Goal: Information Seeking & Learning: Compare options

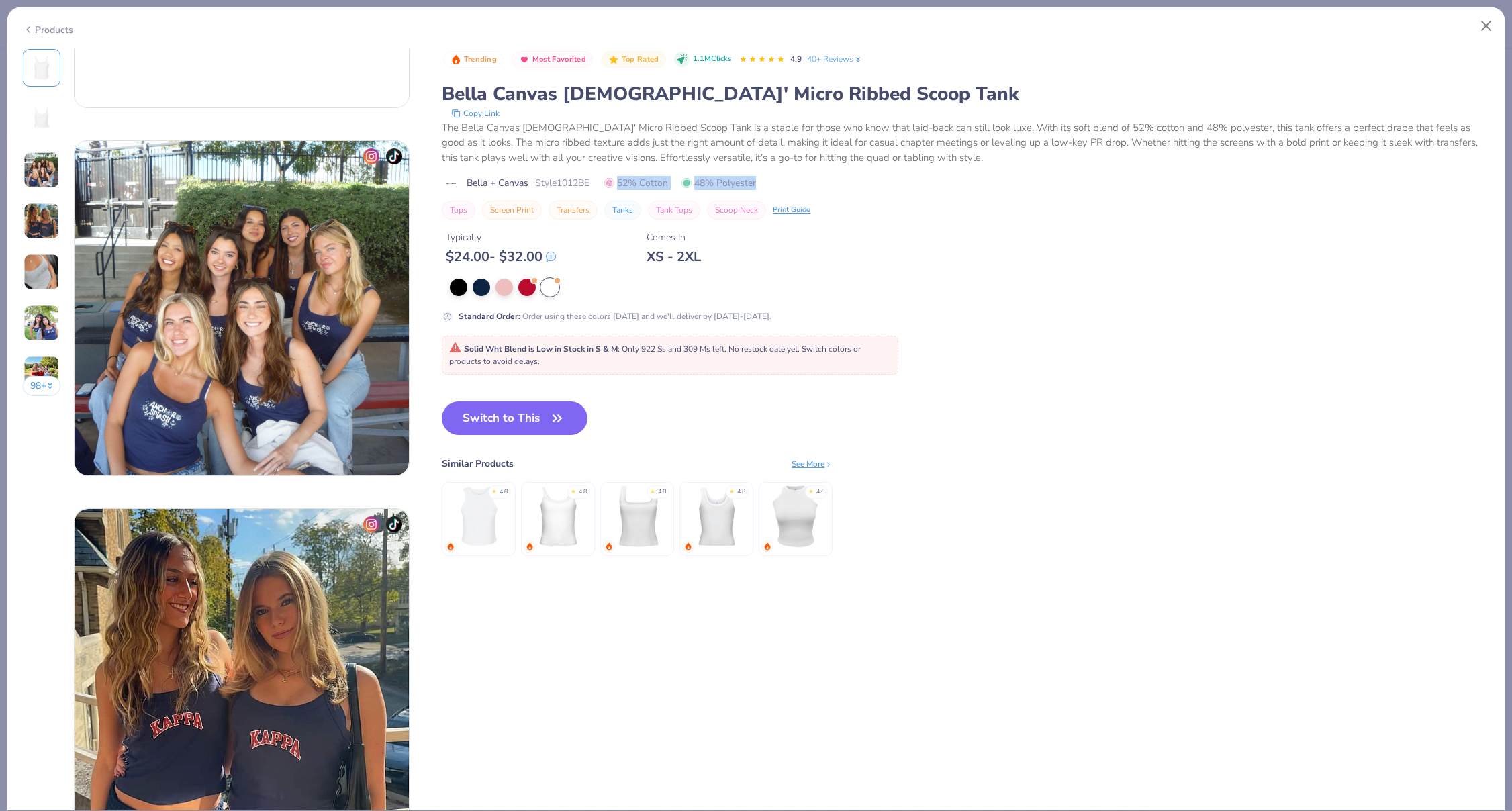
drag, startPoint x: 765, startPoint y: 190, endPoint x: 625, endPoint y: 181, distance: 140.3
click at [625, 181] on div "Trending Most Favorited Top Rated 1.1M Clicks 4.9 40+ Reviews Bella Canvas [DEM…" at bounding box center [966, 134] width 1048 height 171
copy span "52% Cotton 48% Polyester"
click at [1490, 35] on button "Close" at bounding box center [1487, 26] width 25 height 25
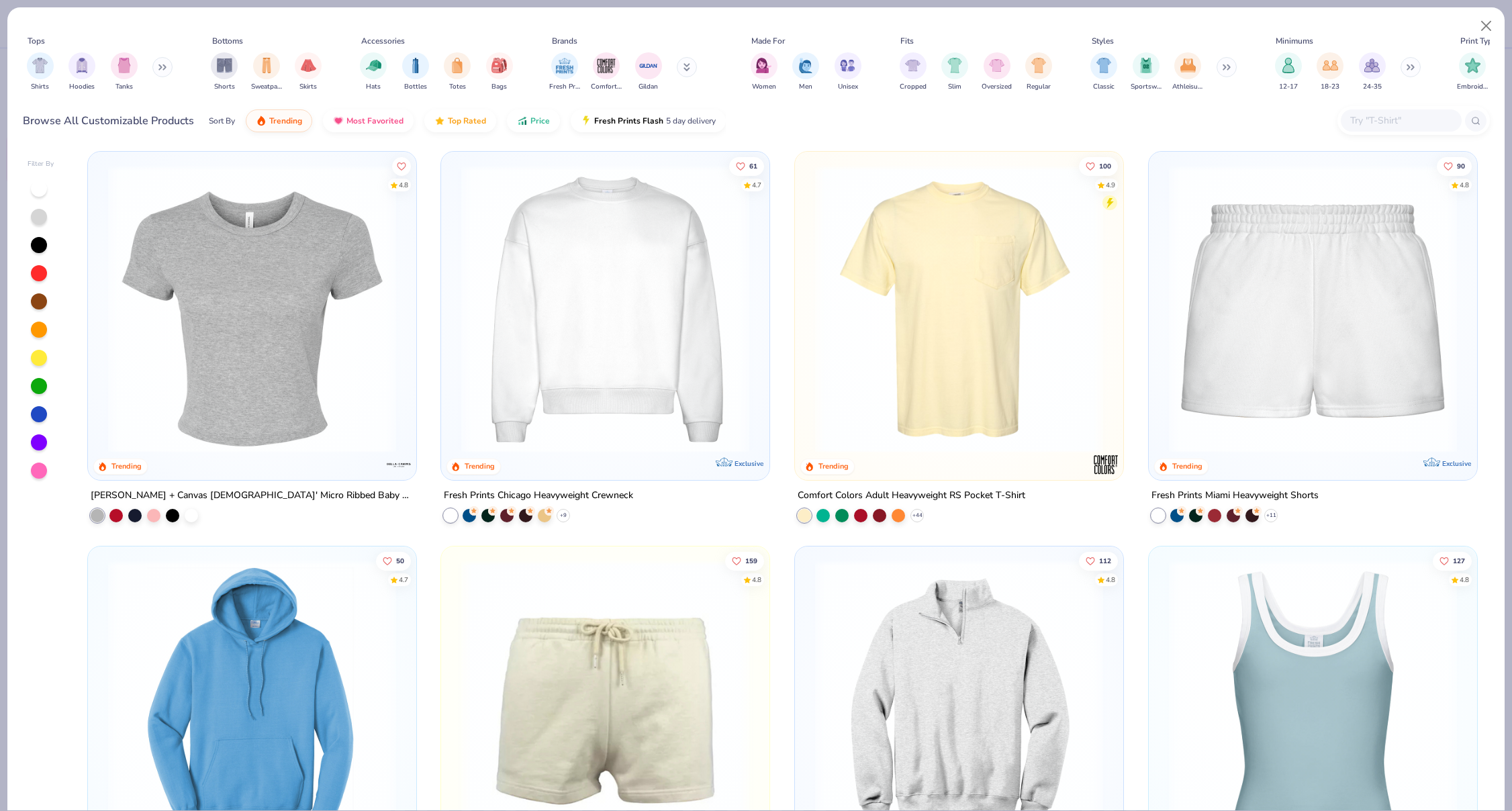
scroll to position [1249, 0]
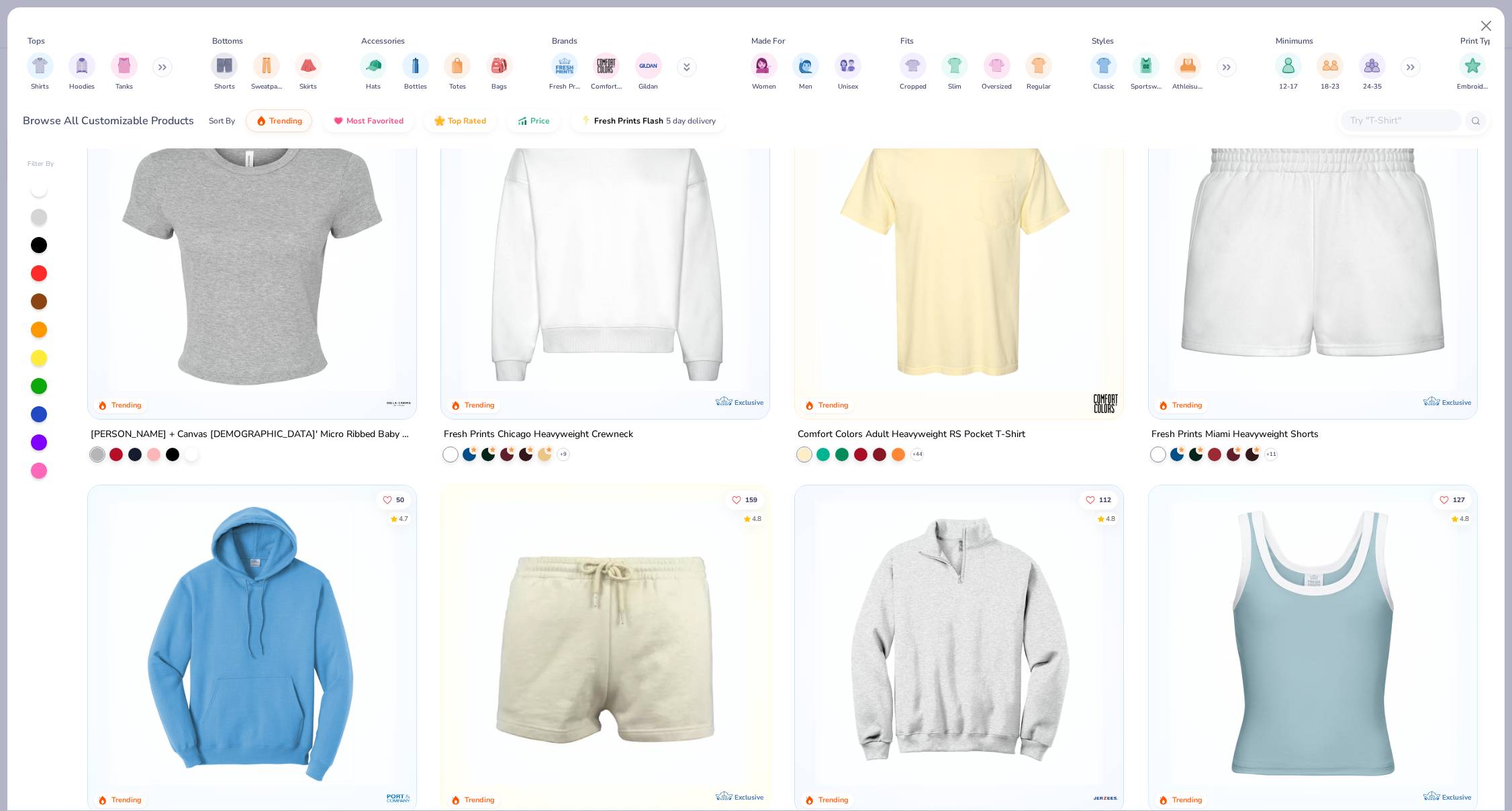
click at [225, 262] on img at bounding box center [252, 248] width 302 height 288
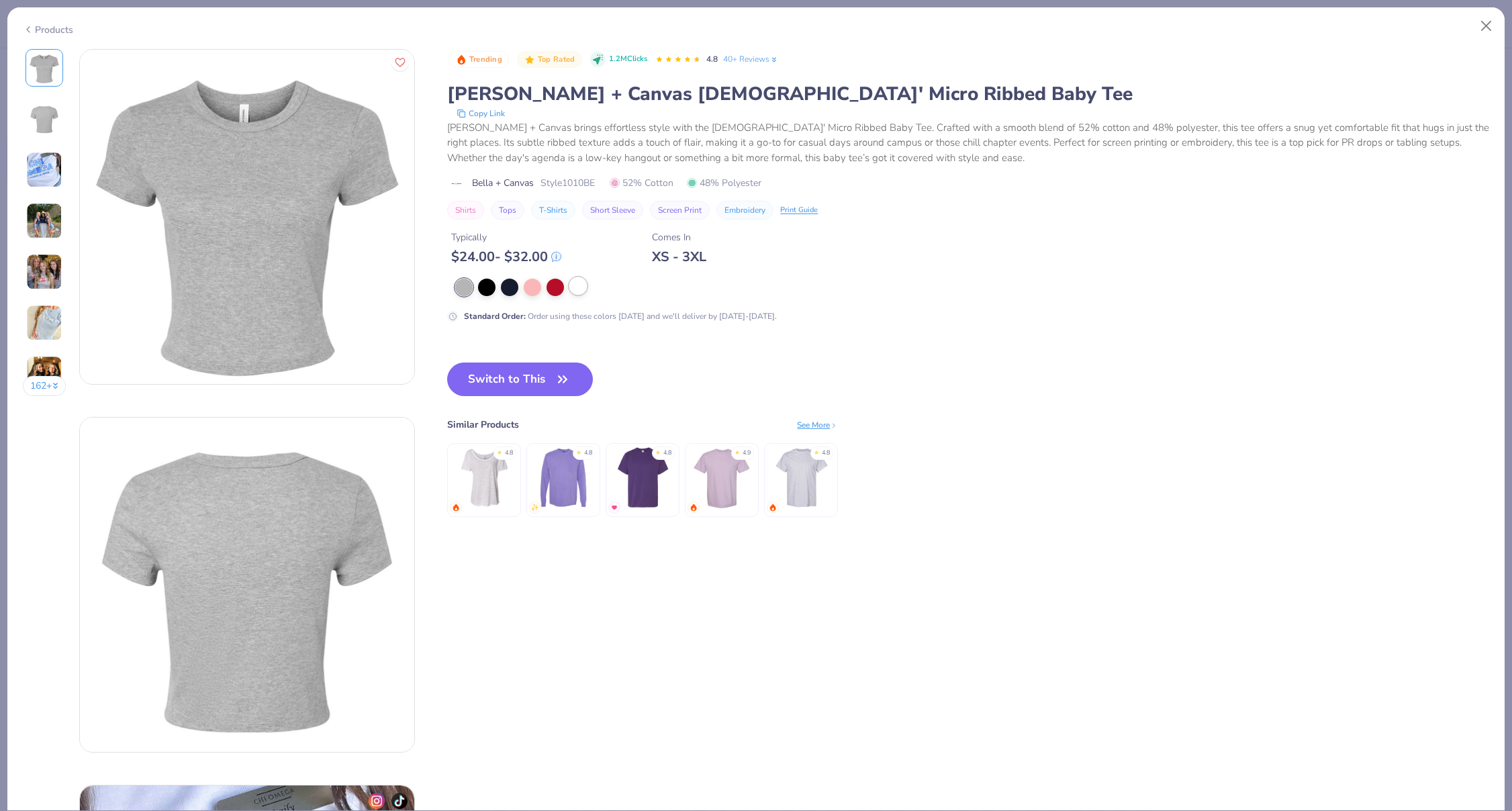
click at [582, 279] on div at bounding box center [578, 286] width 18 height 18
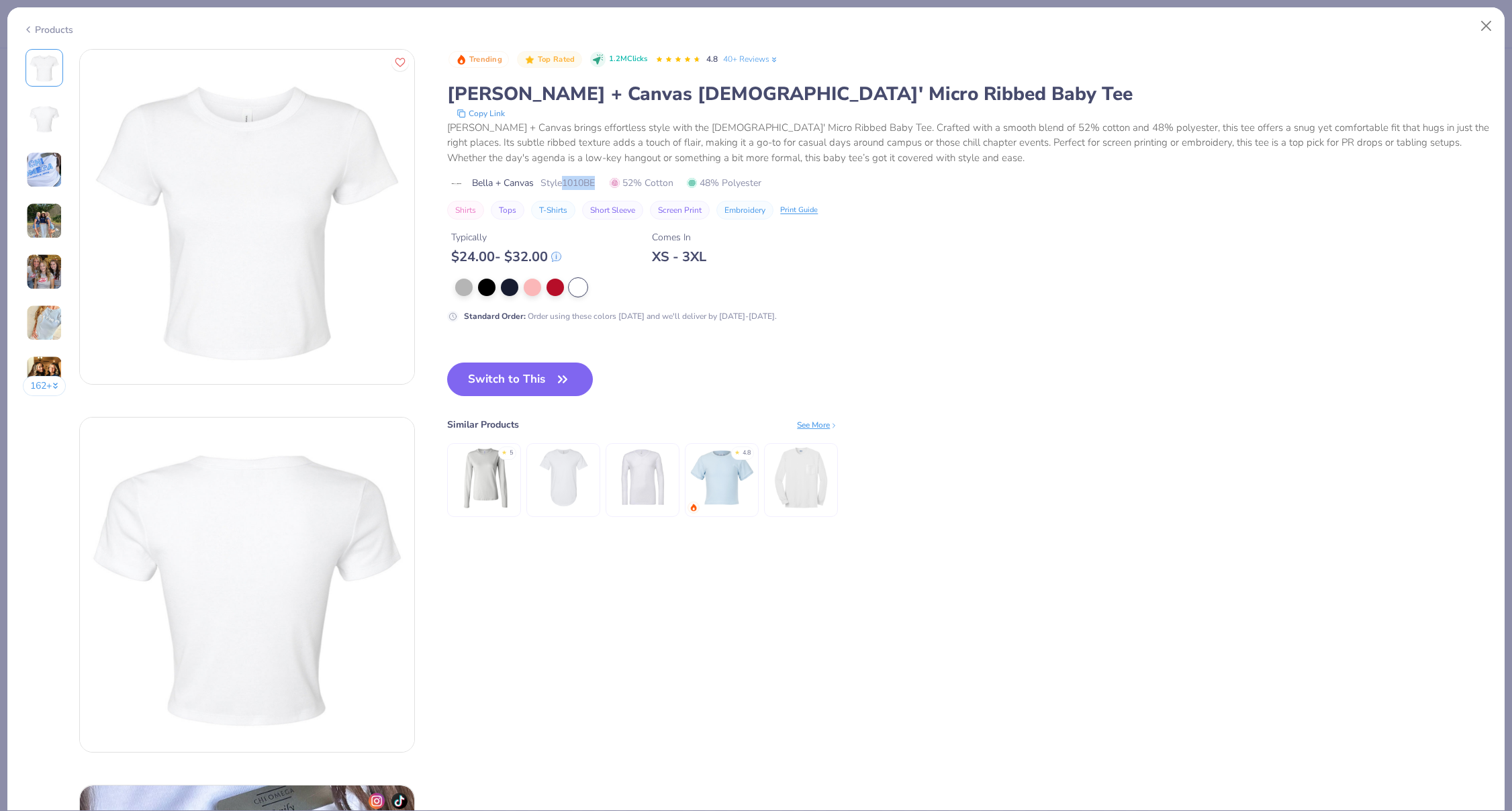
drag, startPoint x: 605, startPoint y: 186, endPoint x: 566, endPoint y: 181, distance: 39.3
click at [566, 181] on div "Bella + Canvas Style 1010BE 52% Cotton 48% Polyester" at bounding box center [969, 183] width 1042 height 14
copy span "1010BE"
click at [1482, 29] on button "Close" at bounding box center [1487, 26] width 25 height 25
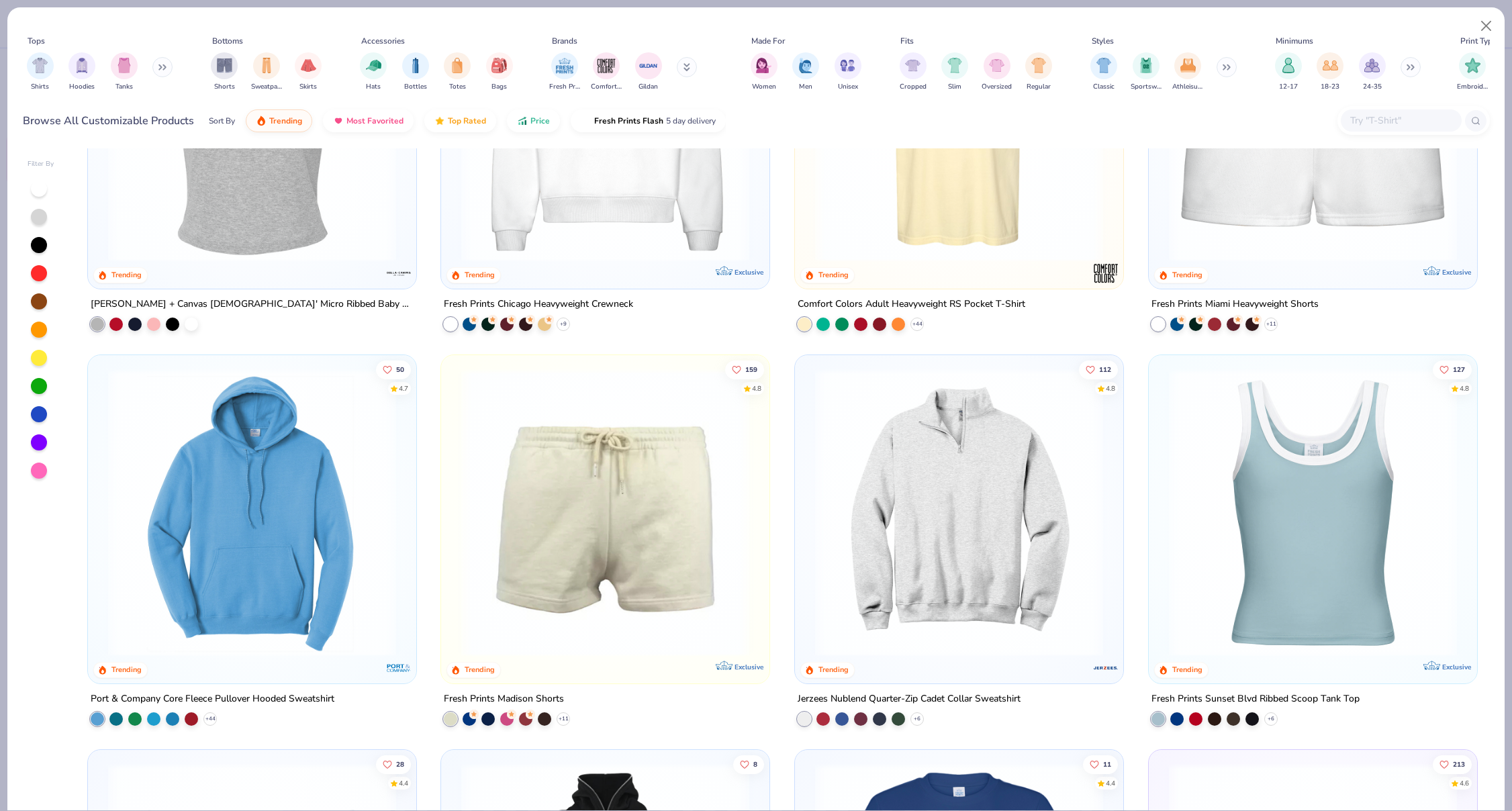
scroll to position [1392, 0]
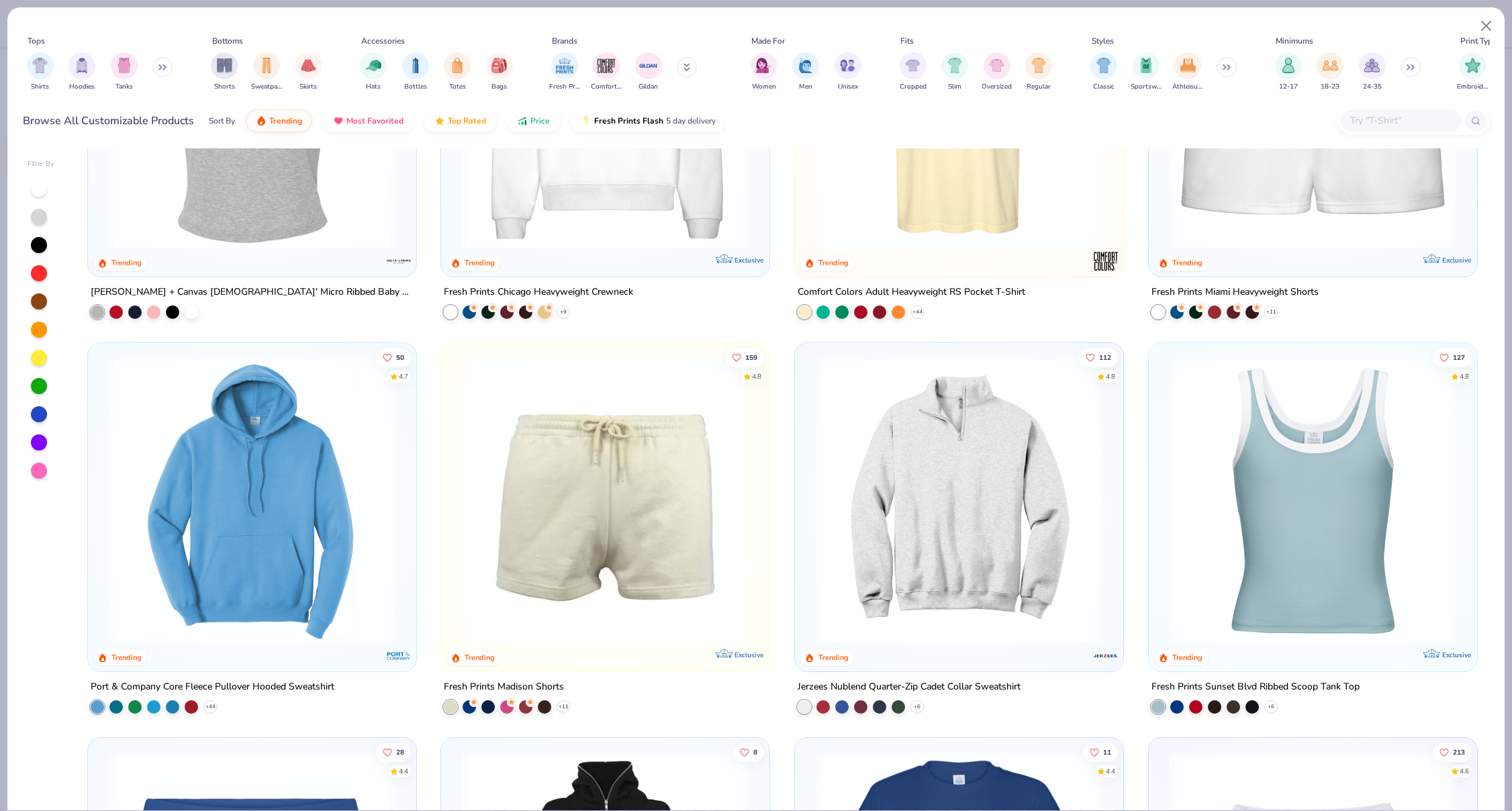
click at [1239, 402] on img at bounding box center [1313, 500] width 302 height 288
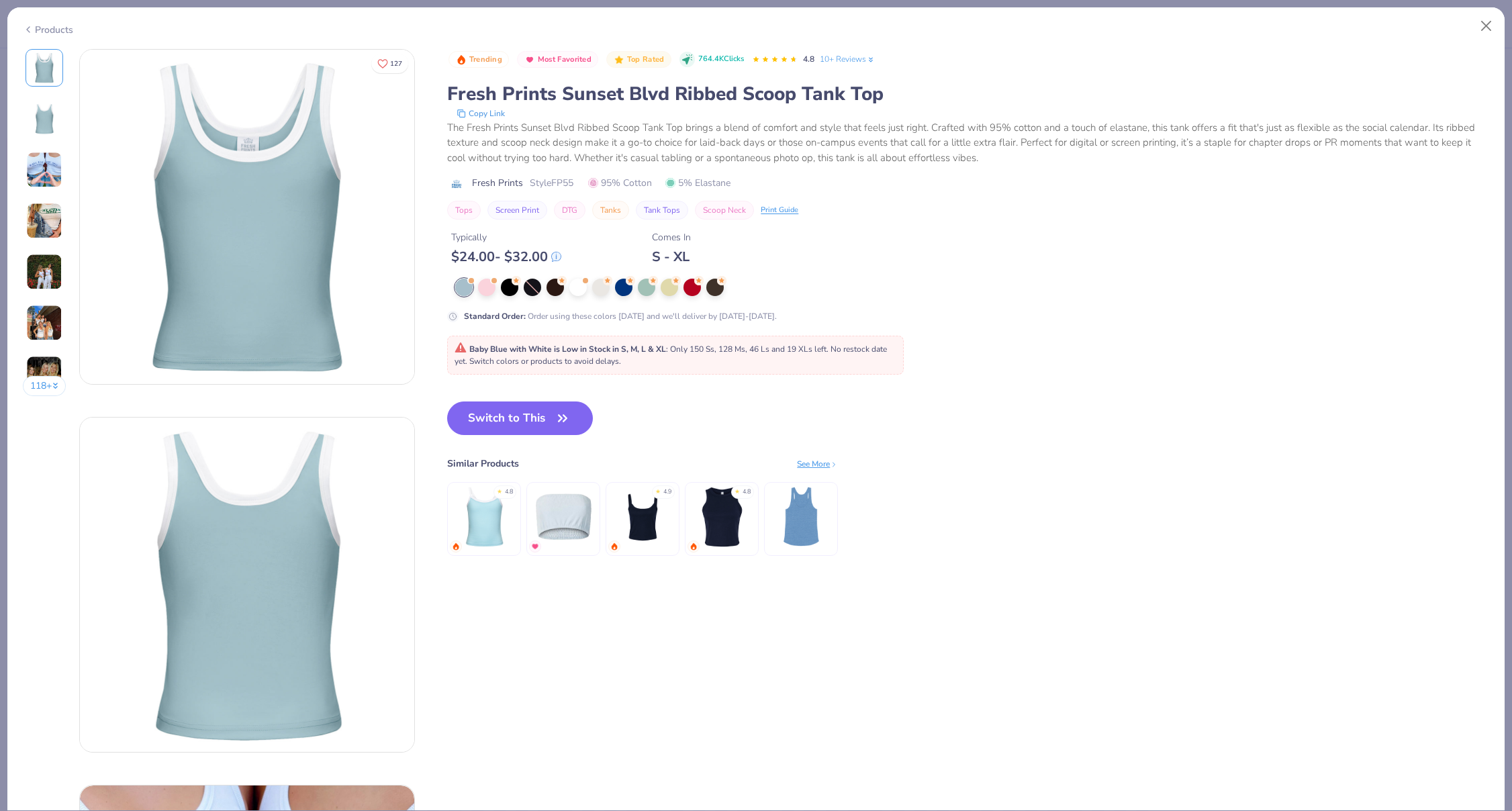
click at [1465, 43] on div "Products 118 + 127 PU Phi Sigma Sigma, Quinnipiac University AU Alpha Sigma Alp…" at bounding box center [756, 409] width 1499 height 805
click at [1469, 34] on div "Products" at bounding box center [756, 25] width 1497 height 35
click at [1476, 29] on button "Close" at bounding box center [1487, 26] width 25 height 25
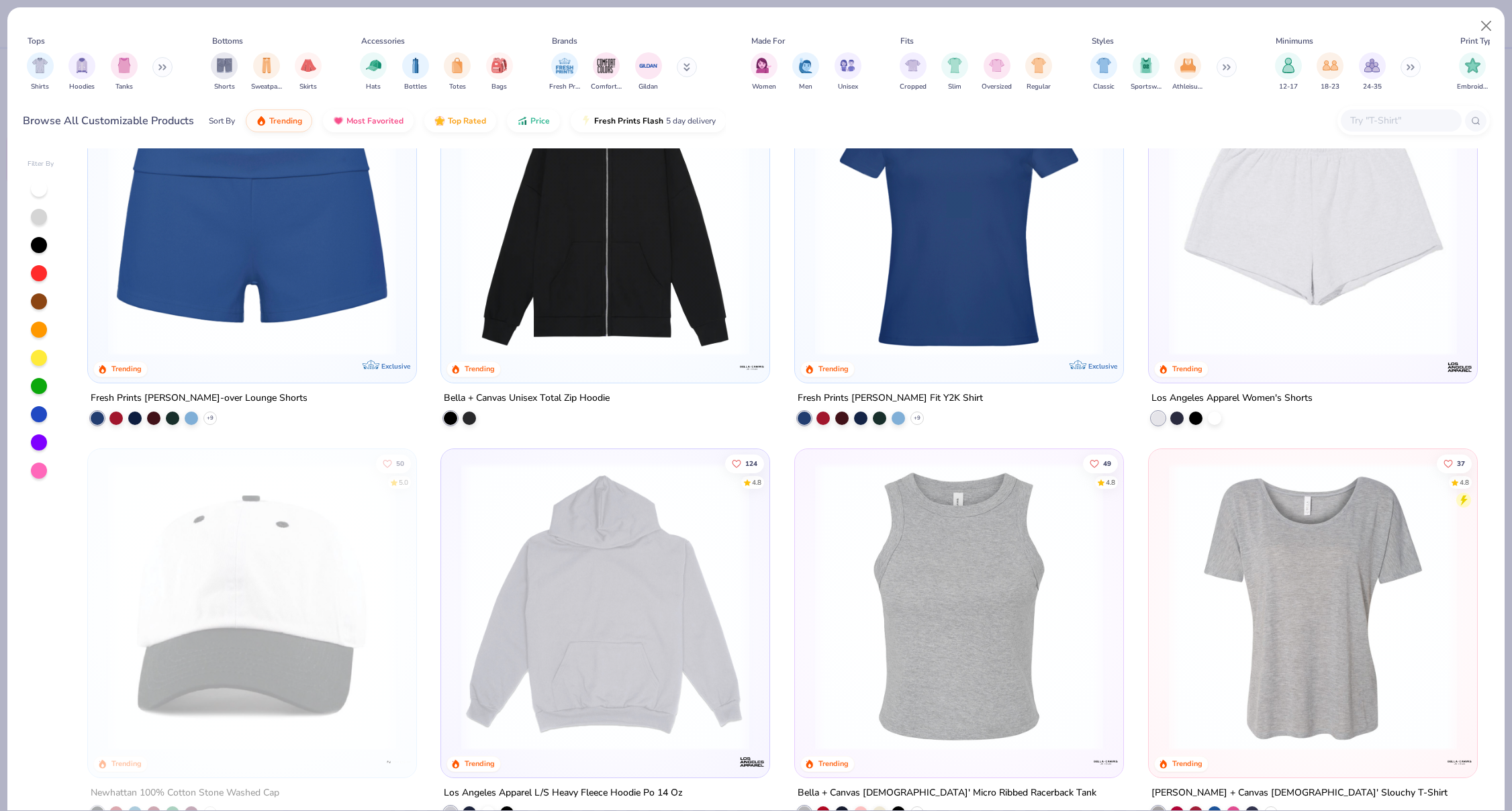
scroll to position [2141, 0]
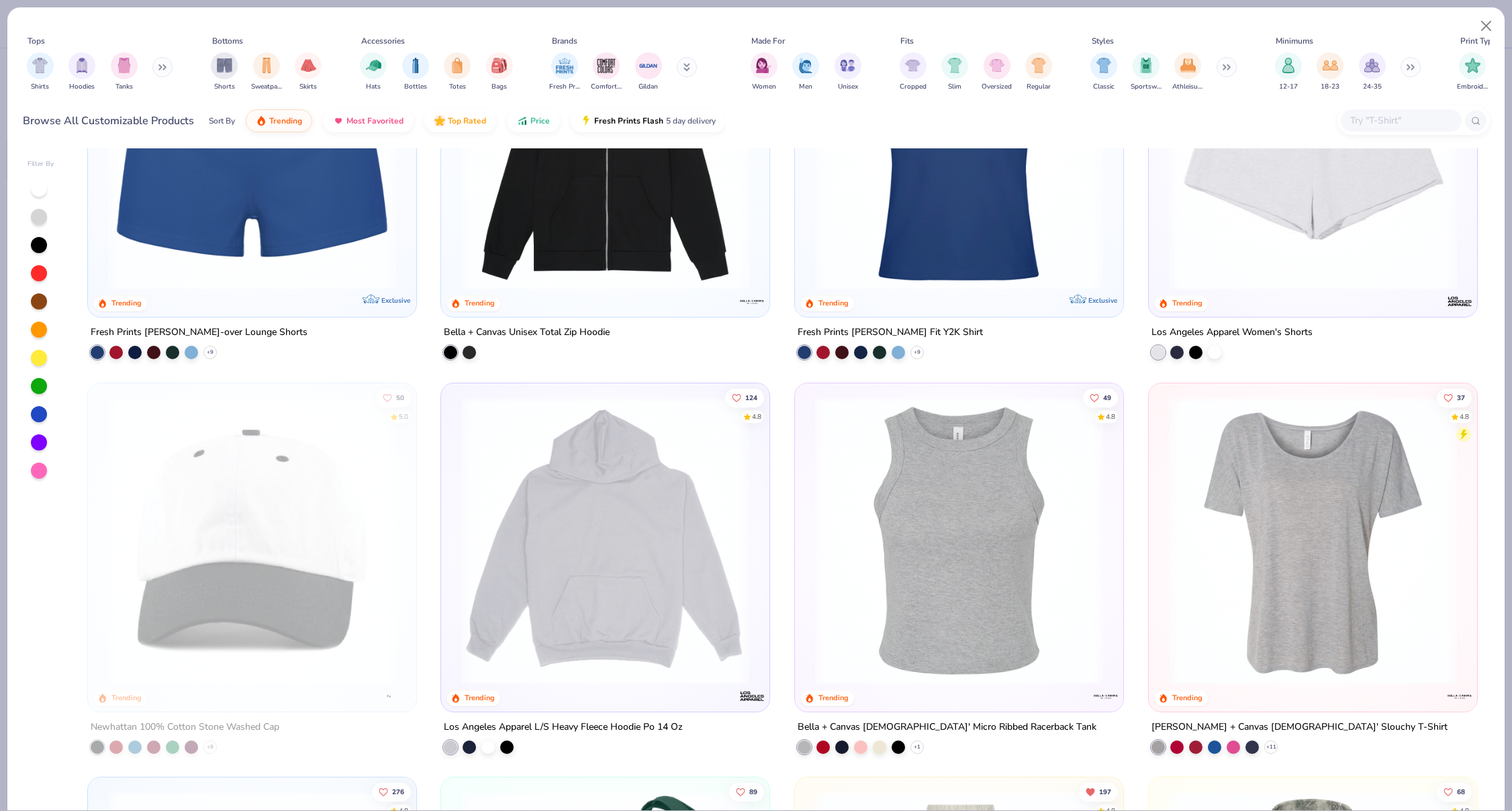
click at [917, 518] on img at bounding box center [959, 540] width 302 height 288
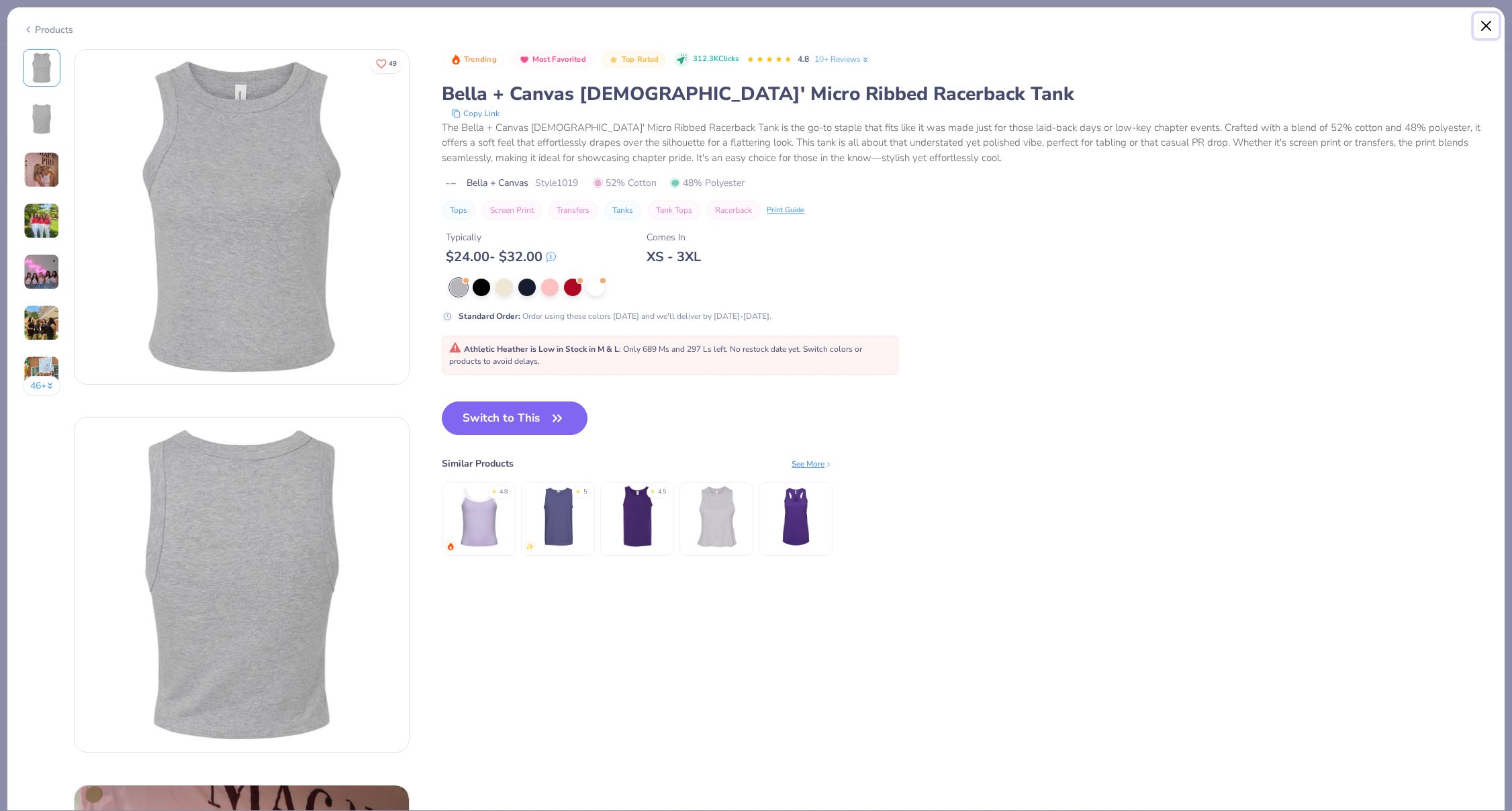
click at [1490, 26] on button "Close" at bounding box center [1487, 26] width 25 height 25
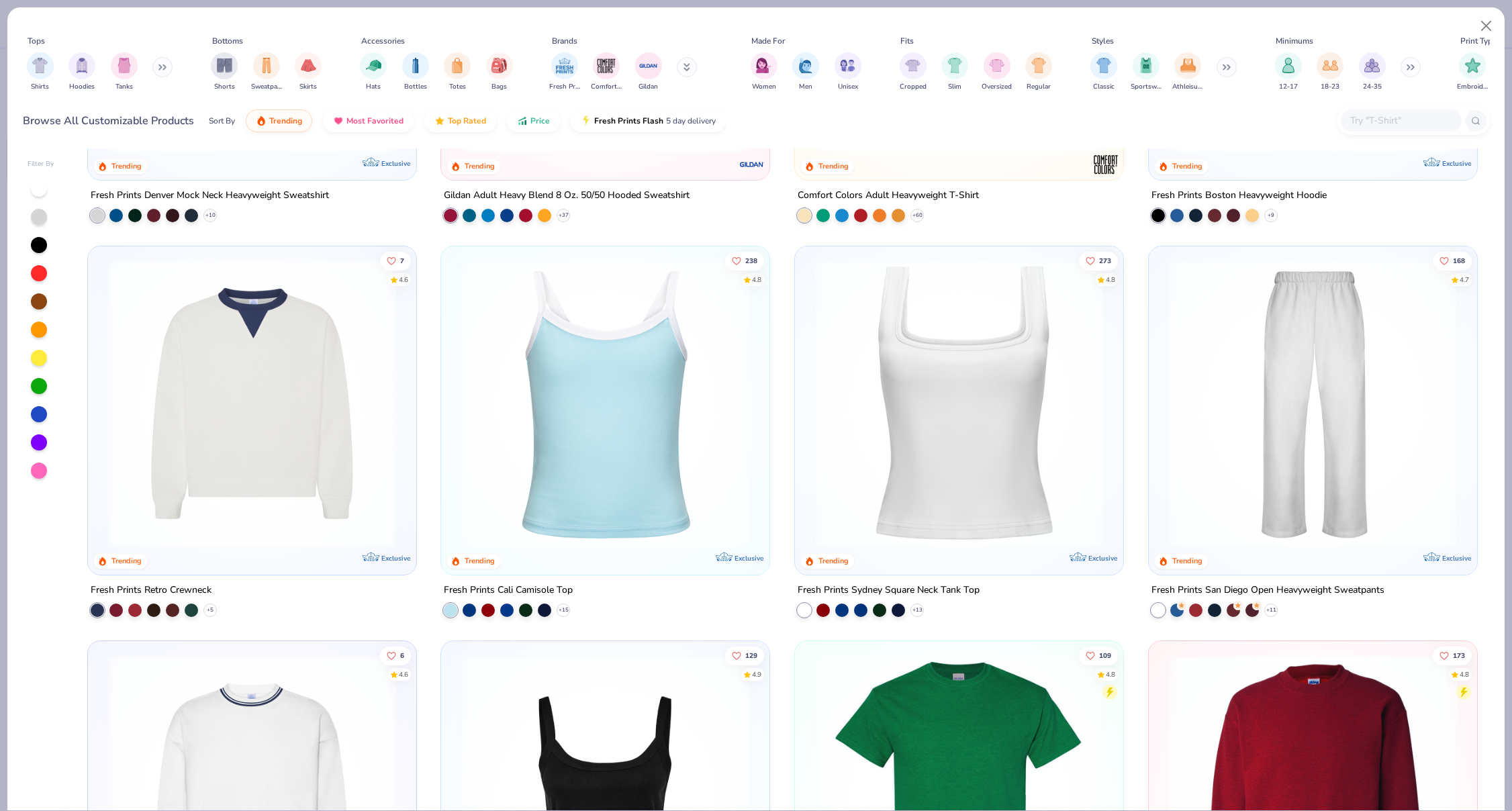
scroll to position [277, 0]
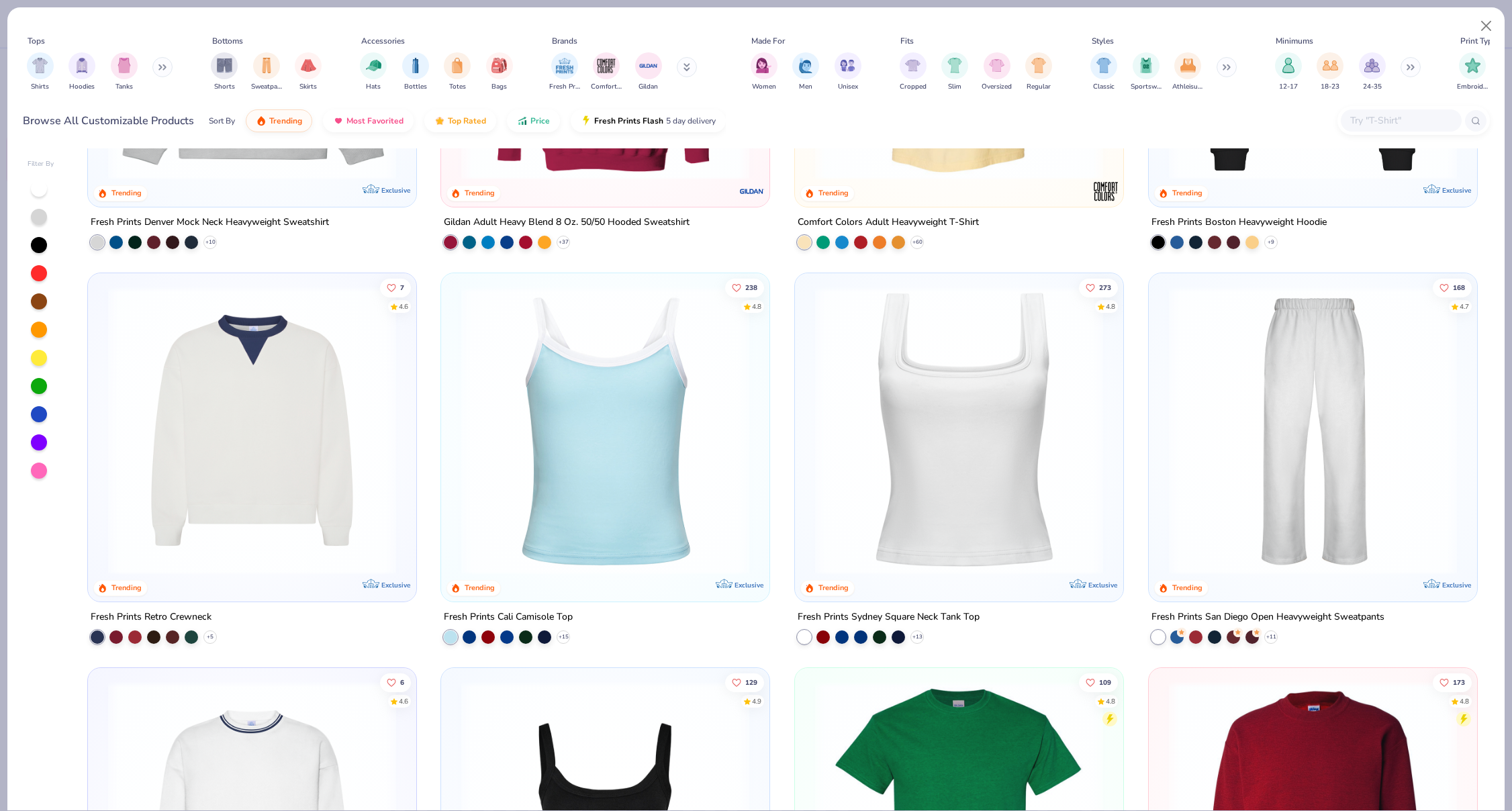
click at [631, 510] on img at bounding box center [605, 430] width 302 height 288
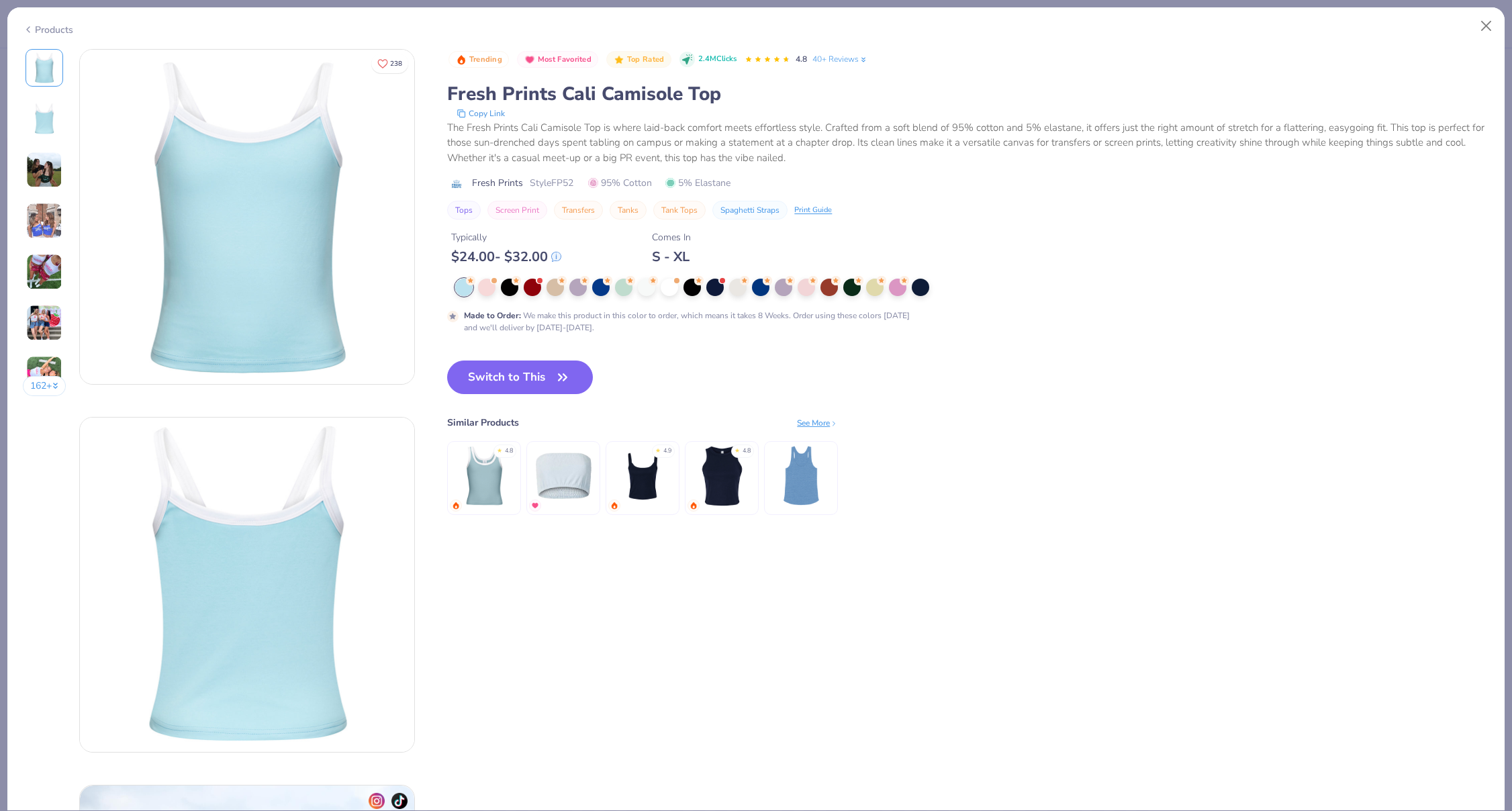
click at [30, 159] on img at bounding box center [44, 170] width 36 height 36
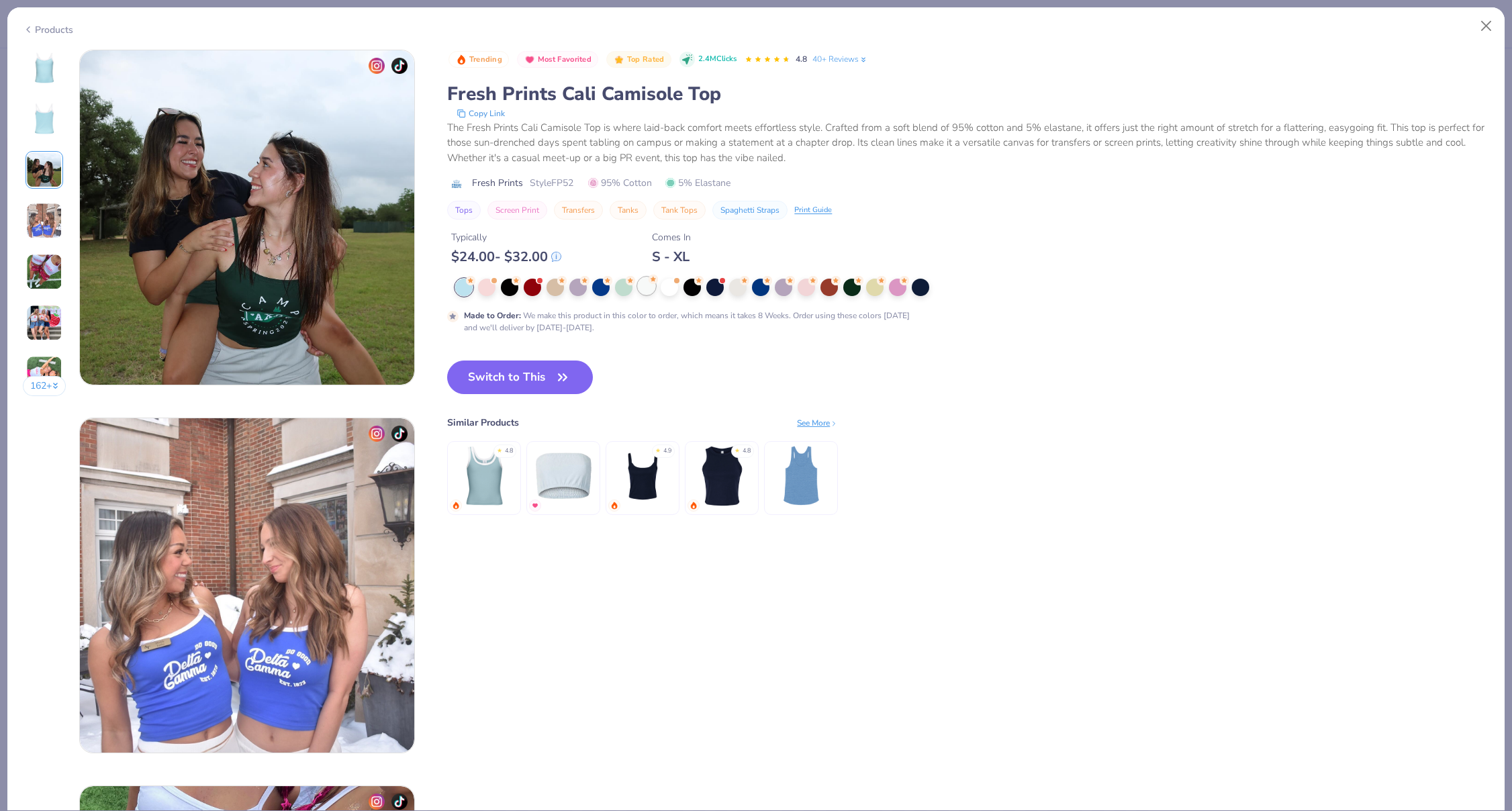
scroll to position [736, 0]
click at [668, 284] on div at bounding box center [669, 286] width 18 height 18
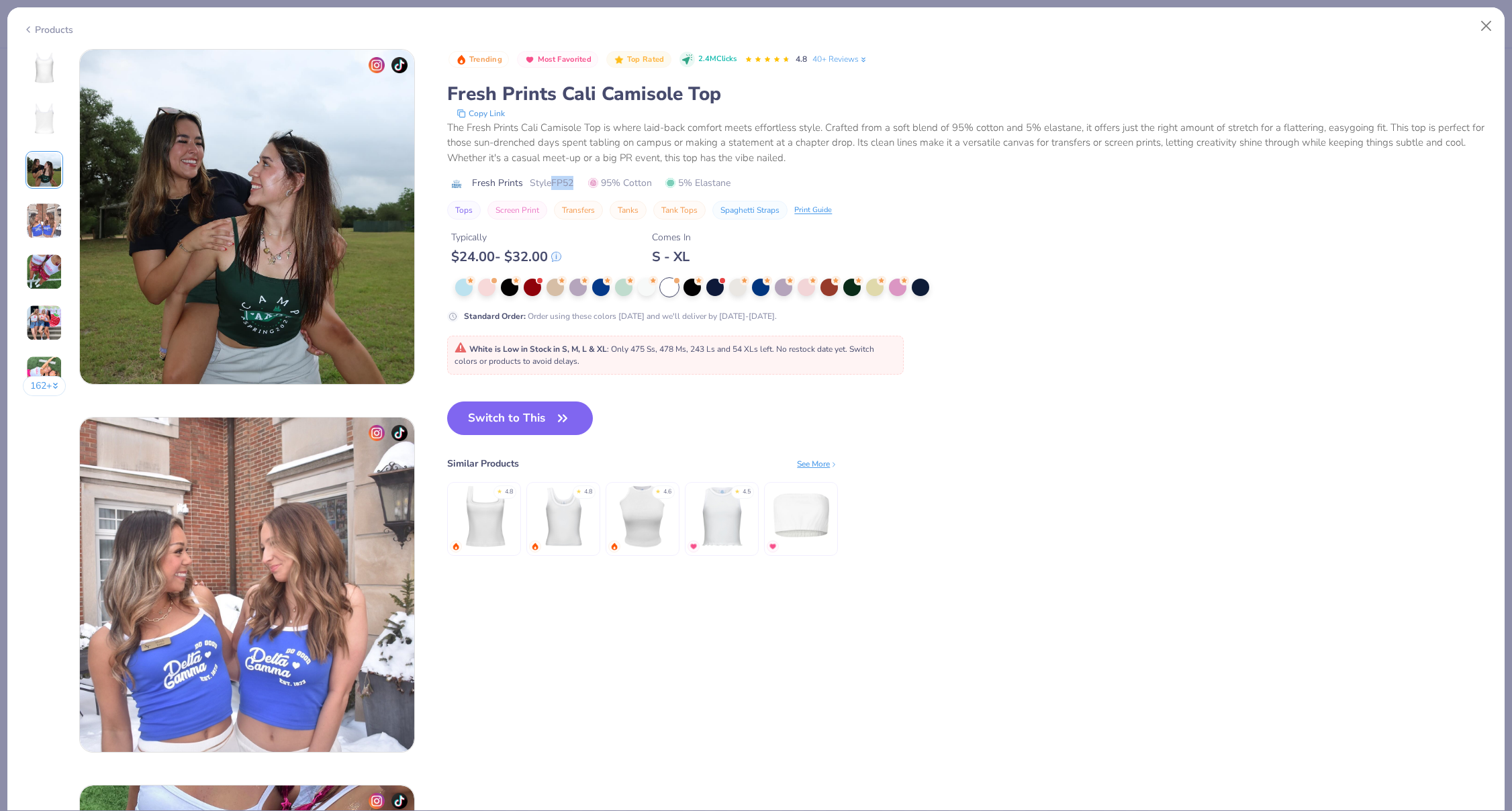
drag, startPoint x: 576, startPoint y: 184, endPoint x: 555, endPoint y: 183, distance: 21.0
click at [555, 183] on span "Style FP52" at bounding box center [551, 183] width 43 height 14
copy span "FP52"
click at [1482, 29] on button "Close" at bounding box center [1487, 26] width 25 height 25
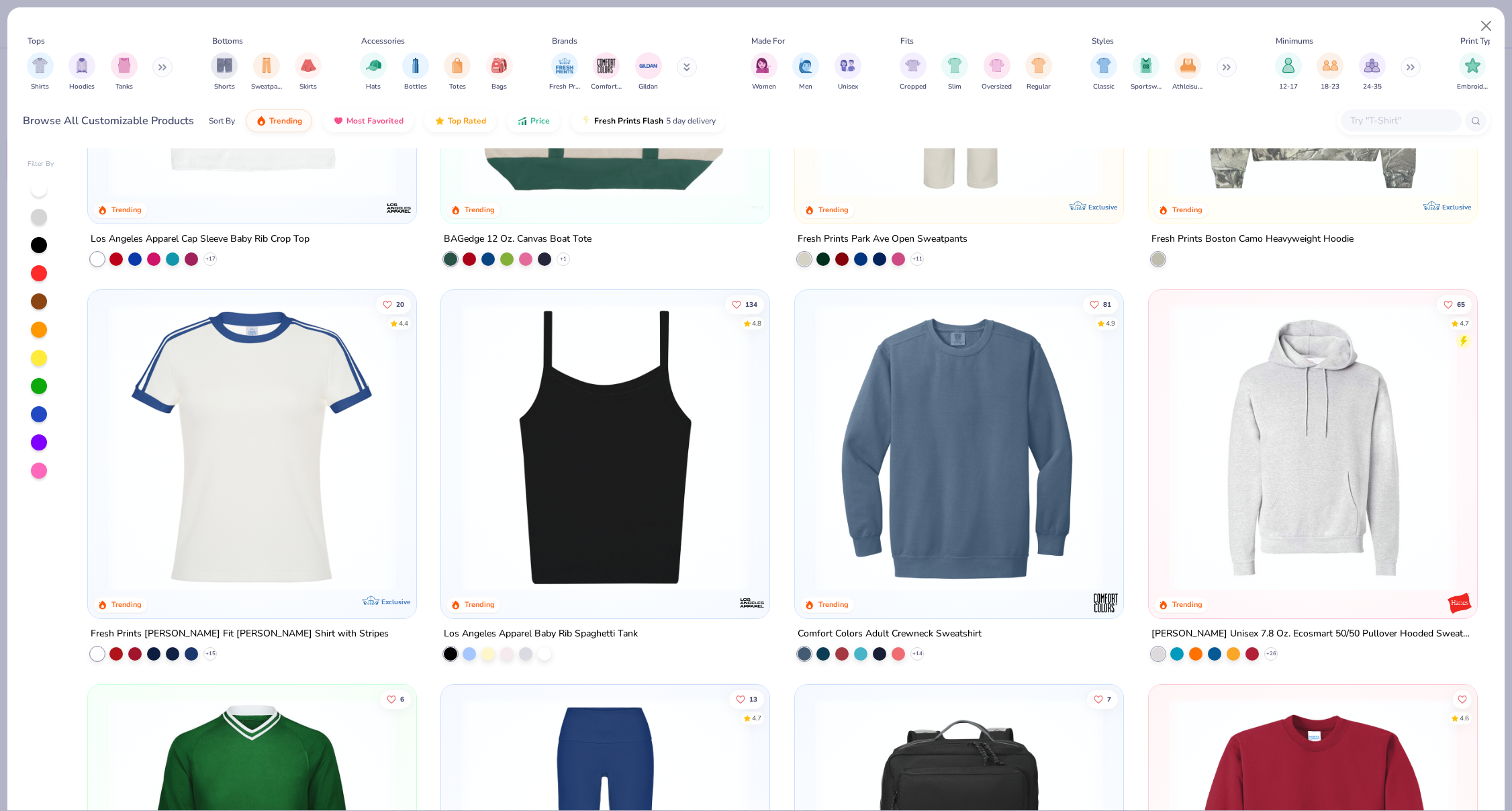
scroll to position [3023, 0]
click at [632, 436] on img at bounding box center [605, 448] width 302 height 288
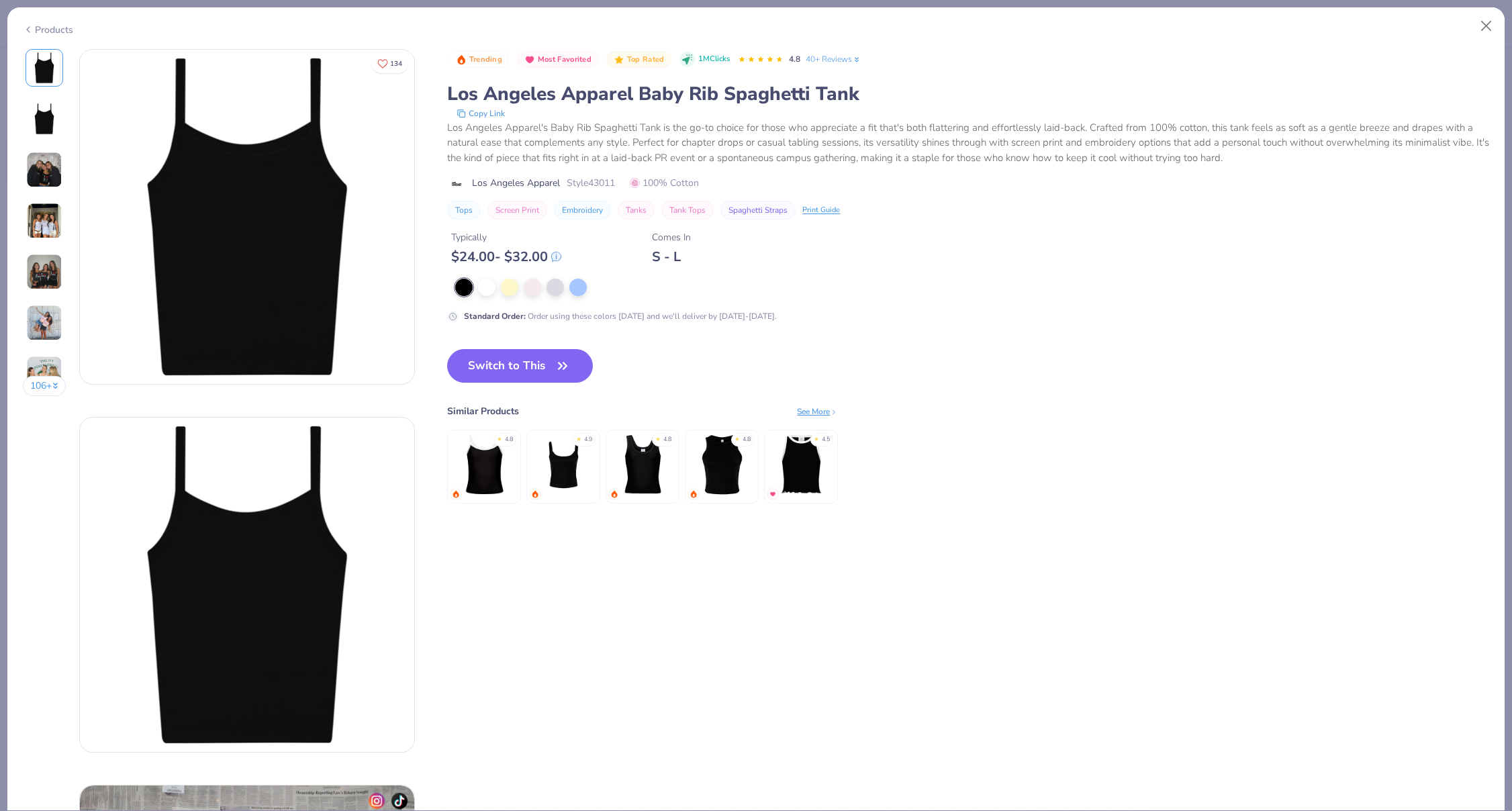
click at [66, 282] on div "106 +" at bounding box center [45, 228] width 43 height 357
click at [58, 266] on img at bounding box center [44, 272] width 36 height 36
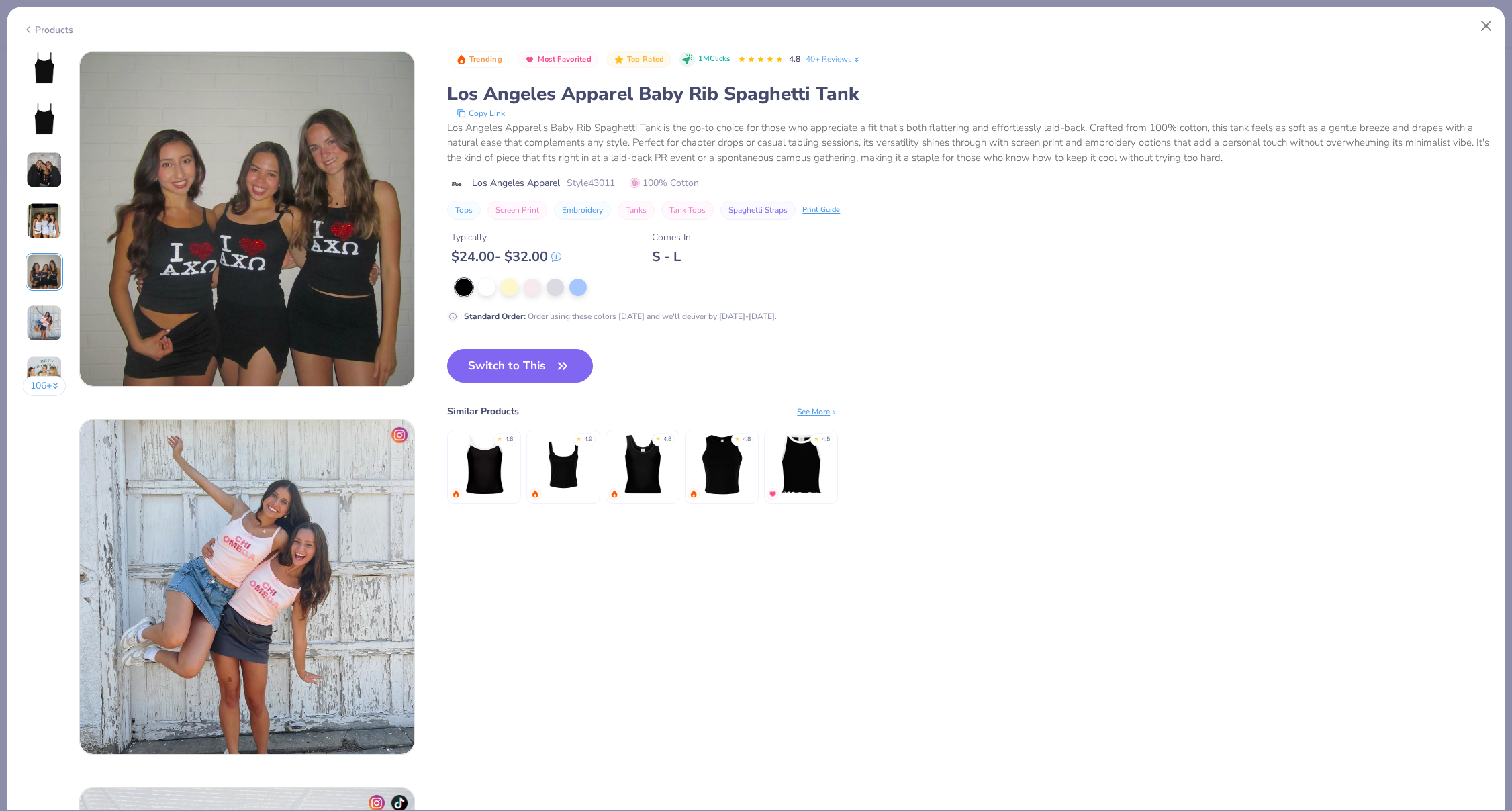
scroll to position [1472, 0]
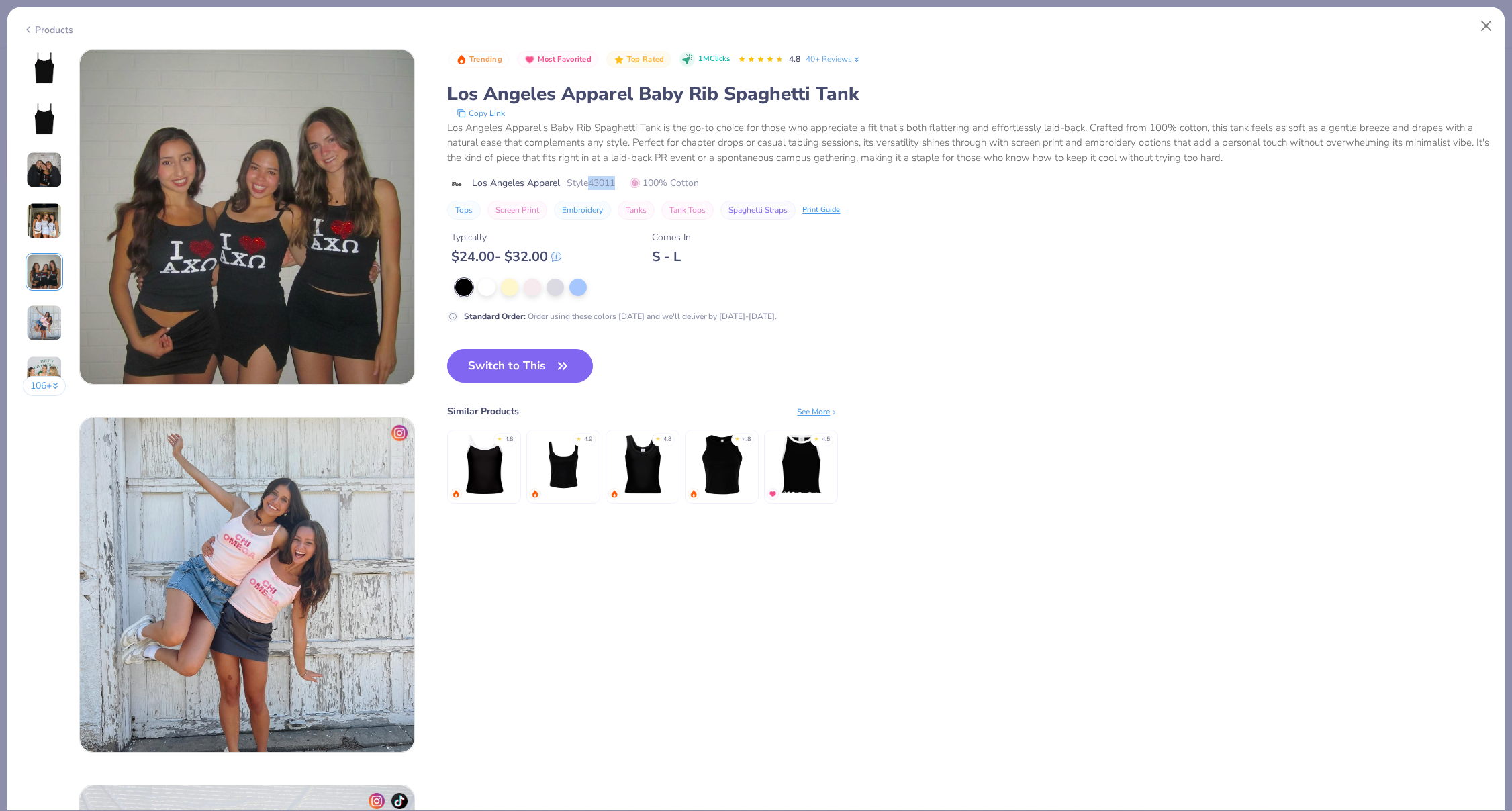
drag, startPoint x: 621, startPoint y: 183, endPoint x: 591, endPoint y: 182, distance: 30.0
click at [591, 182] on div "Los Angeles Apparel Style 43011 100% Cotton" at bounding box center [969, 183] width 1042 height 14
copy span "43011"
click at [1467, 18] on div "Products" at bounding box center [756, 25] width 1497 height 35
click at [1473, 18] on div "Products" at bounding box center [756, 25] width 1497 height 35
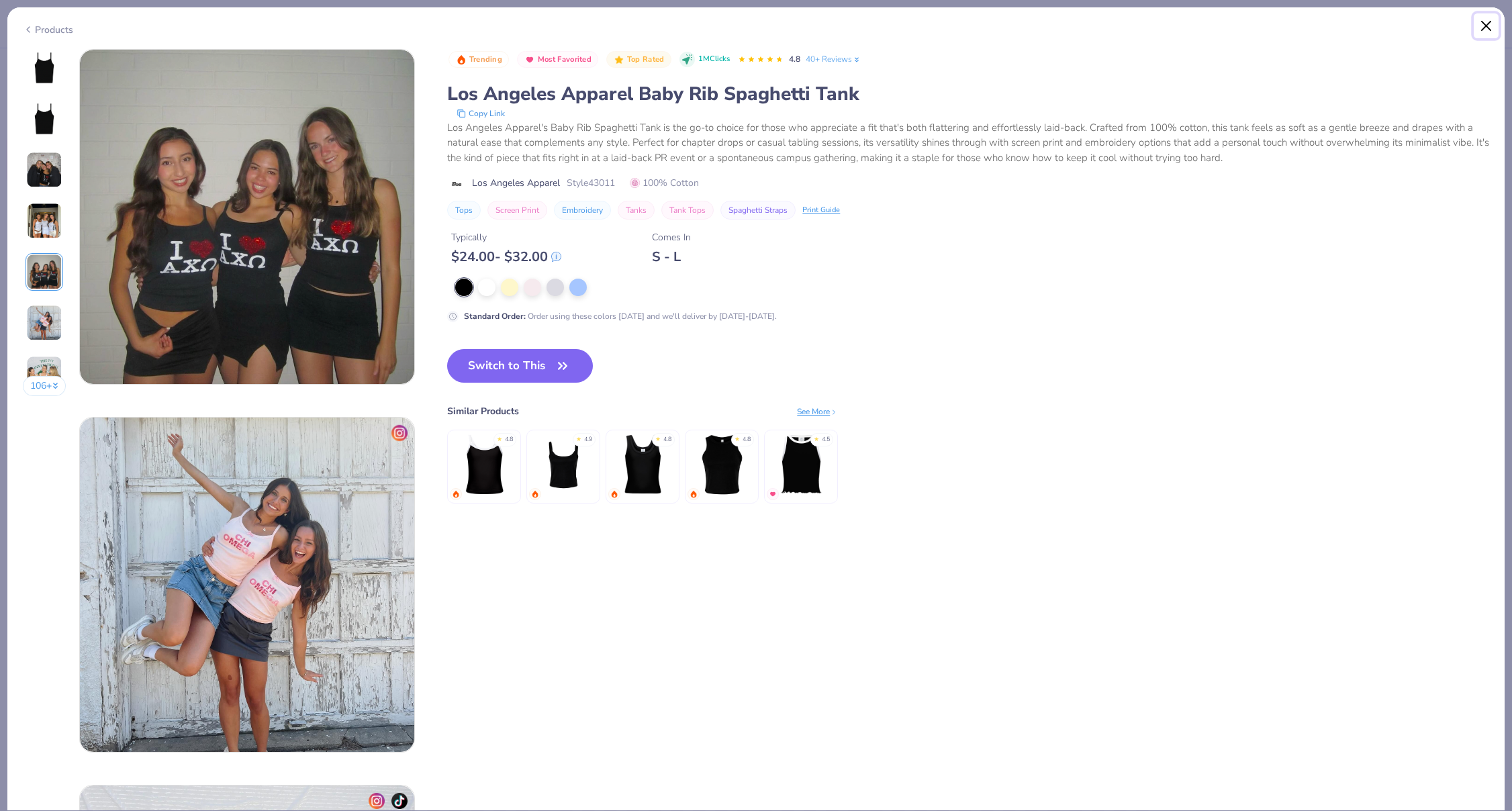
click at [1480, 18] on button "Close" at bounding box center [1487, 26] width 25 height 25
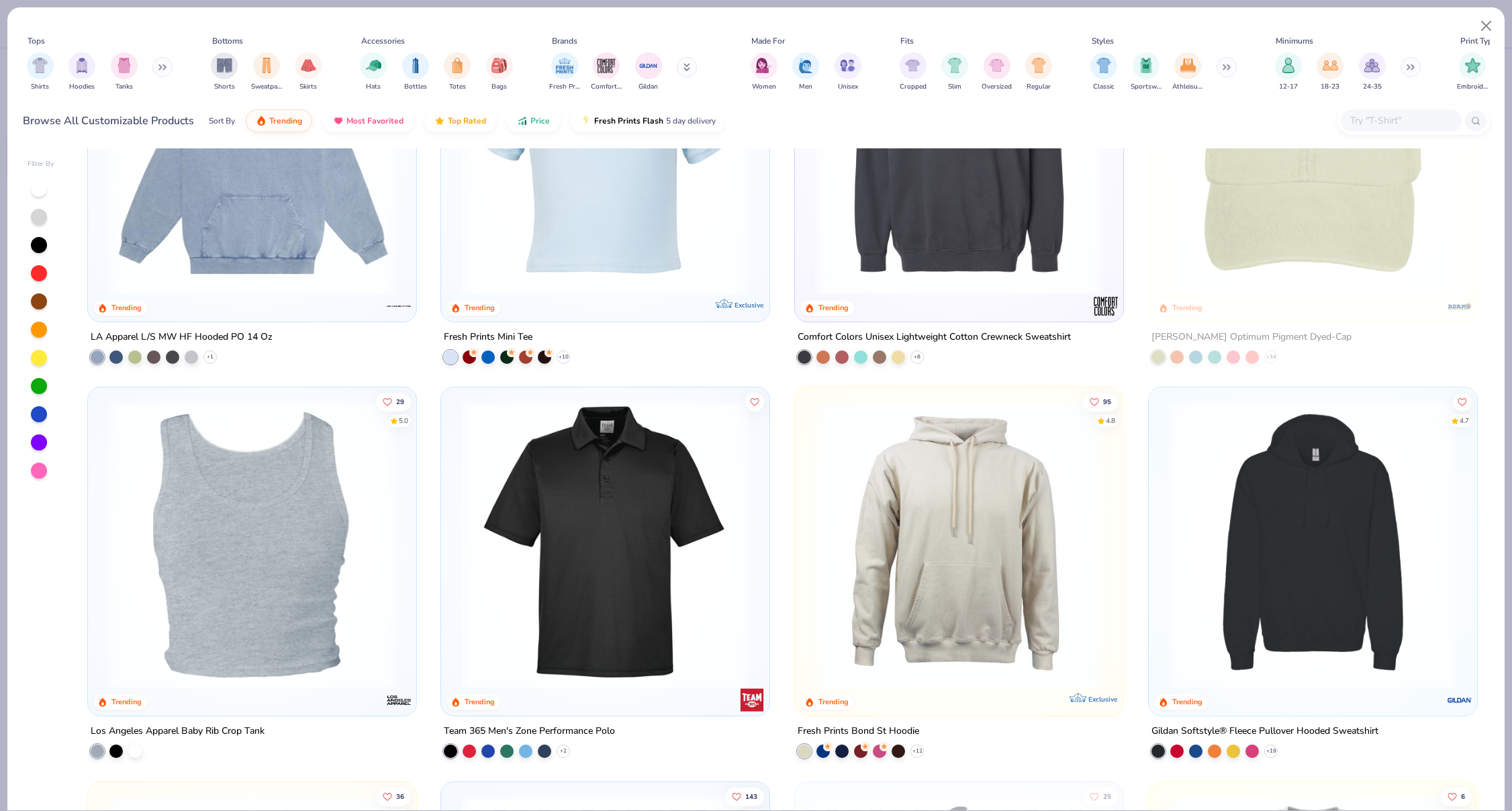
scroll to position [4146, 0]
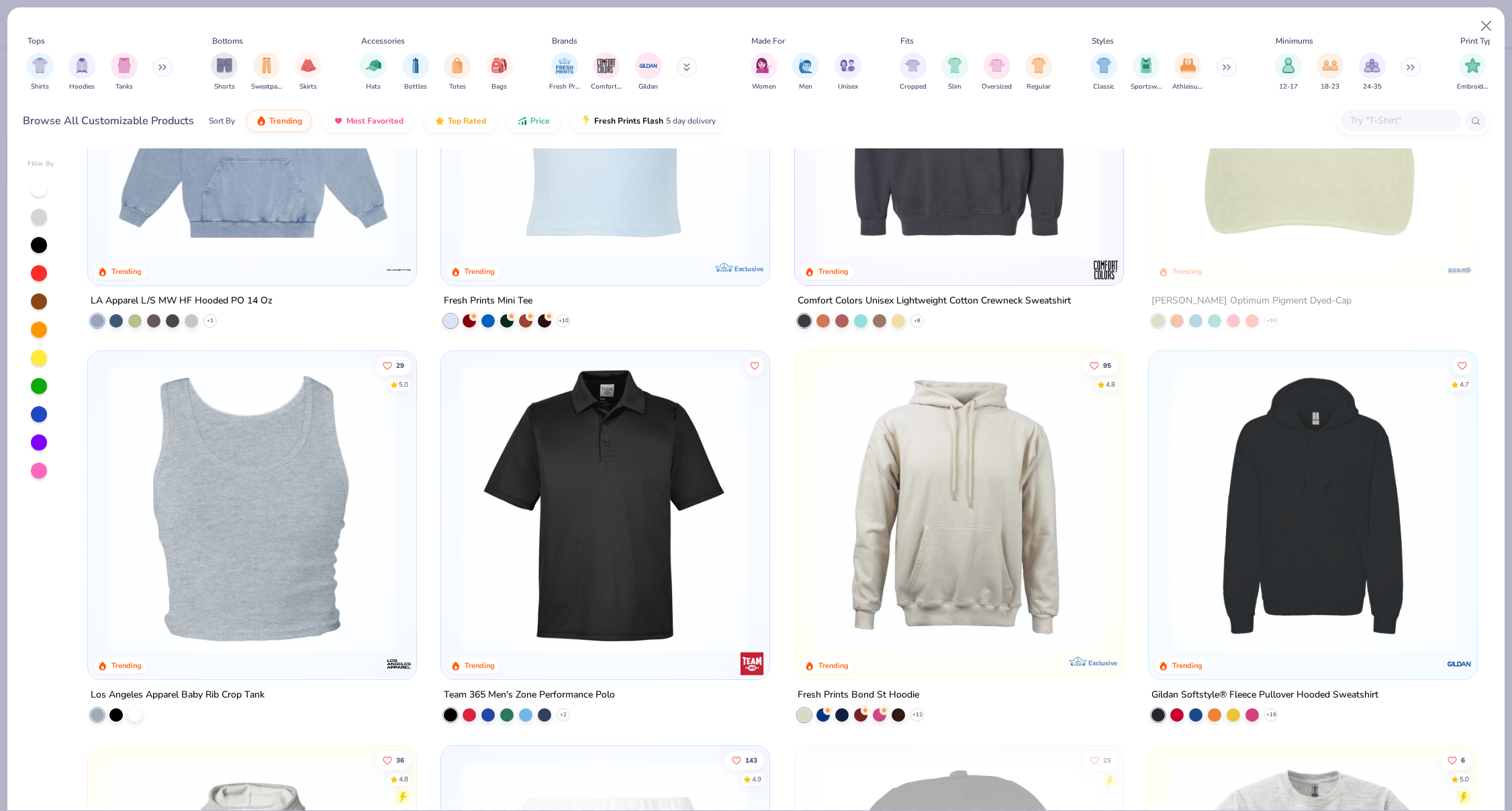
click at [370, 480] on img at bounding box center [252, 508] width 302 height 288
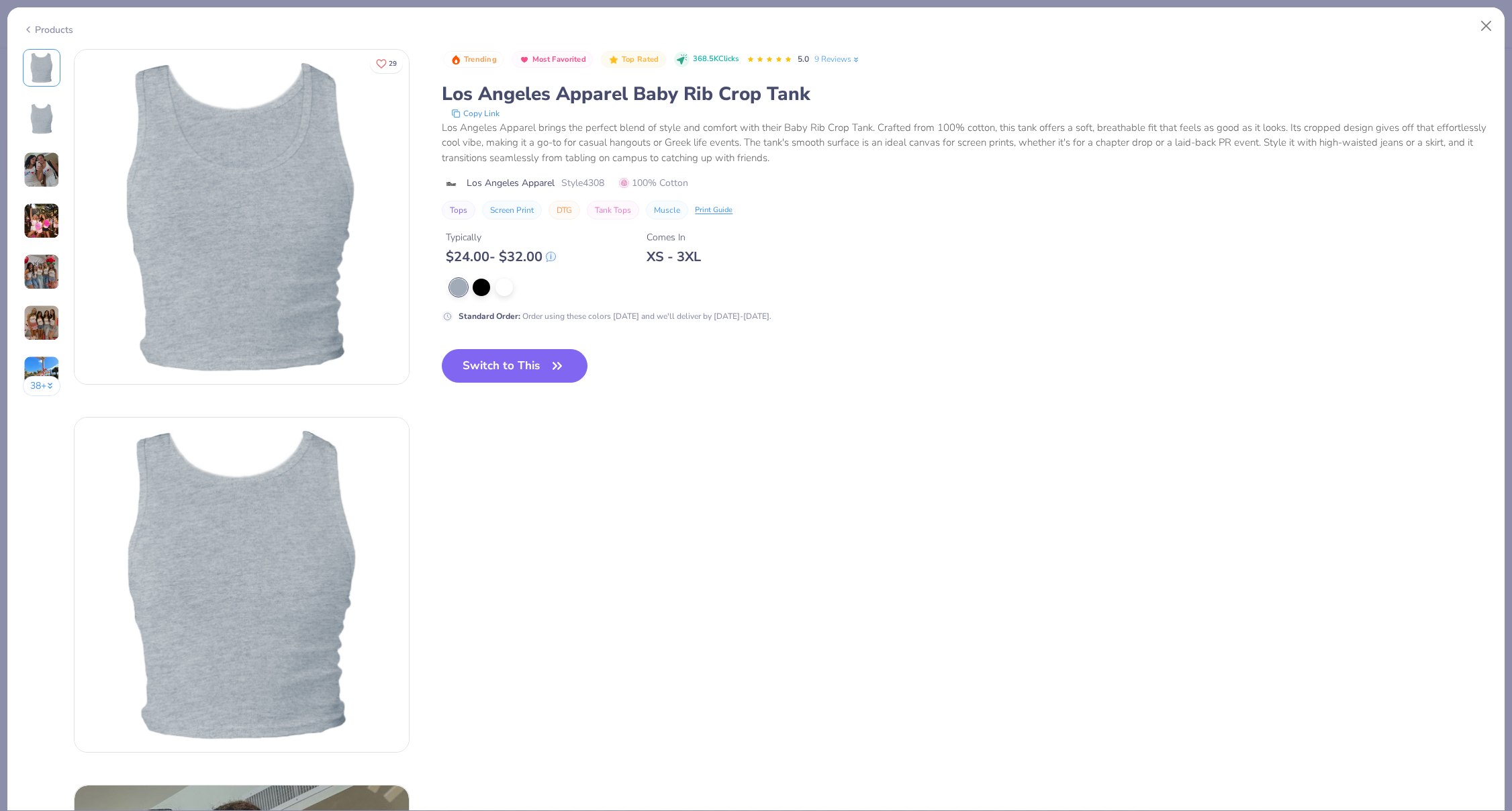
click at [58, 261] on img at bounding box center [42, 272] width 36 height 36
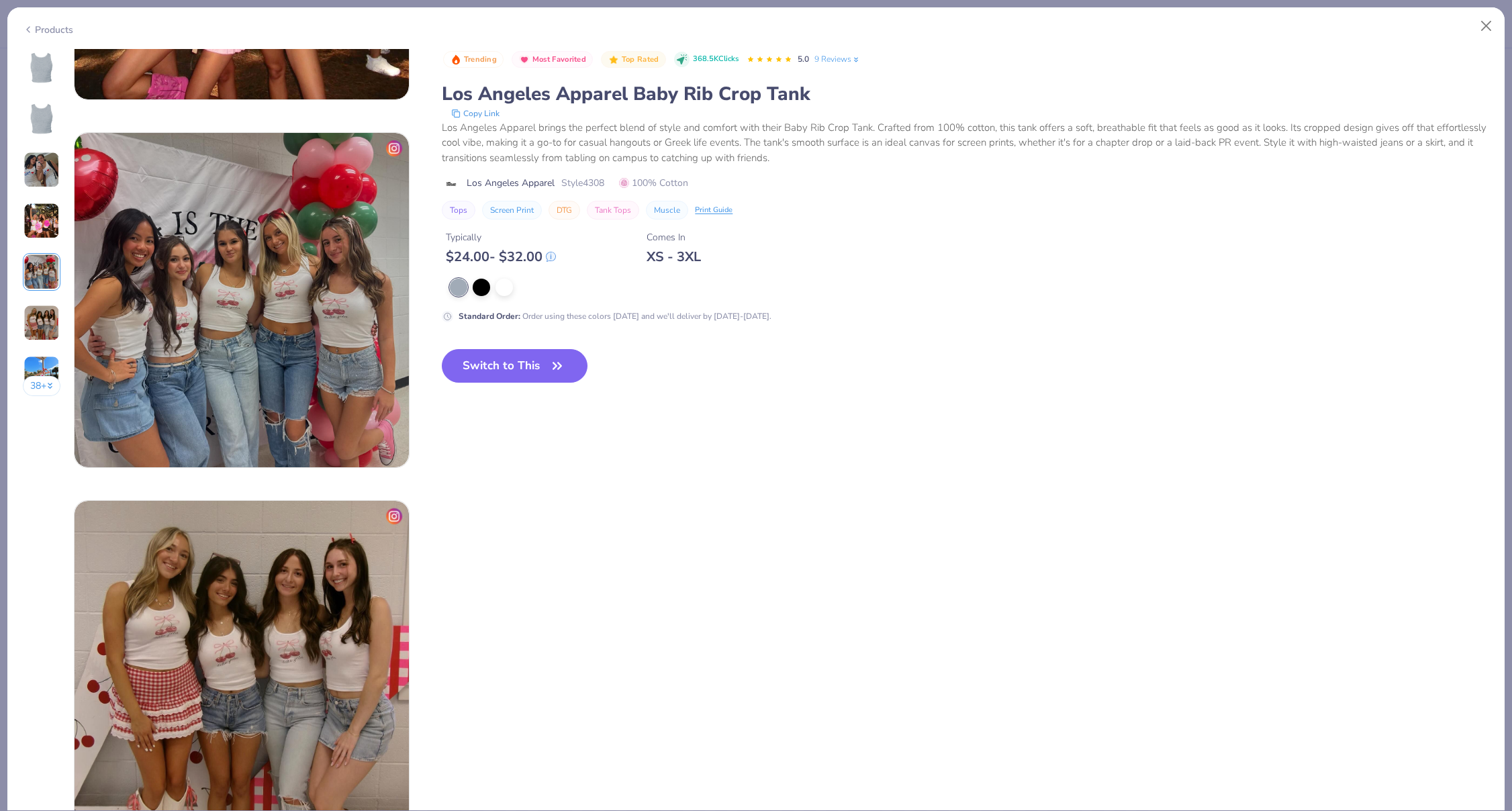
scroll to position [1472, 0]
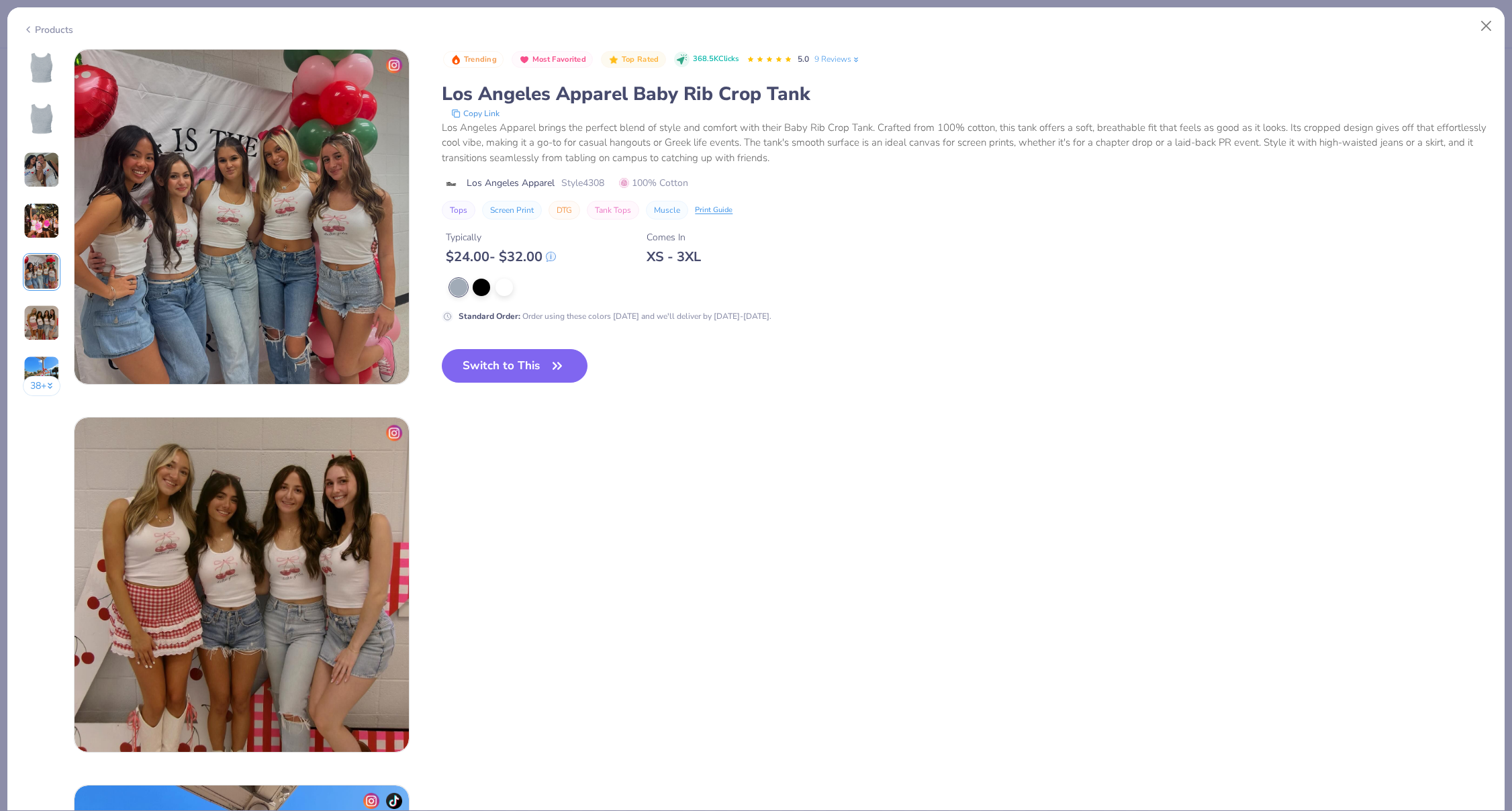
click at [46, 324] on img at bounding box center [42, 323] width 36 height 36
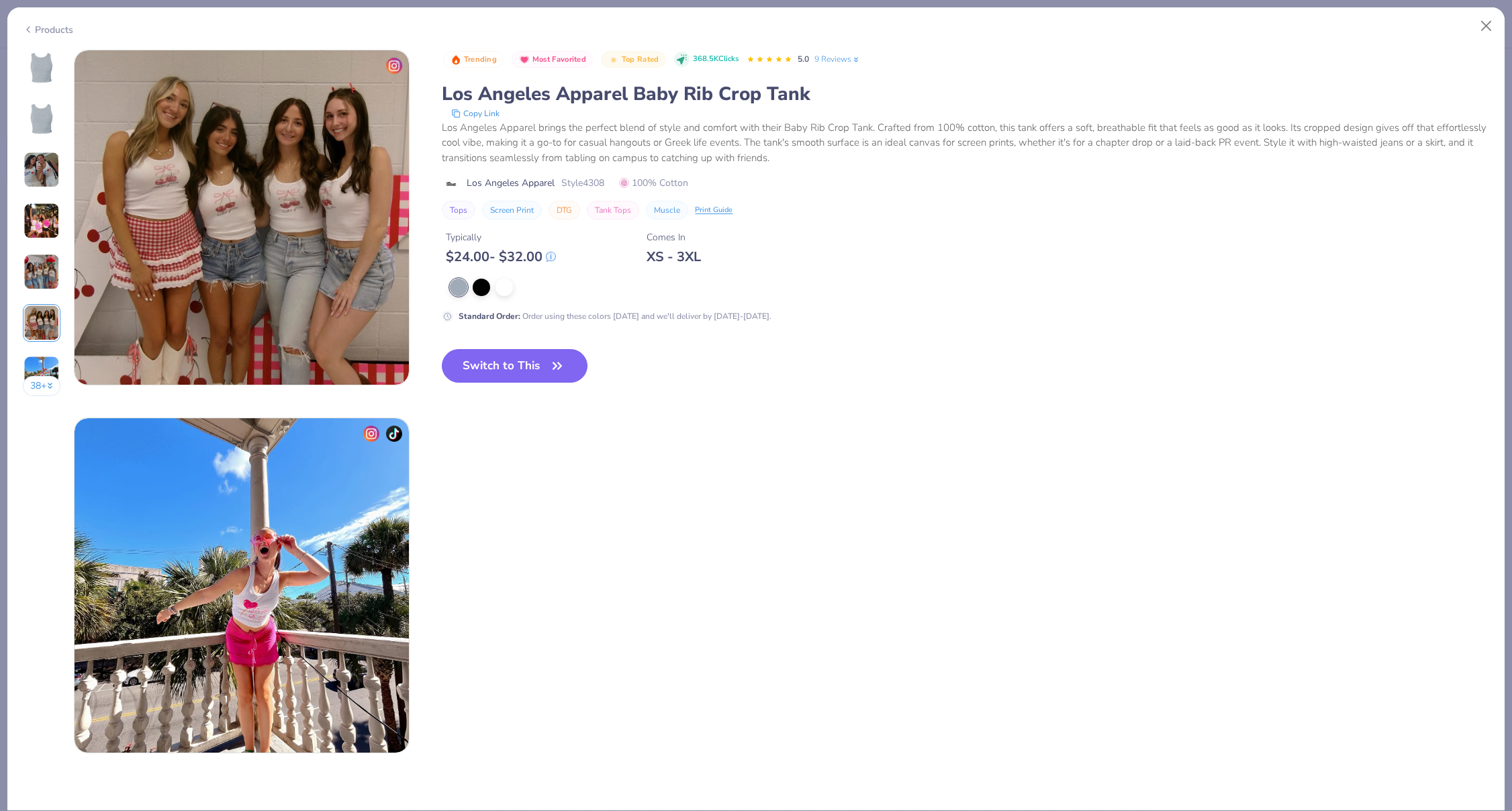
scroll to position [1840, 0]
click at [50, 189] on div "38 +" at bounding box center [42, 228] width 39 height 357
click at [57, 149] on div "38 +" at bounding box center [42, 228] width 39 height 357
drag, startPoint x: 609, startPoint y: 179, endPoint x: 586, endPoint y: 180, distance: 23.0
click at [586, 180] on span "Style 4308" at bounding box center [583, 183] width 43 height 14
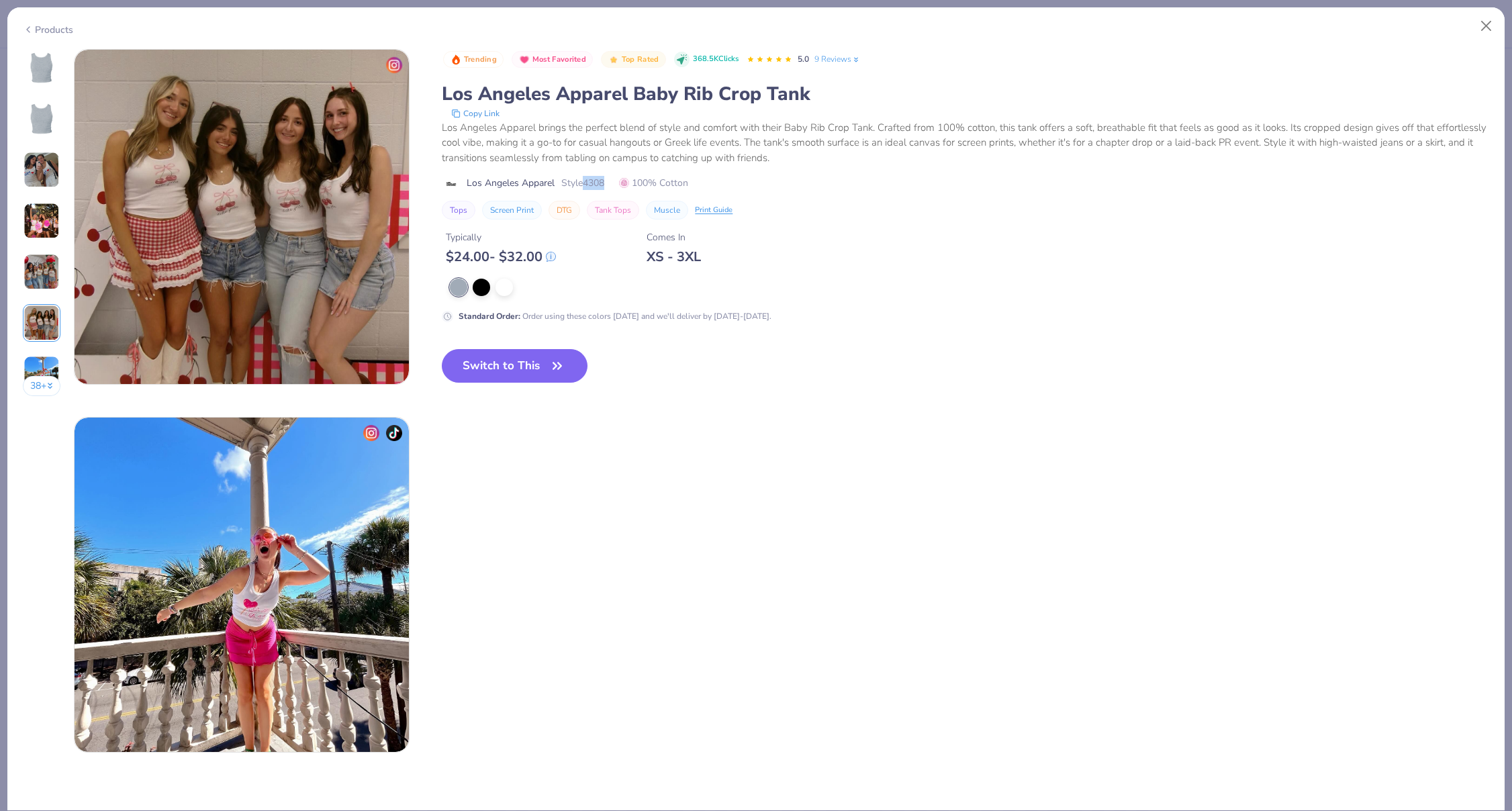
copy span "4308"
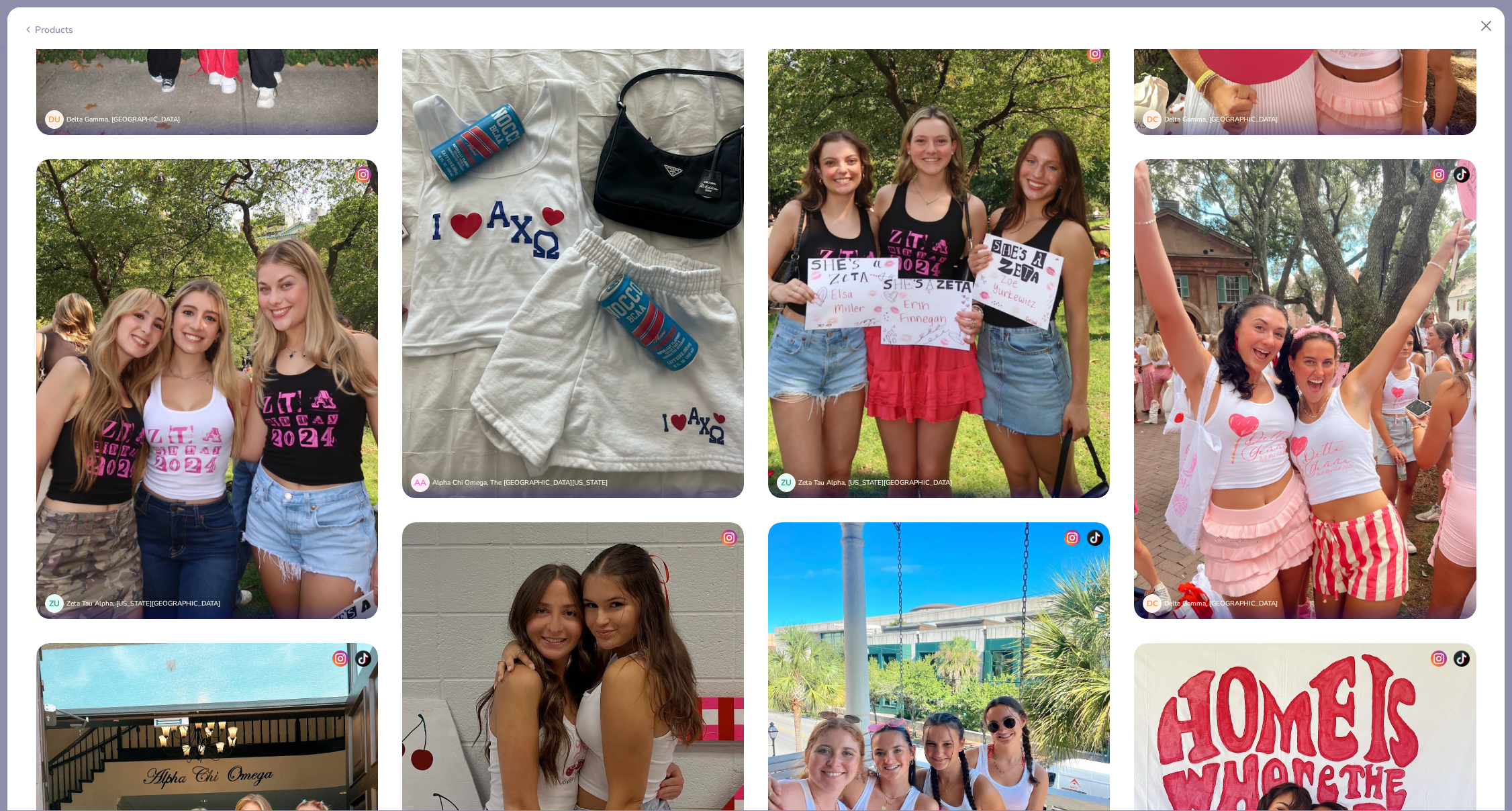
scroll to position [3571, 0]
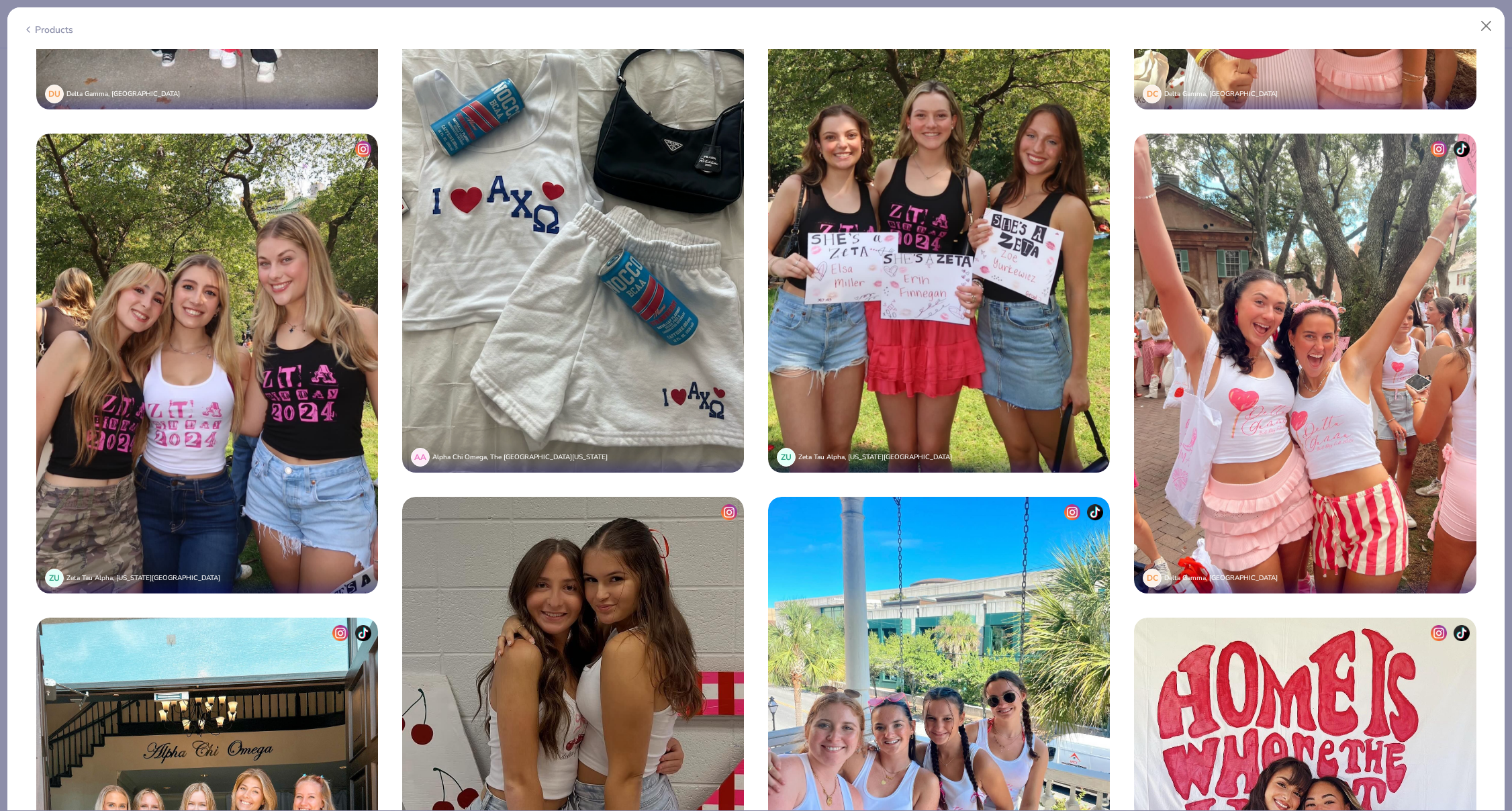
click at [1286, 413] on img at bounding box center [1305, 363] width 342 height 460
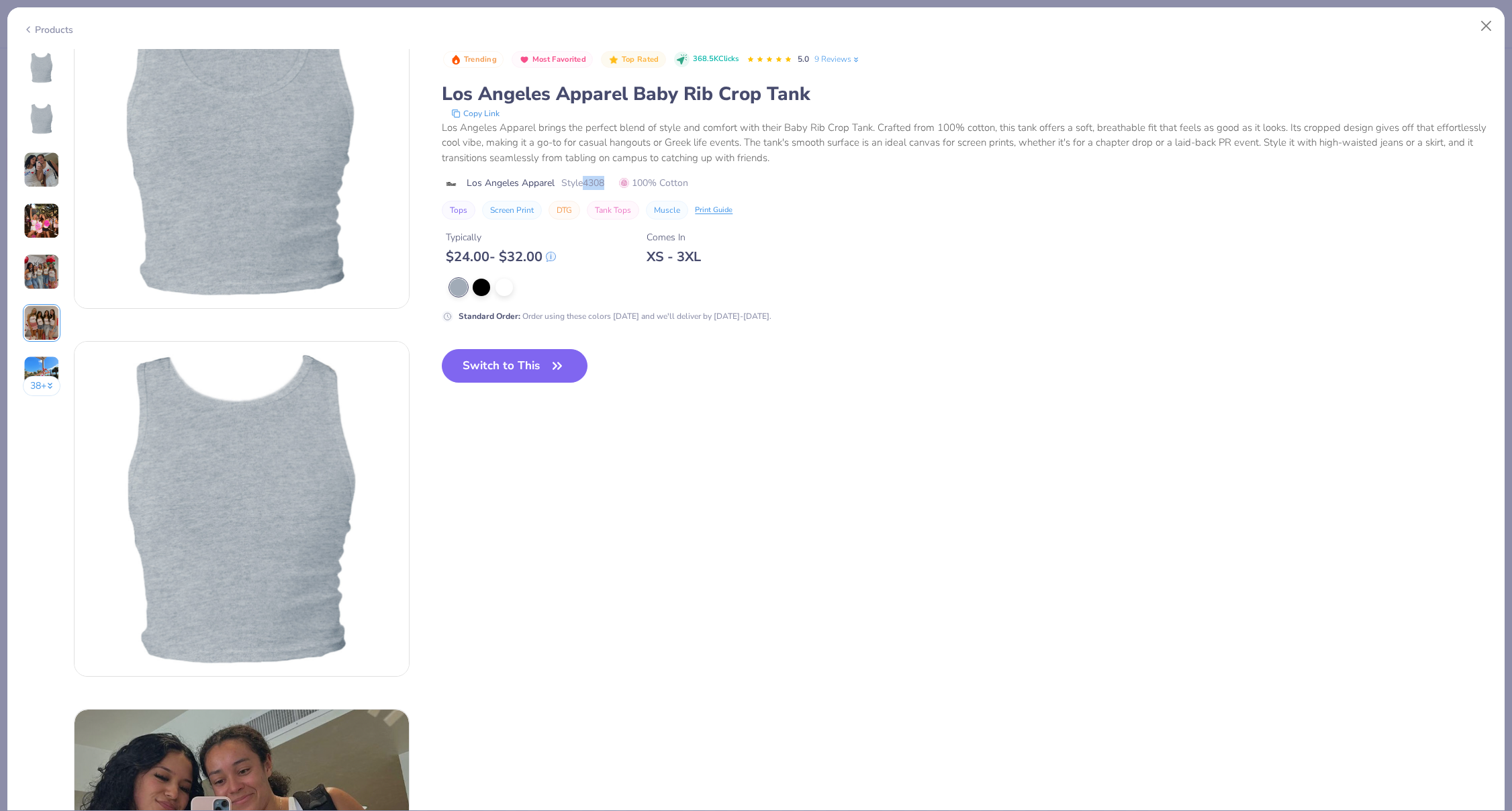
scroll to position [0, 0]
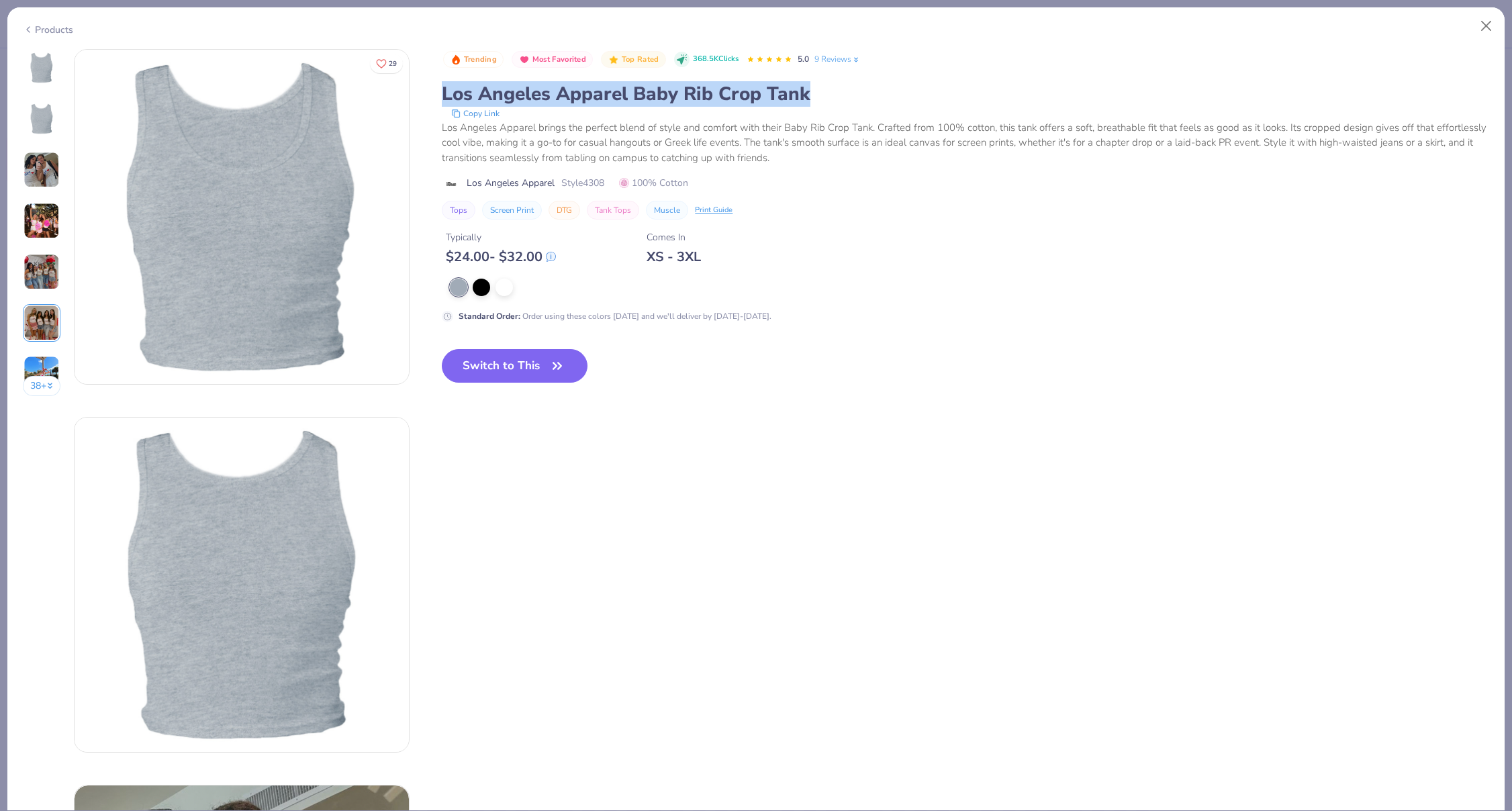
drag, startPoint x: 443, startPoint y: 92, endPoint x: 806, endPoint y: 93, distance: 363.0
click at [806, 93] on div "Los Angeles Apparel Baby Rib Crop Tank" at bounding box center [966, 94] width 1048 height 25
copy div "Los Angeles Apparel Baby Rib Crop Tank"
click at [697, 179] on div "Los Angeles Apparel Style 4308 100% Cotton" at bounding box center [966, 183] width 1048 height 14
click at [1485, 30] on button "Close" at bounding box center [1487, 26] width 25 height 25
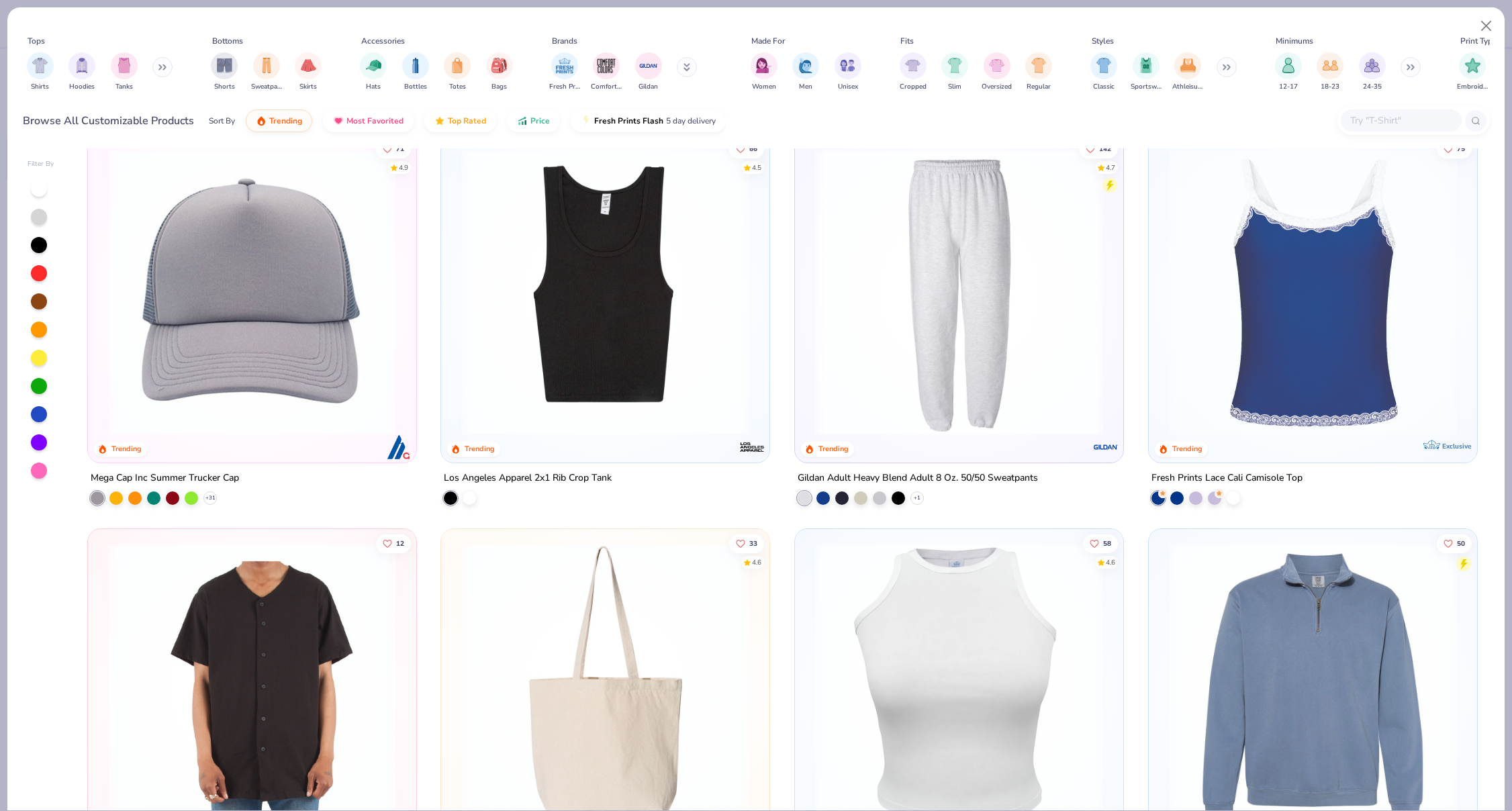
scroll to position [5332, 0]
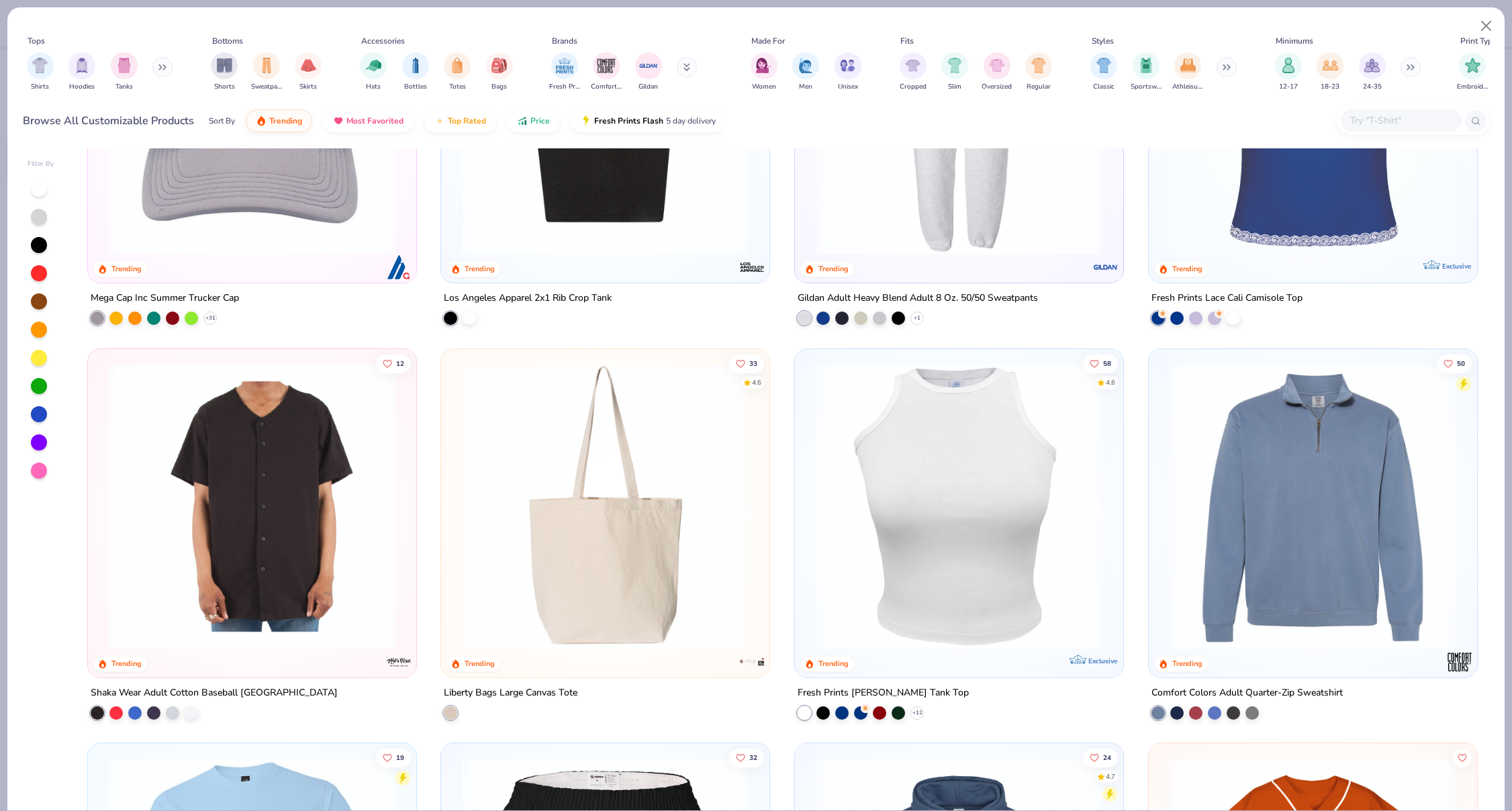
click at [691, 185] on img at bounding box center [605, 111] width 302 height 288
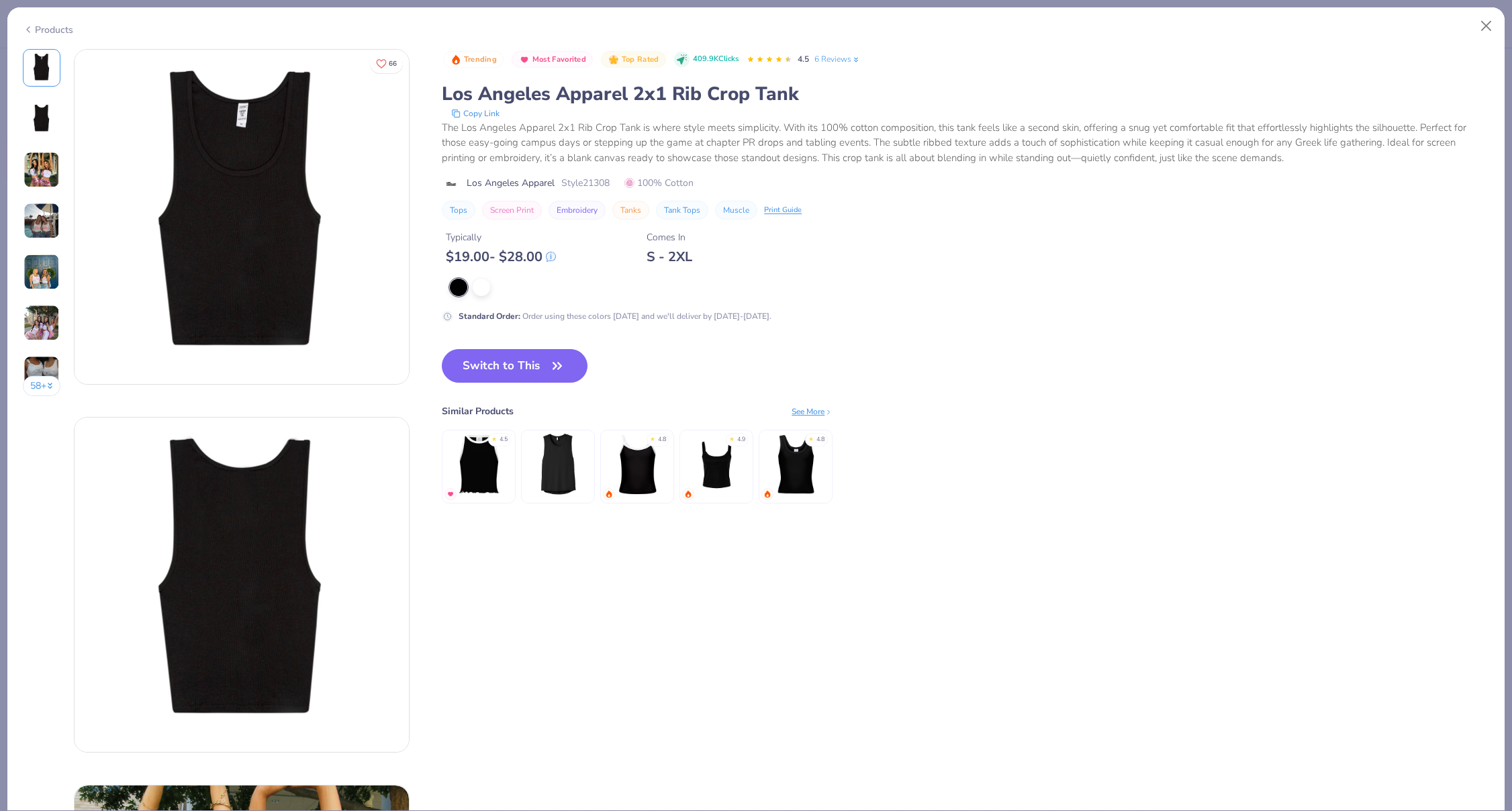
click at [42, 223] on img at bounding box center [42, 221] width 36 height 36
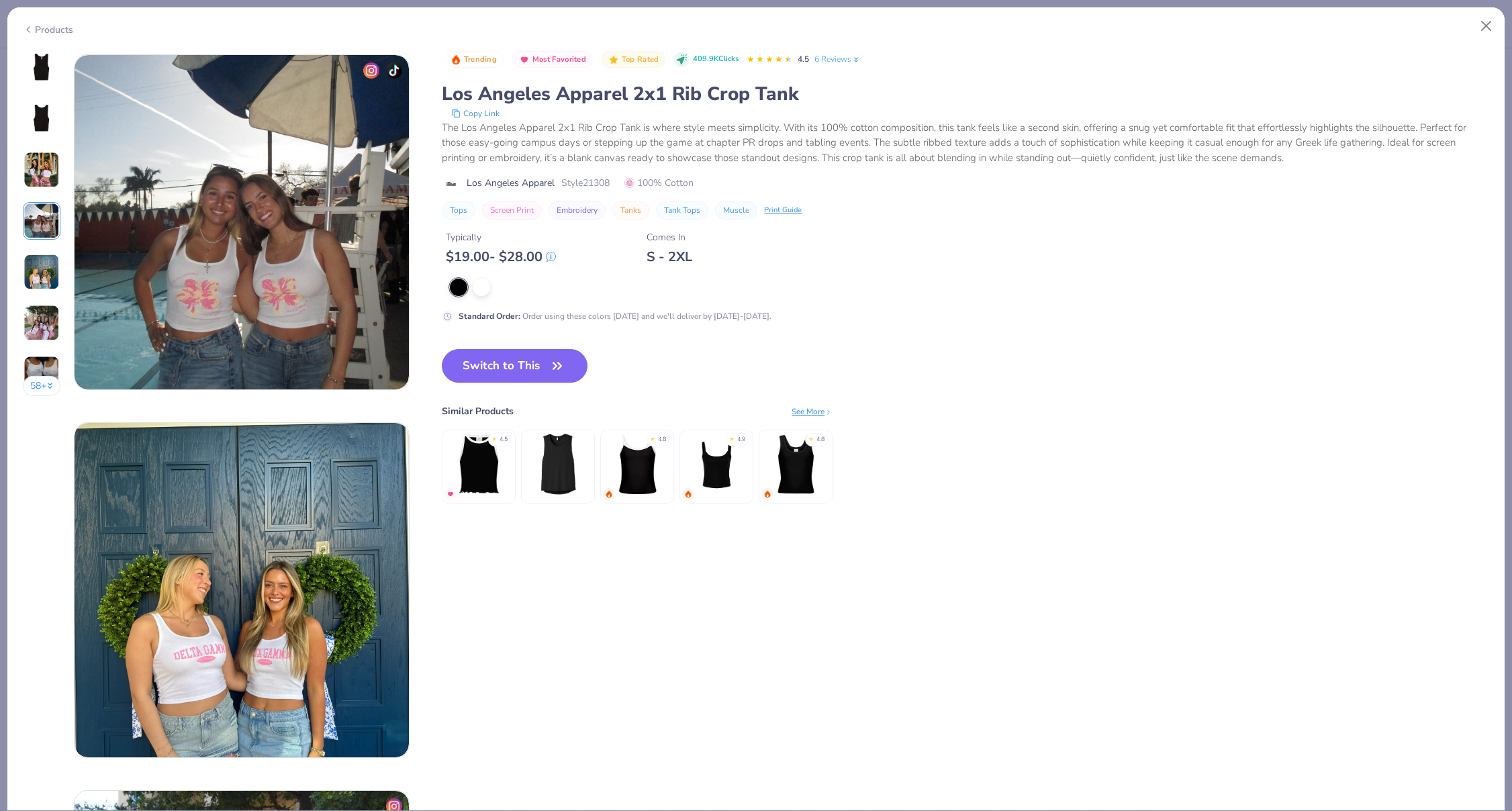
scroll to position [1104, 0]
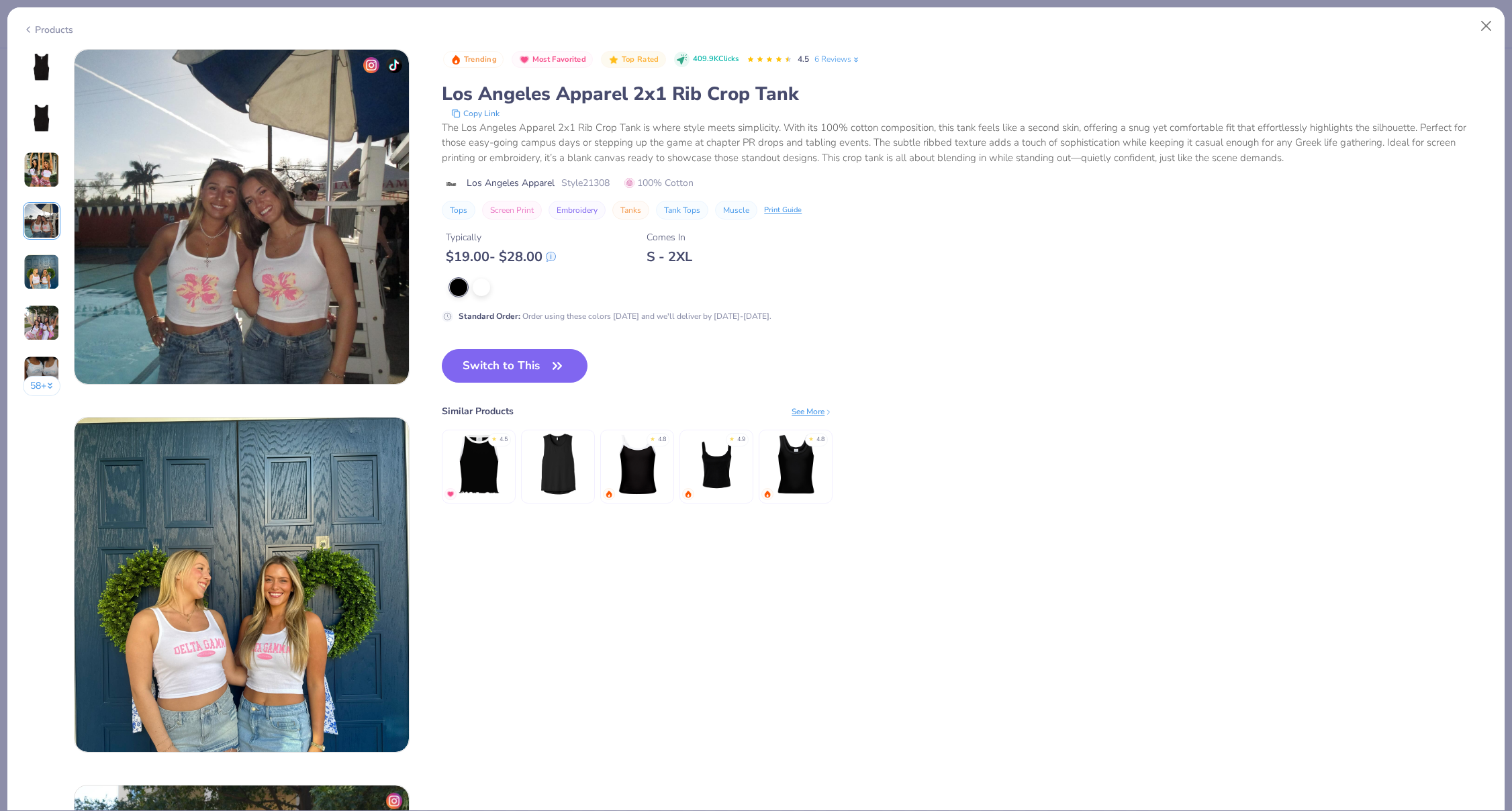
click at [40, 256] on img at bounding box center [42, 272] width 36 height 36
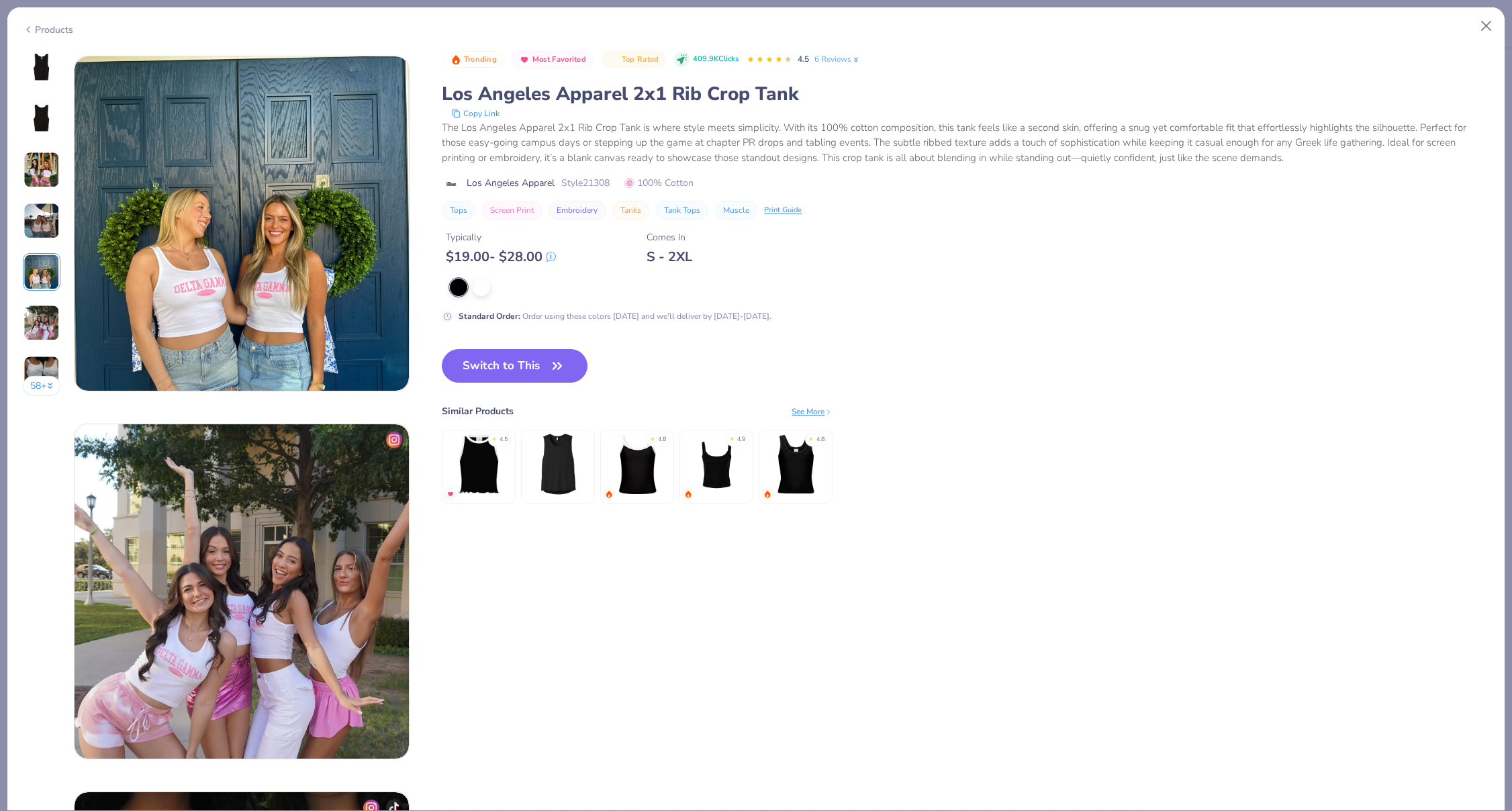
scroll to position [1472, 0]
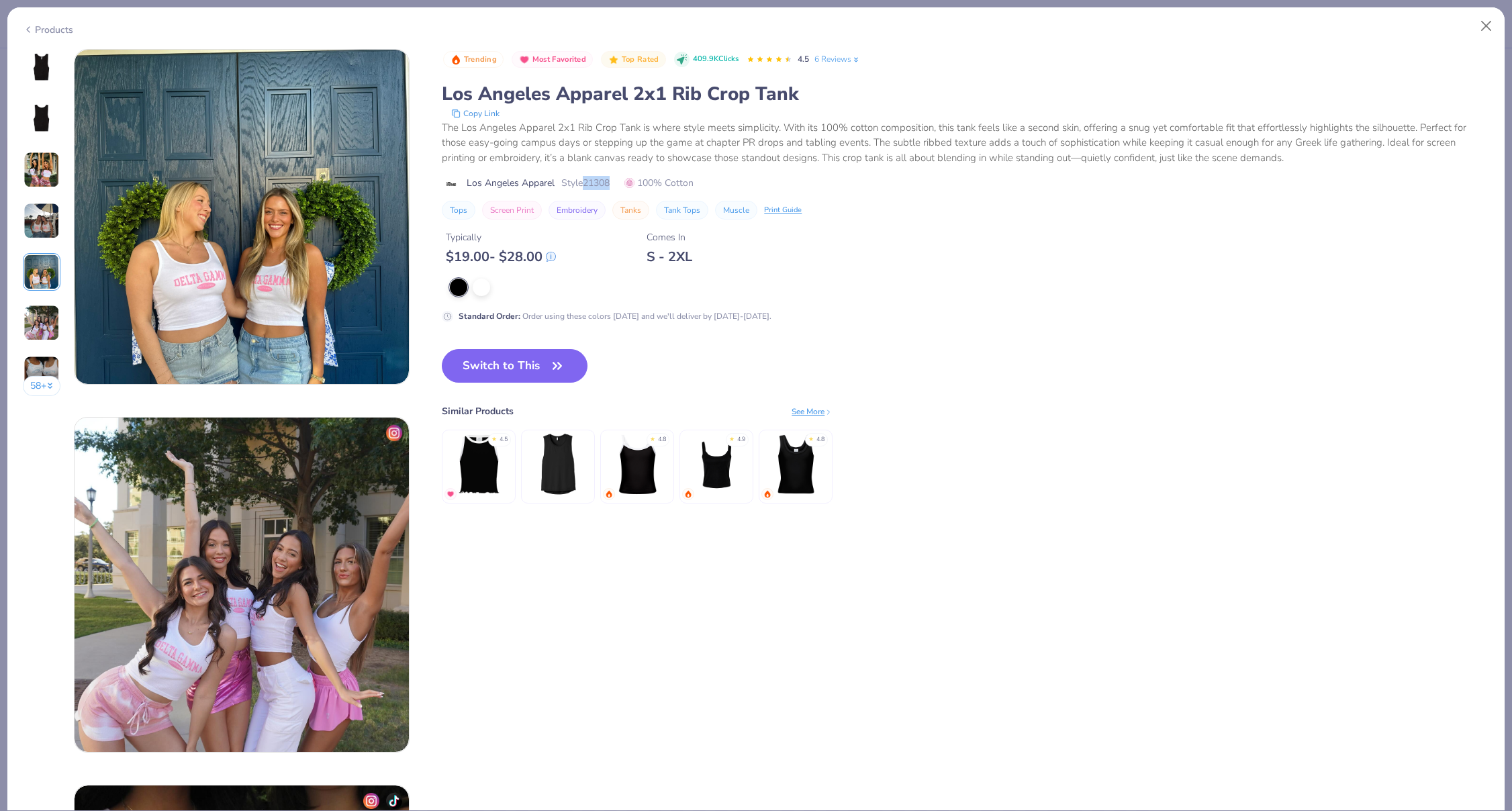
drag, startPoint x: 614, startPoint y: 187, endPoint x: 588, endPoint y: 183, distance: 26.3
click at [588, 183] on div "Los Angeles Apparel Style 21308 100% Cotton" at bounding box center [966, 183] width 1048 height 14
click at [1481, 37] on button "Close" at bounding box center [1487, 26] width 25 height 25
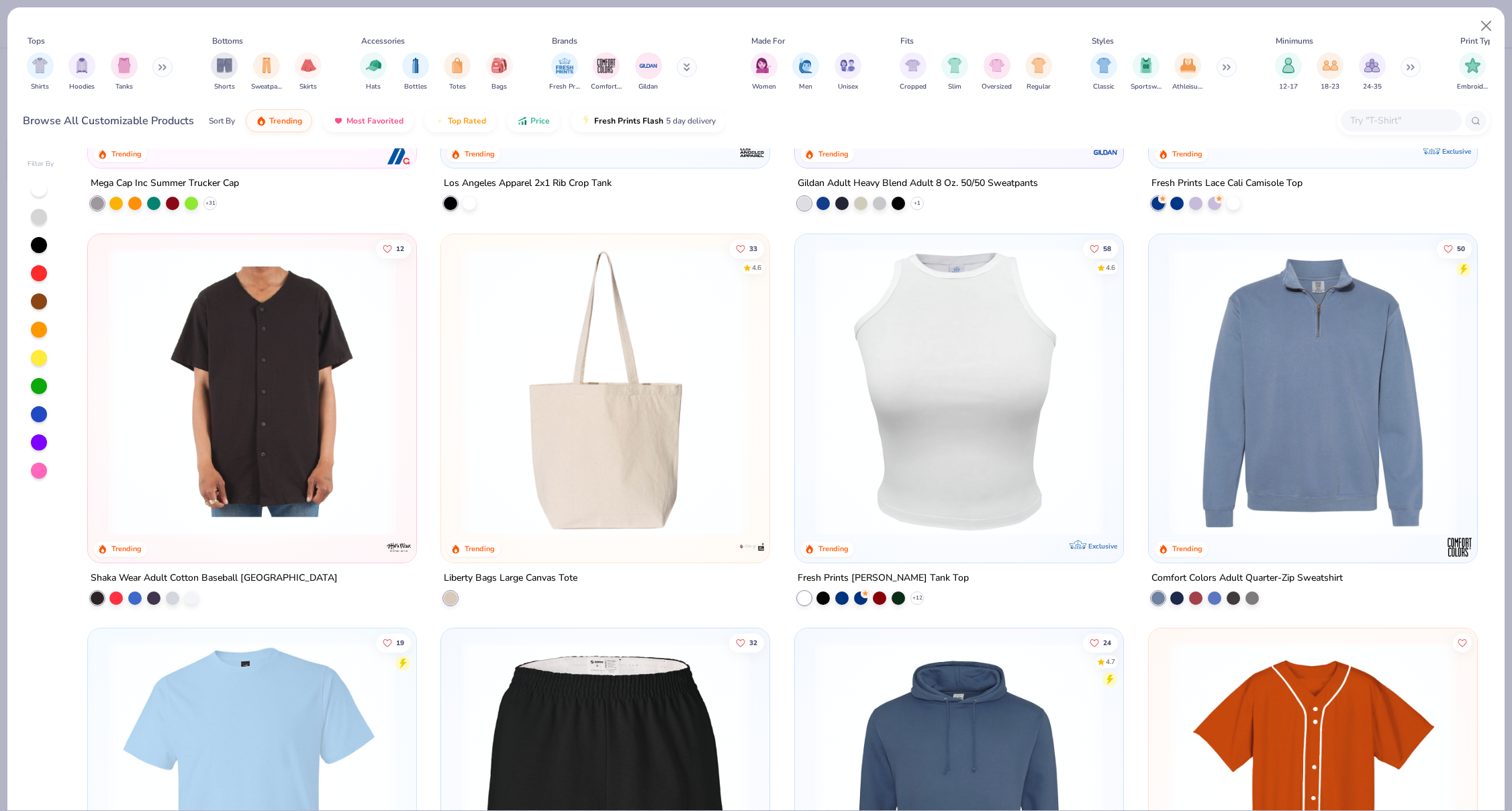
scroll to position [5459, 0]
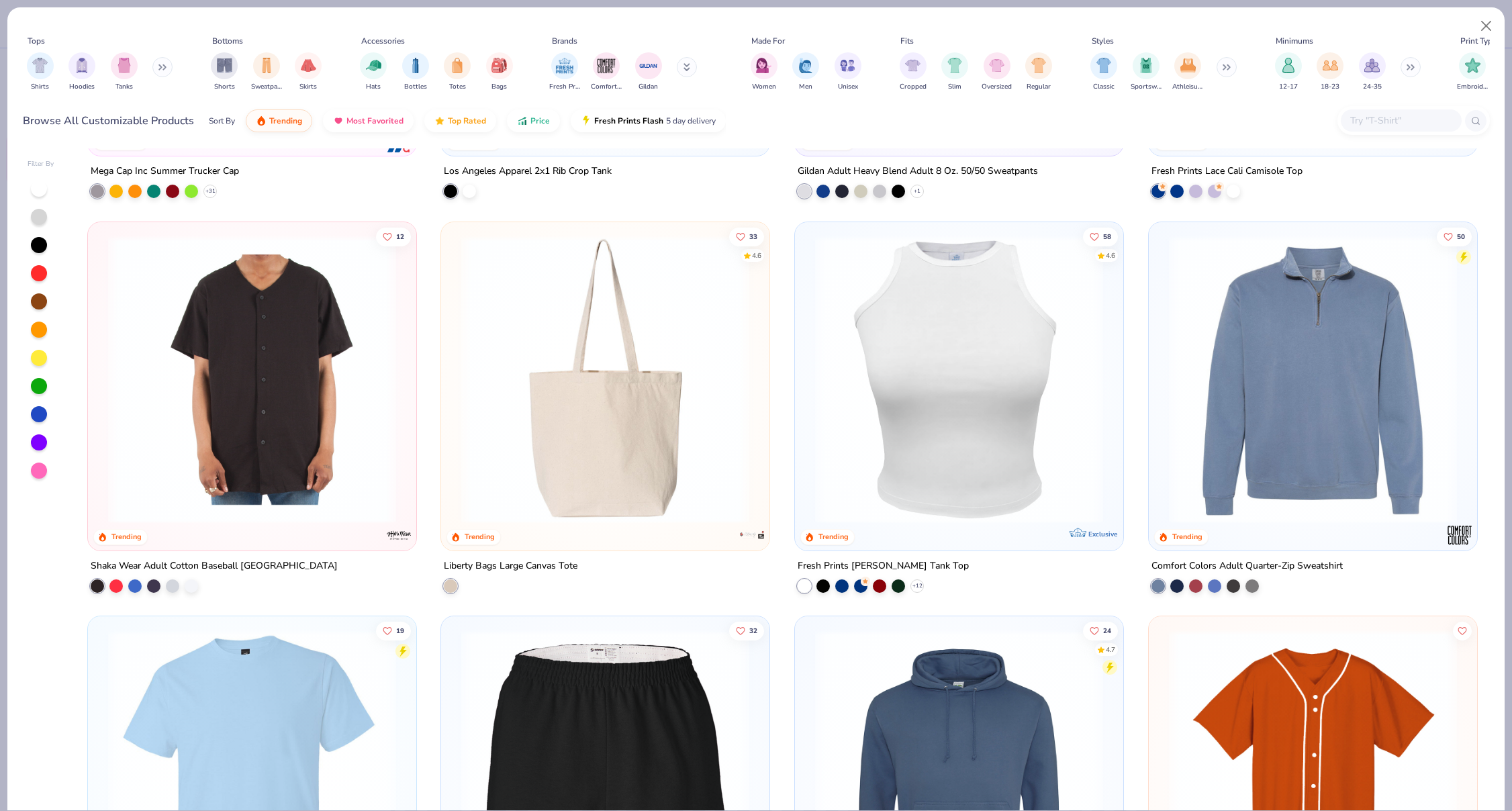
click at [980, 267] on img at bounding box center [959, 379] width 302 height 288
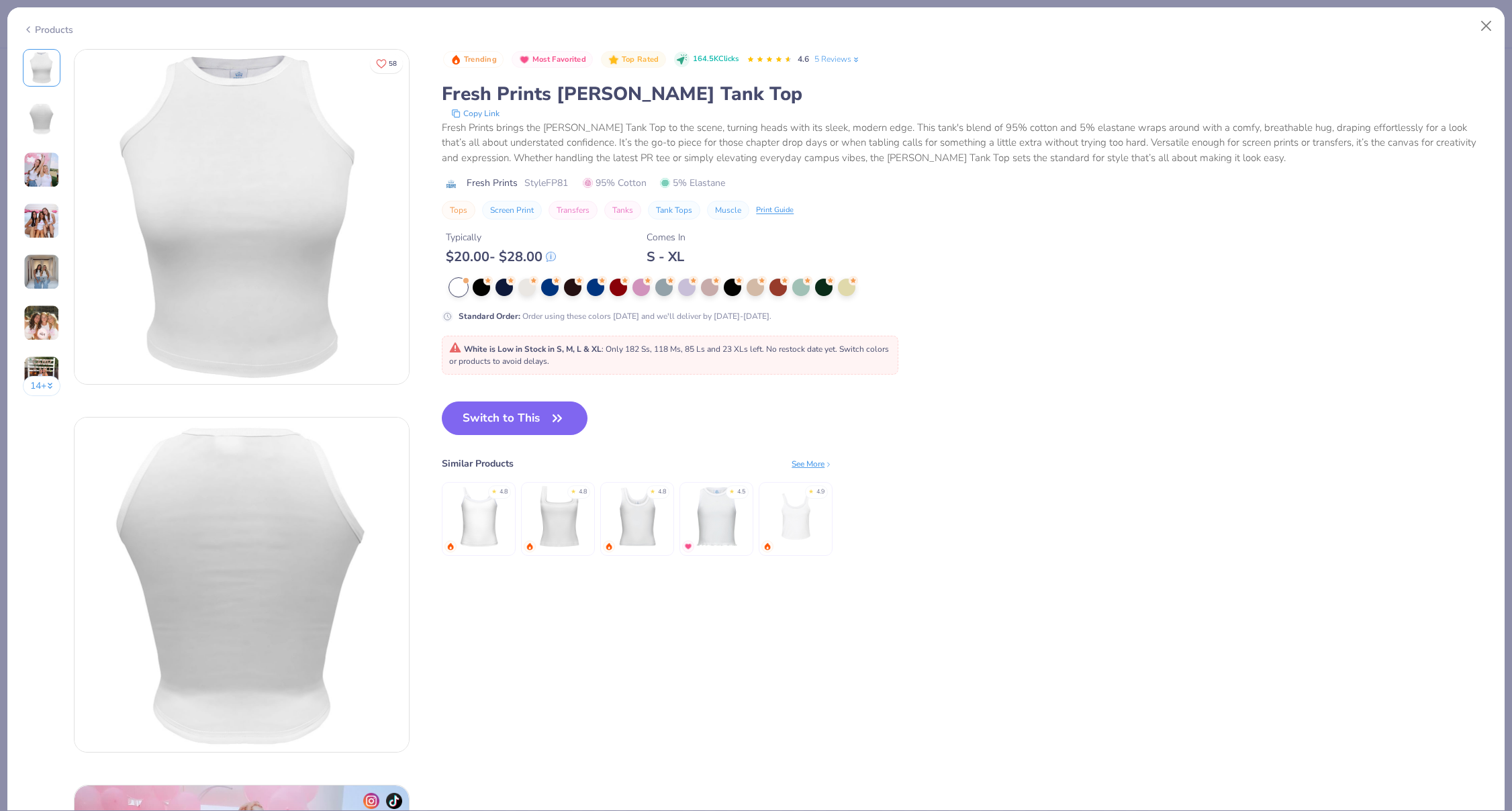
click at [57, 206] on img at bounding box center [42, 221] width 36 height 36
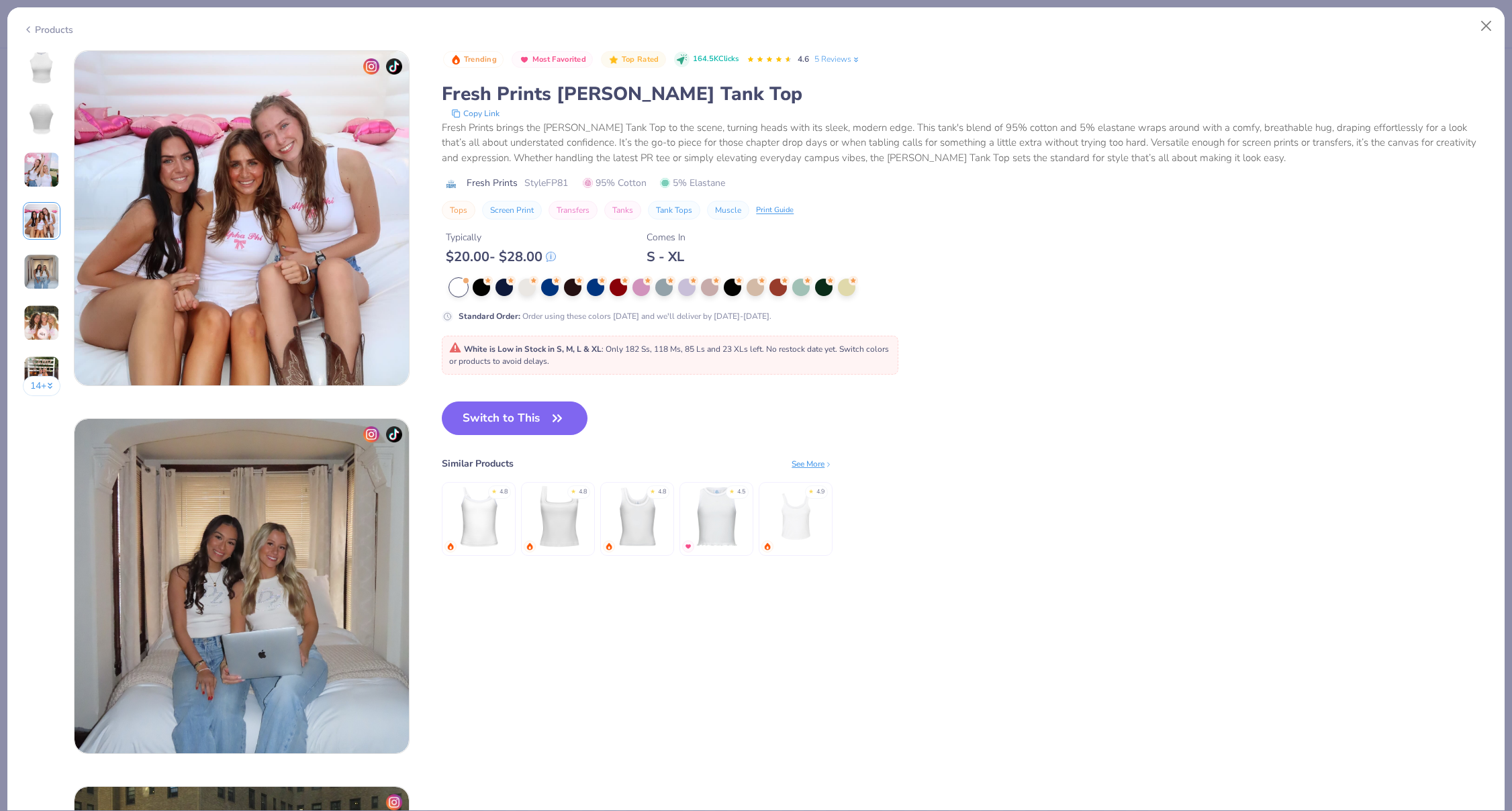
scroll to position [1104, 0]
click at [1480, 18] on button "Close" at bounding box center [1487, 26] width 25 height 25
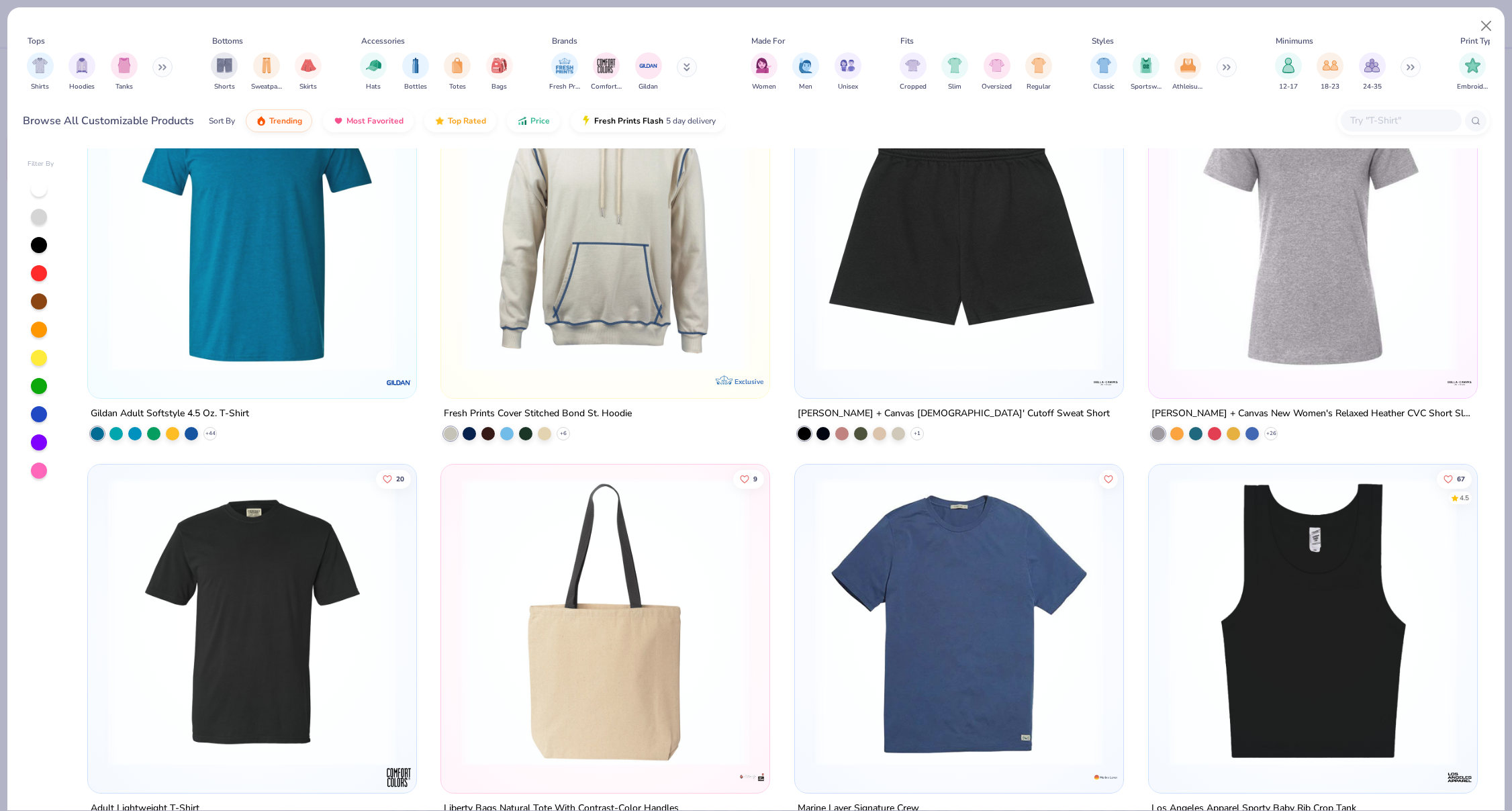
scroll to position [10355, 0]
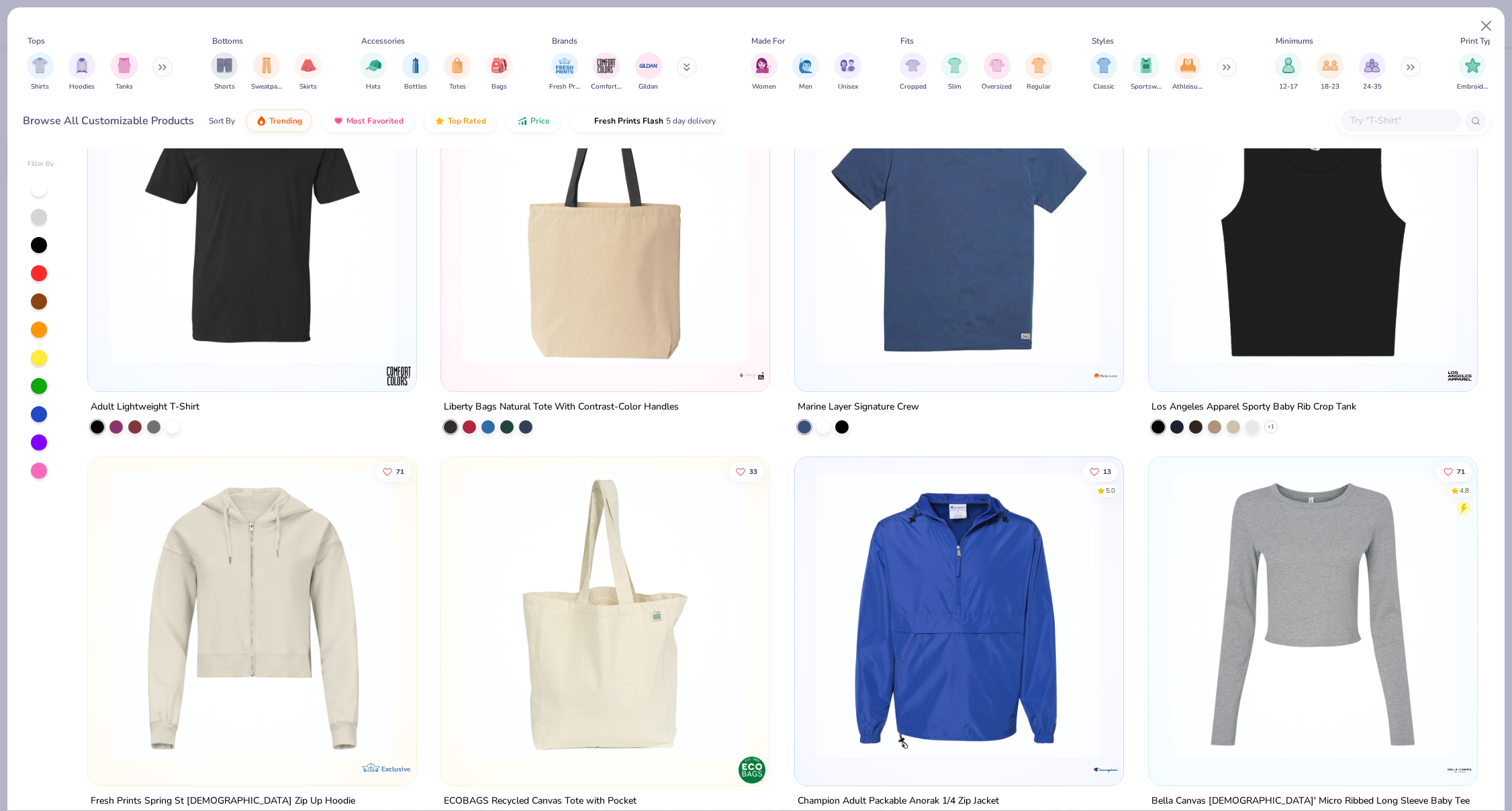
click at [1240, 338] on img at bounding box center [1313, 219] width 302 height 288
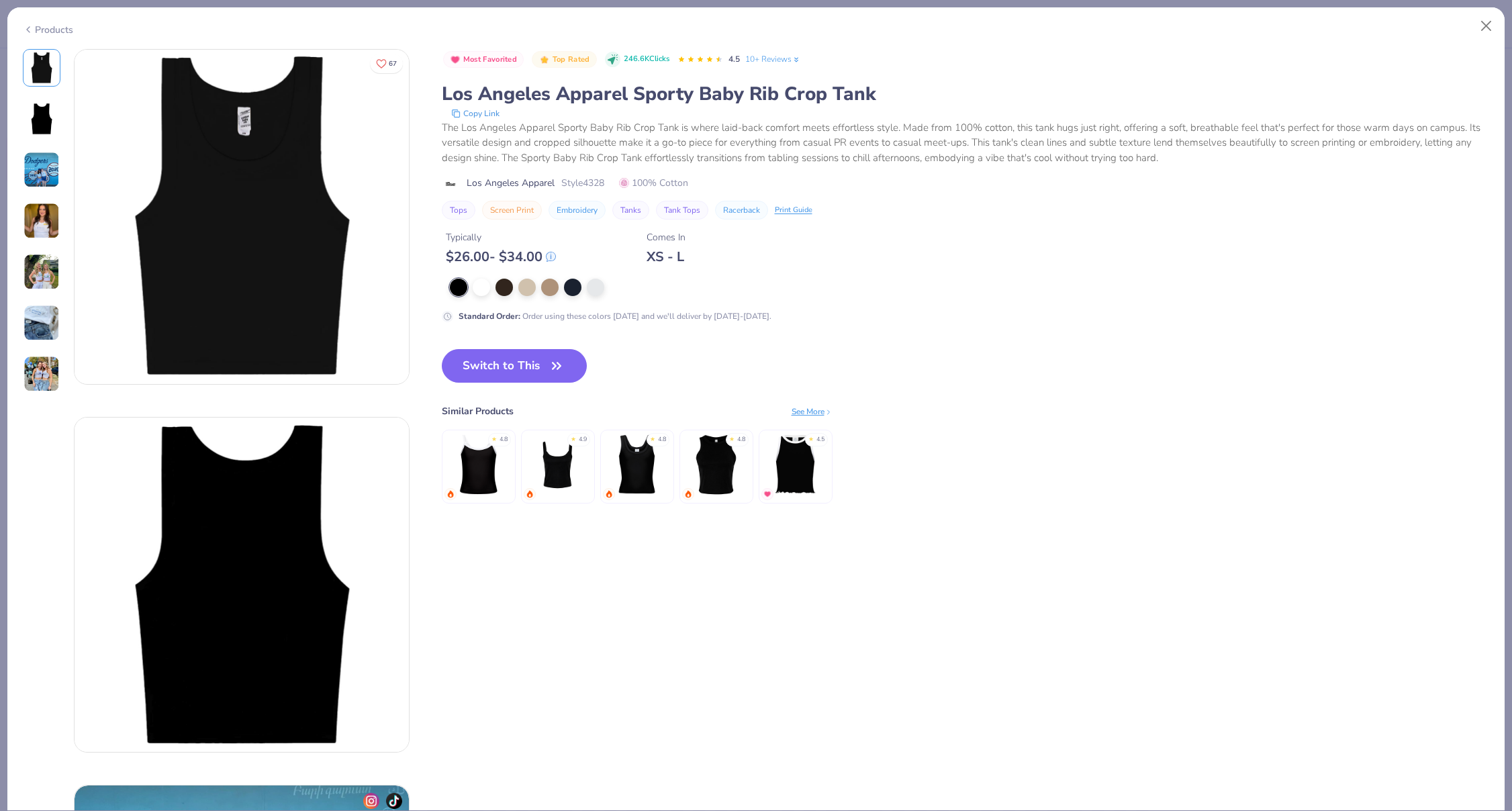
click at [56, 214] on img at bounding box center [42, 221] width 36 height 36
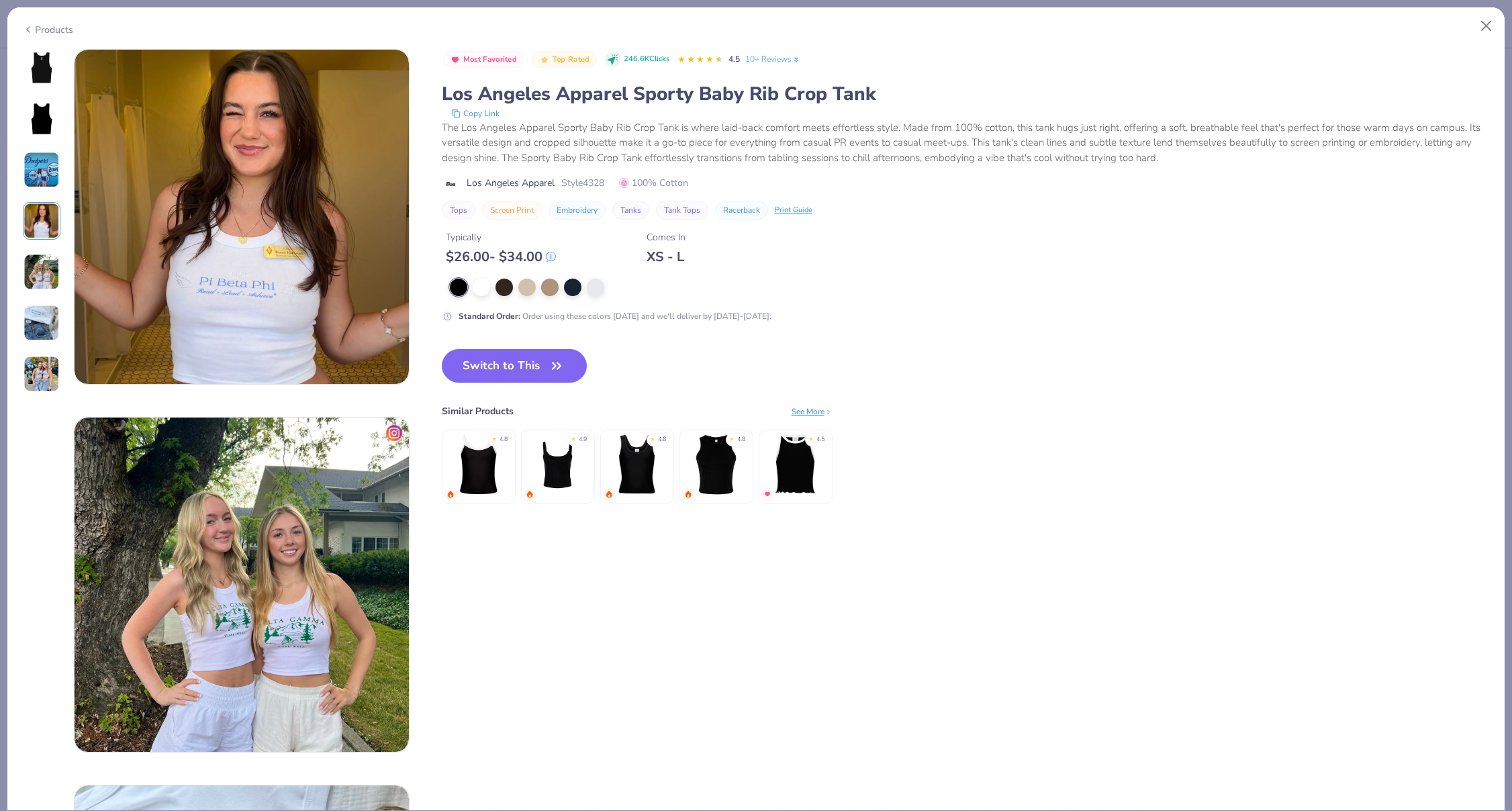
click at [45, 259] on img at bounding box center [42, 272] width 36 height 36
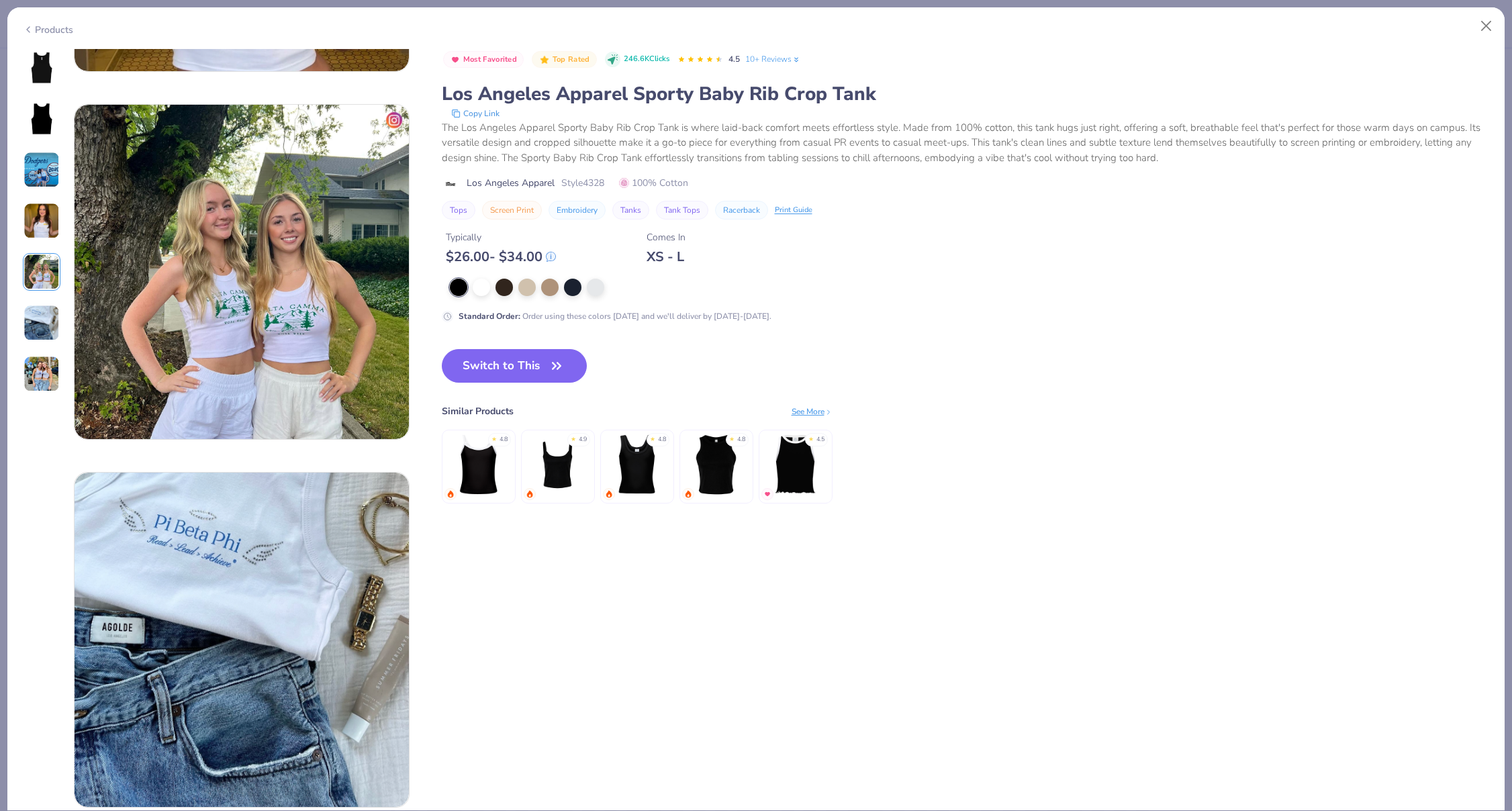
scroll to position [1472, 0]
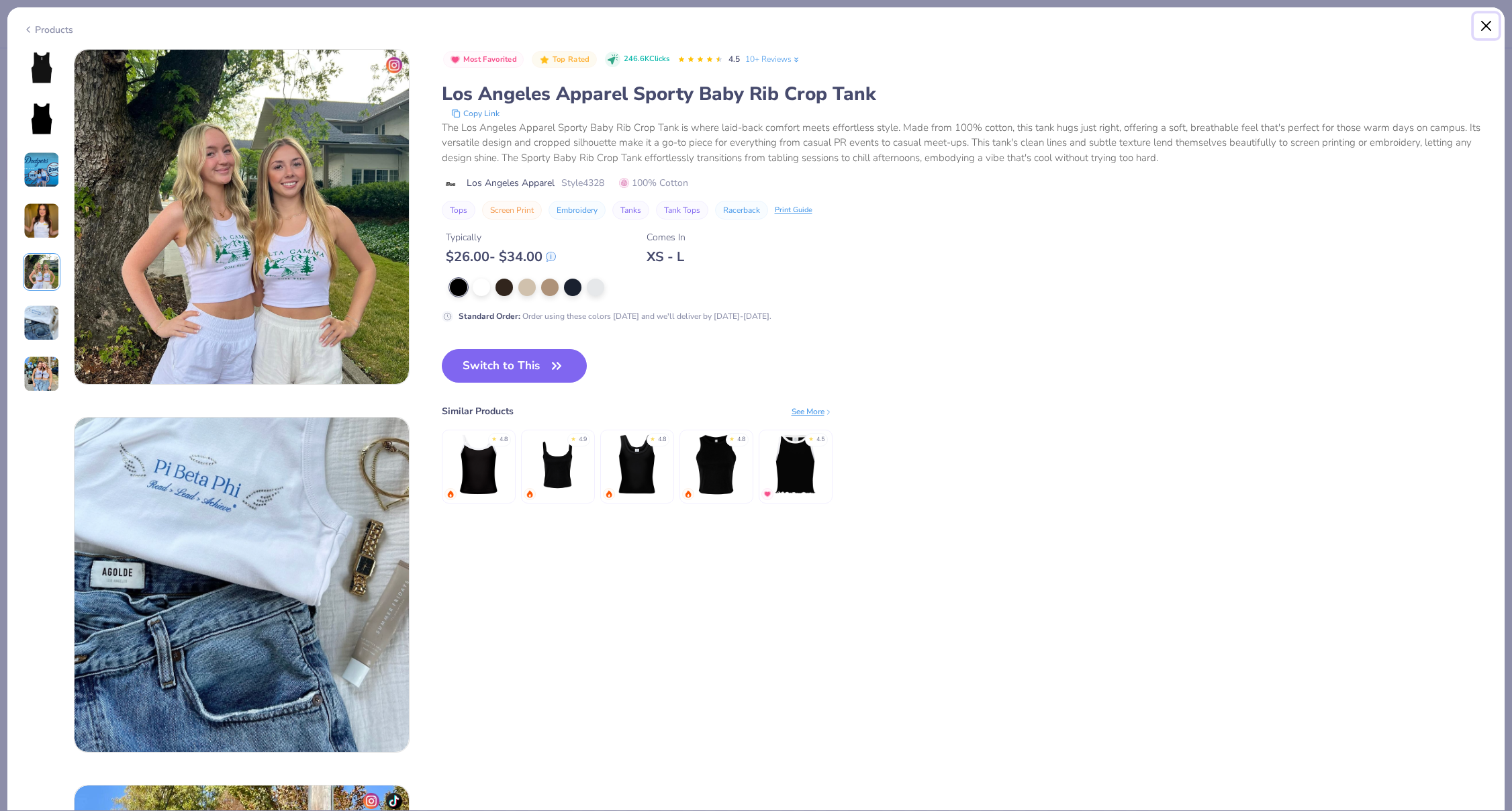
click at [1480, 30] on button "Close" at bounding box center [1487, 26] width 25 height 25
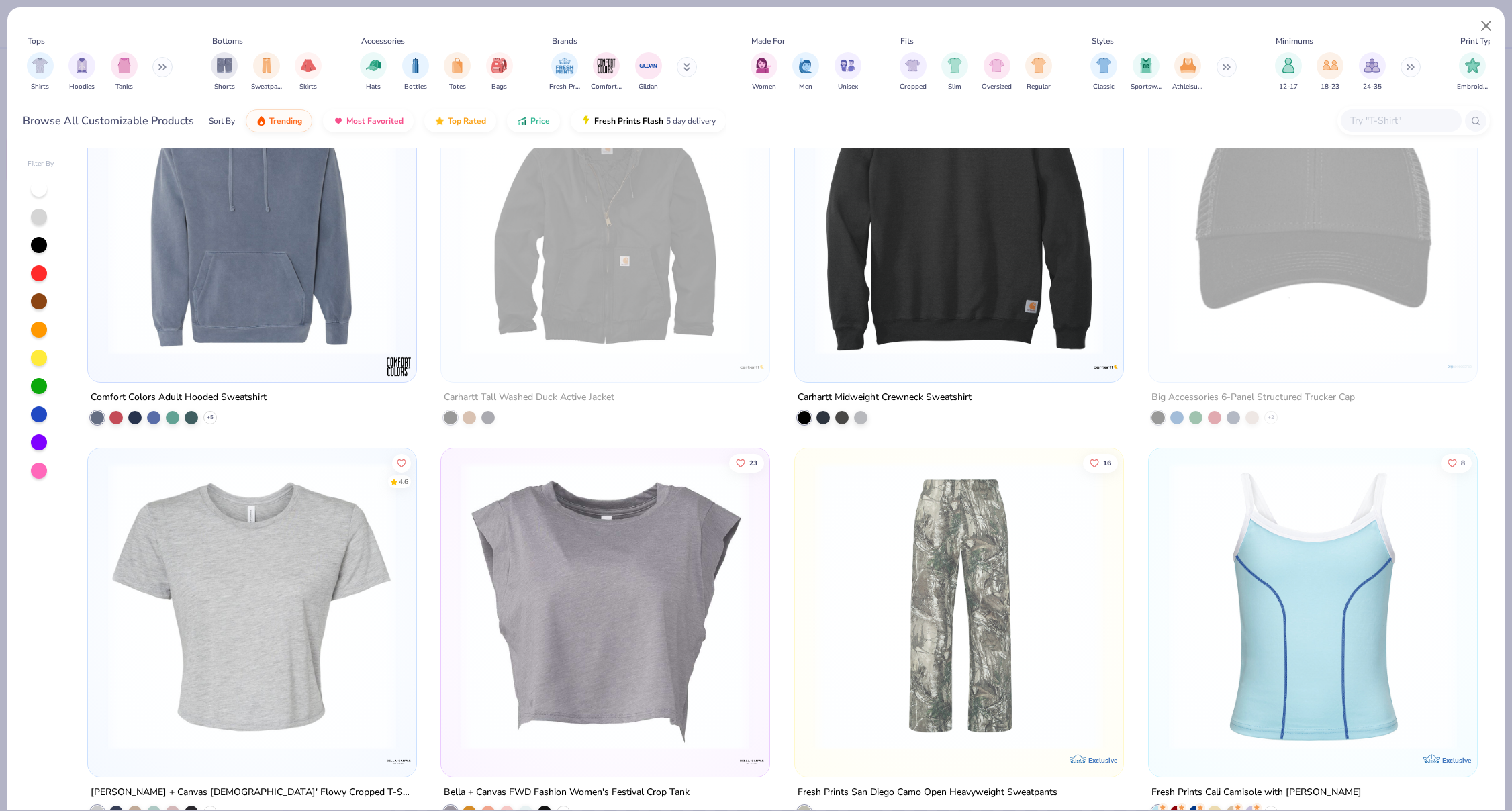
scroll to position [12477, 0]
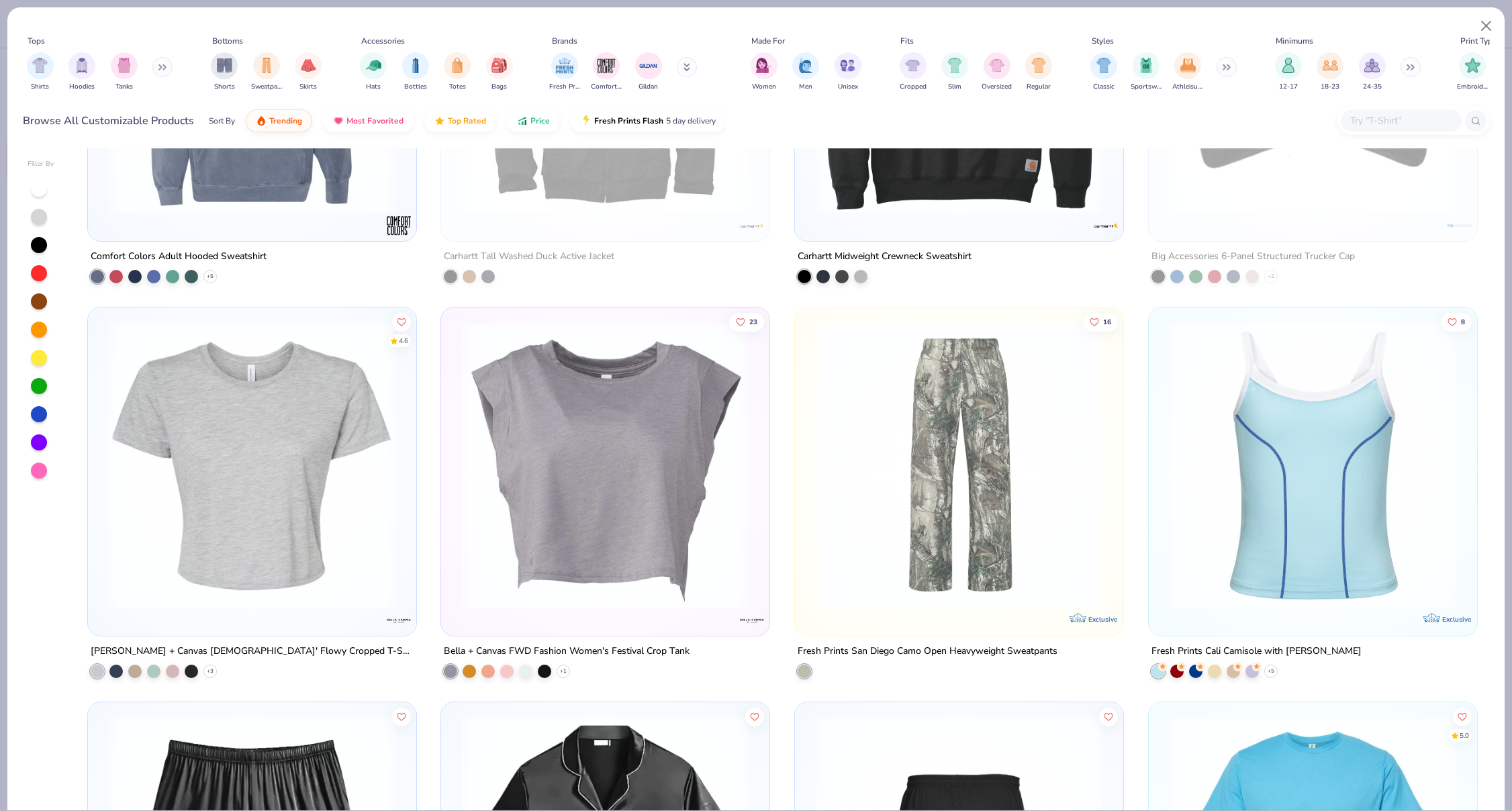
click at [349, 497] on img at bounding box center [252, 464] width 302 height 288
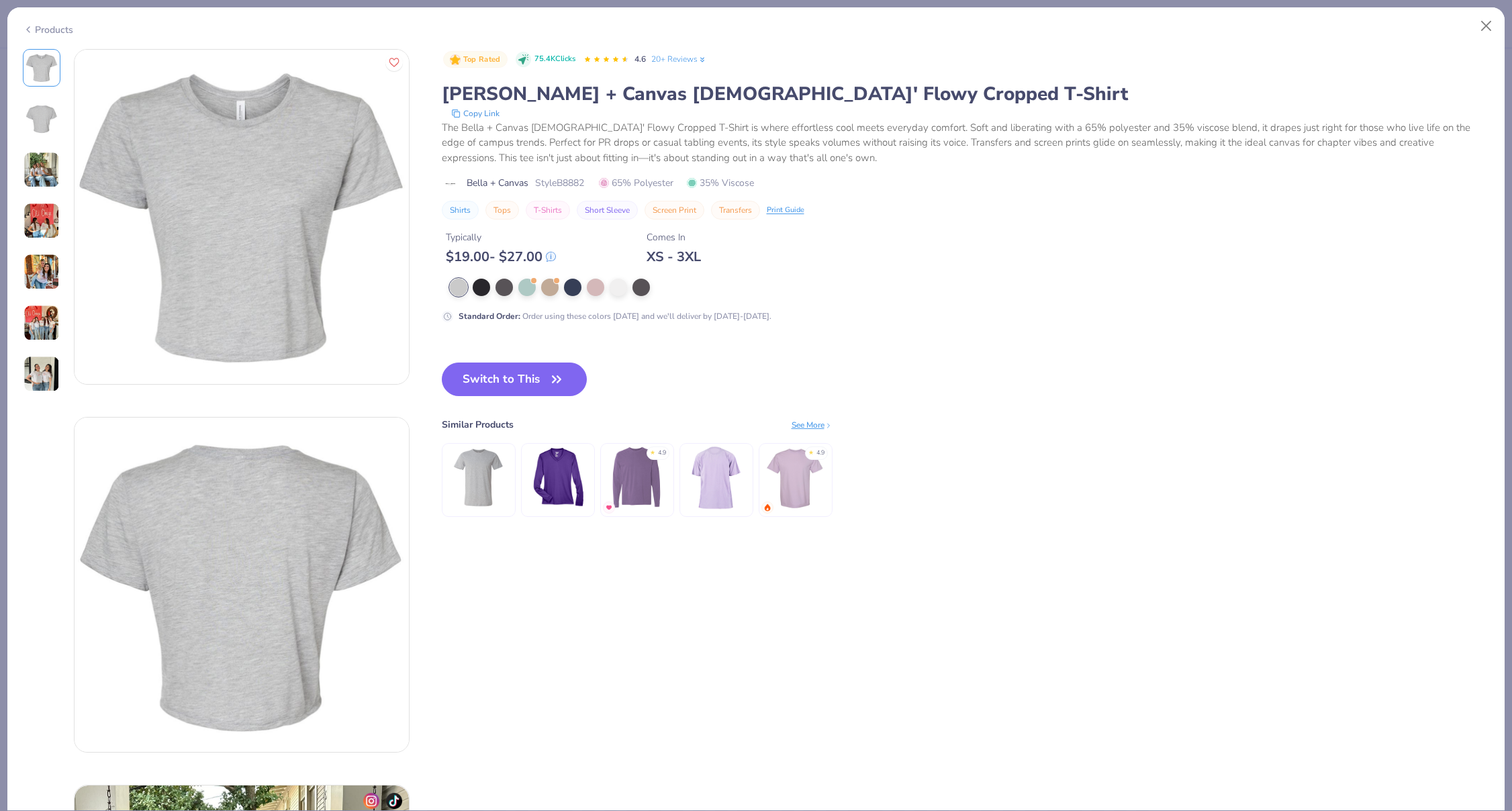
click at [54, 230] on img at bounding box center [42, 221] width 36 height 36
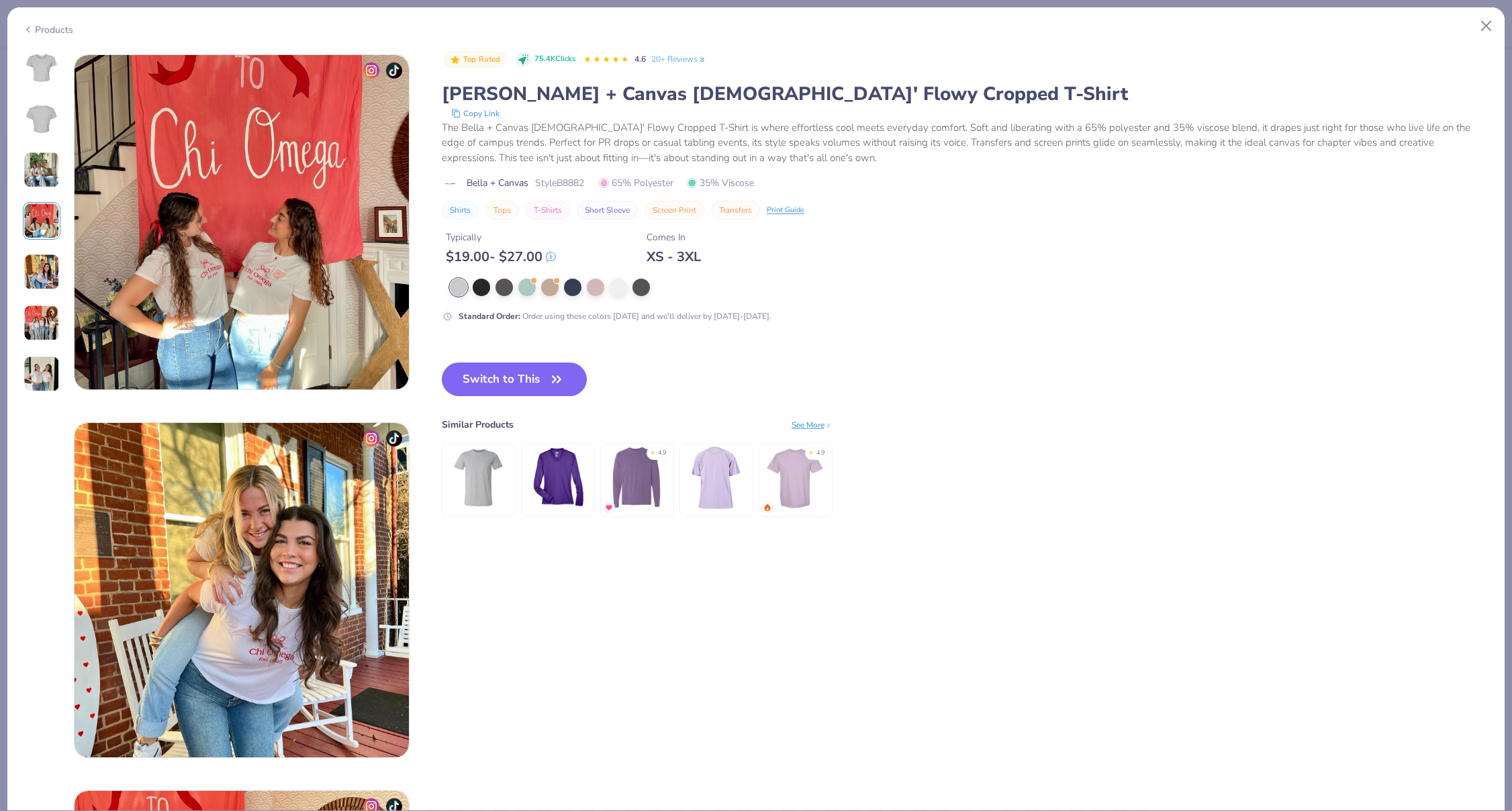
scroll to position [1104, 0]
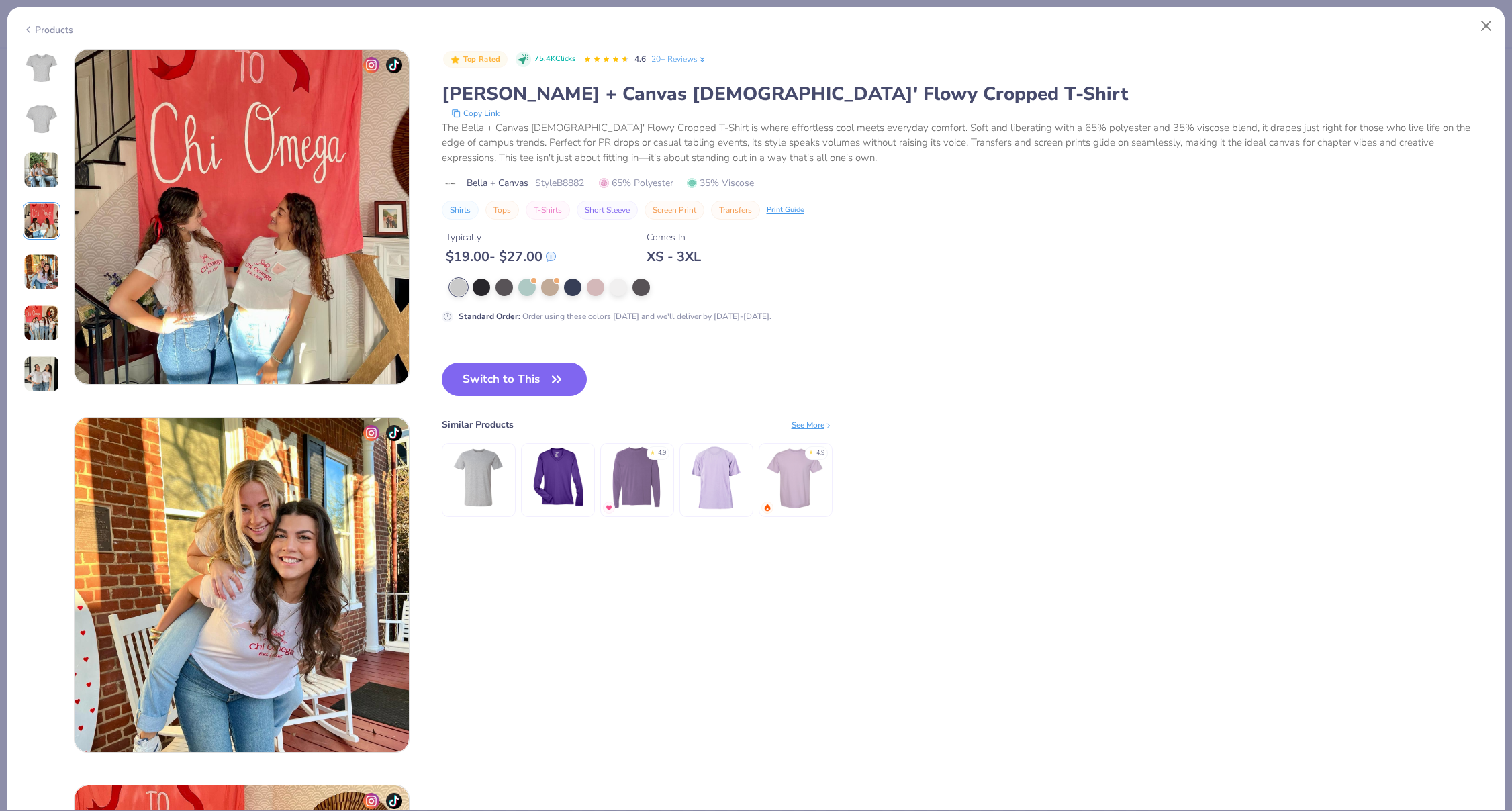
click at [43, 263] on img at bounding box center [42, 272] width 36 height 36
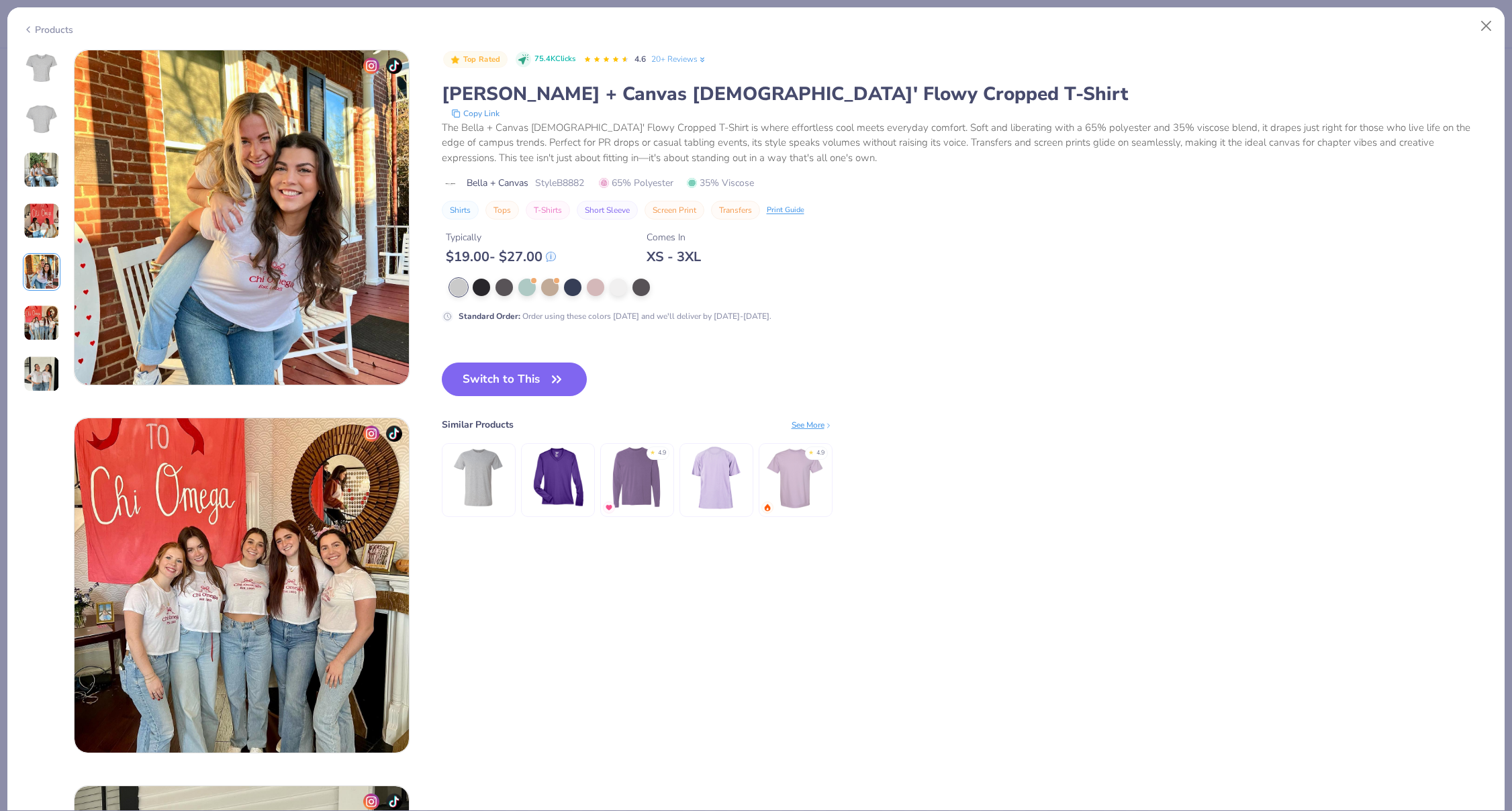
scroll to position [1472, 0]
drag, startPoint x: 590, startPoint y: 183, endPoint x: 562, endPoint y: 183, distance: 28.0
click at [562, 183] on div "Bella + Canvas Style B8882 65% Polyester 35% Viscose" at bounding box center [966, 183] width 1048 height 14
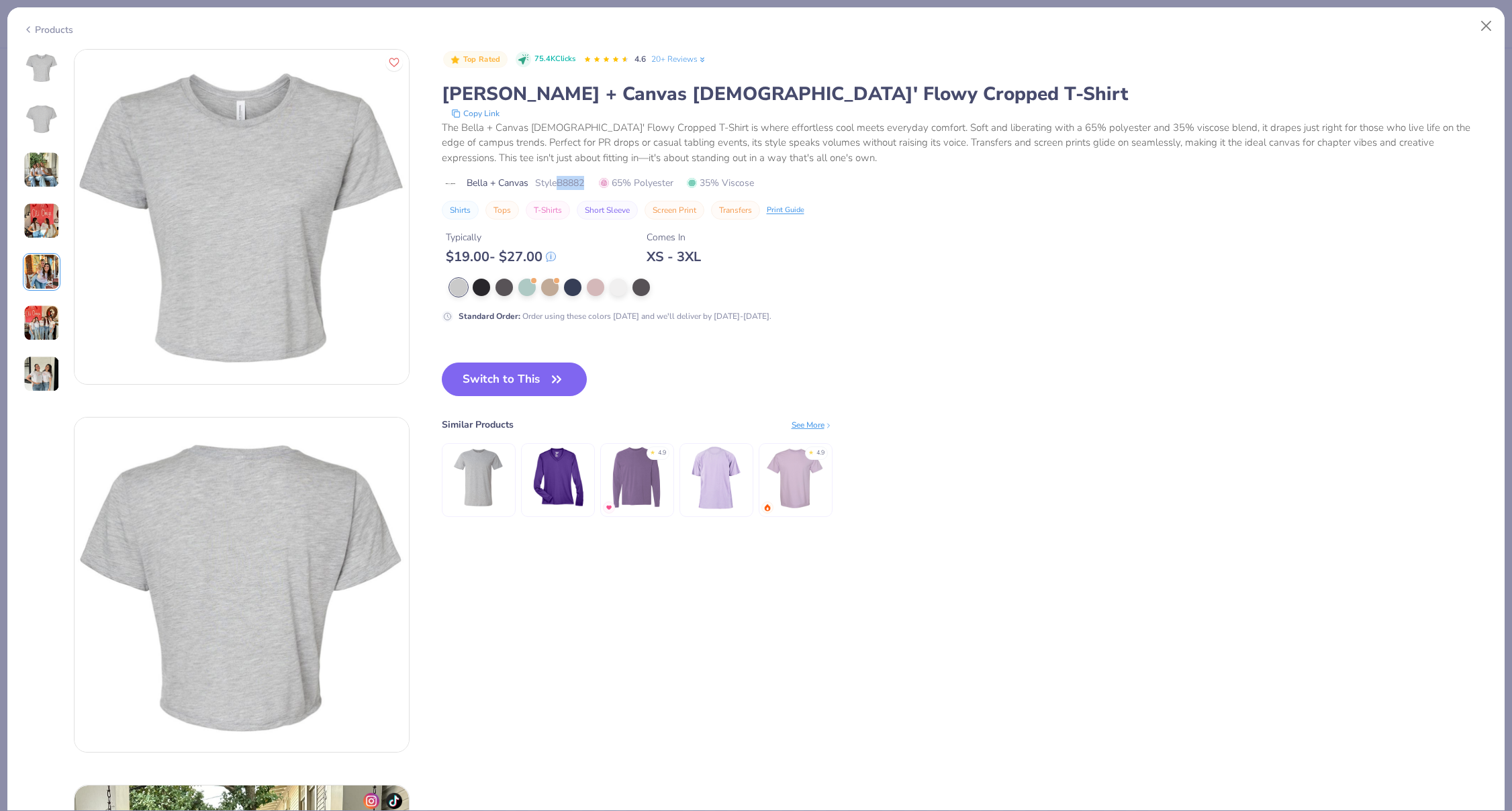
scroll to position [612, 0]
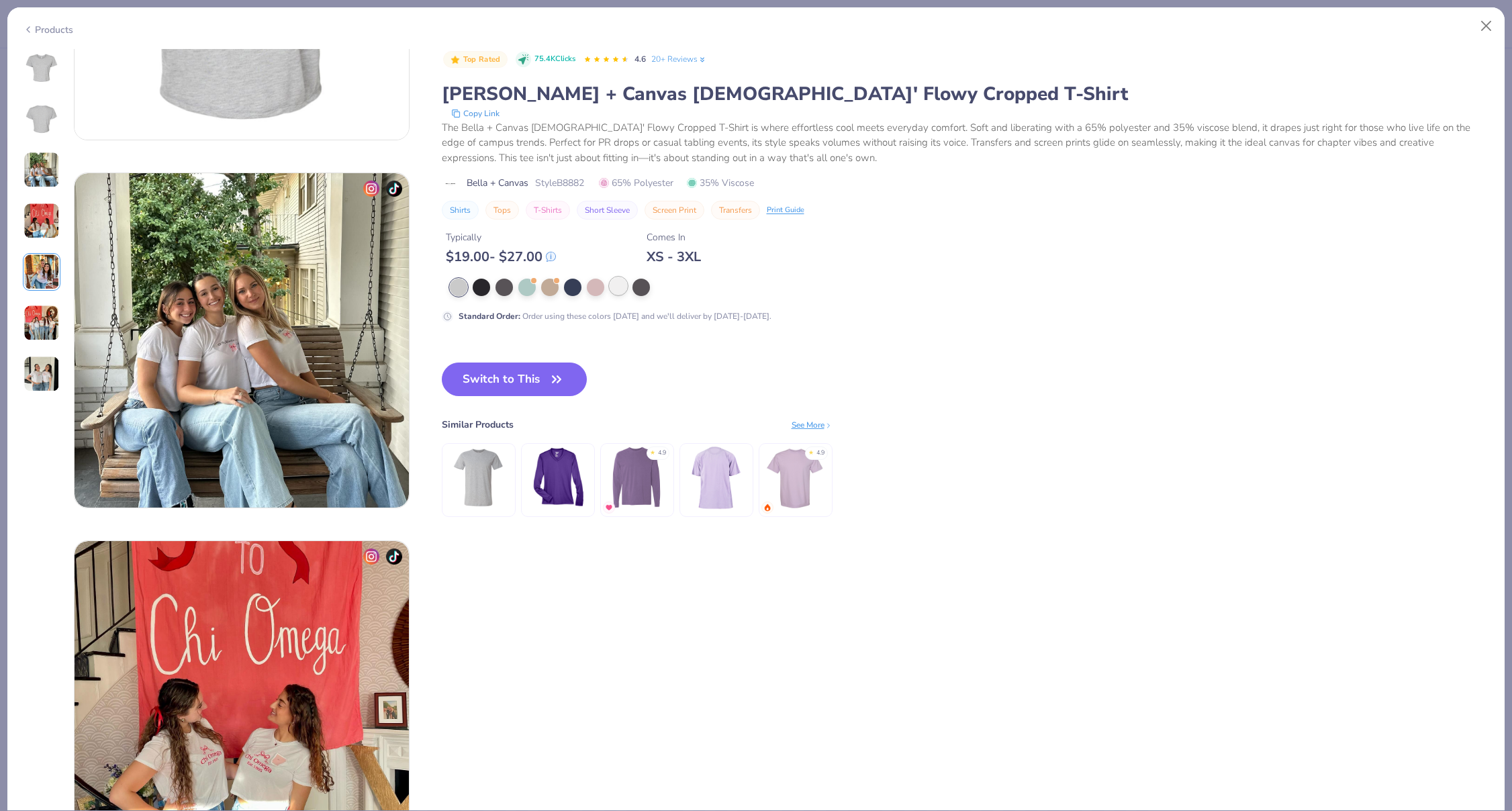
click at [610, 283] on div at bounding box center [618, 286] width 18 height 18
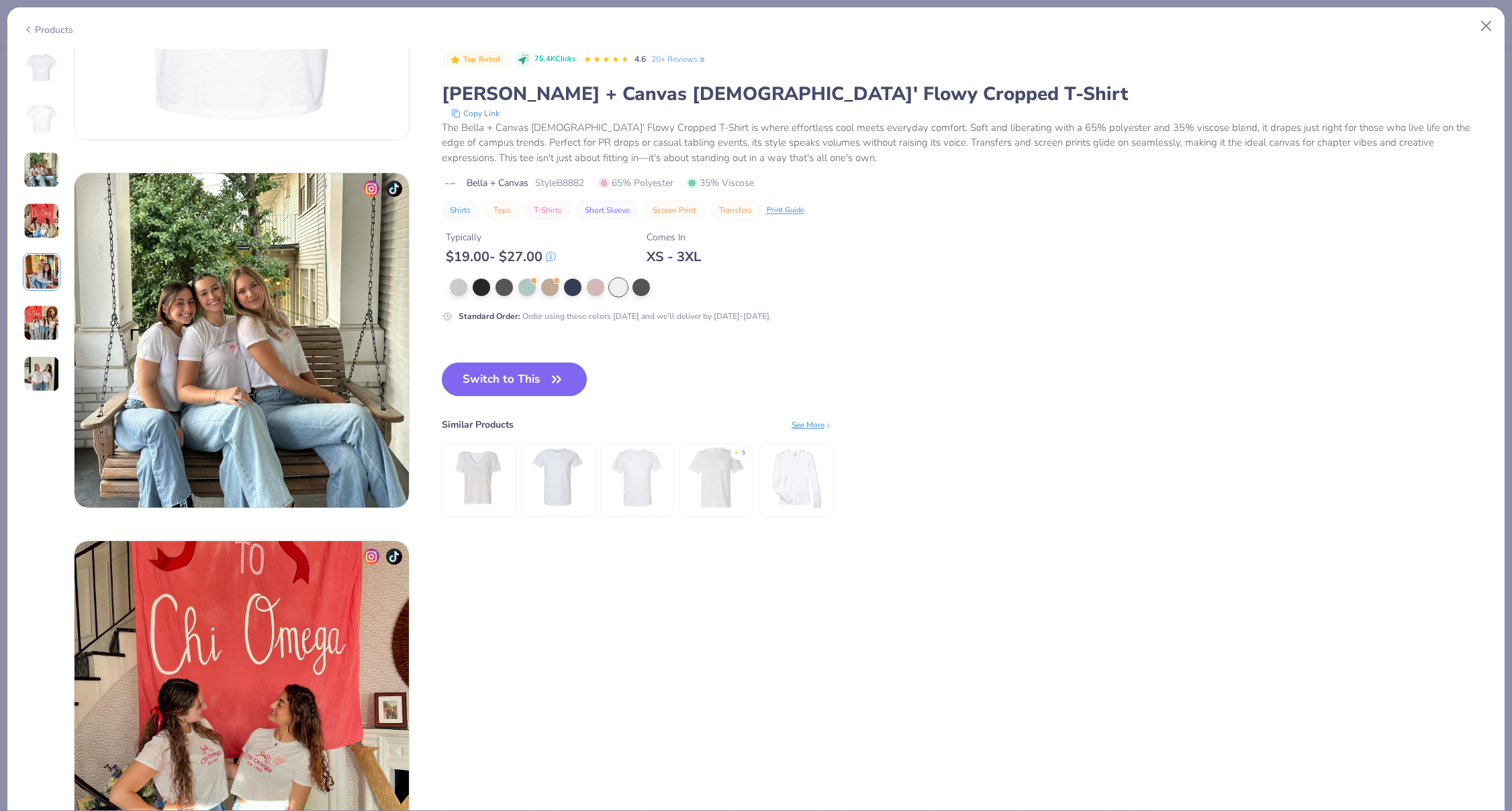
click at [252, 297] on img at bounding box center [241, 340] width 334 height 334
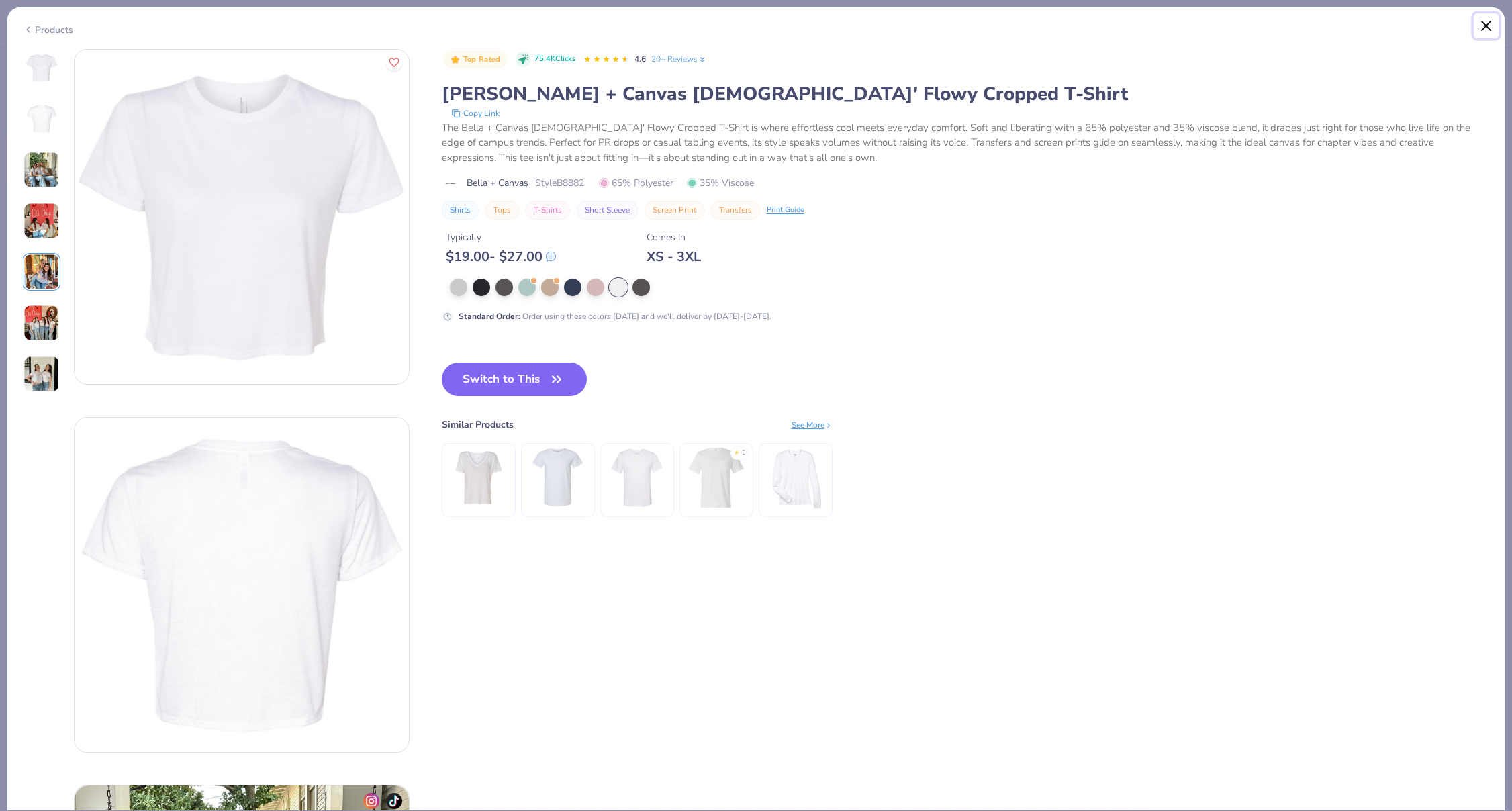
click at [1488, 27] on button "Close" at bounding box center [1487, 26] width 25 height 25
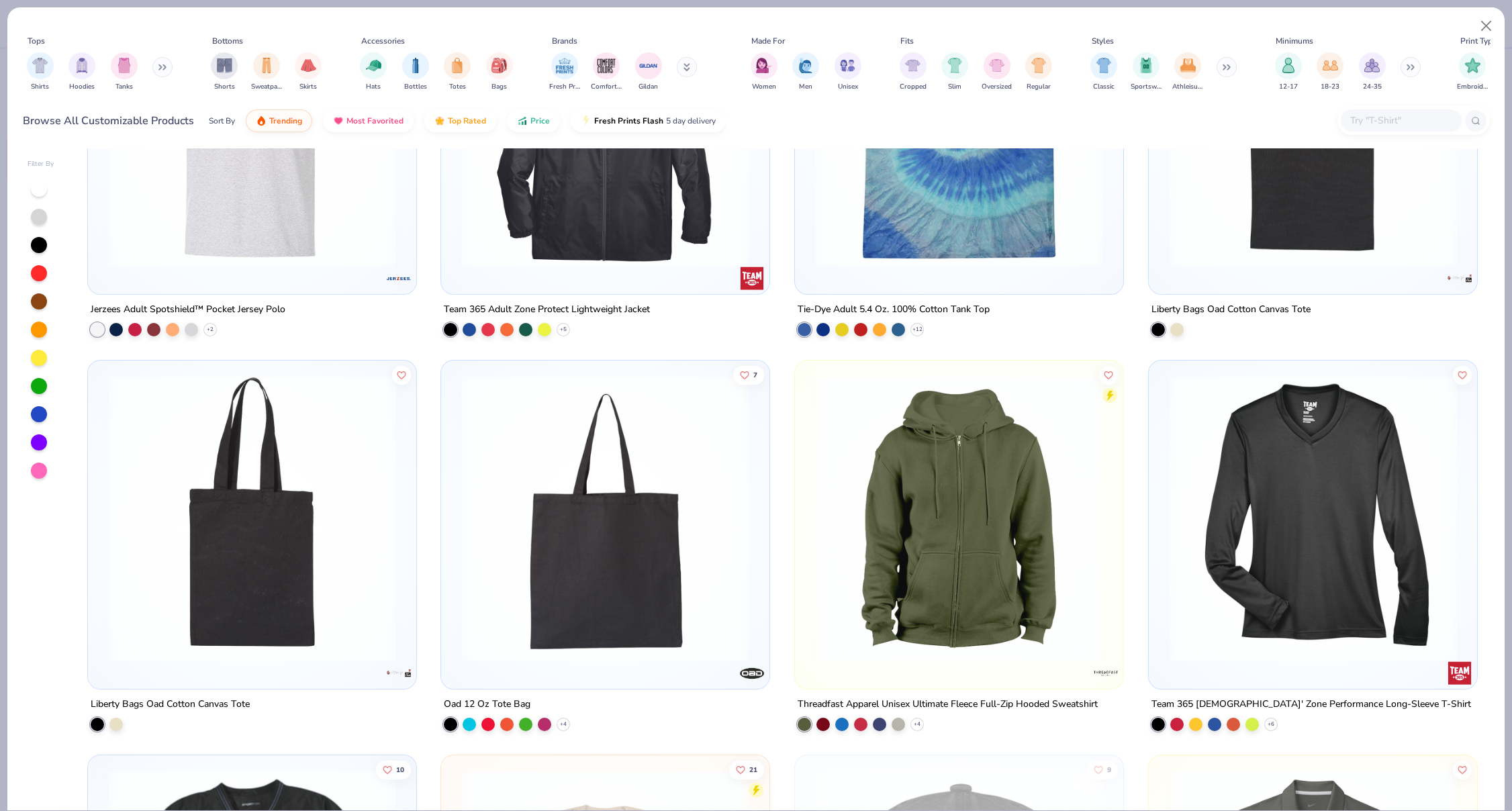
scroll to position [15464, 0]
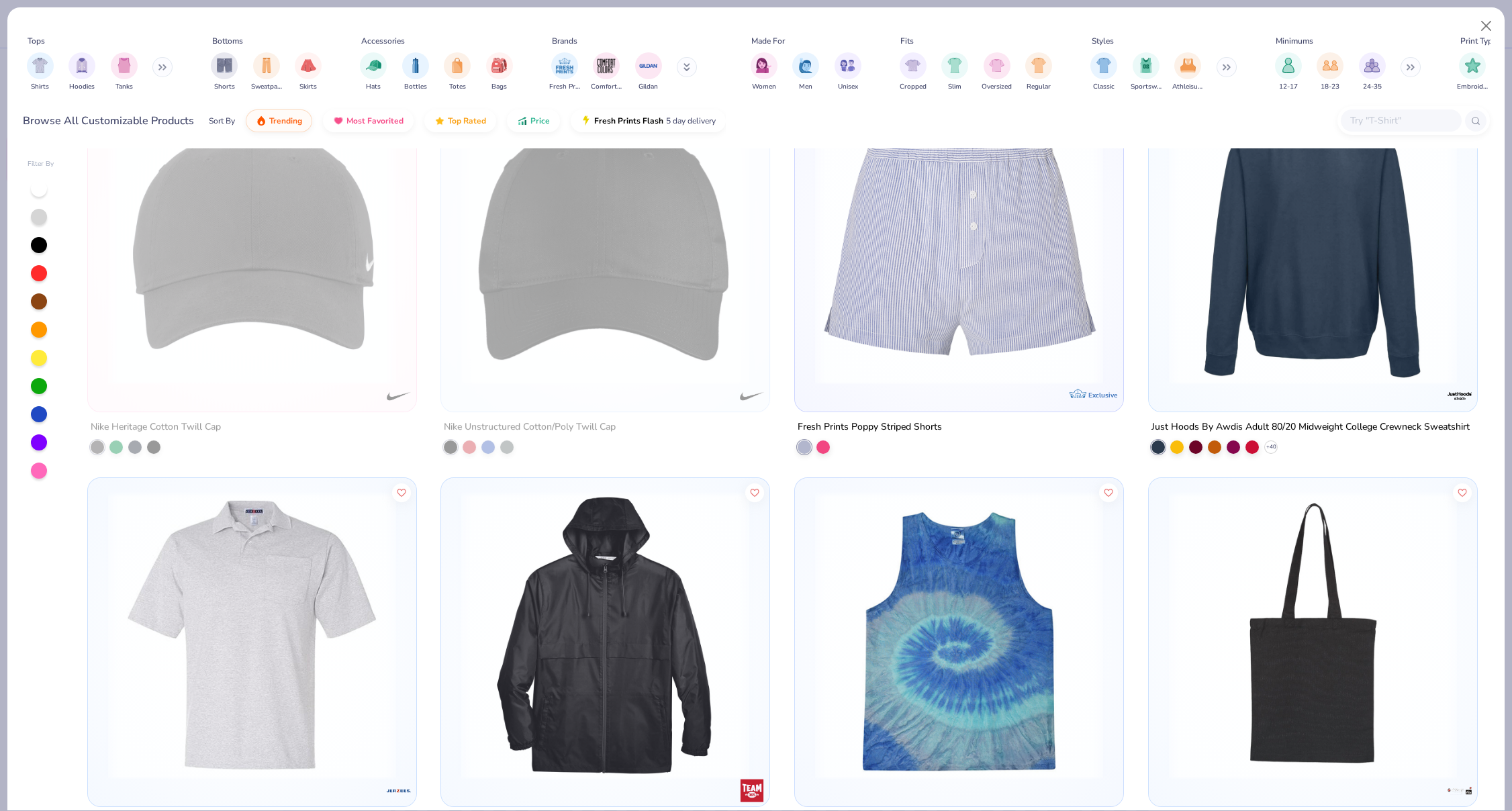
click at [139, 70] on div "Shirts Hoodies Tanks" at bounding box center [100, 71] width 155 height 50
click at [121, 70] on img "filter for Tanks" at bounding box center [124, 64] width 15 height 15
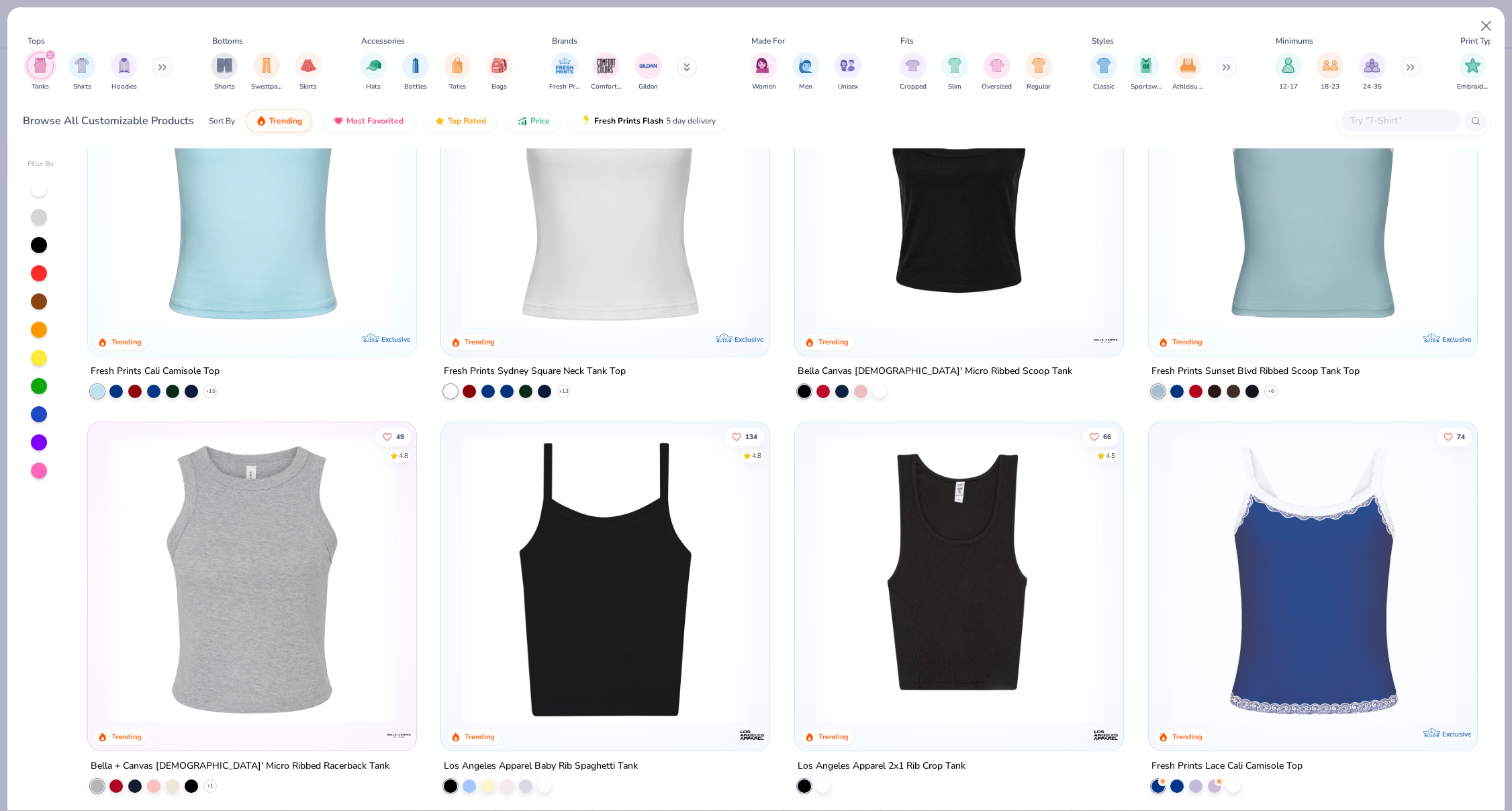
scroll to position [118, 0]
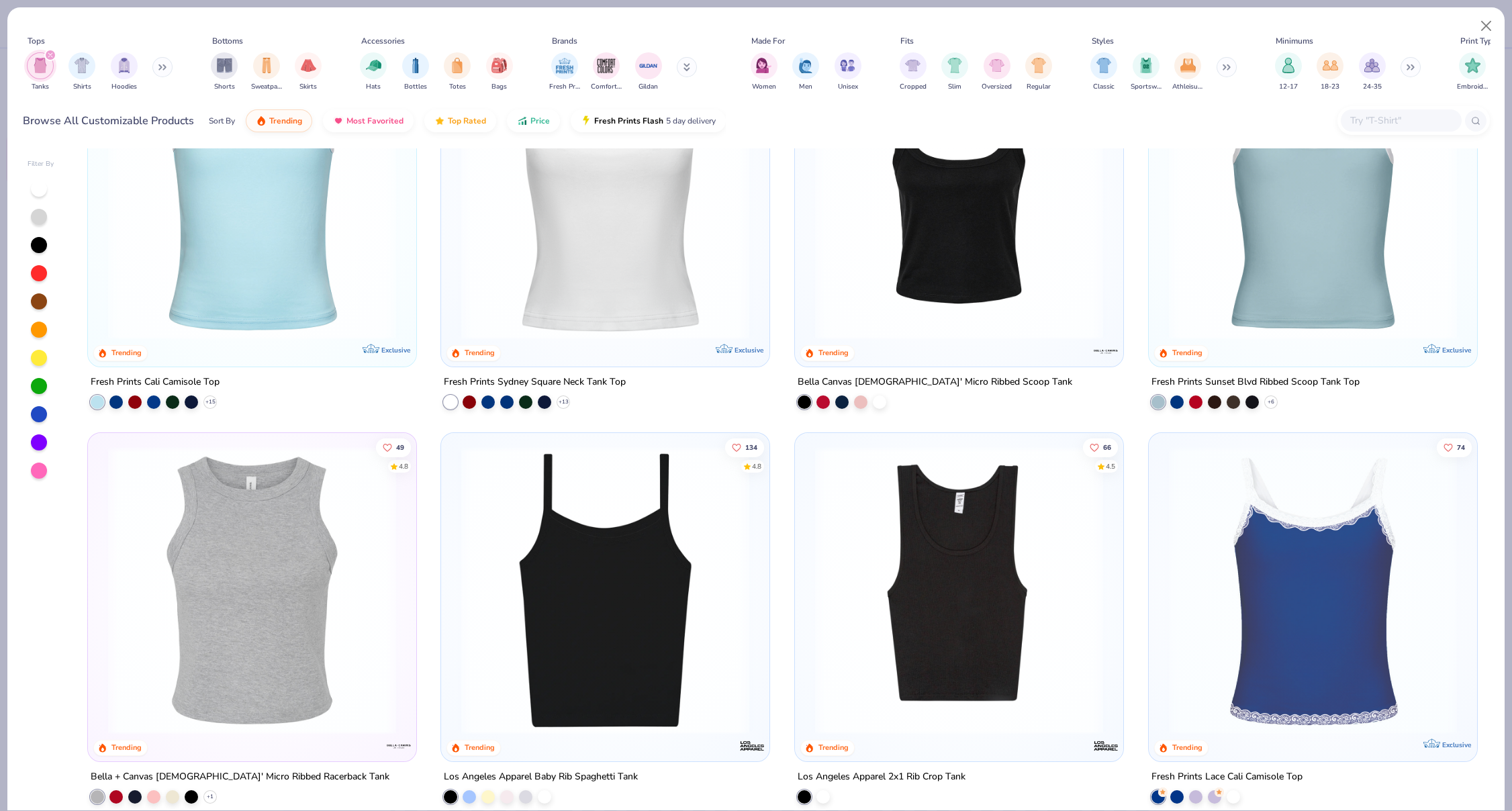
click at [938, 620] on img at bounding box center [959, 590] width 302 height 288
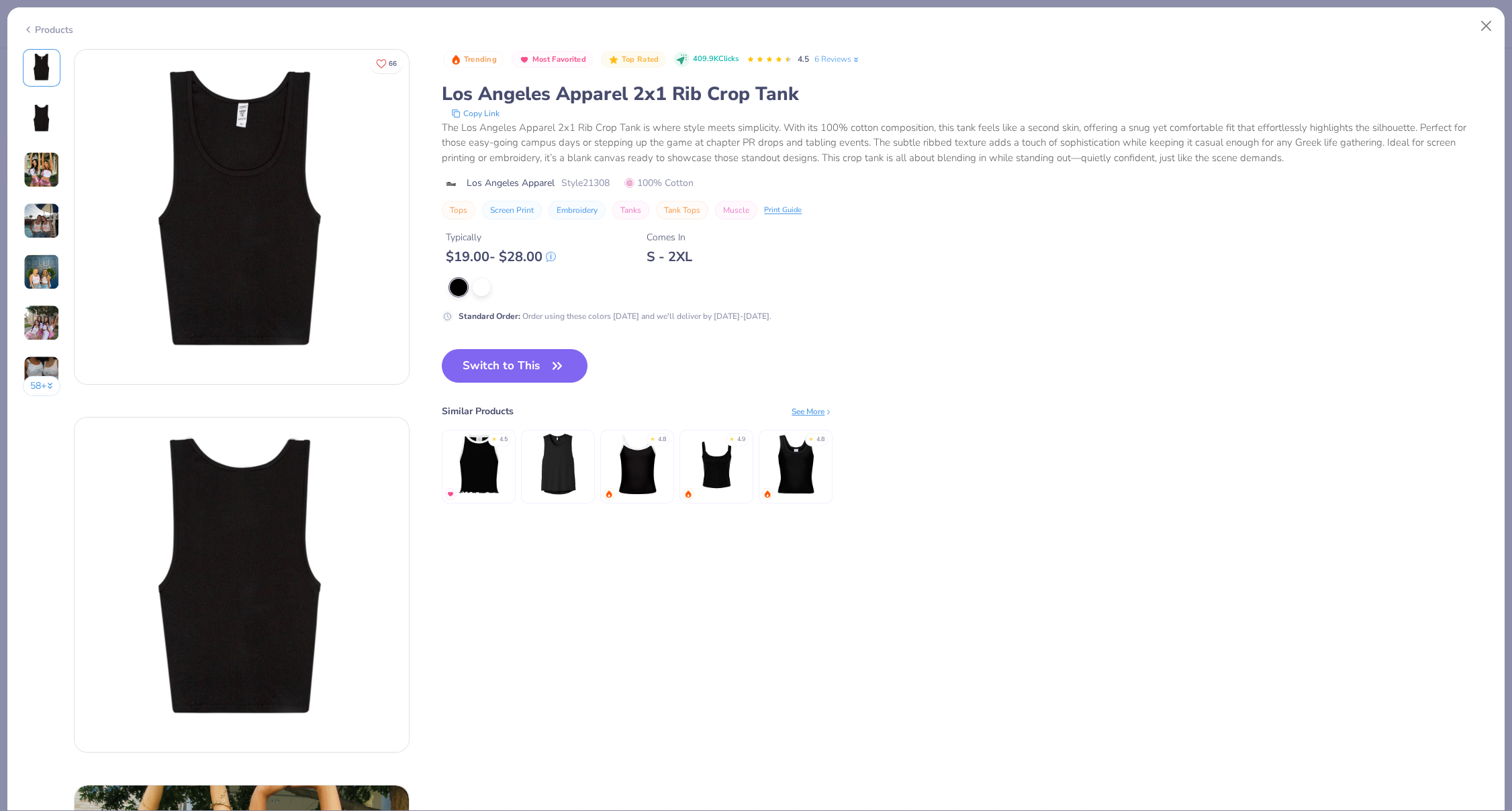
click at [28, 233] on img at bounding box center [42, 221] width 36 height 36
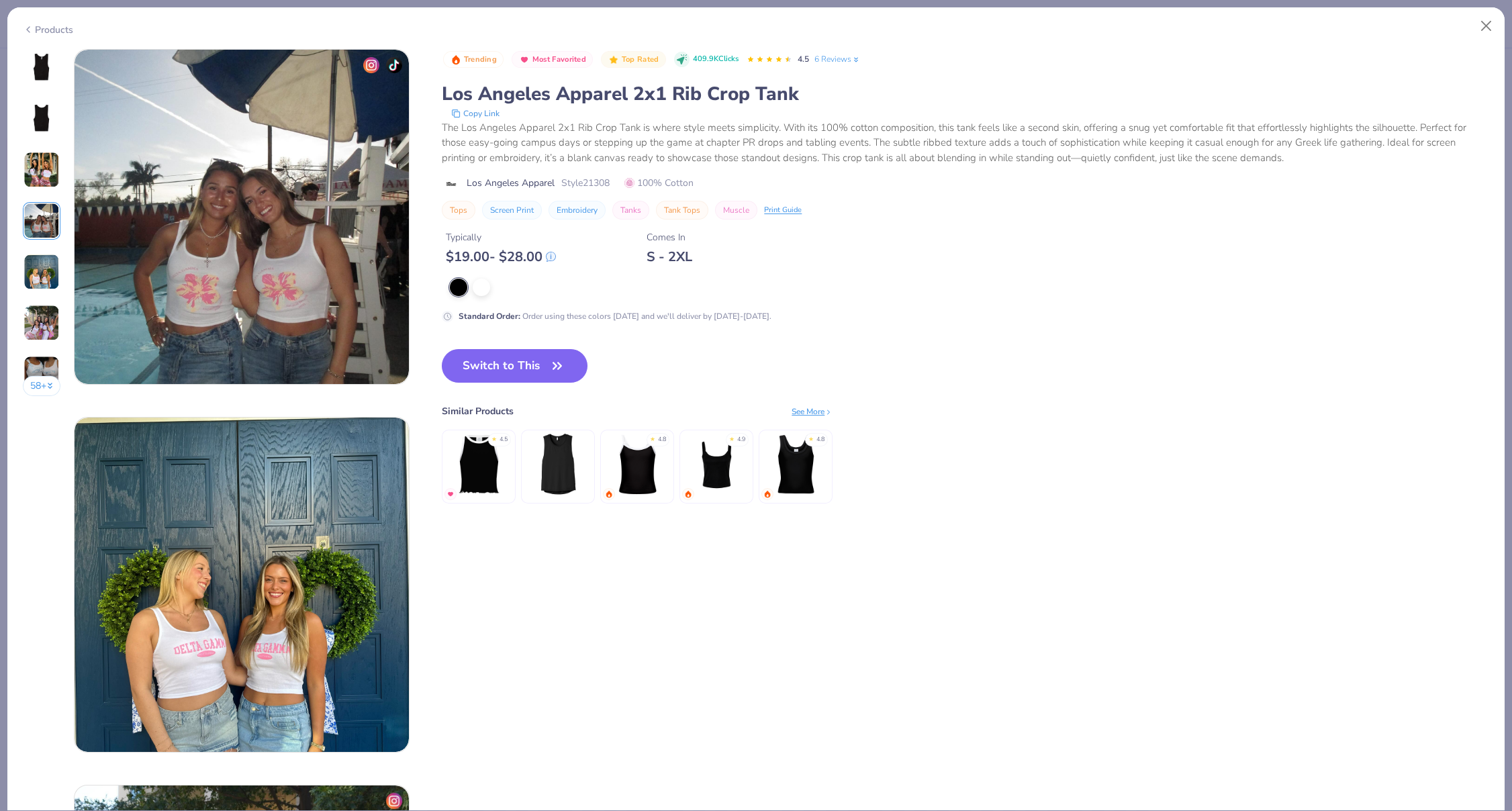
click at [29, 263] on img at bounding box center [42, 272] width 36 height 36
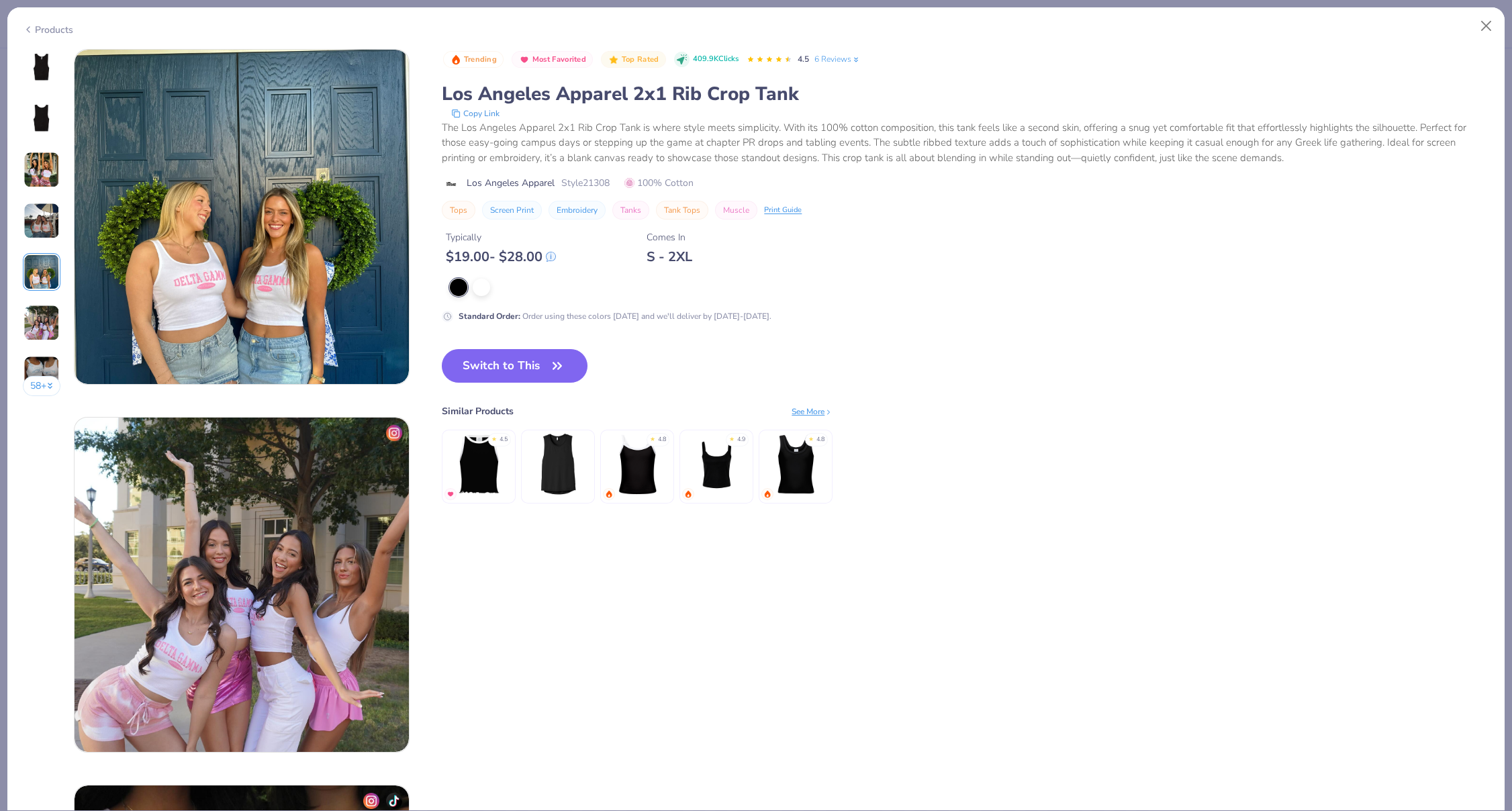
click at [27, 331] on img at bounding box center [42, 323] width 36 height 36
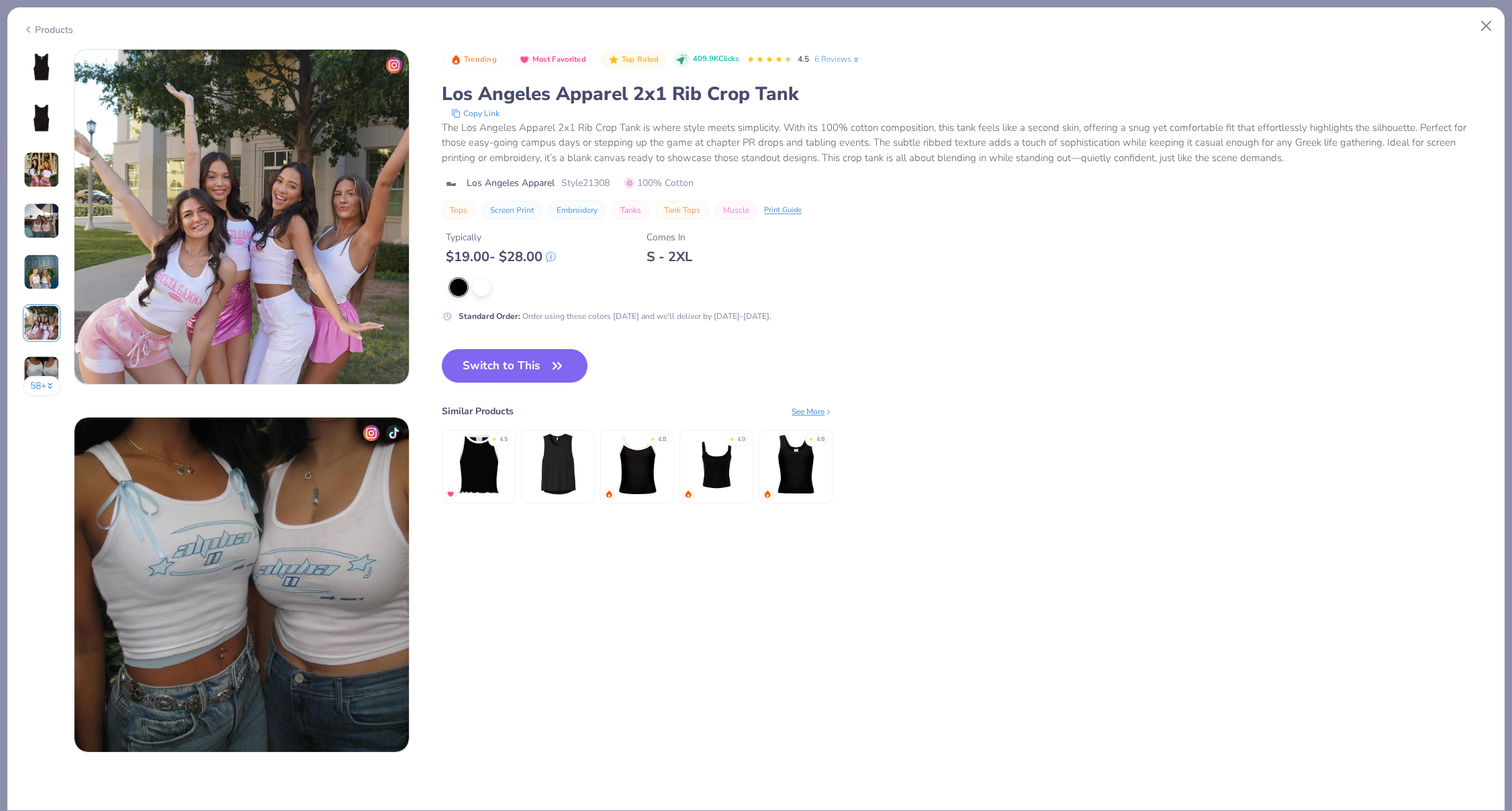
click at [39, 363] on img at bounding box center [42, 374] width 36 height 36
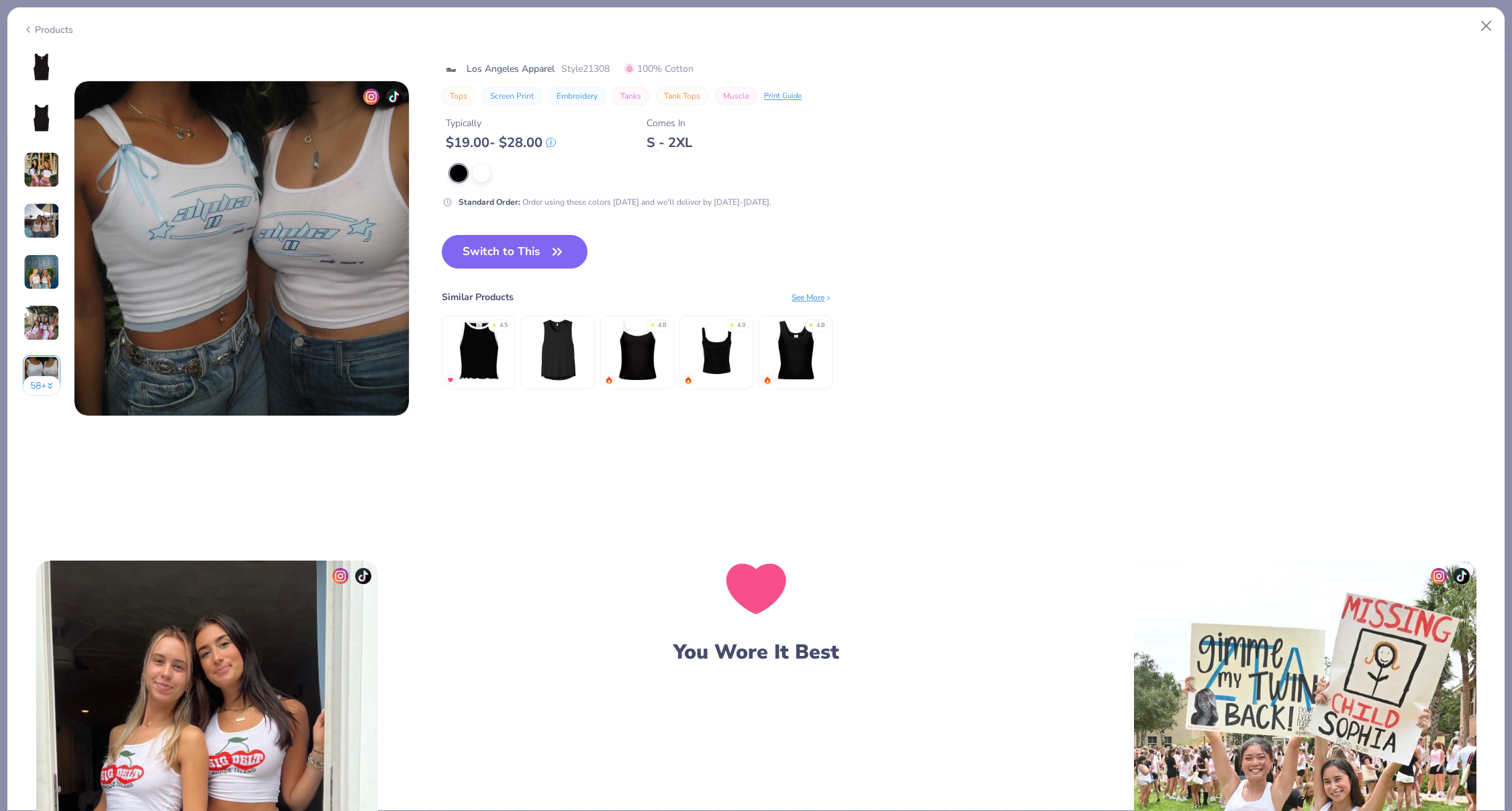
scroll to position [1621, 0]
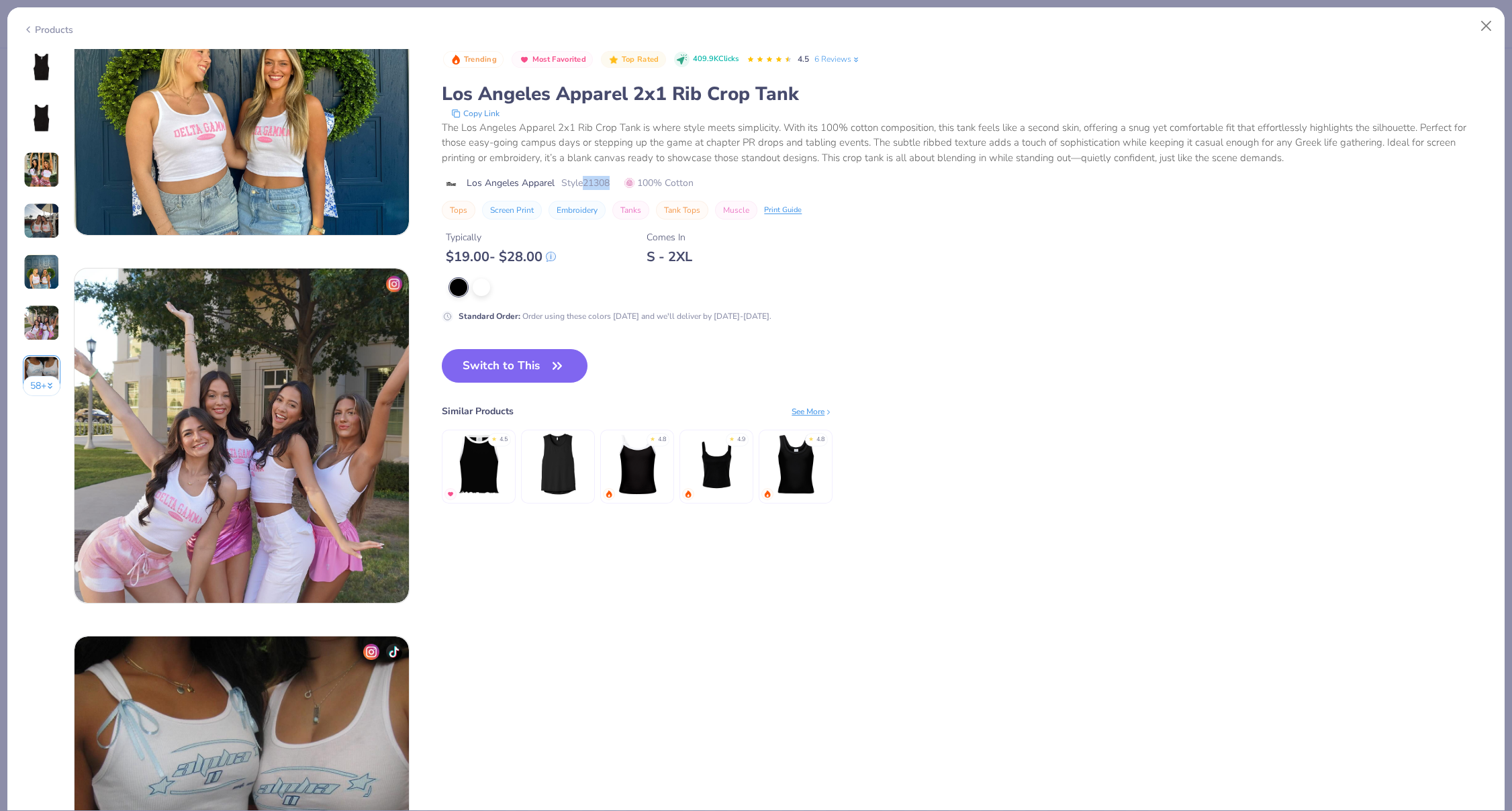
drag, startPoint x: 618, startPoint y: 180, endPoint x: 587, endPoint y: 180, distance: 31.0
click at [587, 180] on div "Los Angeles Apparel Style 21308 100% Cotton" at bounding box center [966, 183] width 1048 height 14
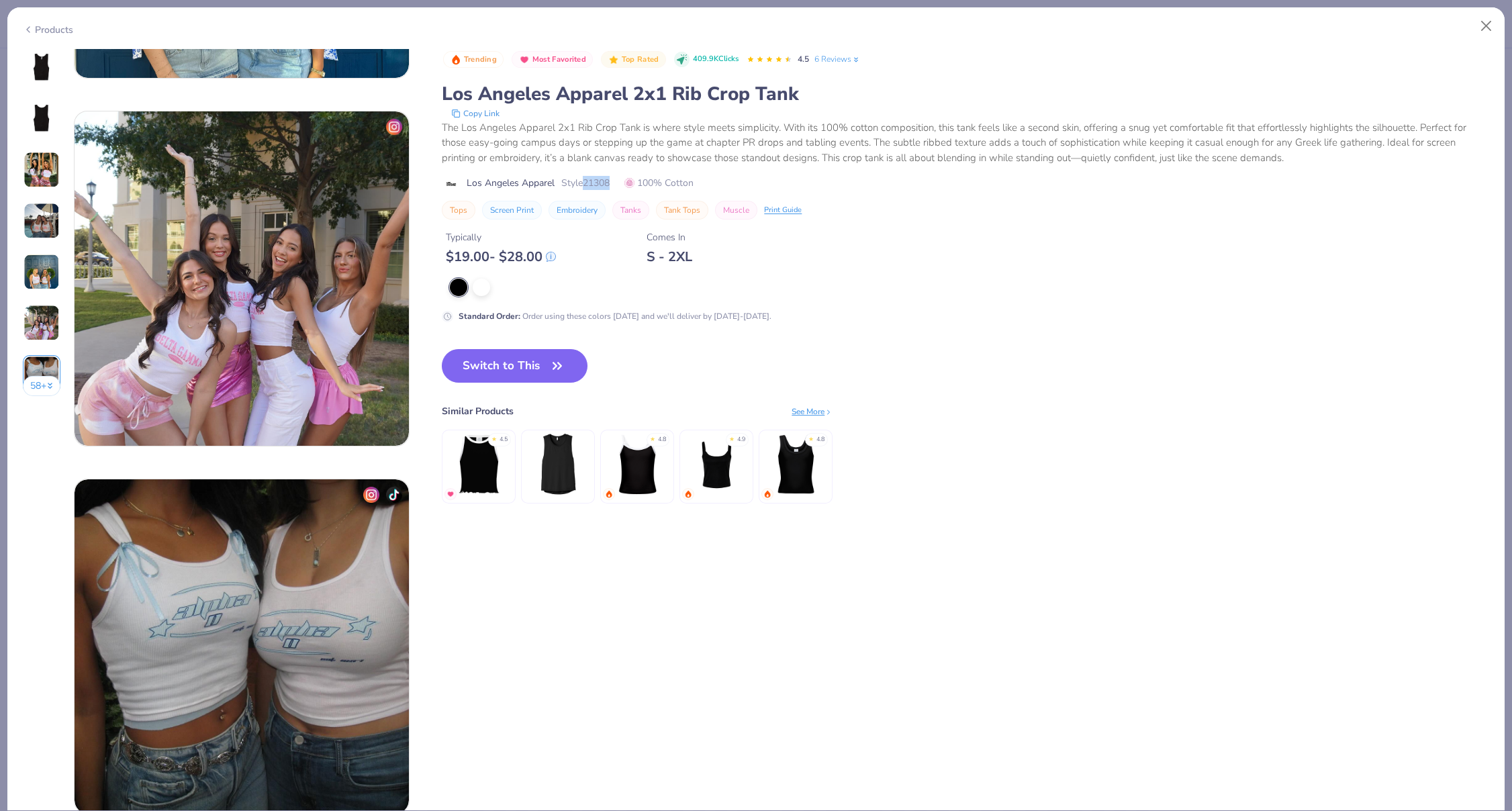
scroll to position [2719, 0]
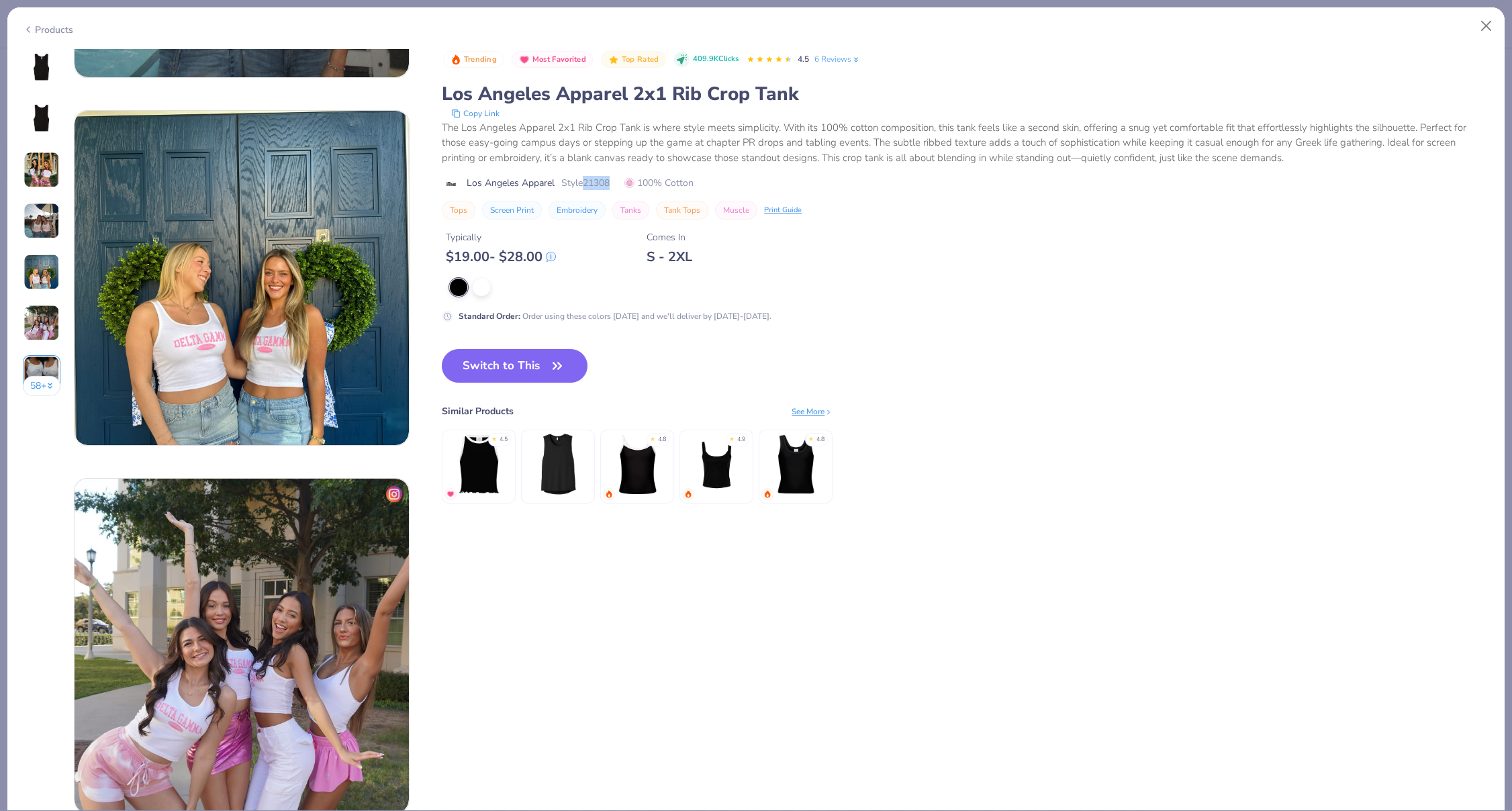
click at [45, 275] on img at bounding box center [42, 272] width 36 height 36
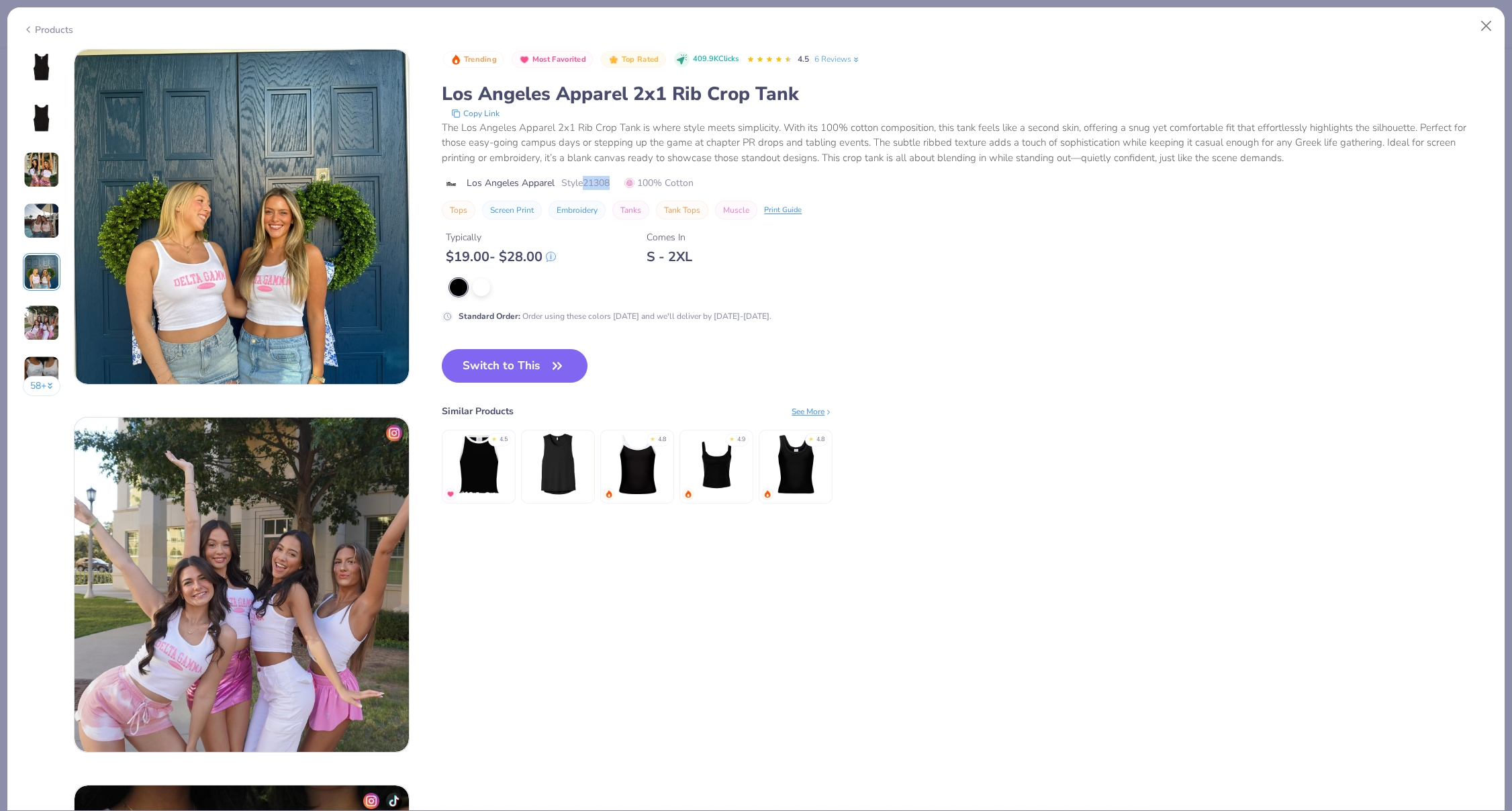
click at [37, 323] on img at bounding box center [42, 323] width 36 height 36
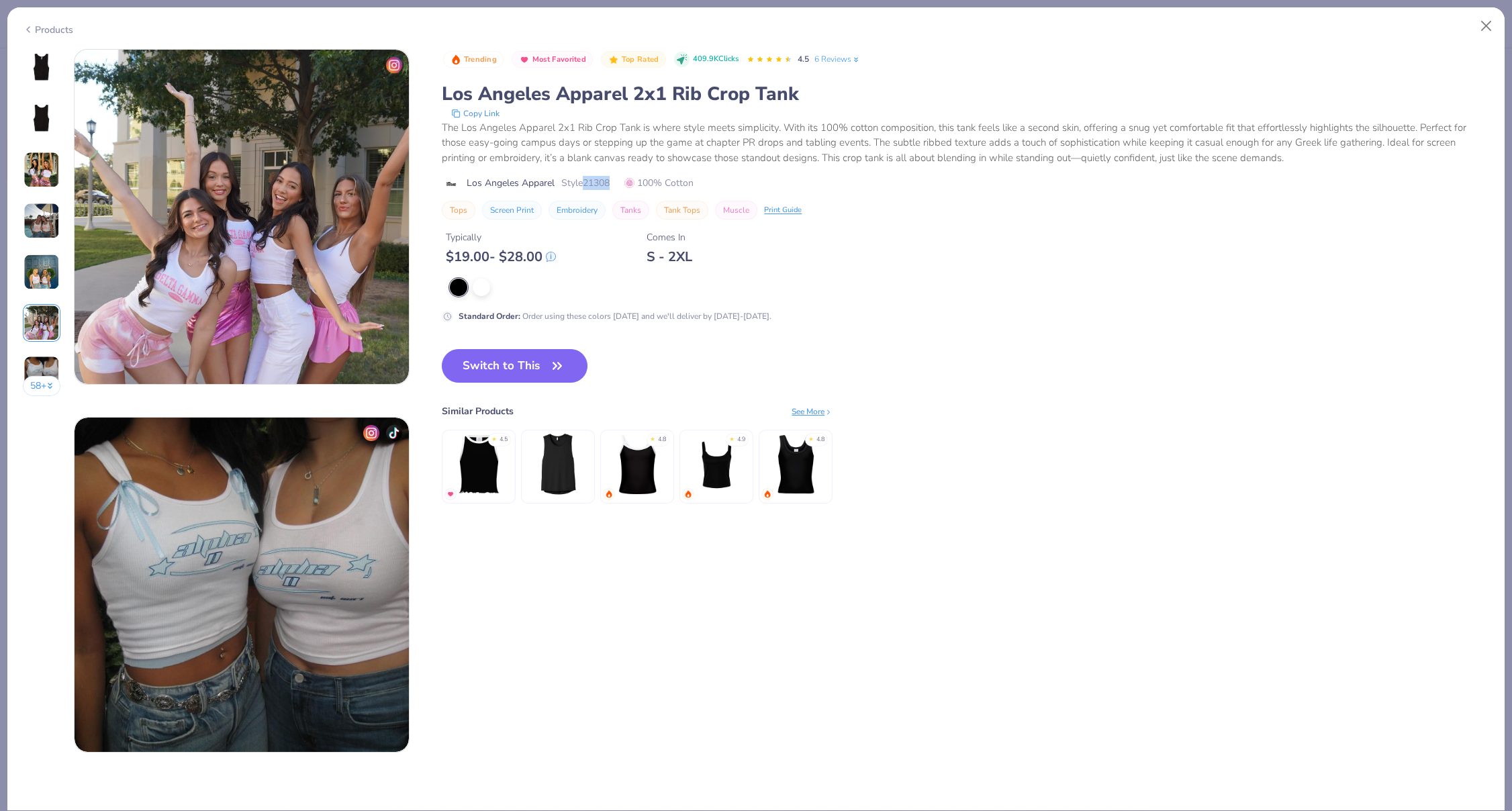
scroll to position [1303, 0]
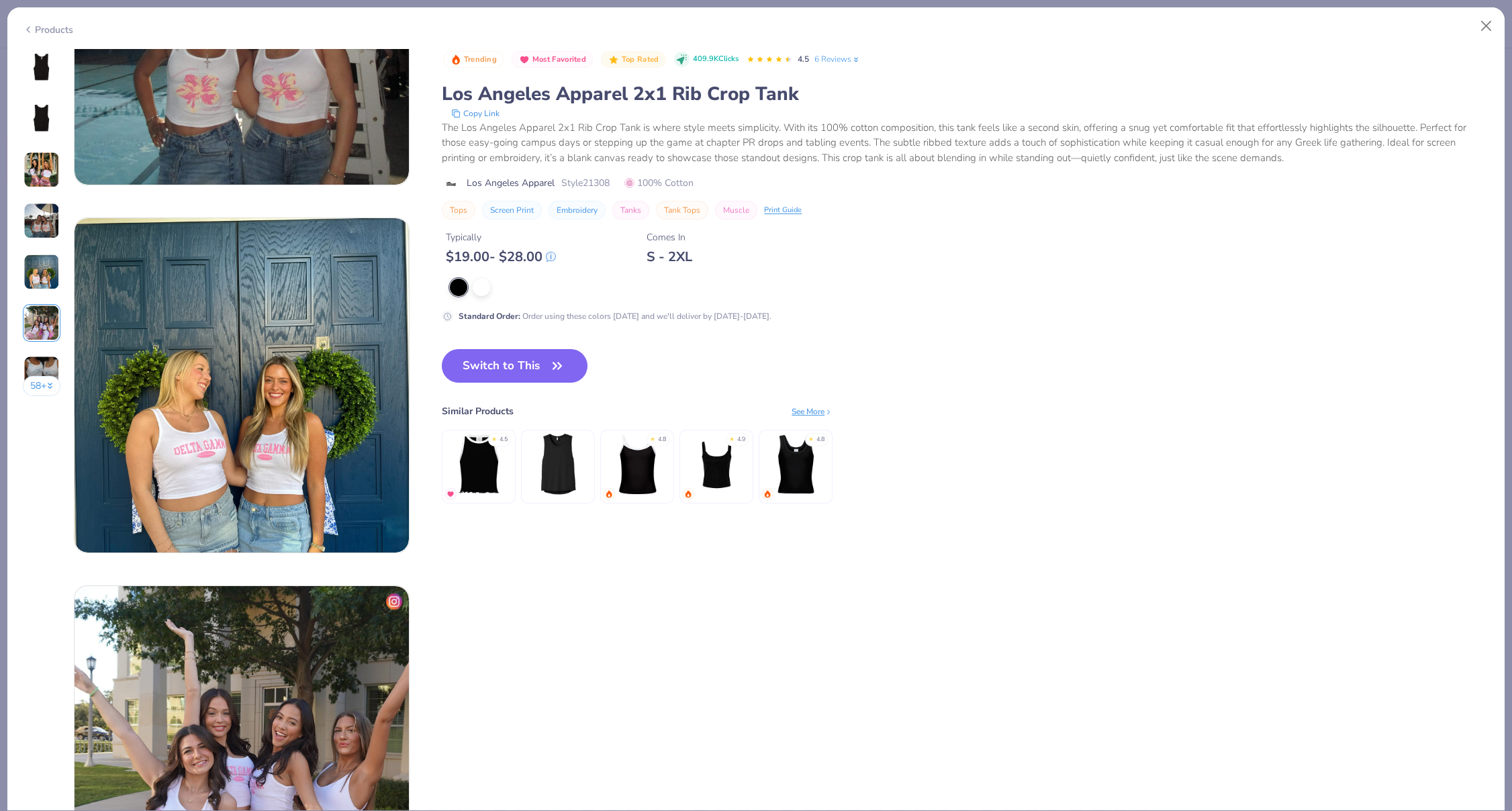
click at [48, 86] on div "58 +" at bounding box center [42, 228] width 39 height 357
click at [45, 78] on img at bounding box center [41, 68] width 32 height 32
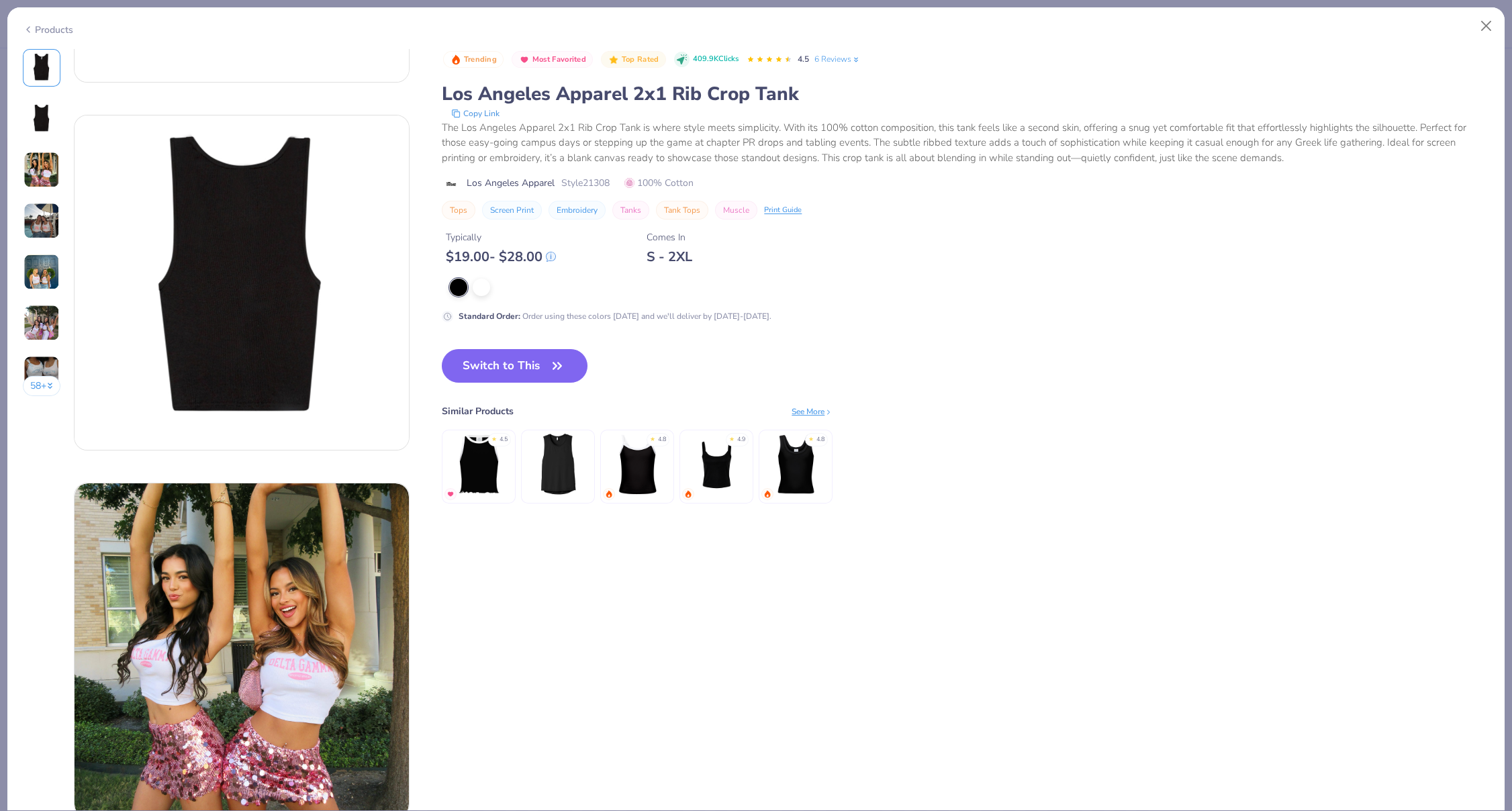
scroll to position [0, 0]
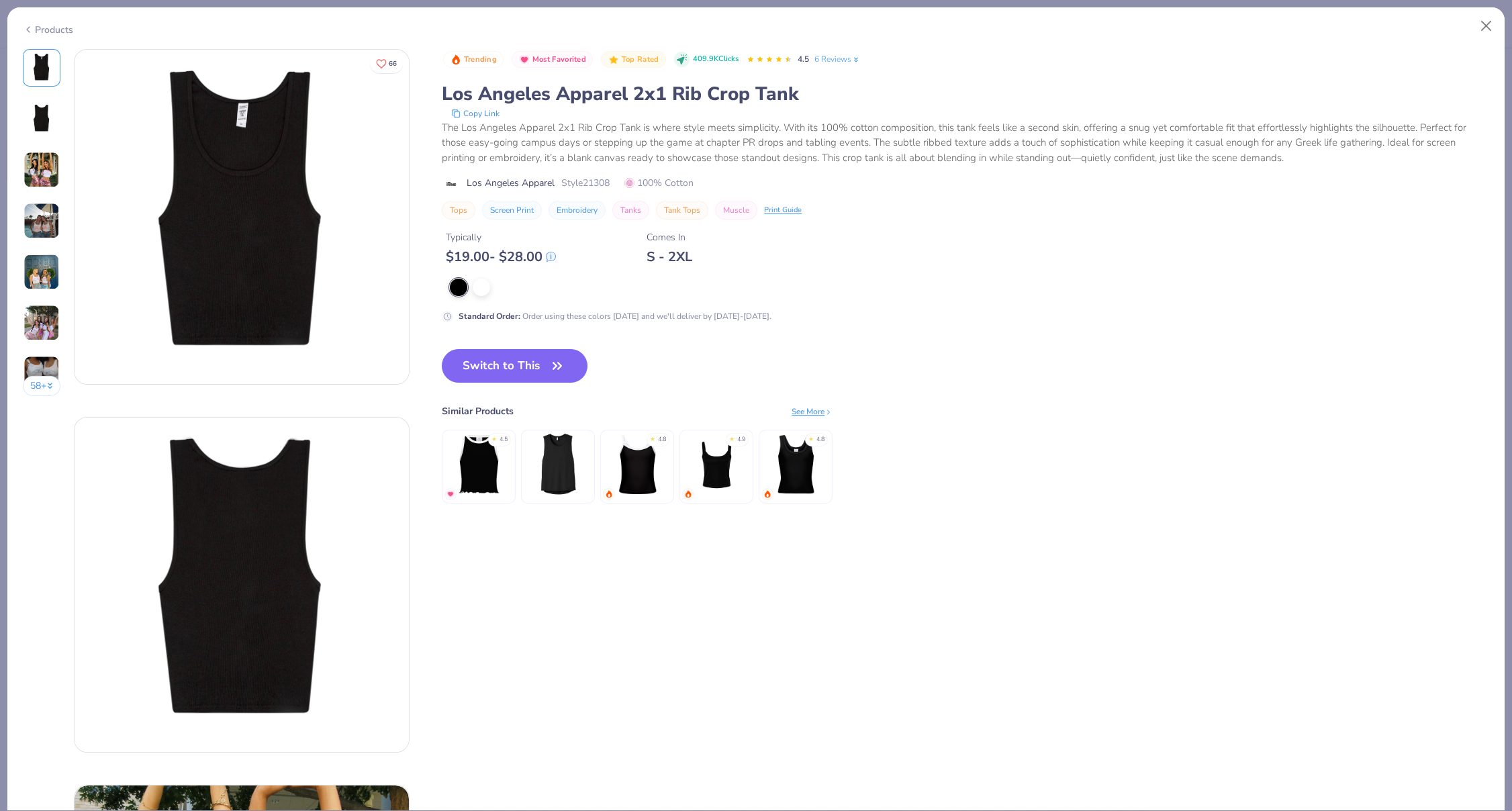
click at [36, 99] on div "58 +" at bounding box center [42, 228] width 39 height 357
click at [32, 105] on img at bounding box center [41, 119] width 32 height 32
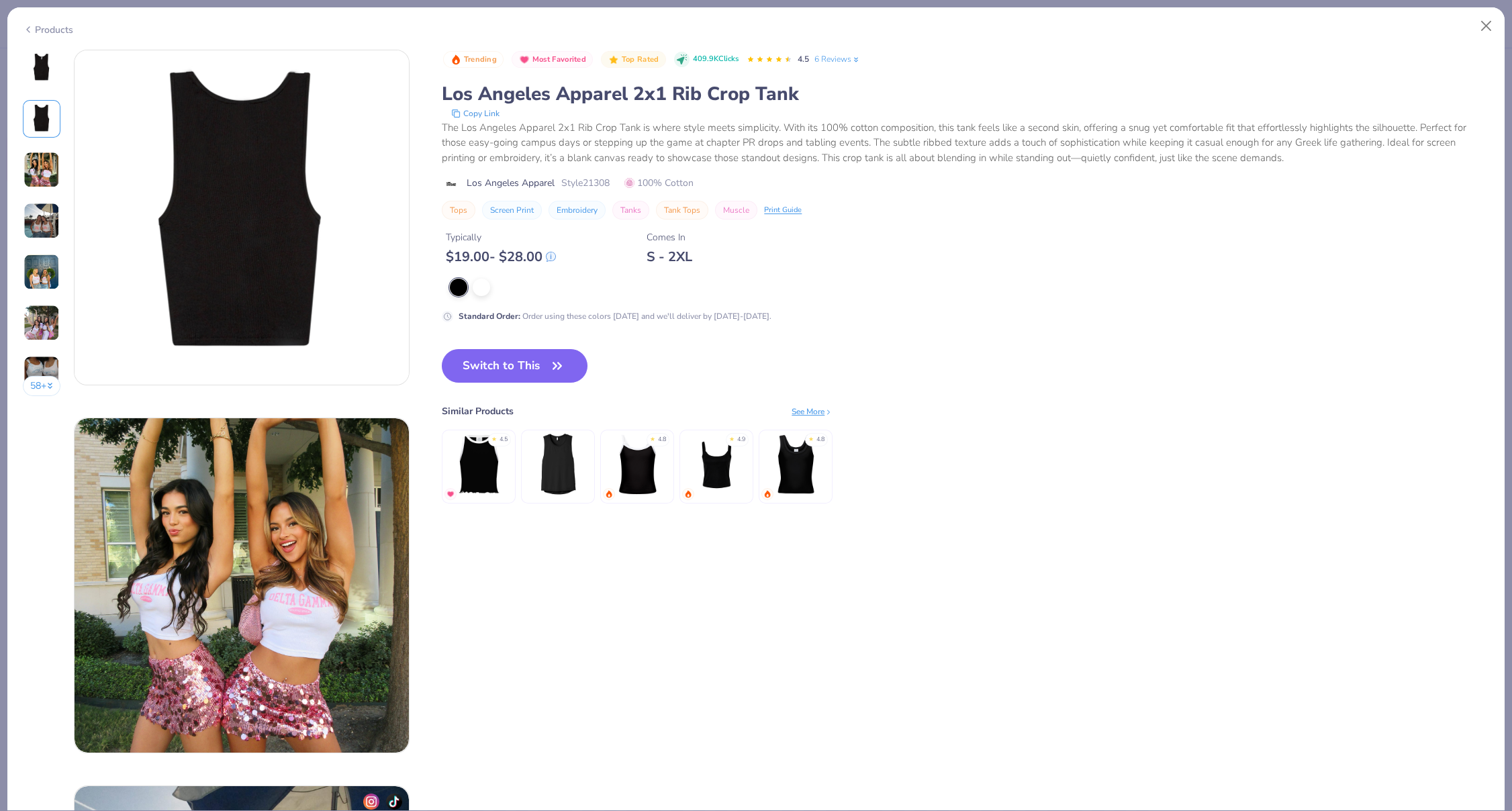
scroll to position [368, 0]
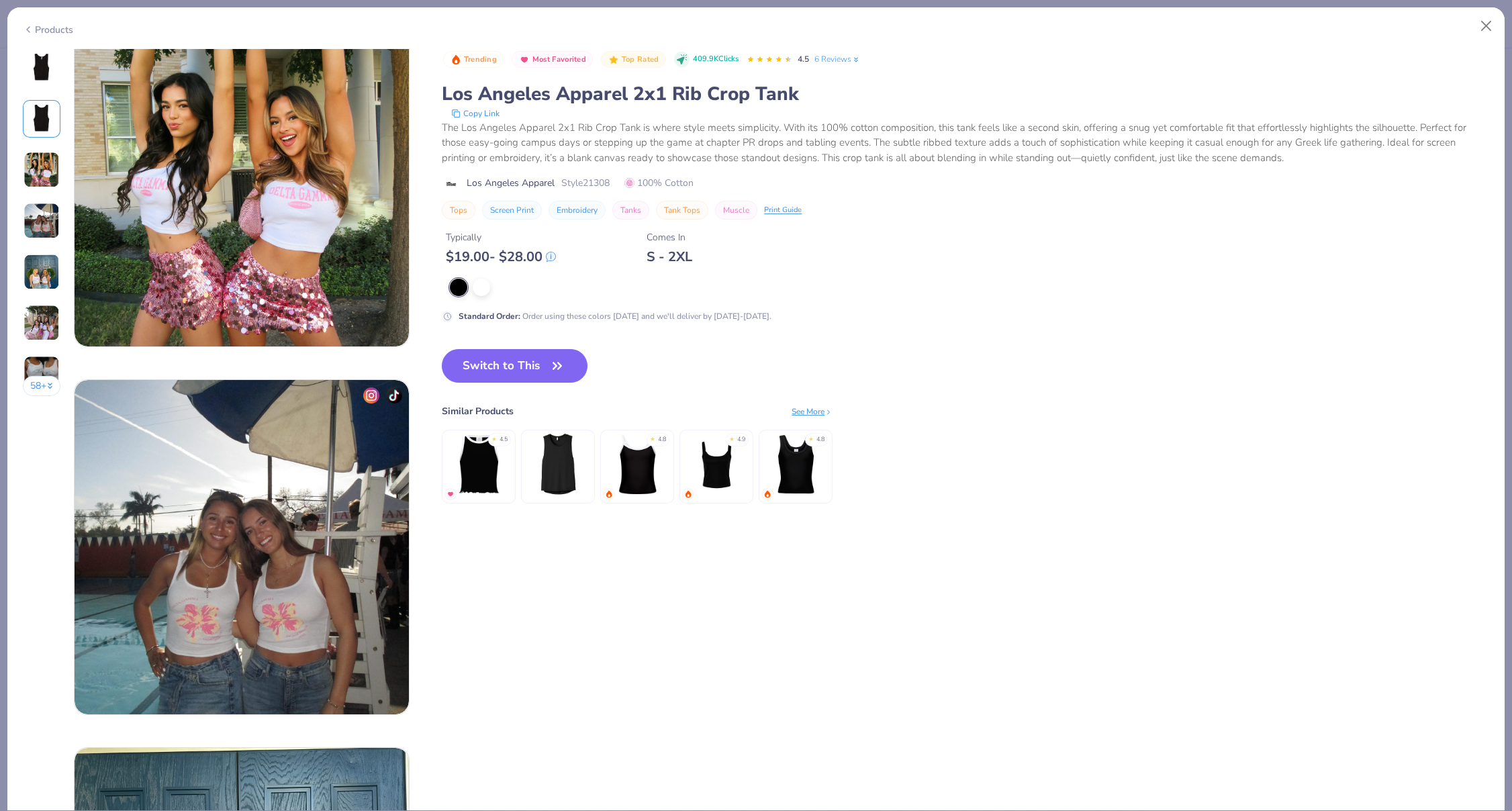
click at [57, 286] on img at bounding box center [42, 272] width 36 height 36
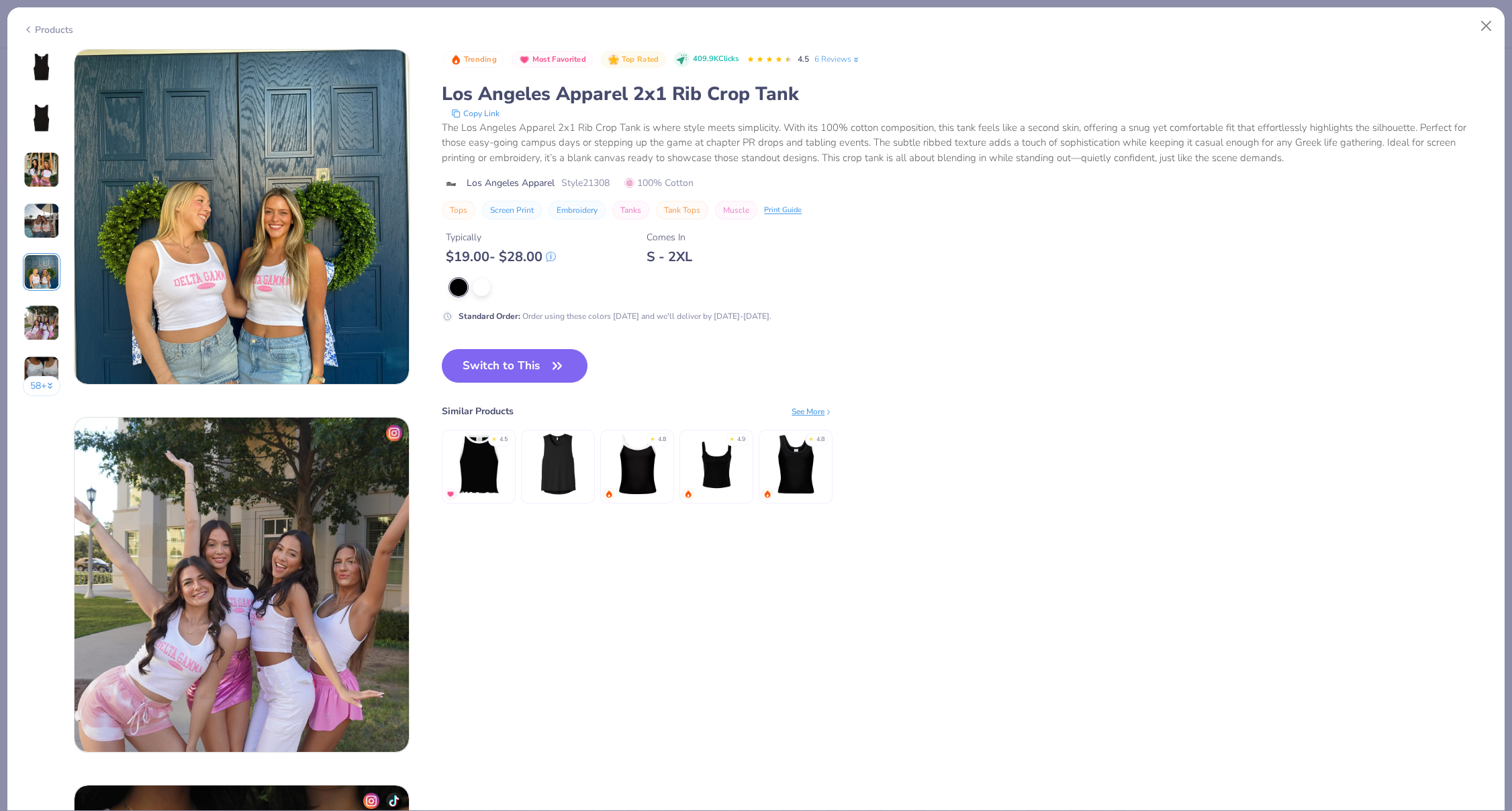
scroll to position [881, 0]
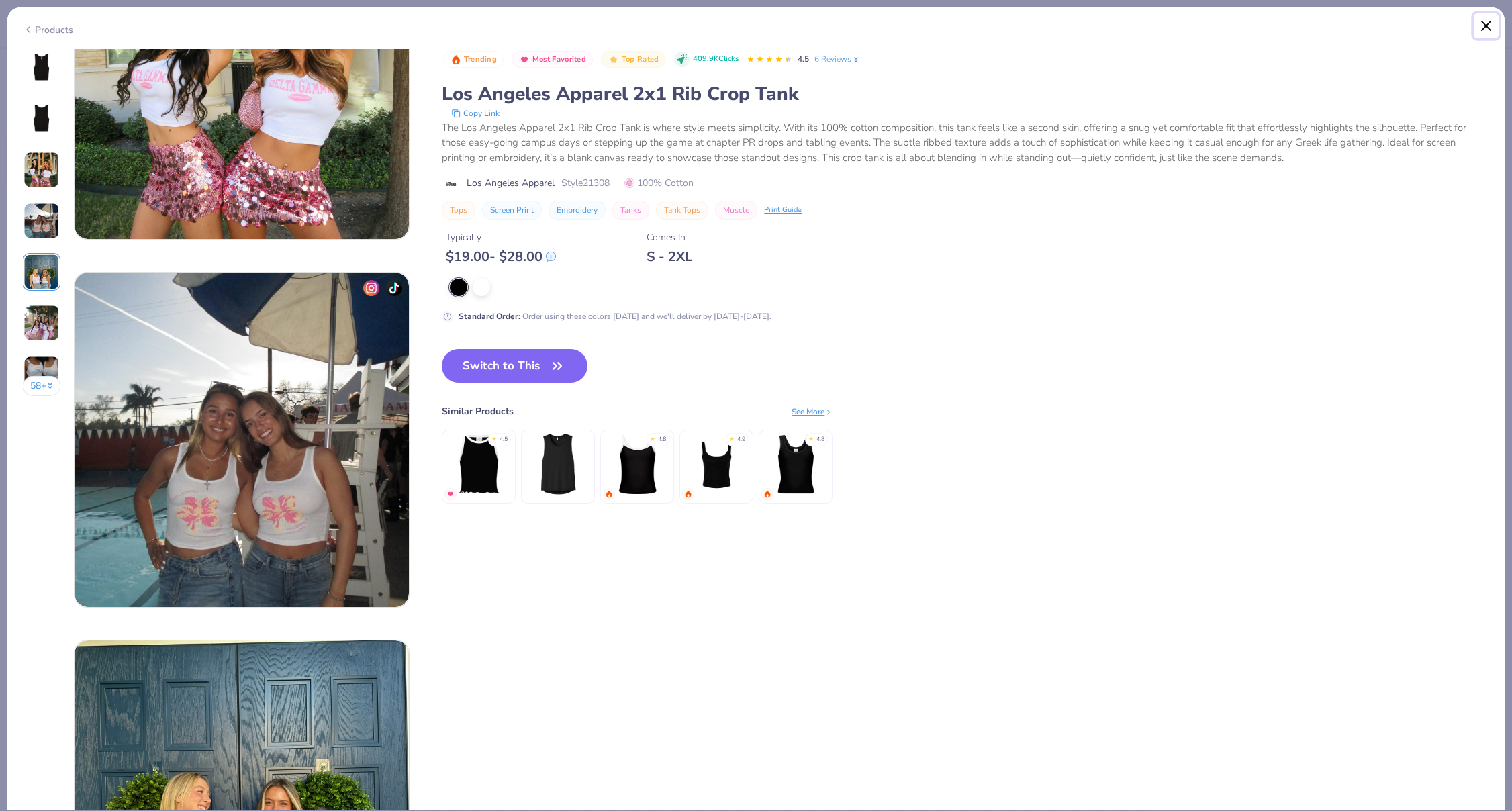
click at [1491, 25] on button "Close" at bounding box center [1487, 26] width 25 height 25
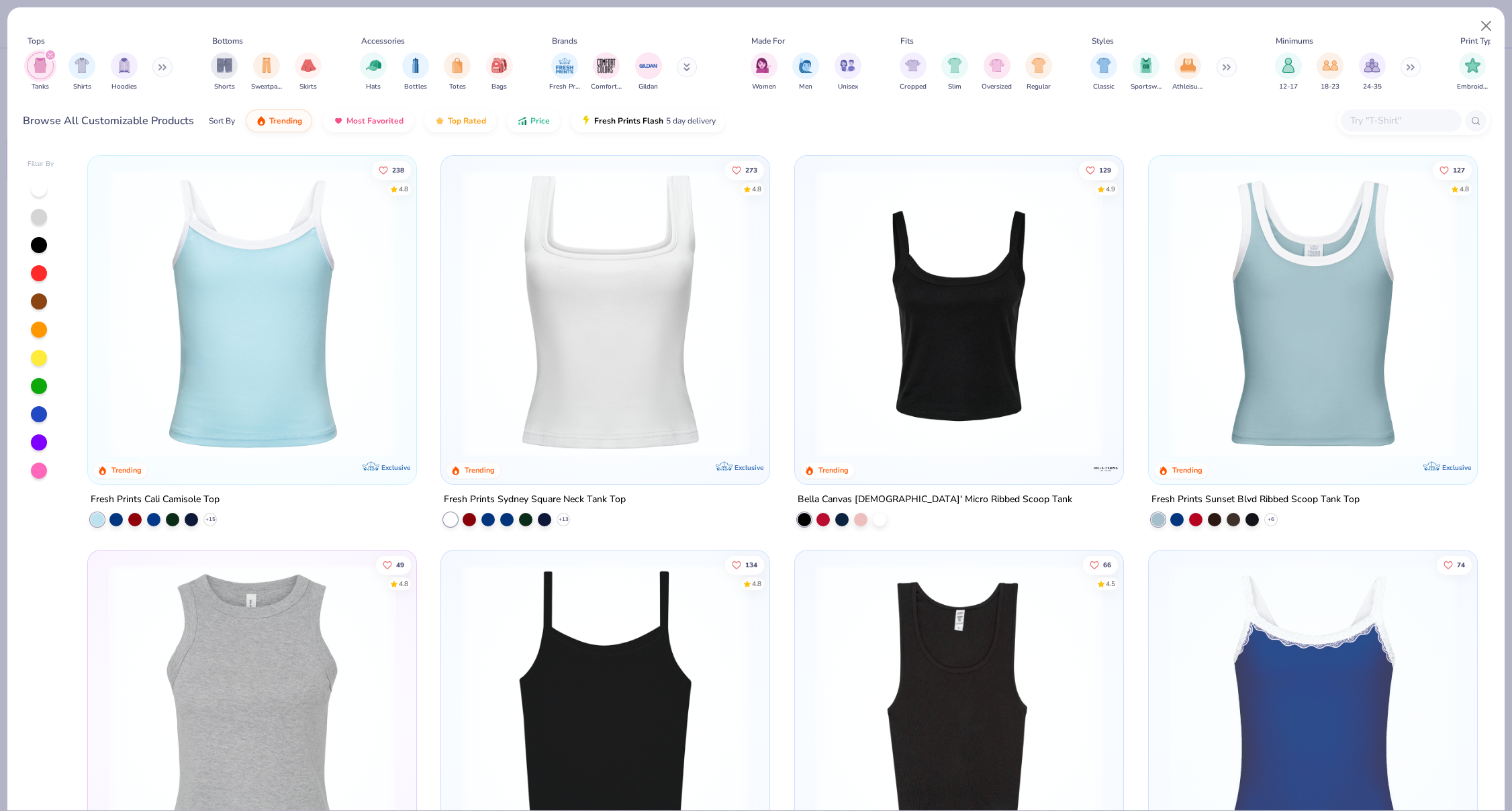
scroll to position [1, 0]
click at [1018, 281] on img at bounding box center [959, 312] width 302 height 288
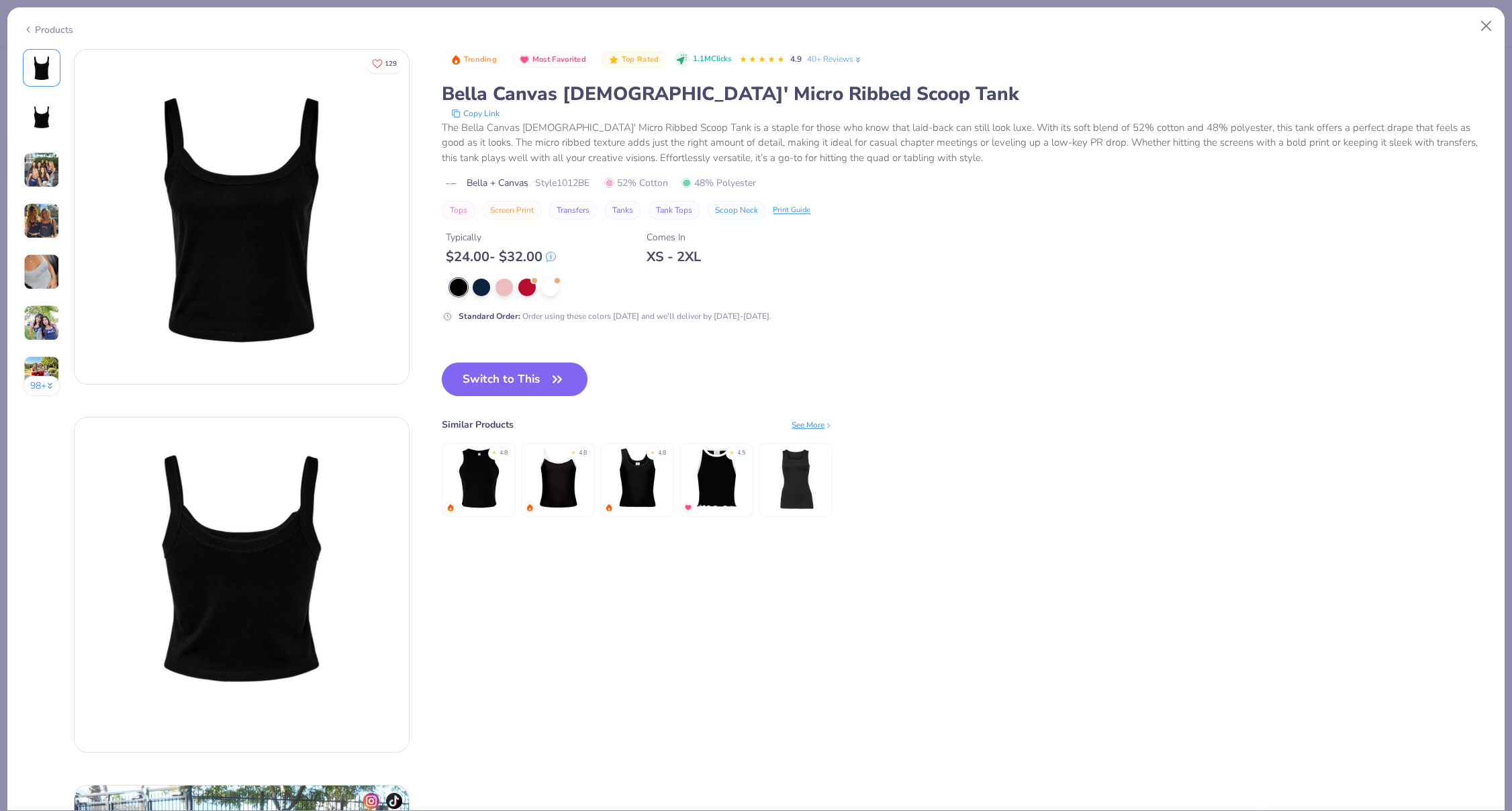
click at [60, 222] on div at bounding box center [42, 221] width 38 height 38
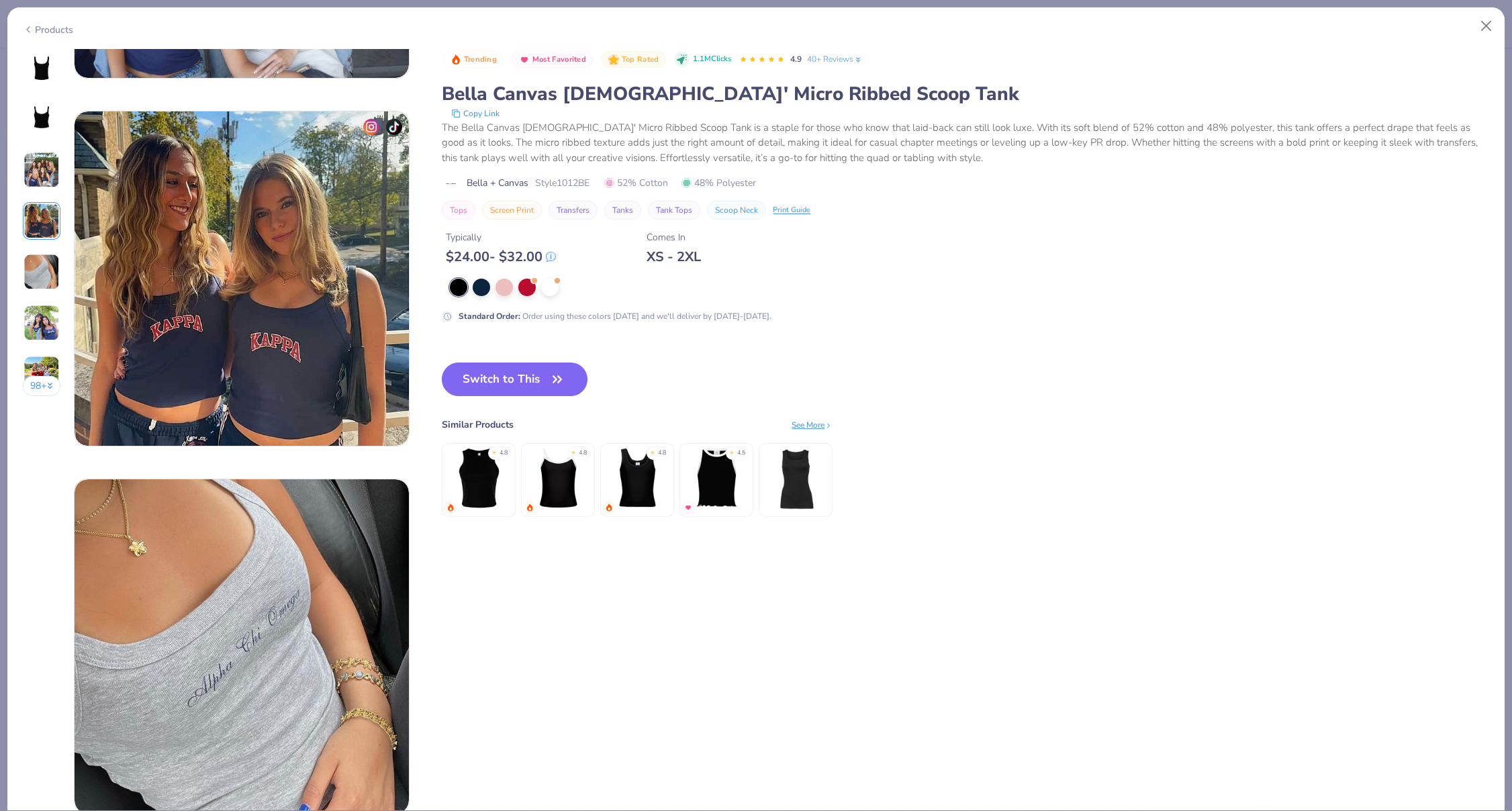
scroll to position [1104, 0]
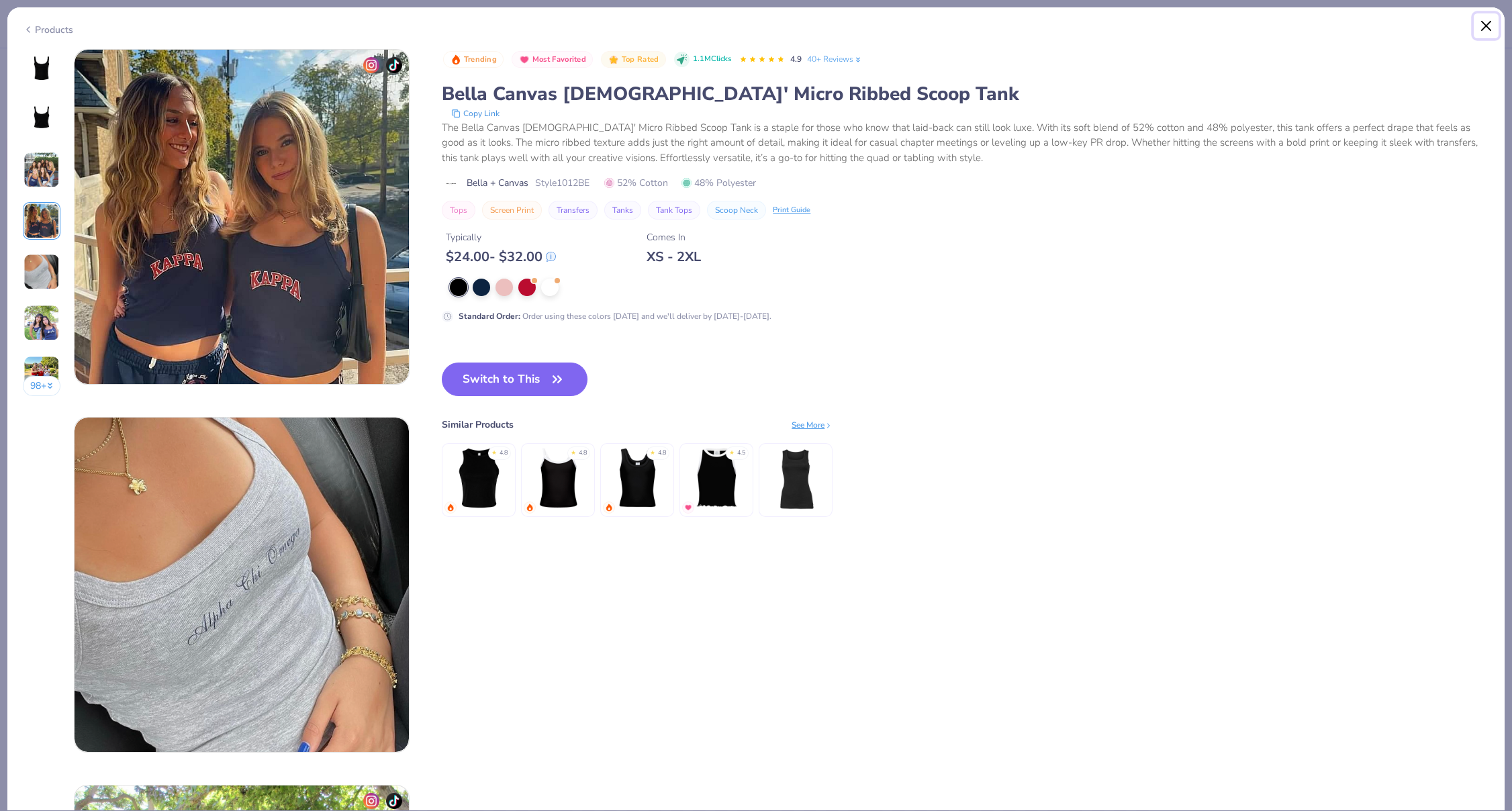
click at [1484, 34] on button "Close" at bounding box center [1487, 26] width 25 height 25
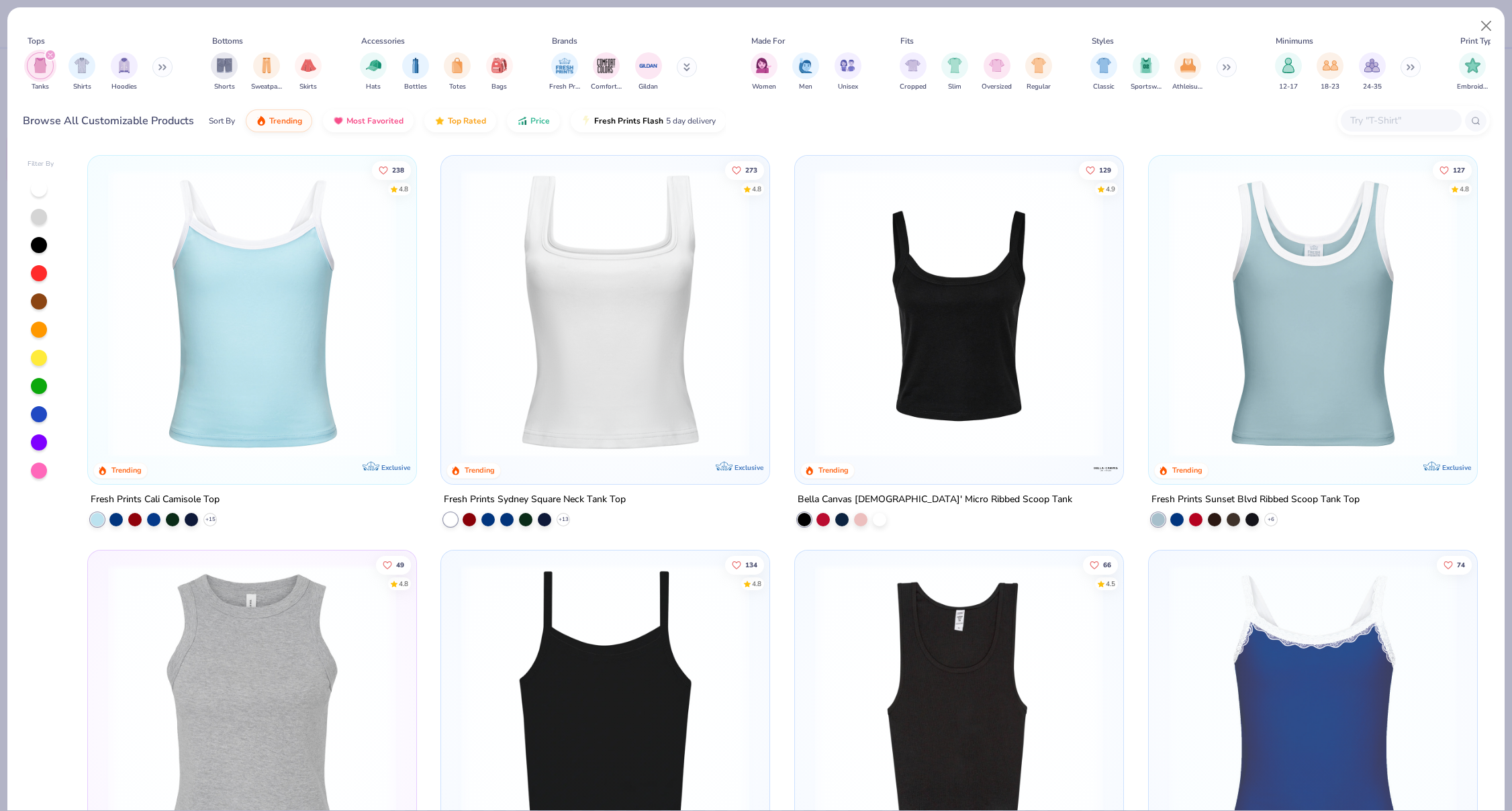
click at [620, 303] on img at bounding box center [605, 313] width 302 height 288
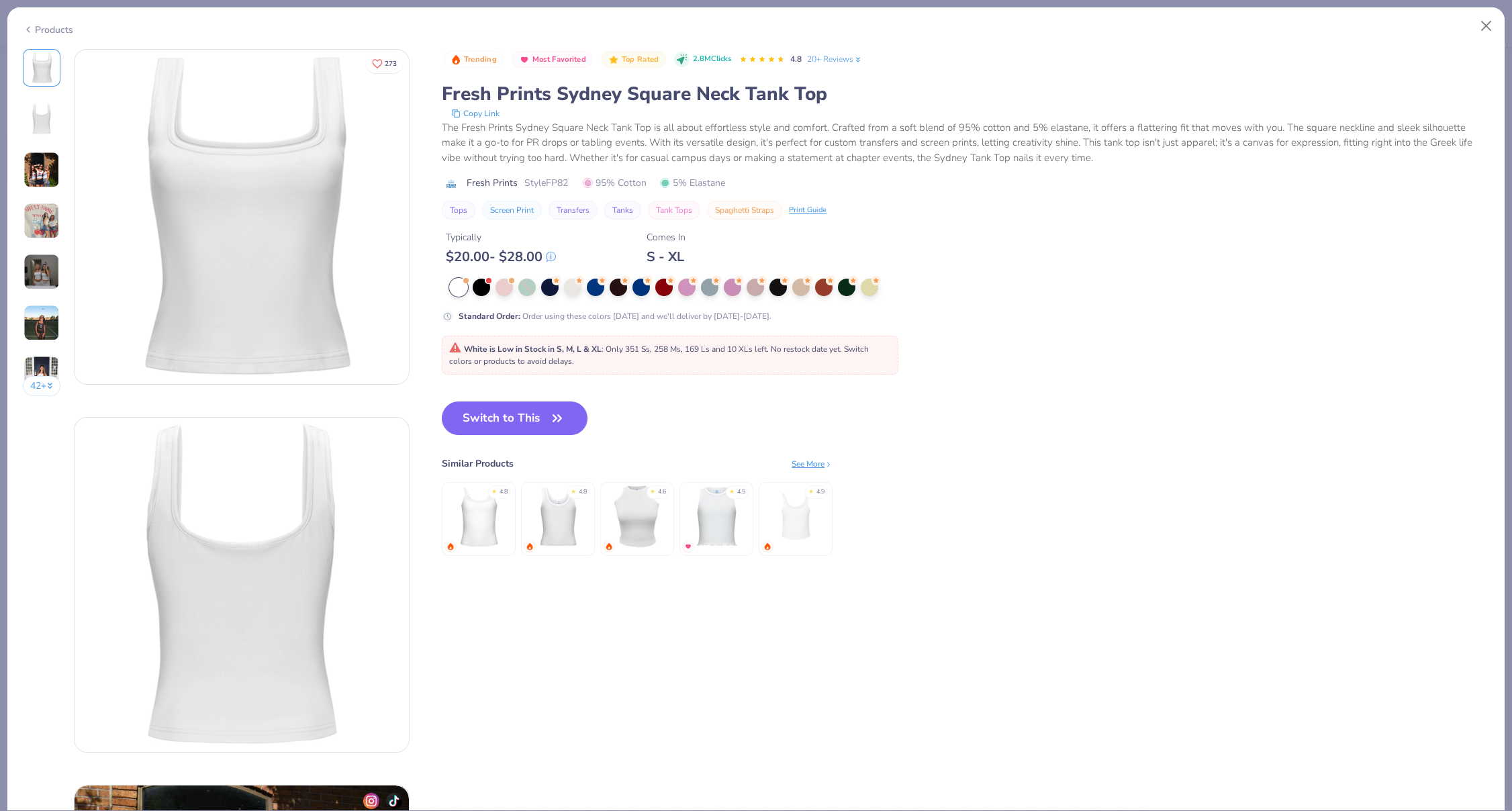
click at [41, 282] on img at bounding box center [42, 272] width 36 height 36
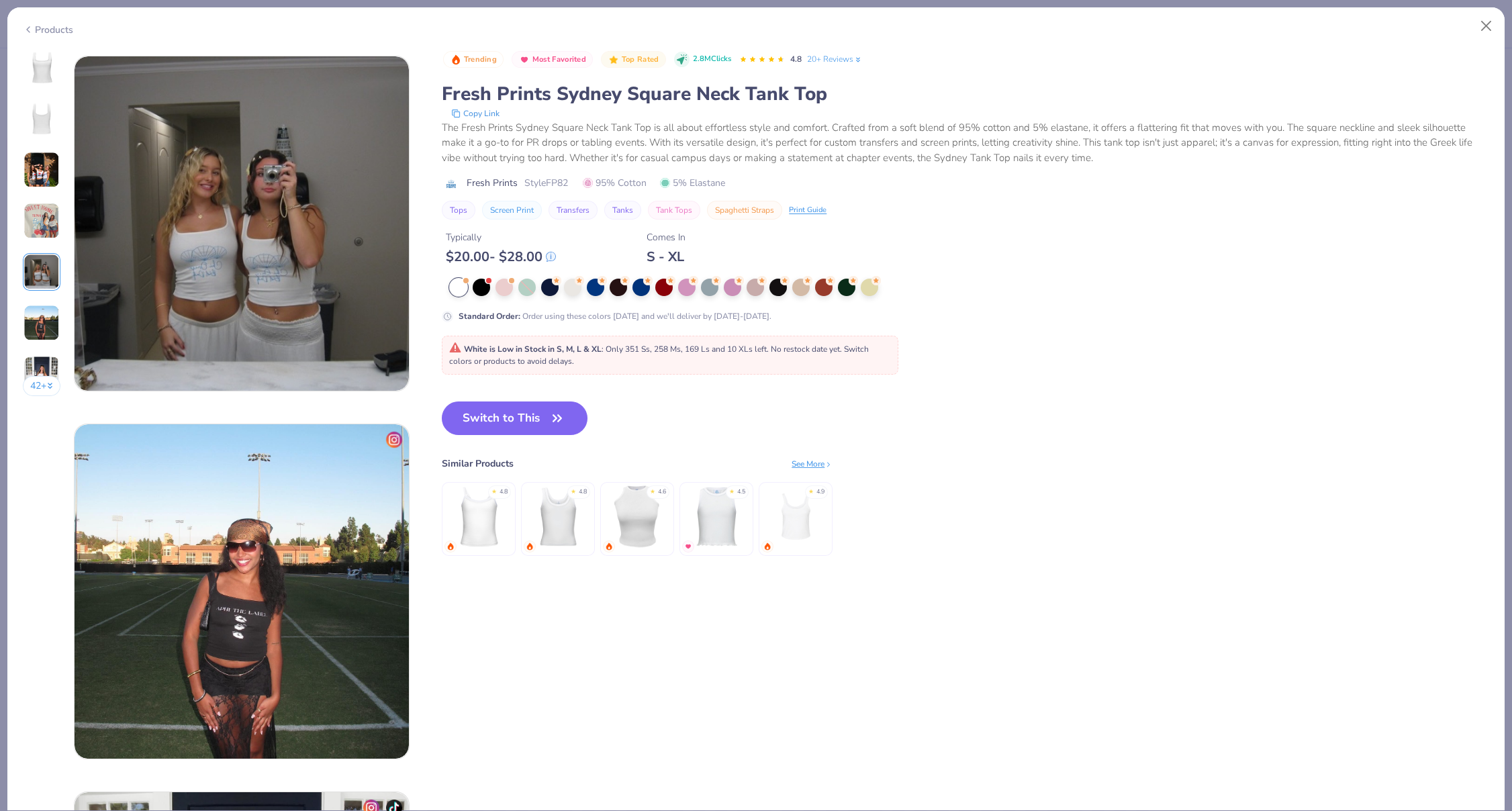
scroll to position [1472, 0]
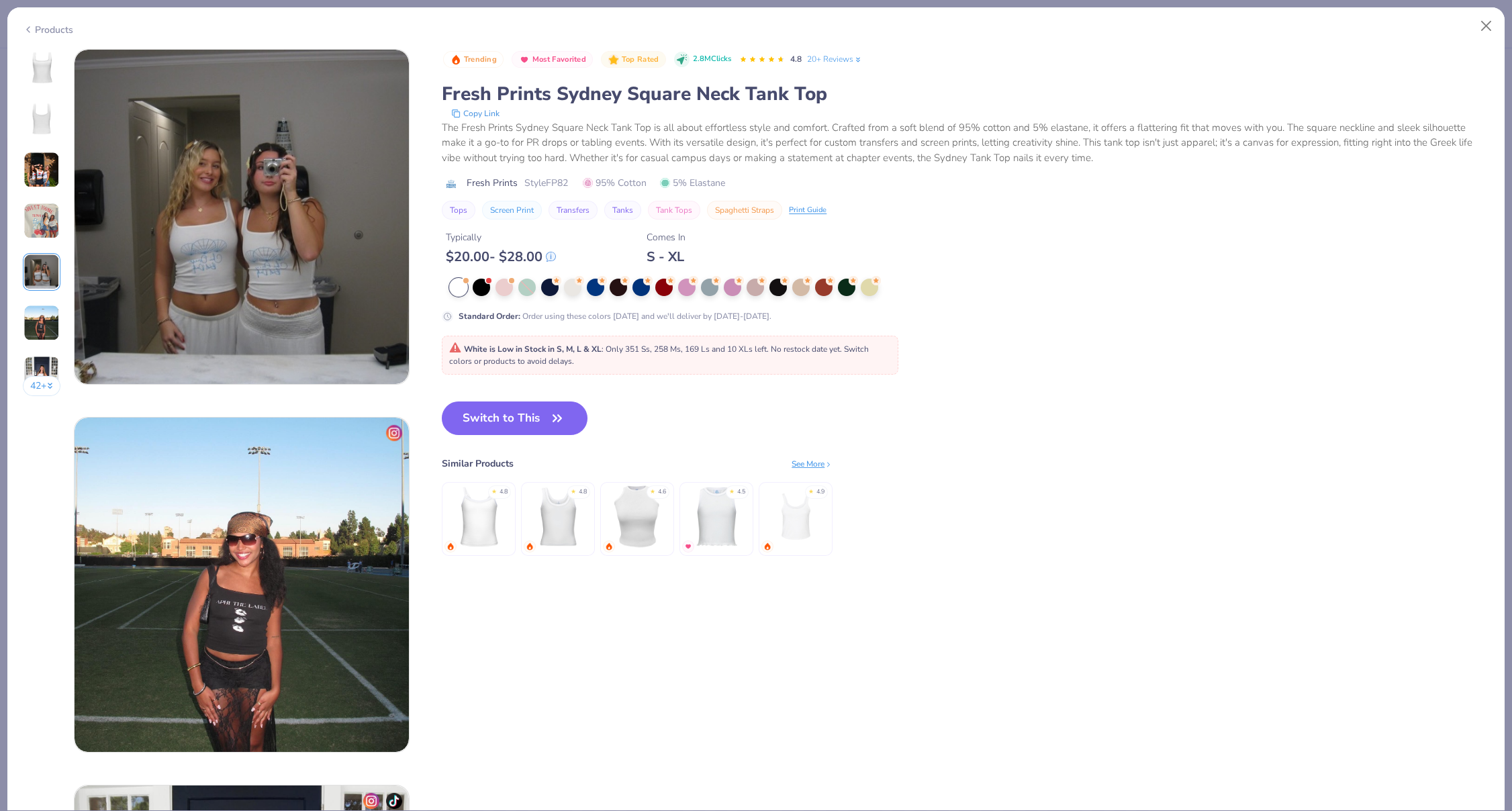
click at [558, 540] on img at bounding box center [558, 516] width 64 height 64
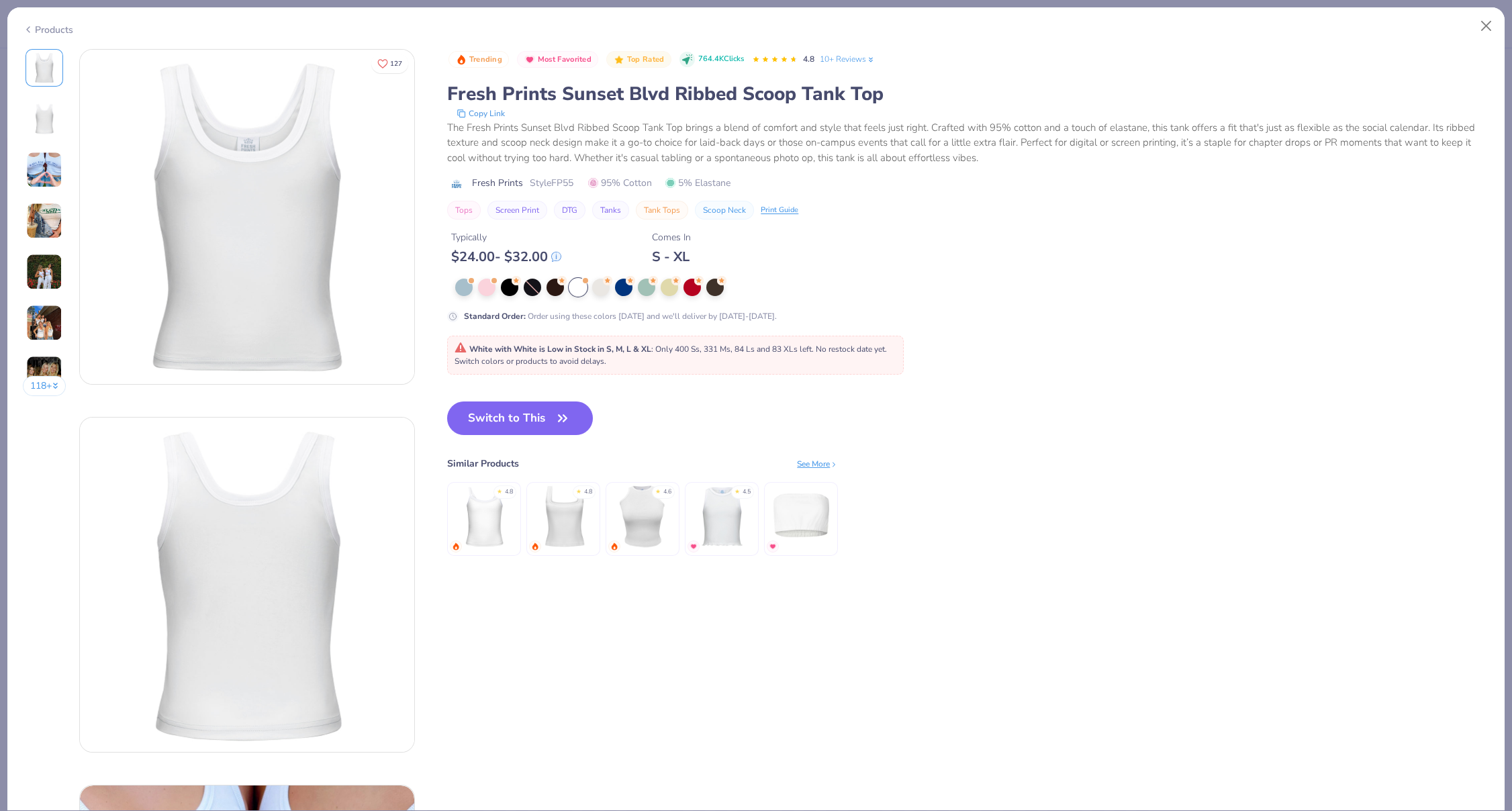
click at [671, 532] on img at bounding box center [643, 516] width 64 height 64
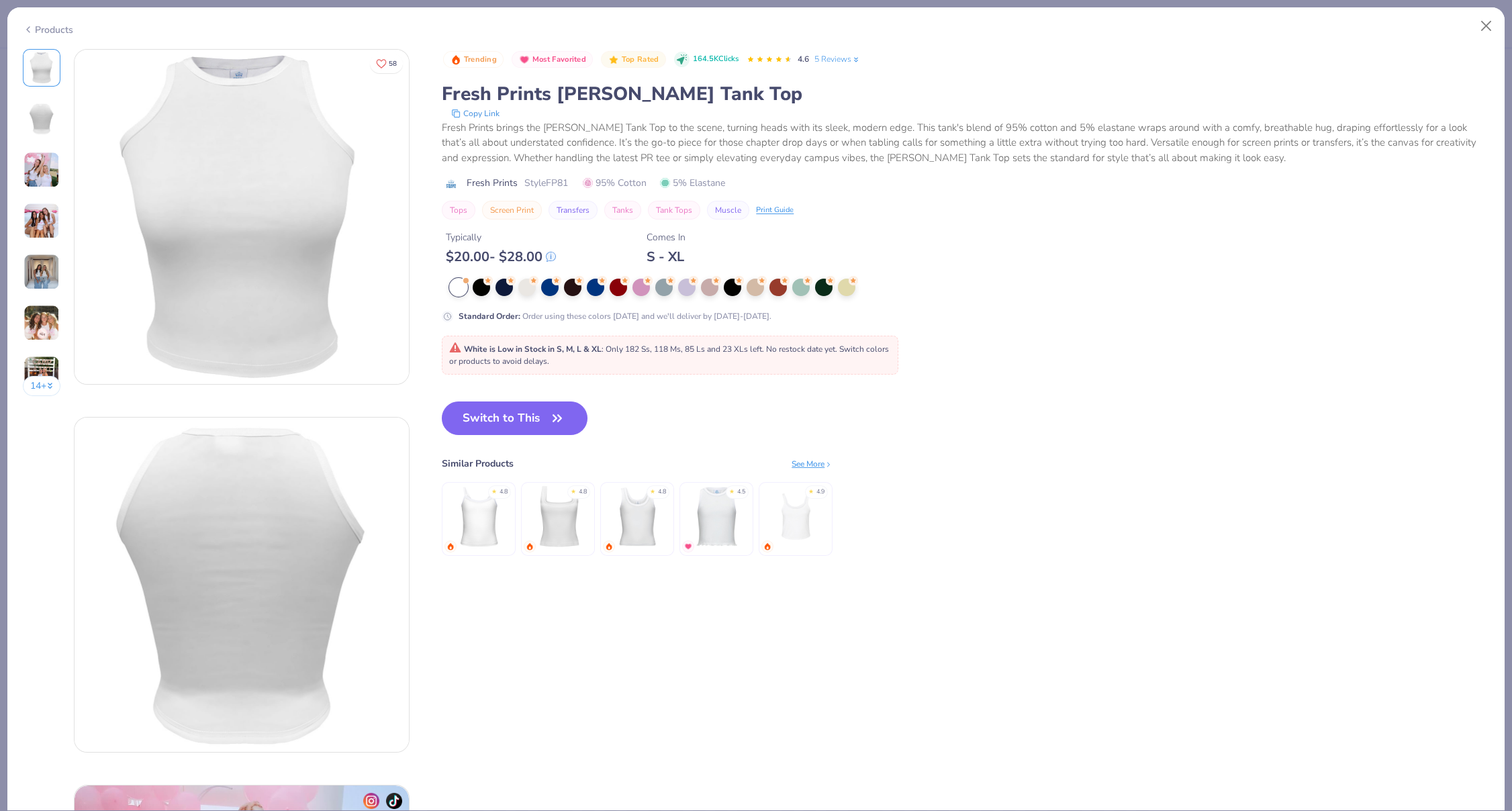
click at [732, 525] on img at bounding box center [716, 516] width 64 height 64
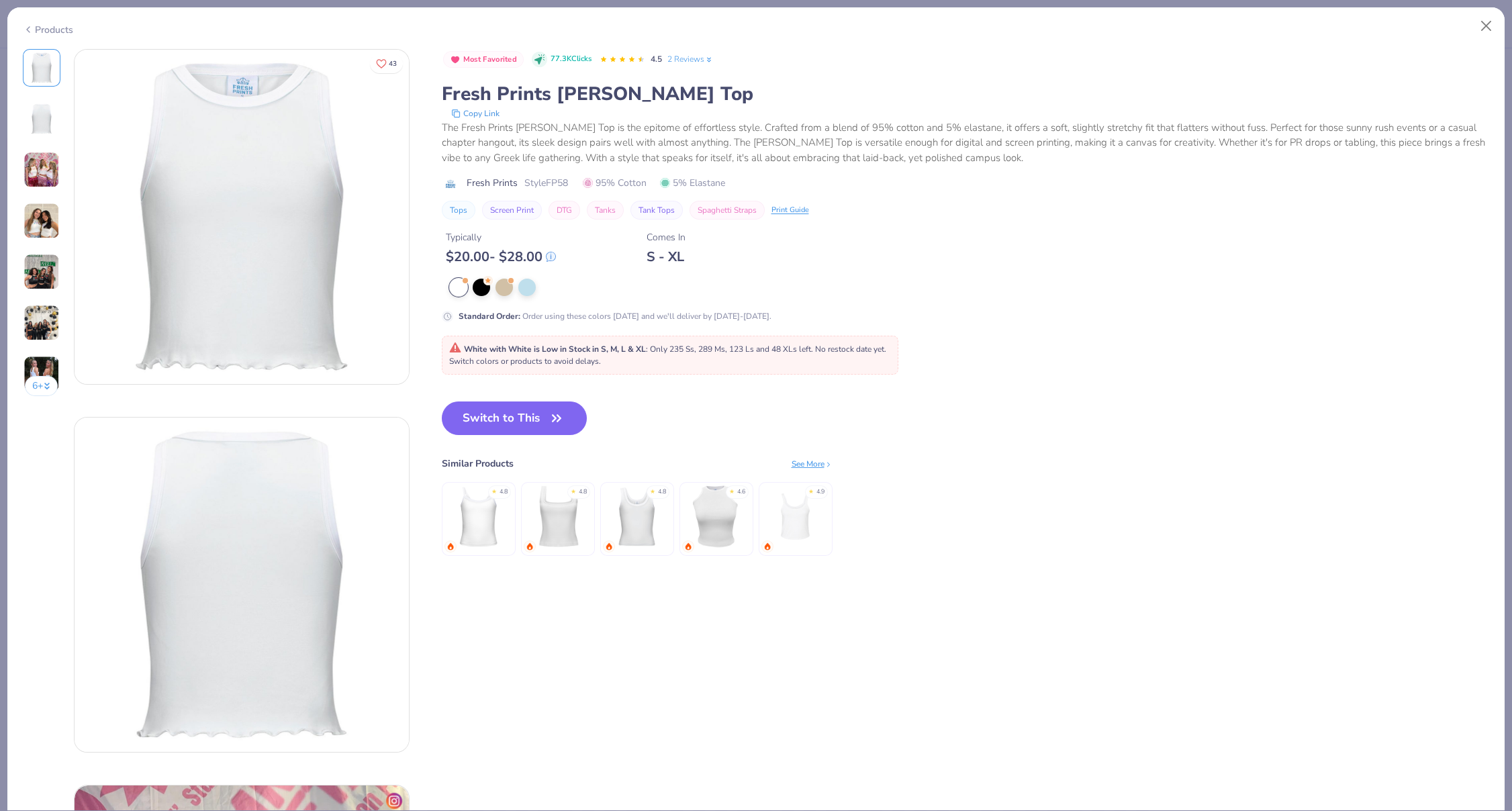
click at [526, 499] on img at bounding box center [557, 516] width 64 height 64
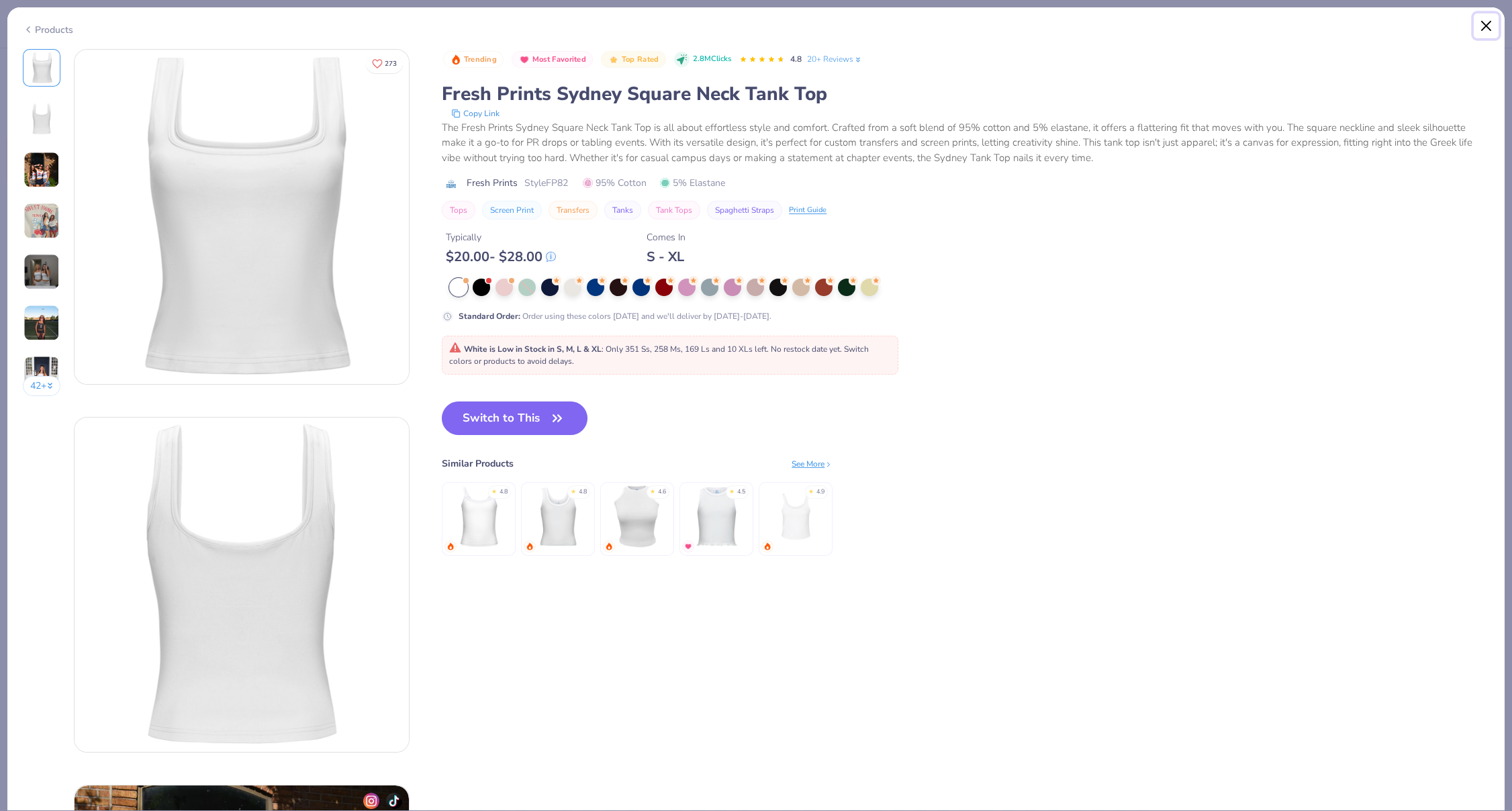
click at [1479, 36] on button "Close" at bounding box center [1487, 26] width 25 height 25
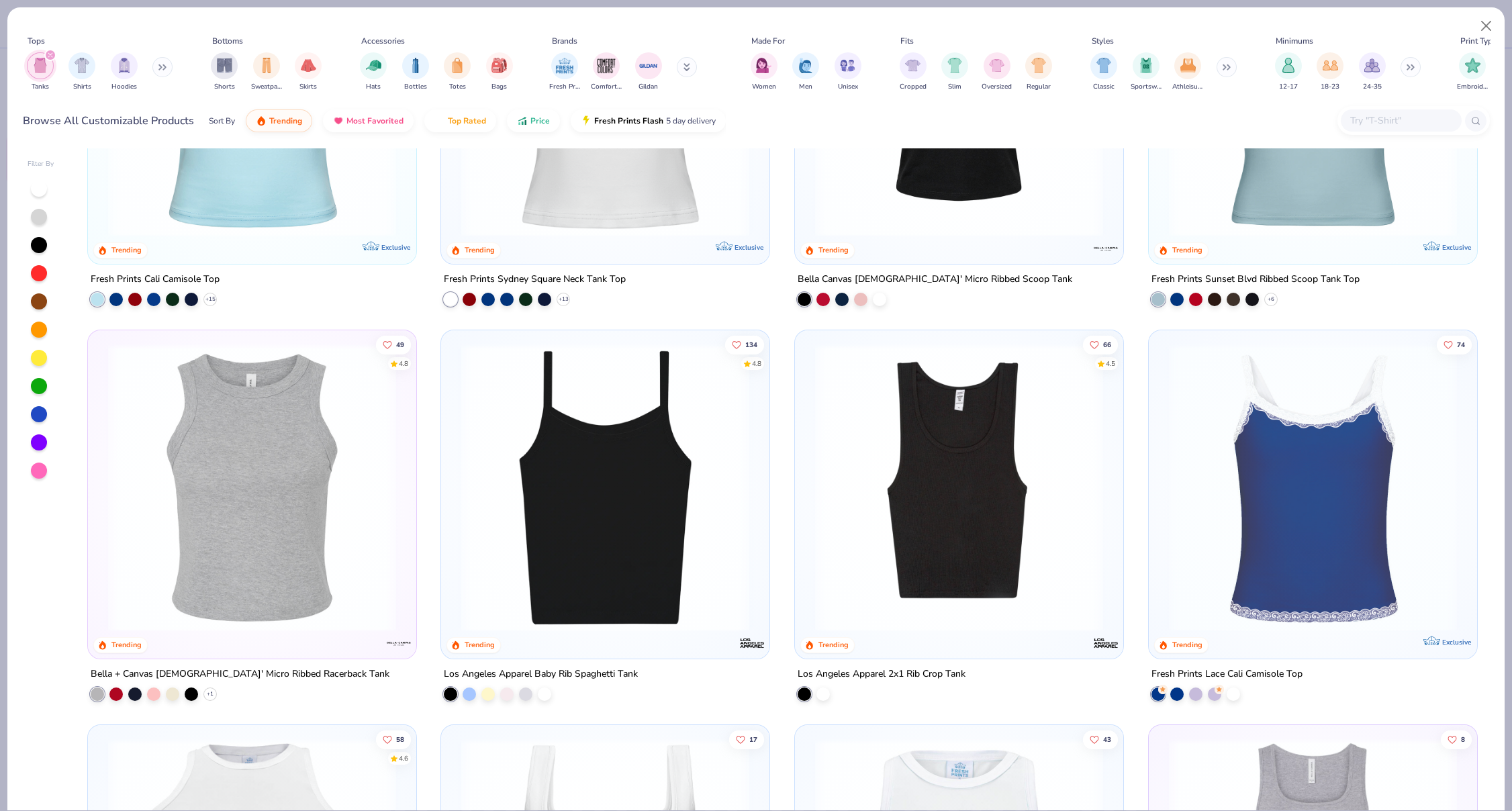
scroll to position [240, 0]
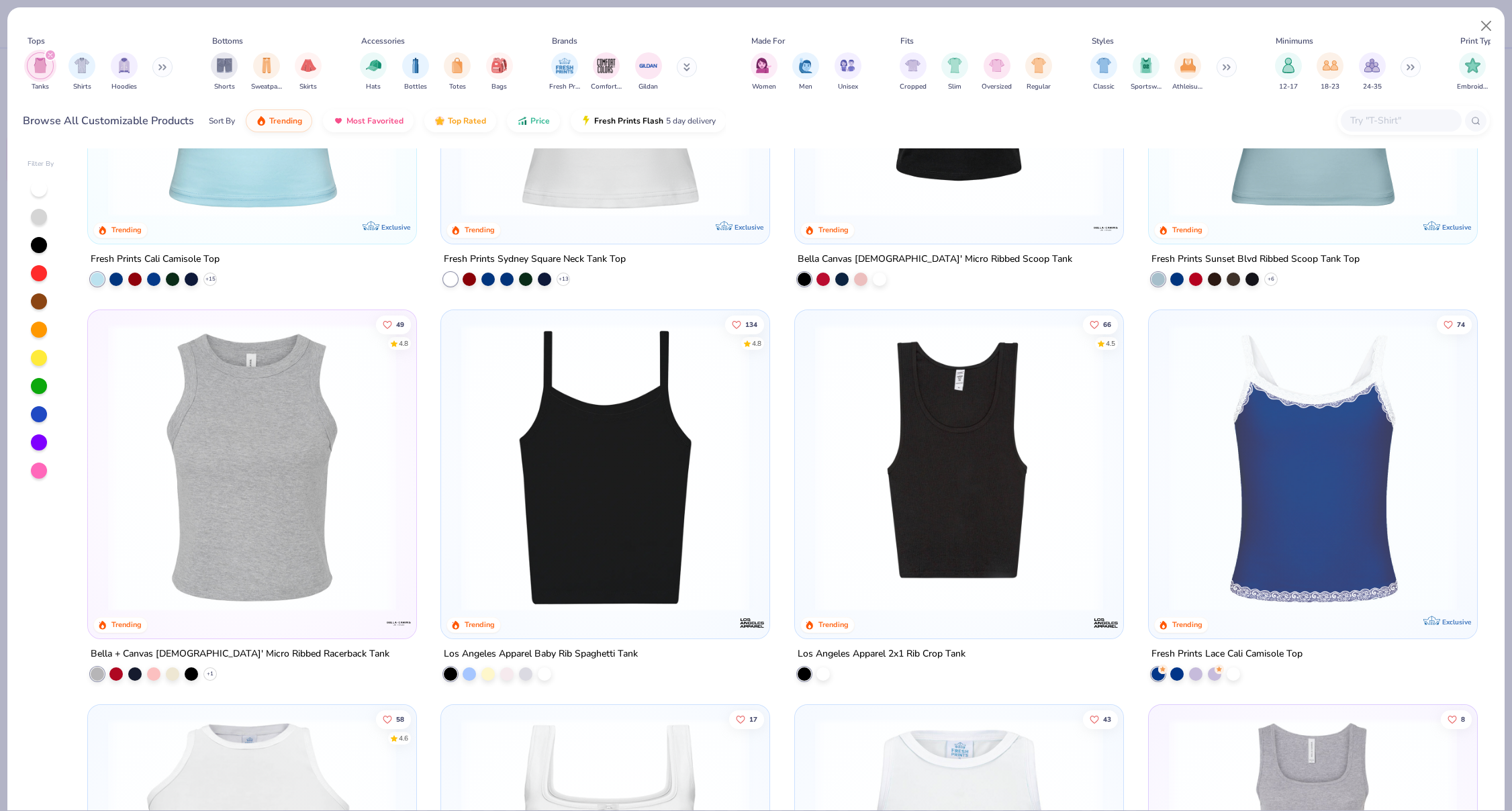
click at [574, 415] on img at bounding box center [605, 467] width 302 height 288
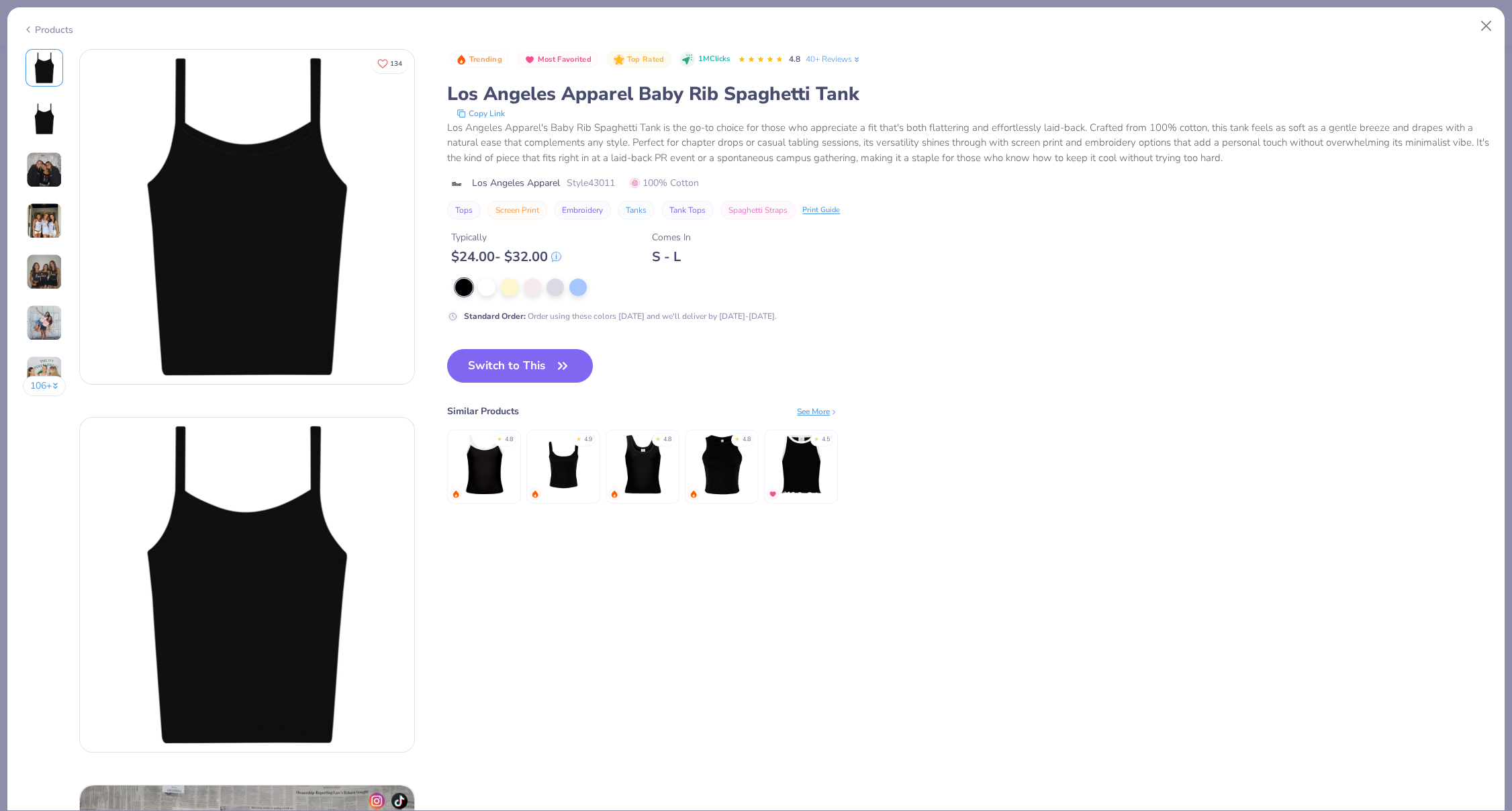
click at [62, 244] on div "106 +" at bounding box center [45, 228] width 43 height 357
click at [58, 265] on img at bounding box center [44, 272] width 36 height 36
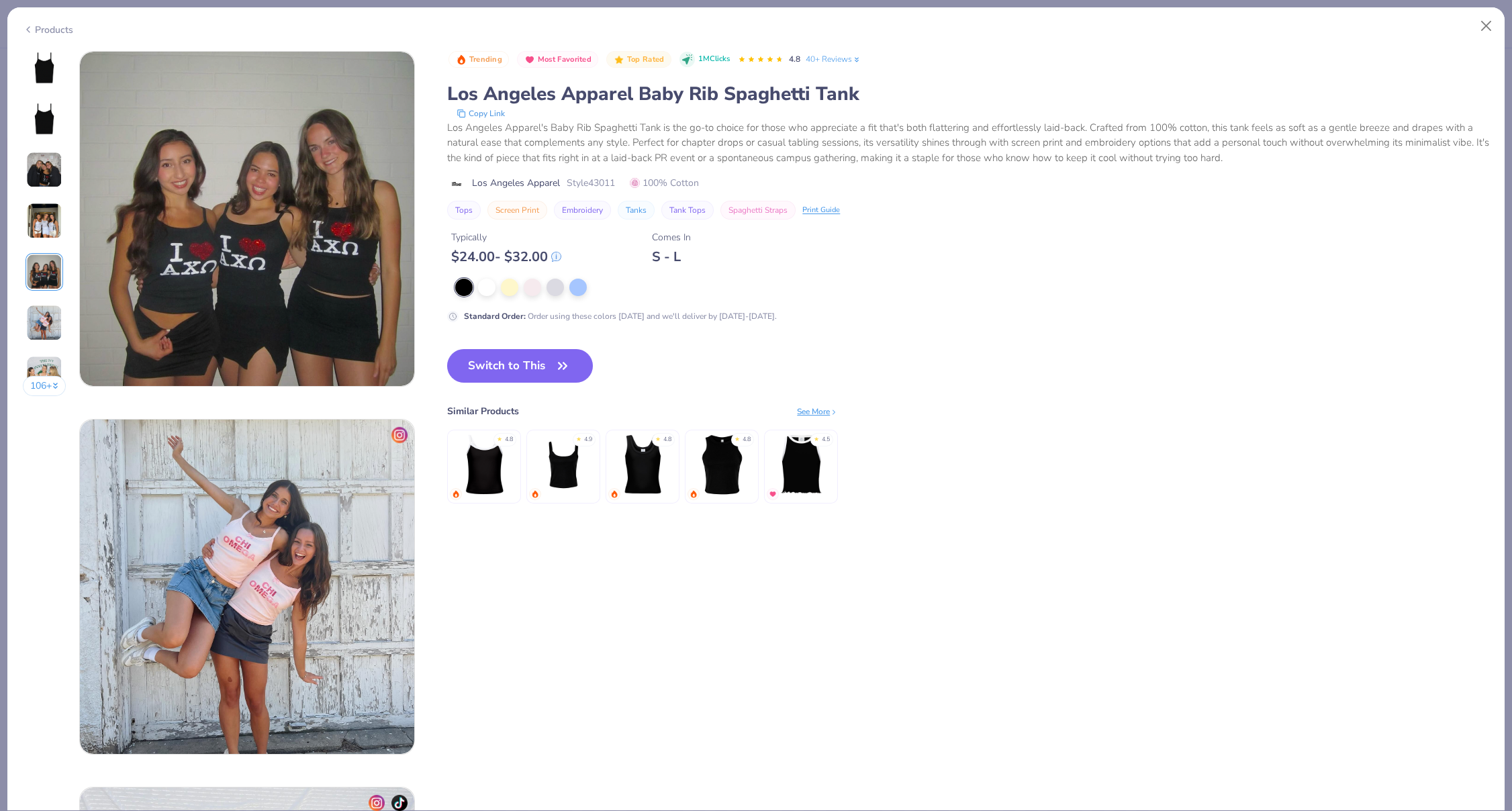
scroll to position [1472, 0]
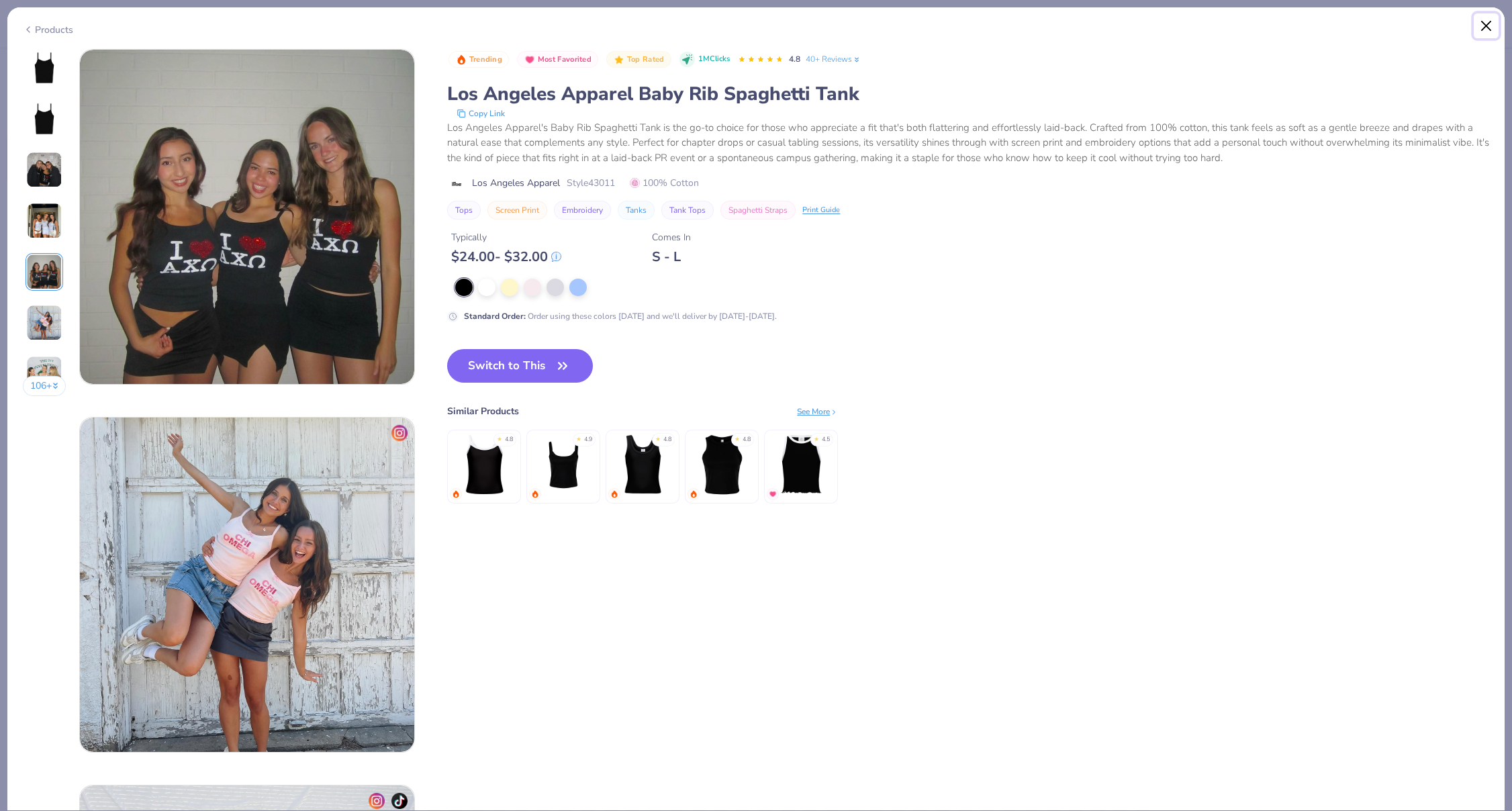
click at [1496, 34] on button "Close" at bounding box center [1487, 26] width 25 height 25
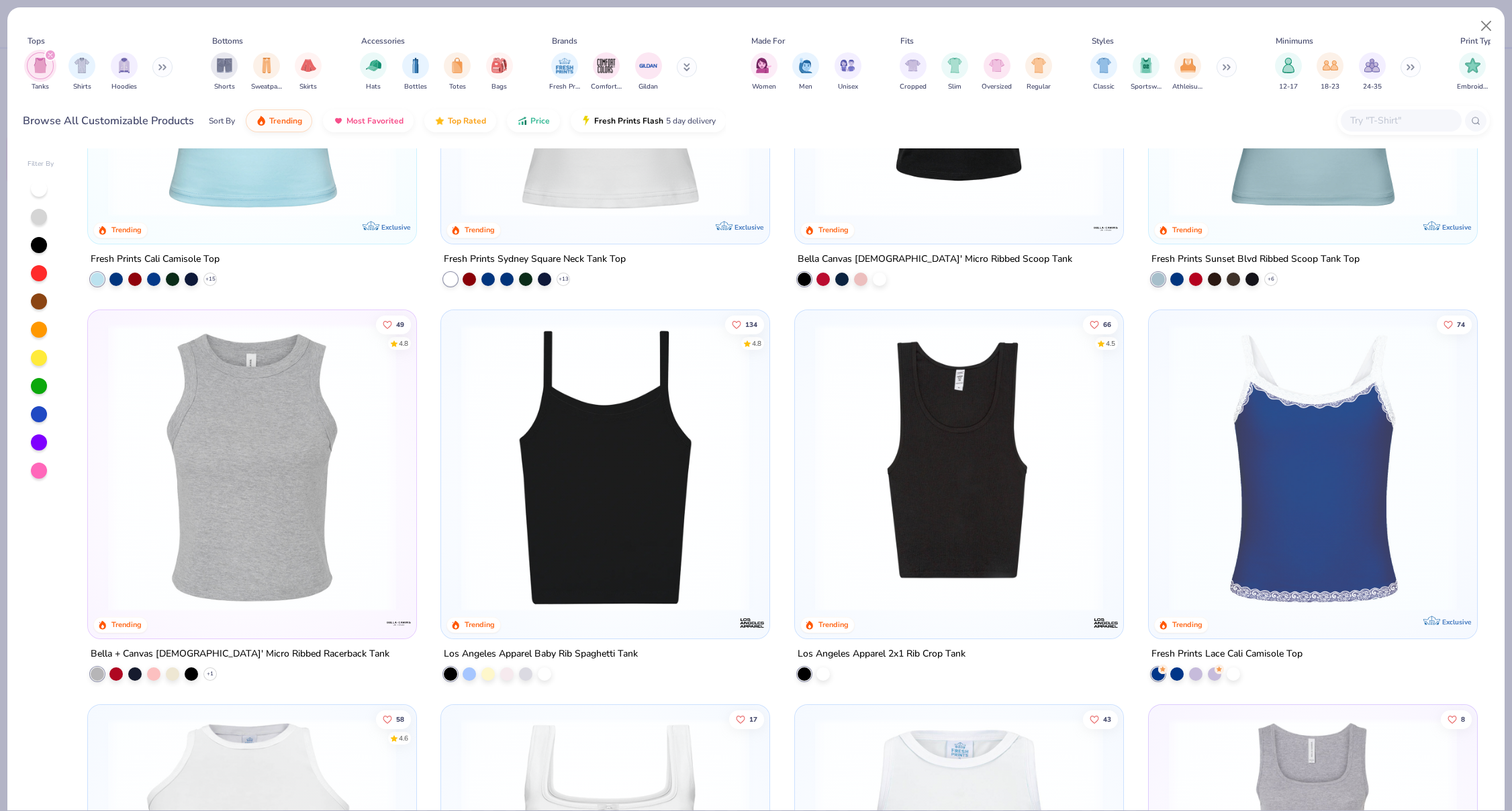
click at [52, 77] on div "Tanks" at bounding box center [40, 72] width 27 height 40
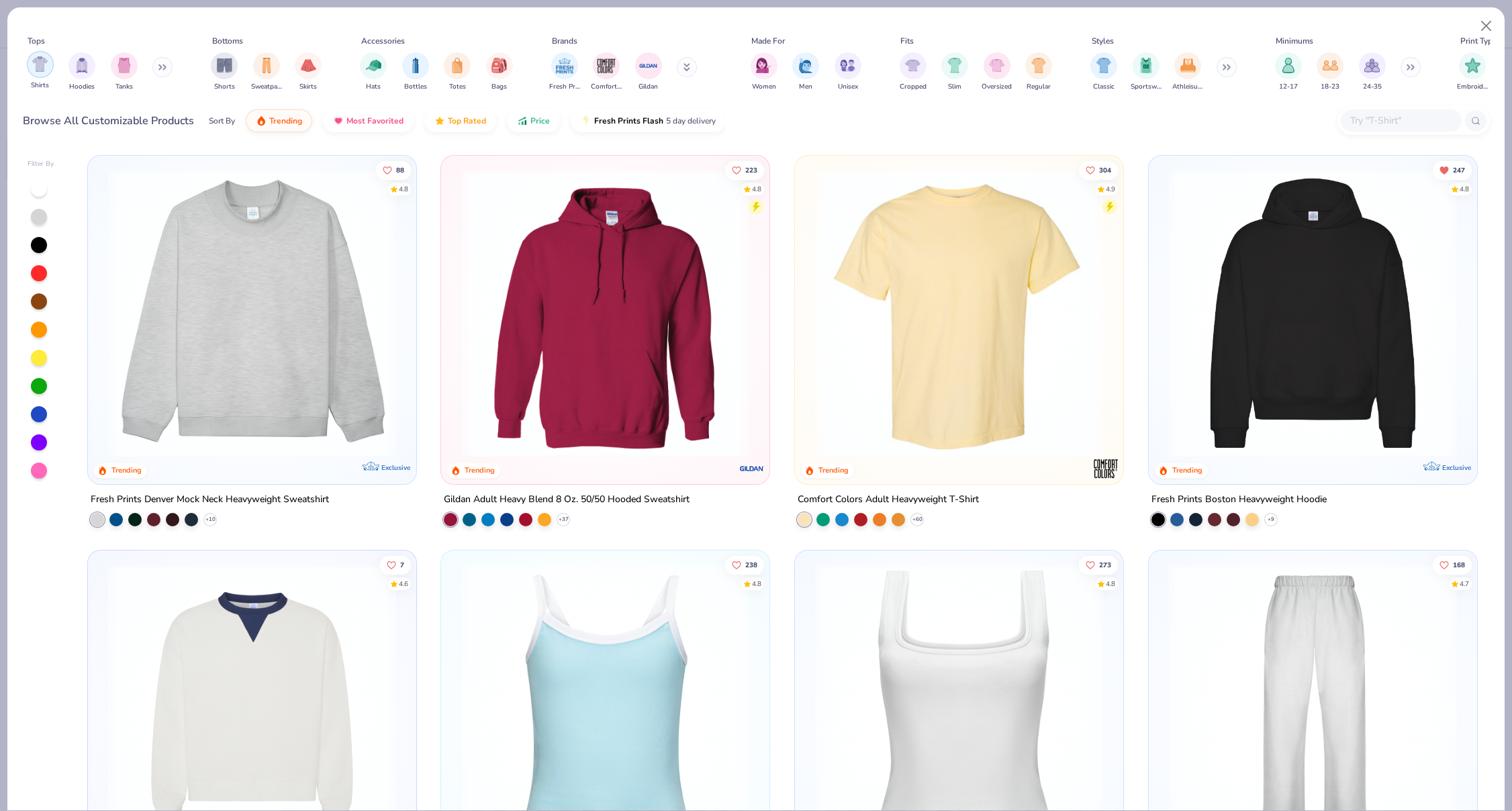
click at [43, 69] on img "filter for Shirts" at bounding box center [40, 64] width 15 height 15
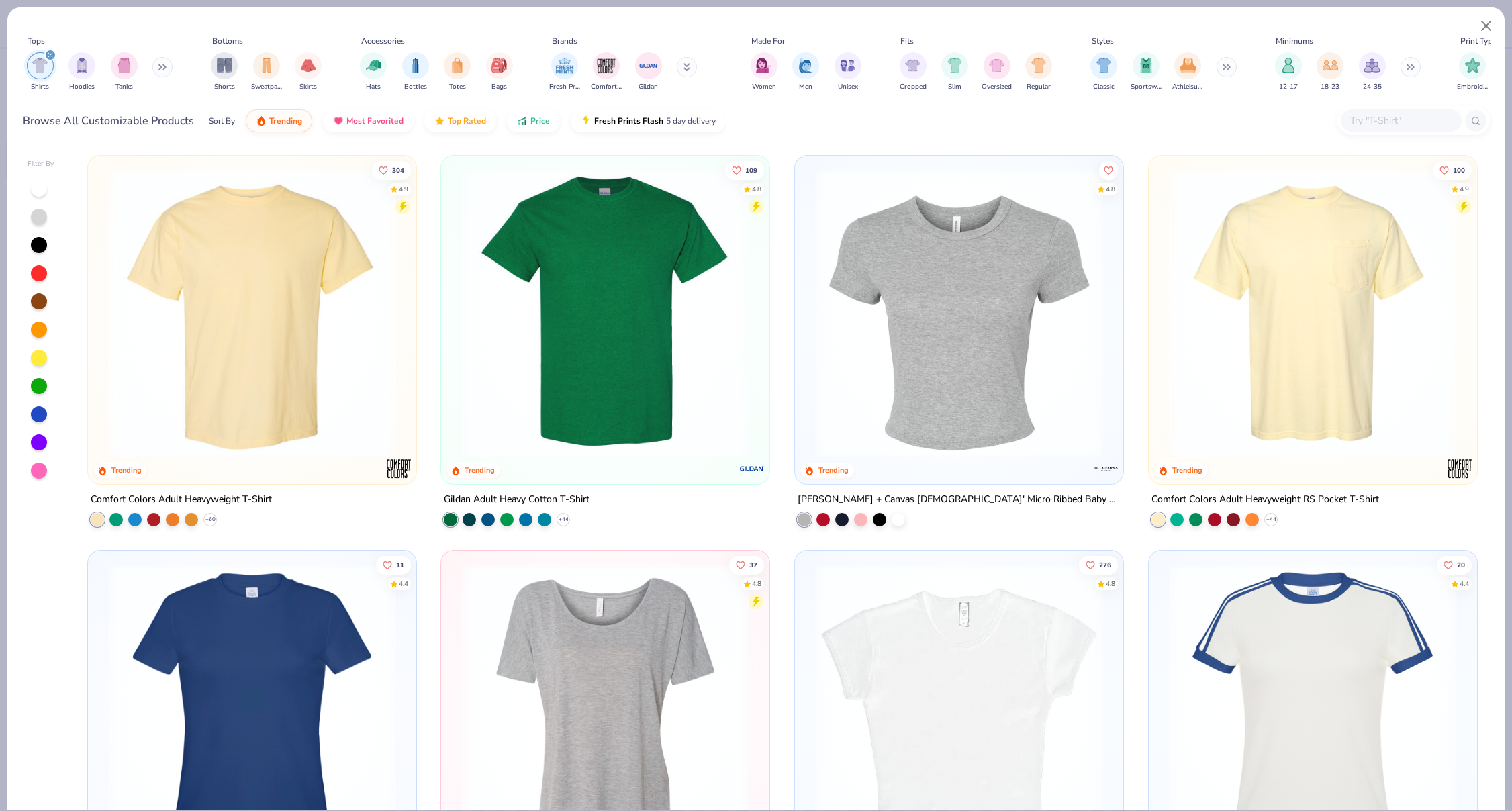
click at [527, 256] on img at bounding box center [605, 313] width 302 height 288
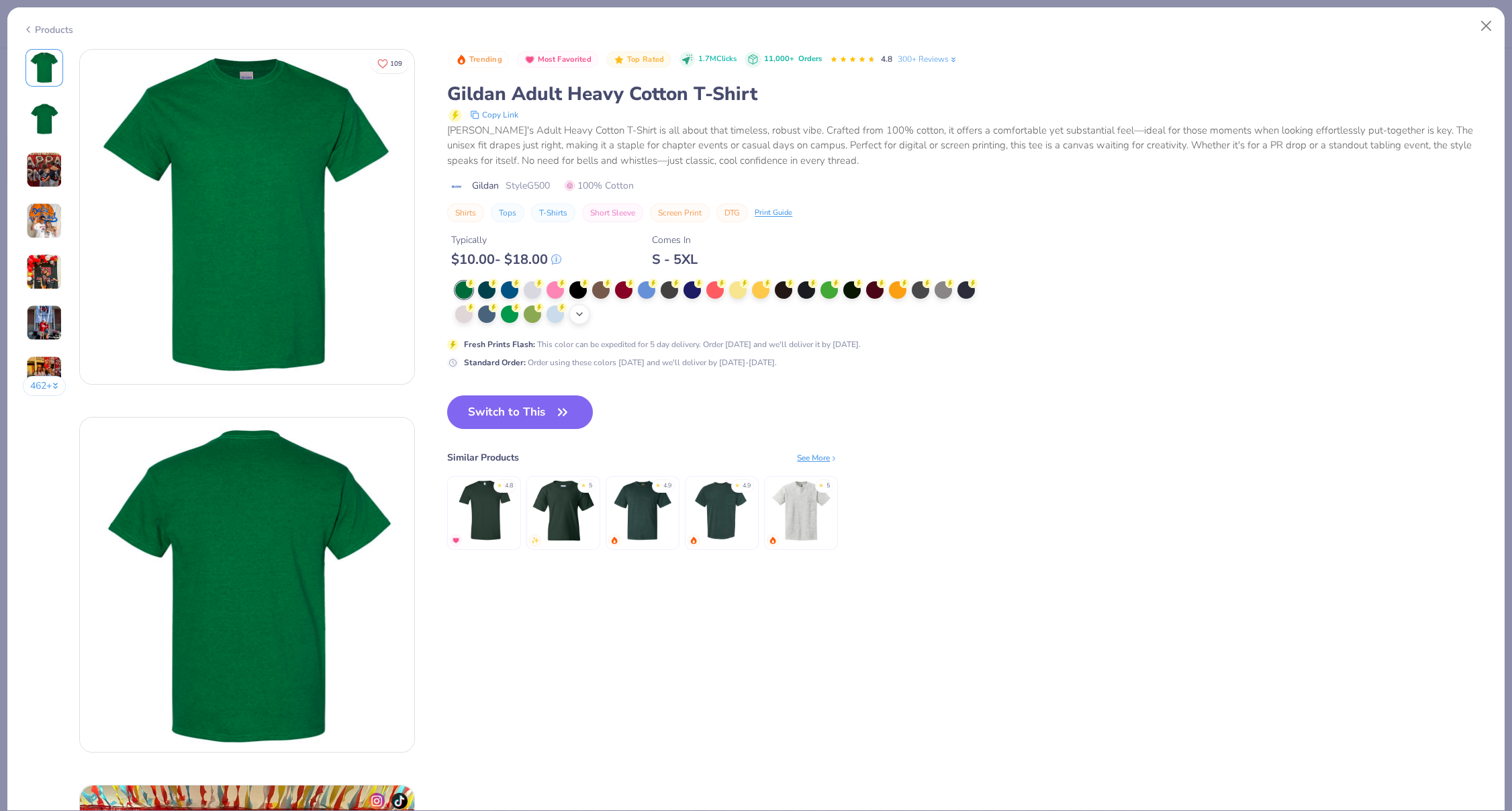
click at [569, 314] on div "+ 22" at bounding box center [579, 314] width 20 height 20
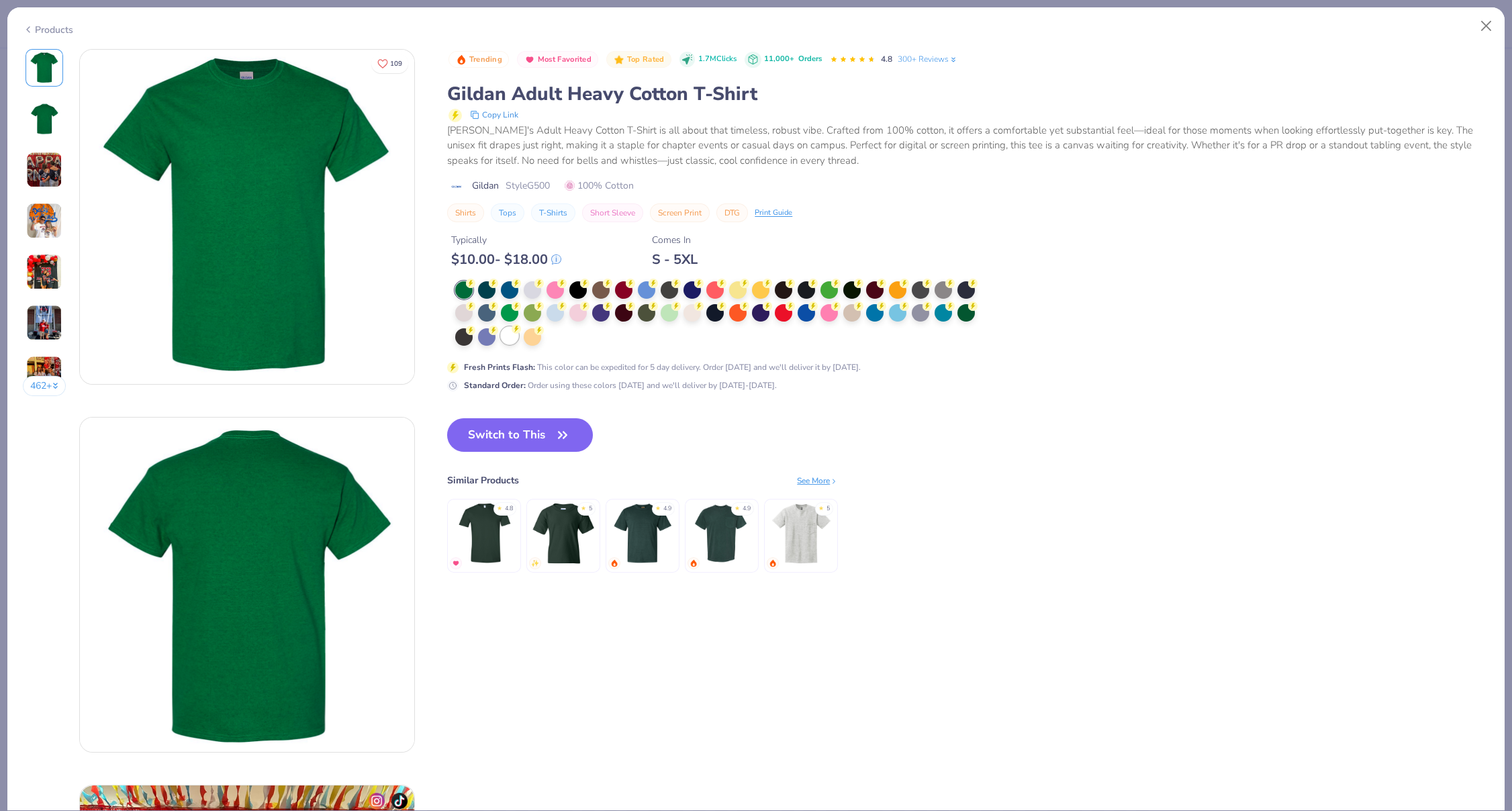
click at [513, 336] on div at bounding box center [509, 335] width 18 height 18
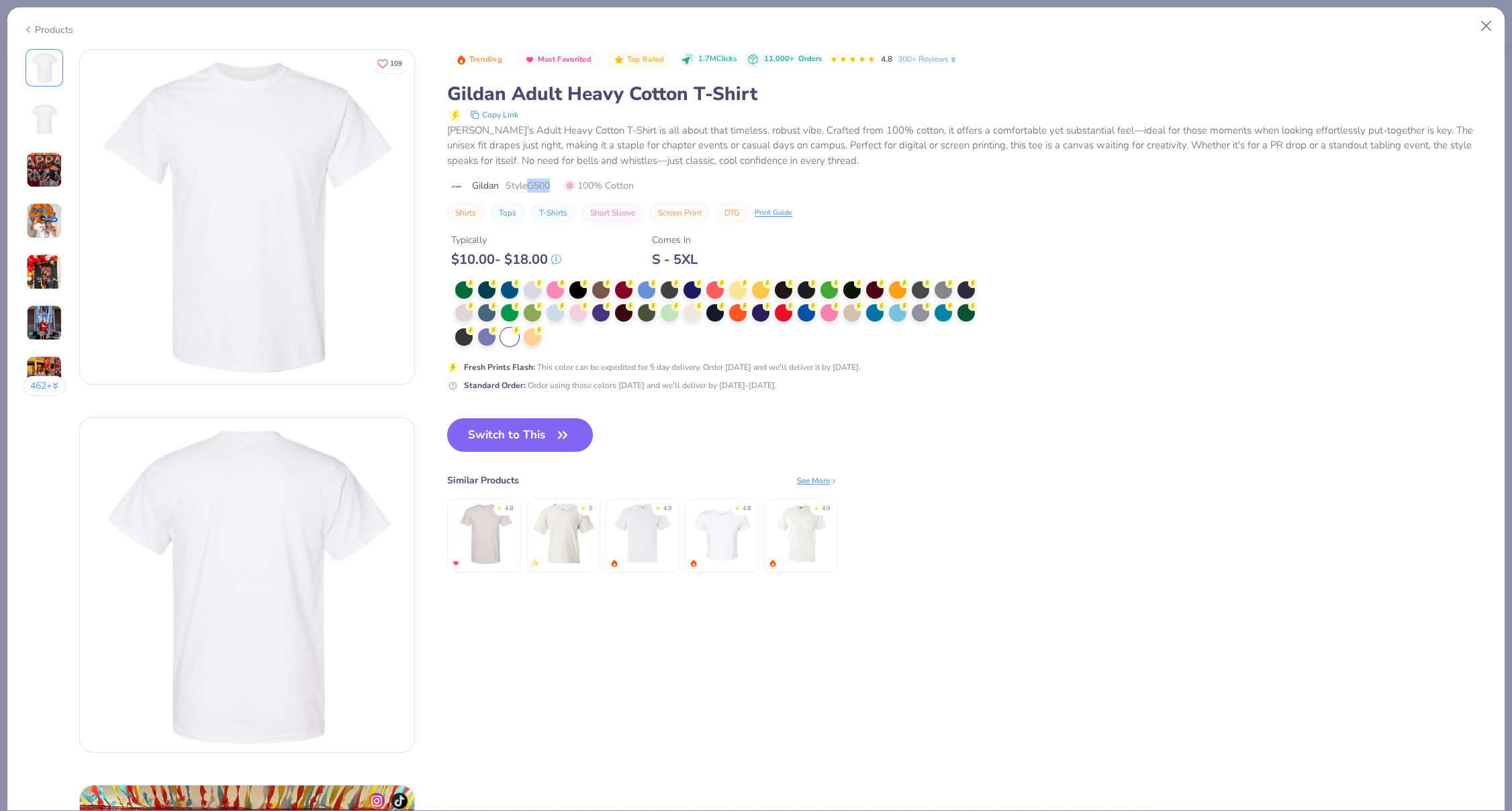
drag, startPoint x: 555, startPoint y: 187, endPoint x: 532, endPoint y: 186, distance: 23.0
click at [532, 186] on span "Style G500" at bounding box center [527, 186] width 44 height 14
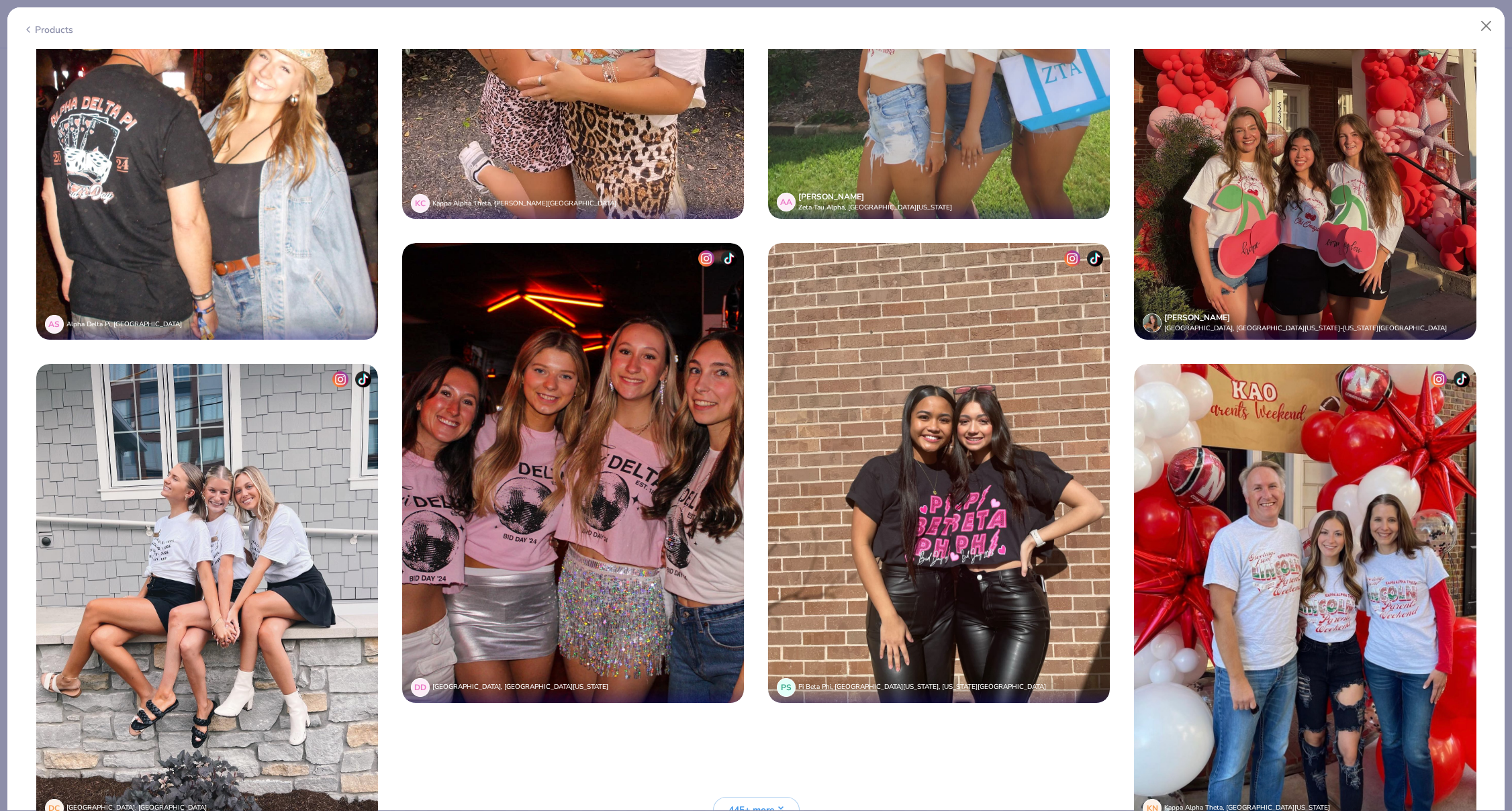
scroll to position [4040, 0]
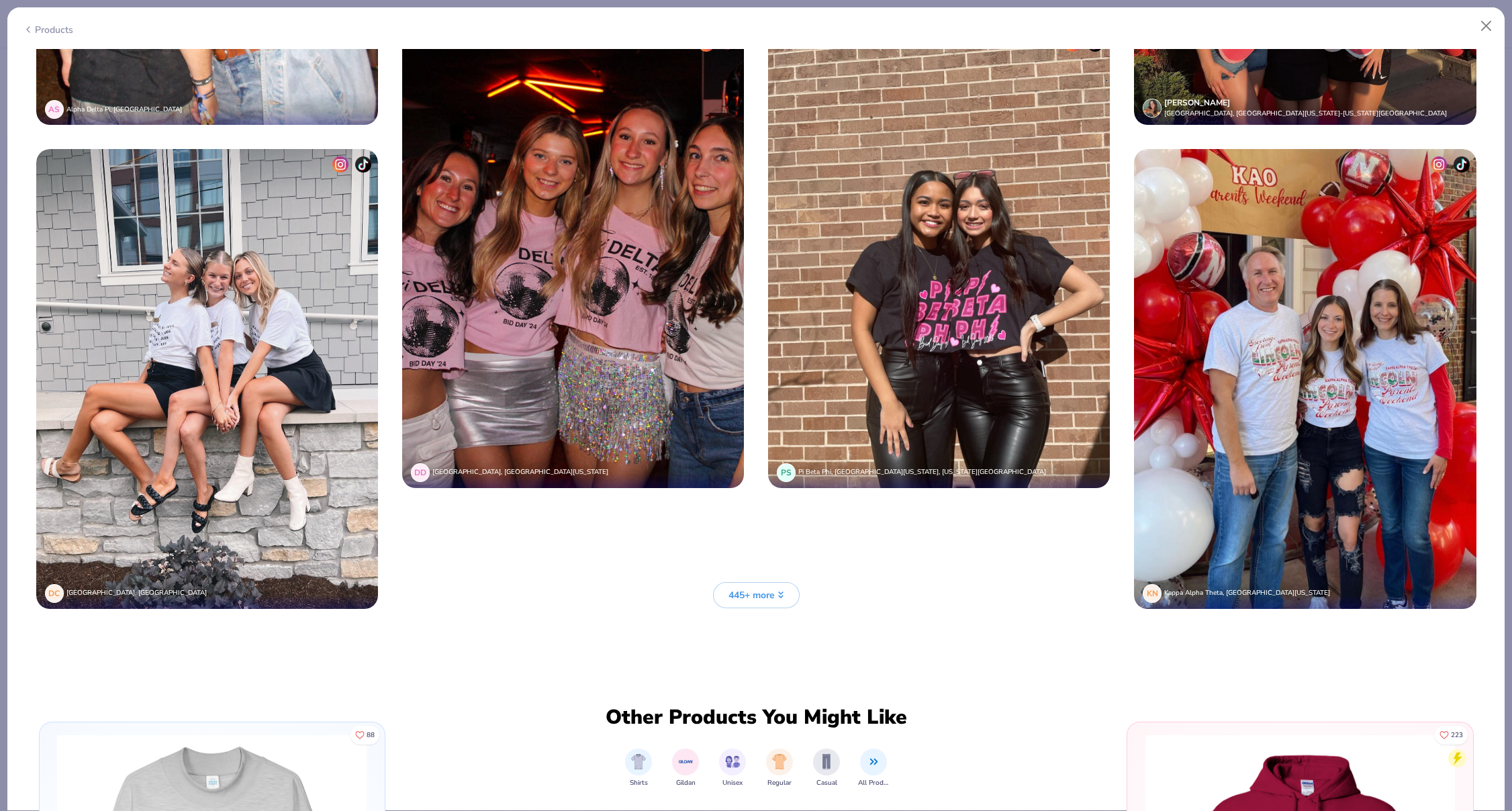
click at [762, 605] on button "445+ more" at bounding box center [756, 595] width 87 height 26
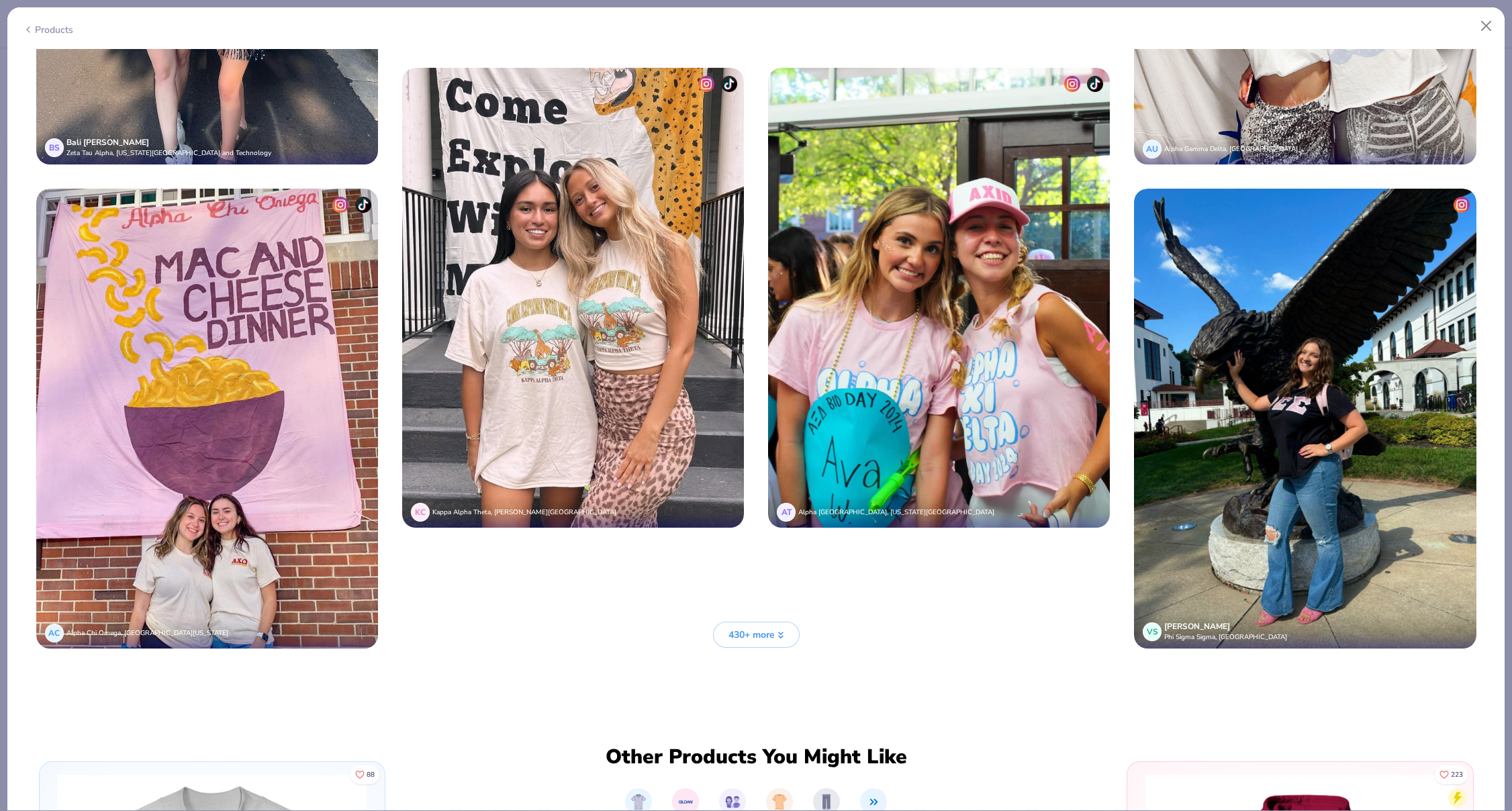
scroll to position [5958, 0]
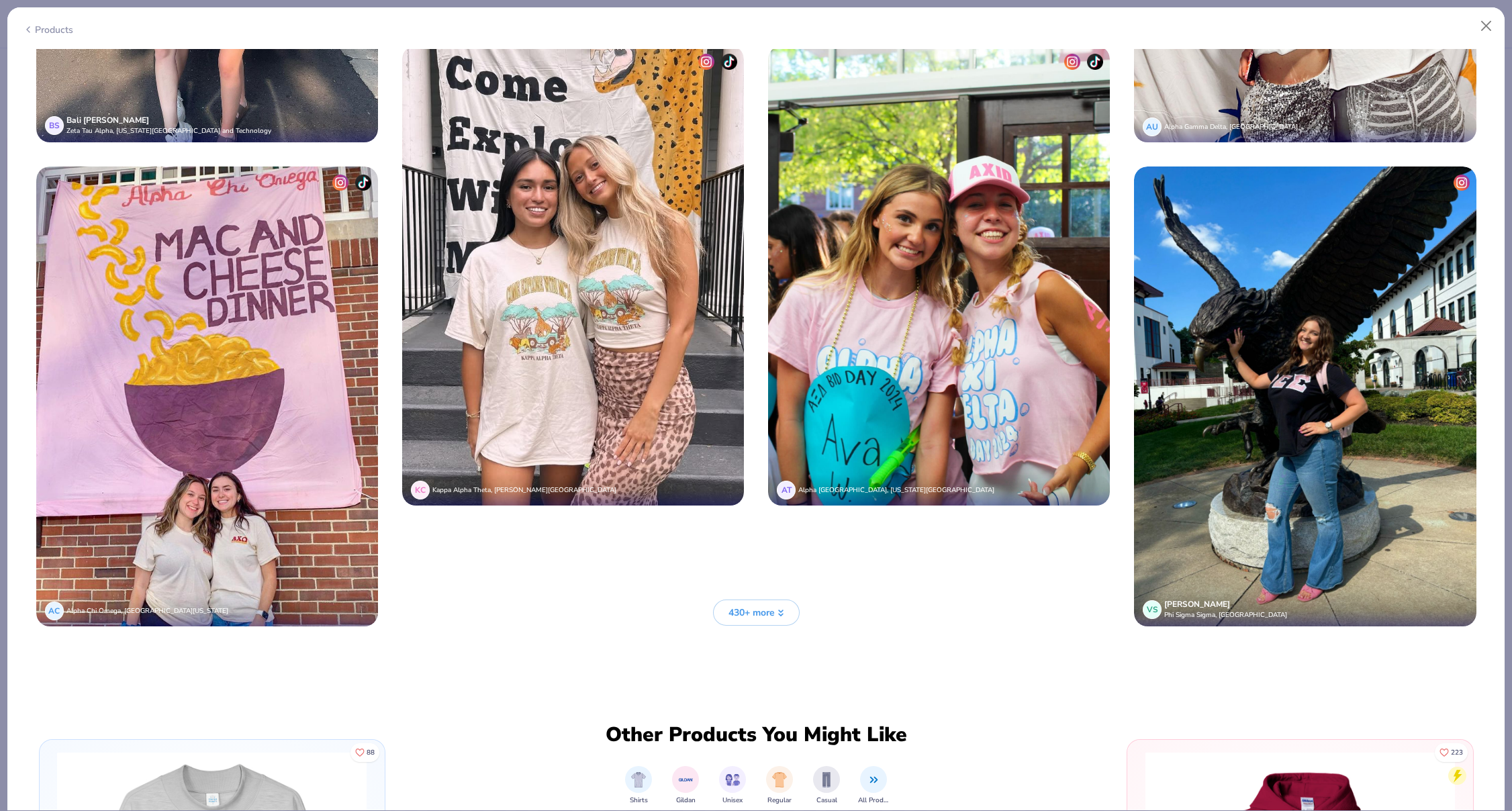
click at [777, 622] on button "430+ more" at bounding box center [756, 612] width 87 height 26
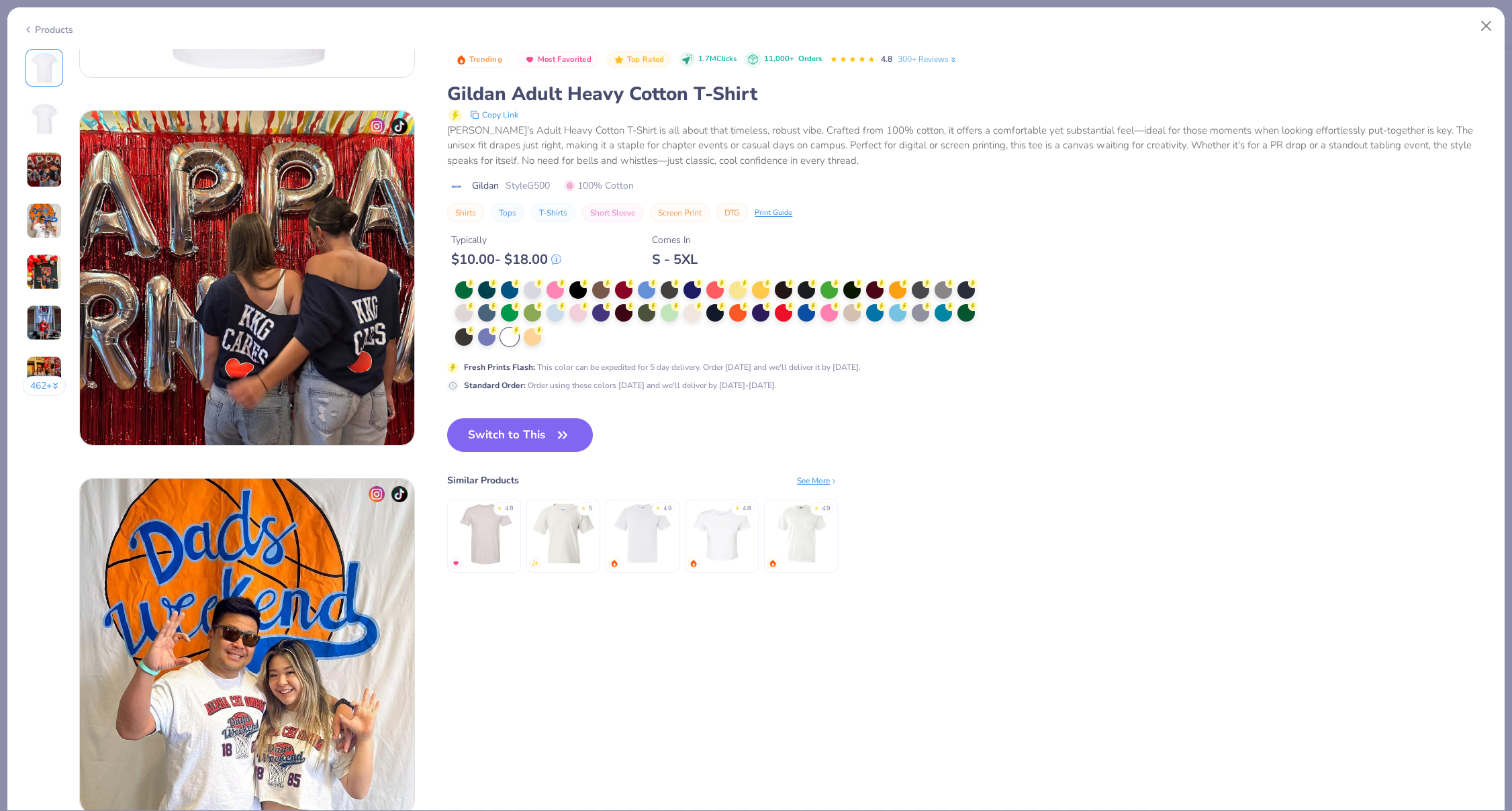
scroll to position [585, 0]
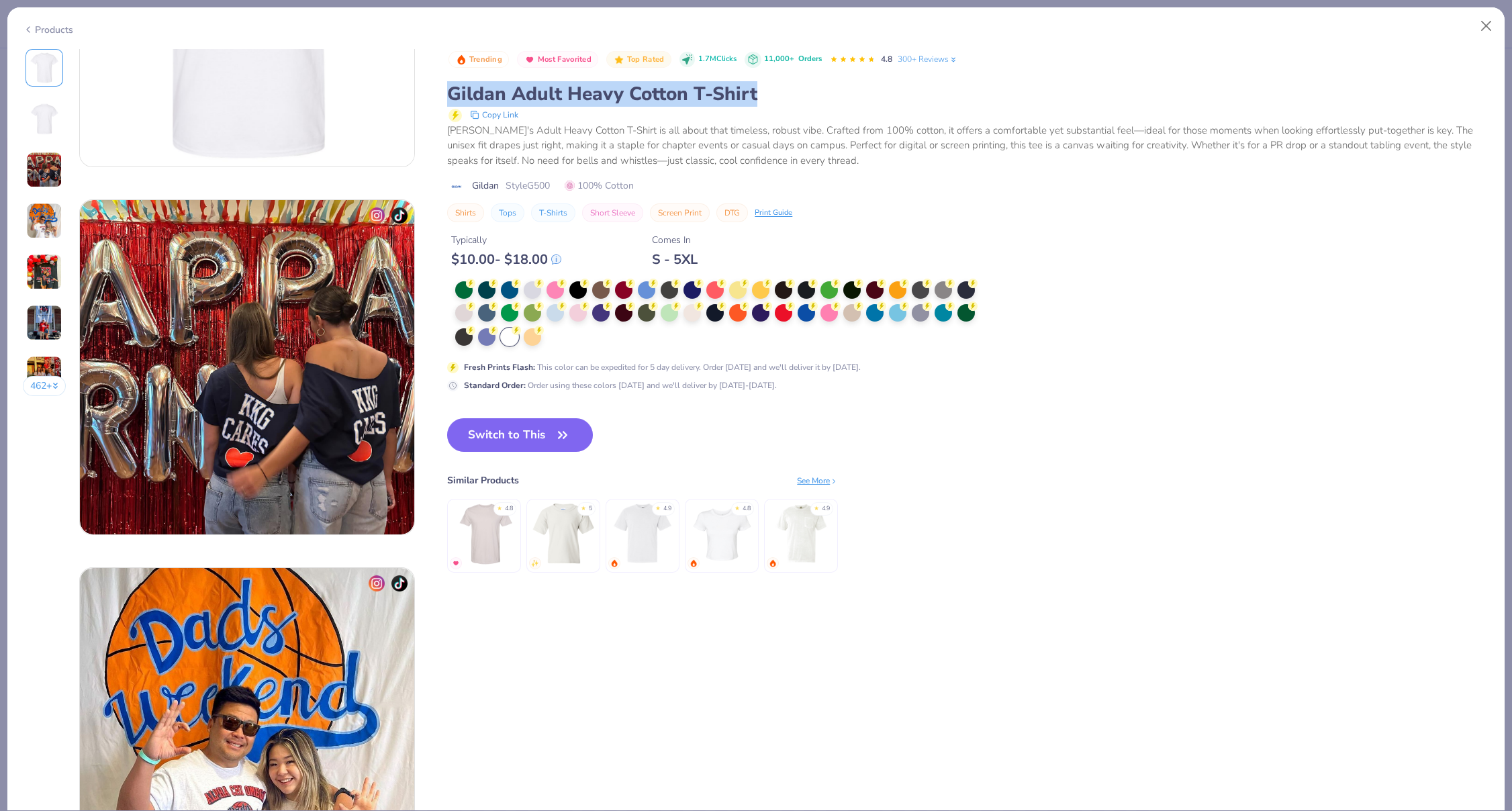
drag, startPoint x: 758, startPoint y: 98, endPoint x: 452, endPoint y: 91, distance: 306.1
click at [452, 91] on div "Gildan Adult Heavy Cotton T-Shirt" at bounding box center [969, 94] width 1042 height 25
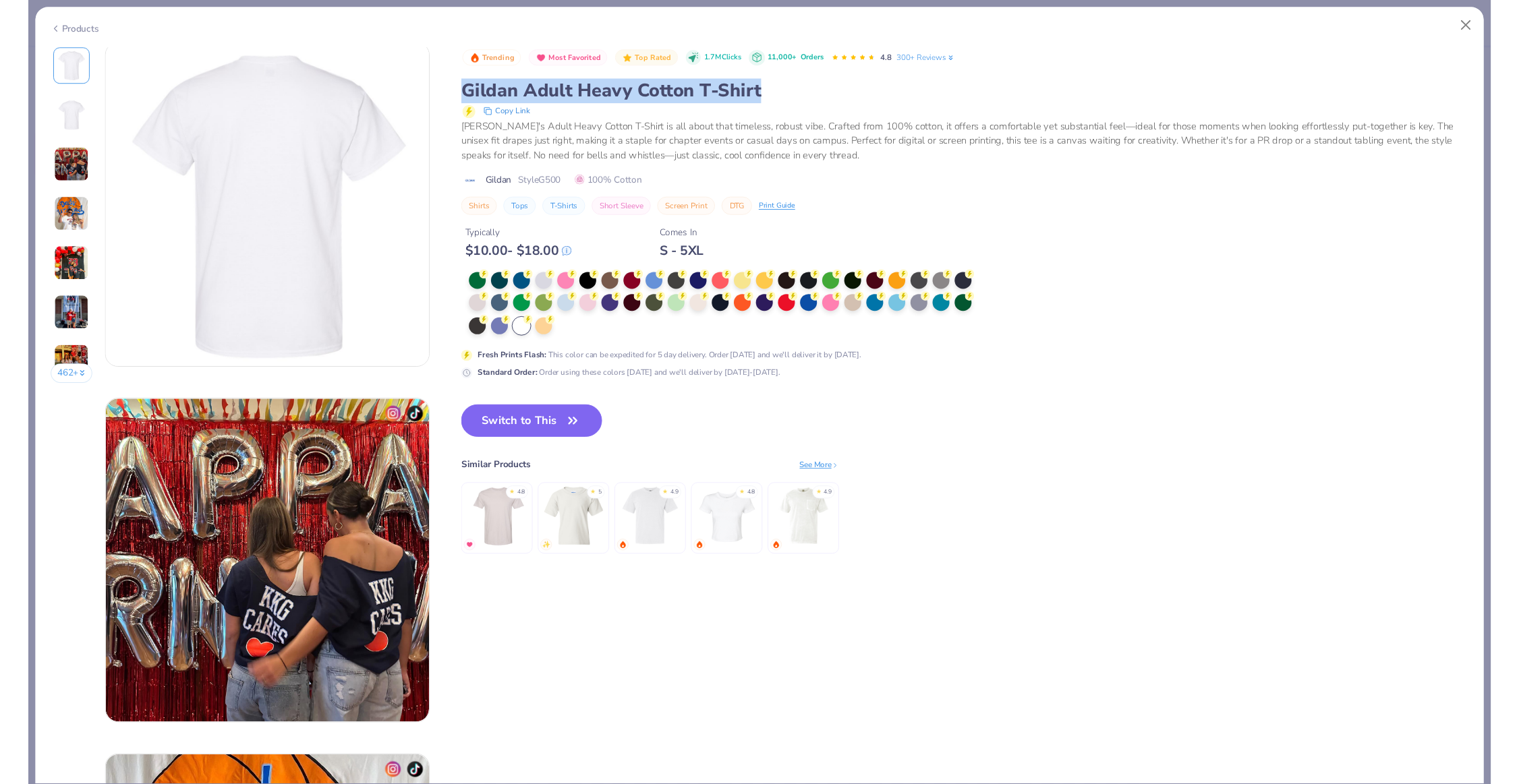
scroll to position [211, 0]
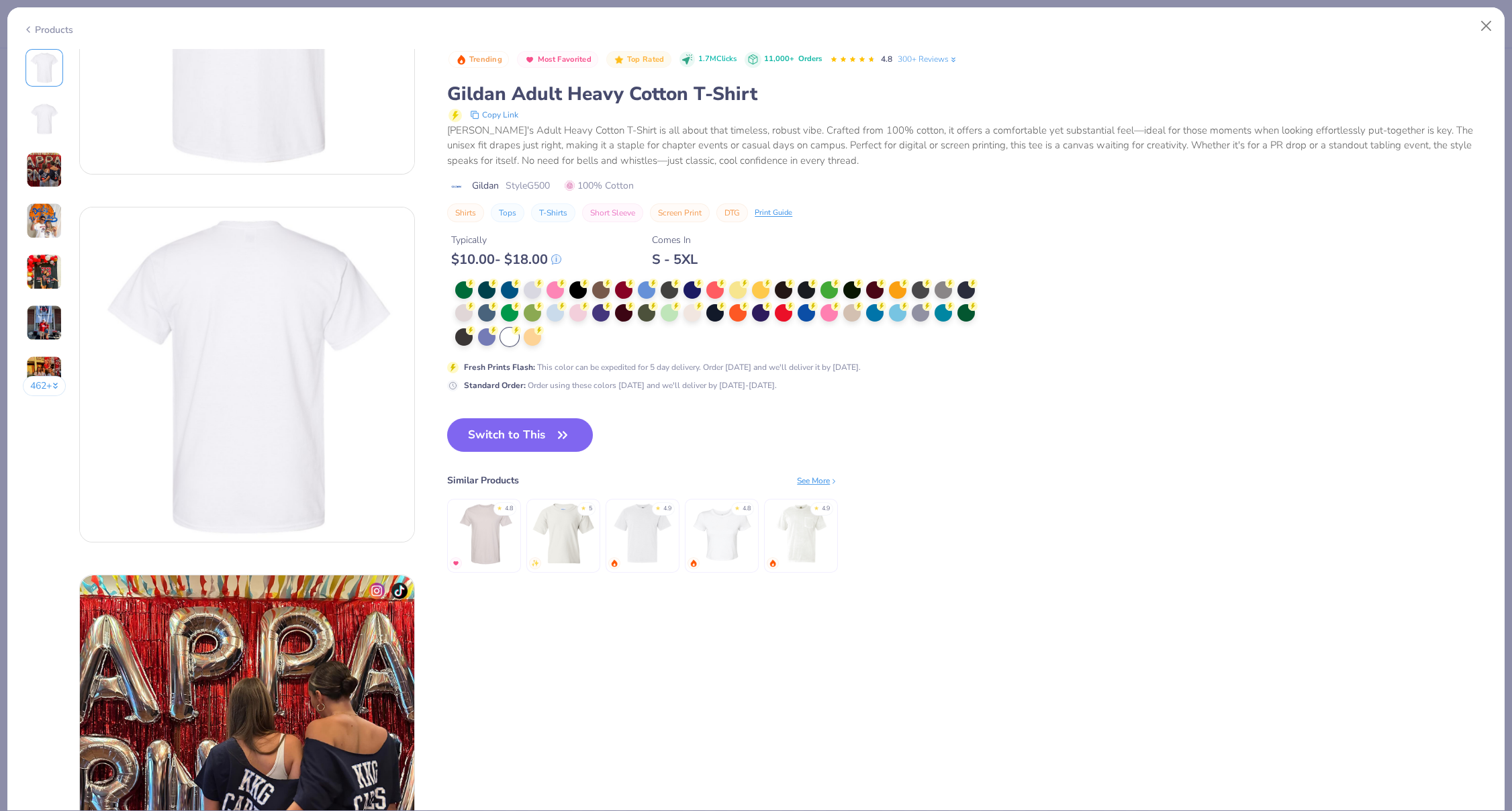
click at [740, 166] on div "[PERSON_NAME]'s Adult Heavy Cotton T-Shirt is all about that timeless, robust v…" at bounding box center [969, 145] width 1042 height 46
click at [511, 116] on button "Copy Link" at bounding box center [494, 114] width 57 height 16
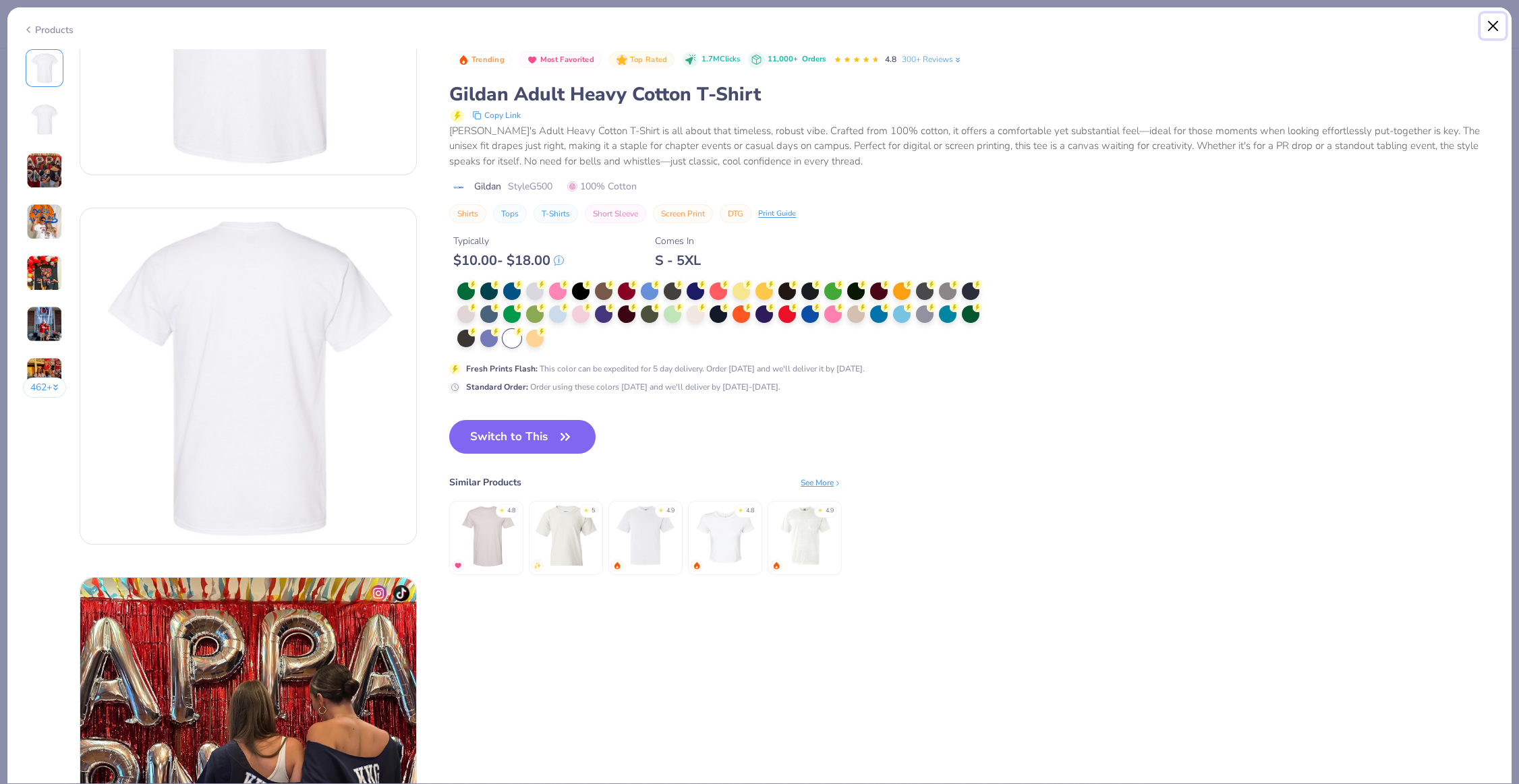
click at [1489, 25] on button "Close" at bounding box center [1494, 26] width 25 height 25
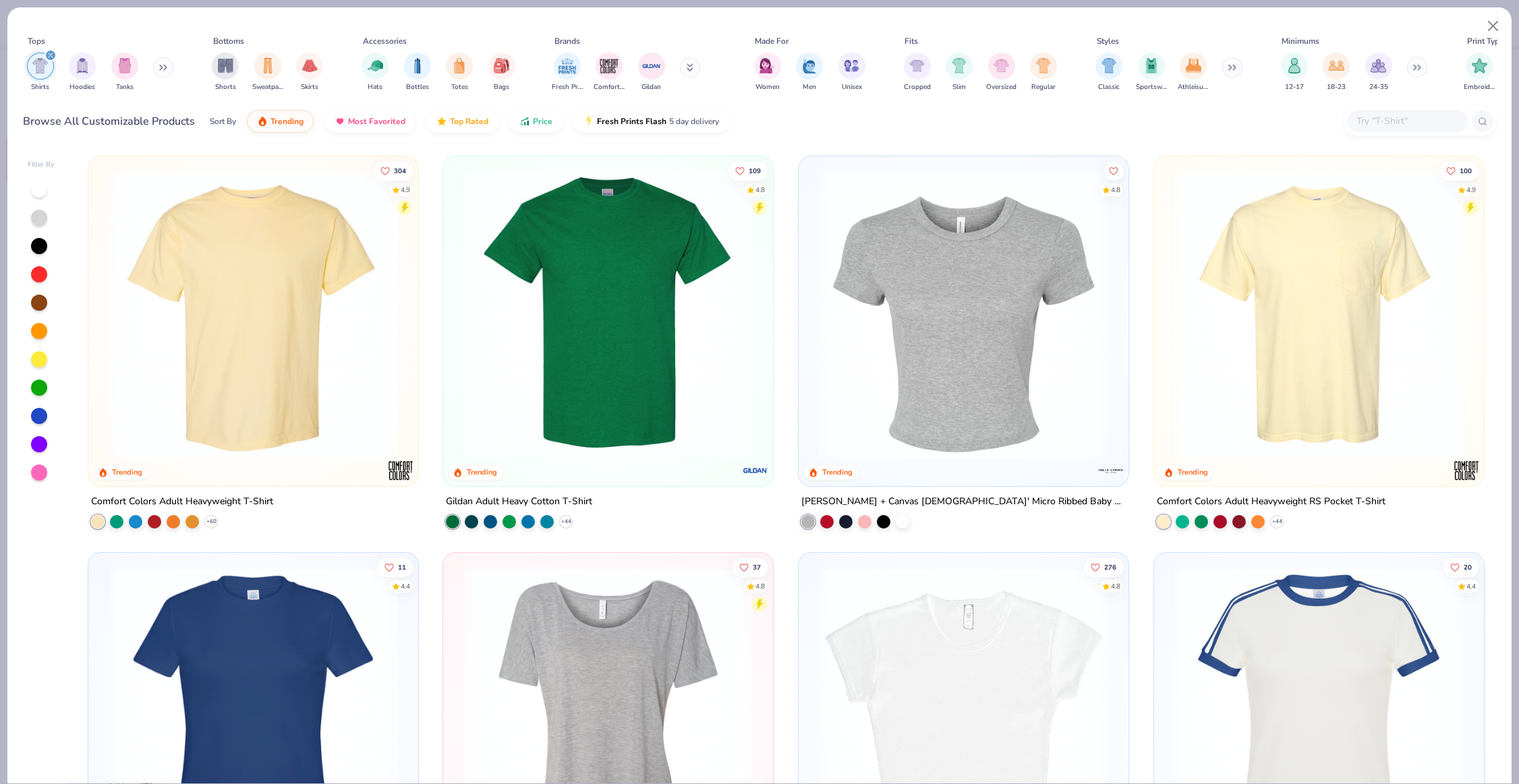
click at [1397, 122] on input "text" at bounding box center [1407, 121] width 104 height 15
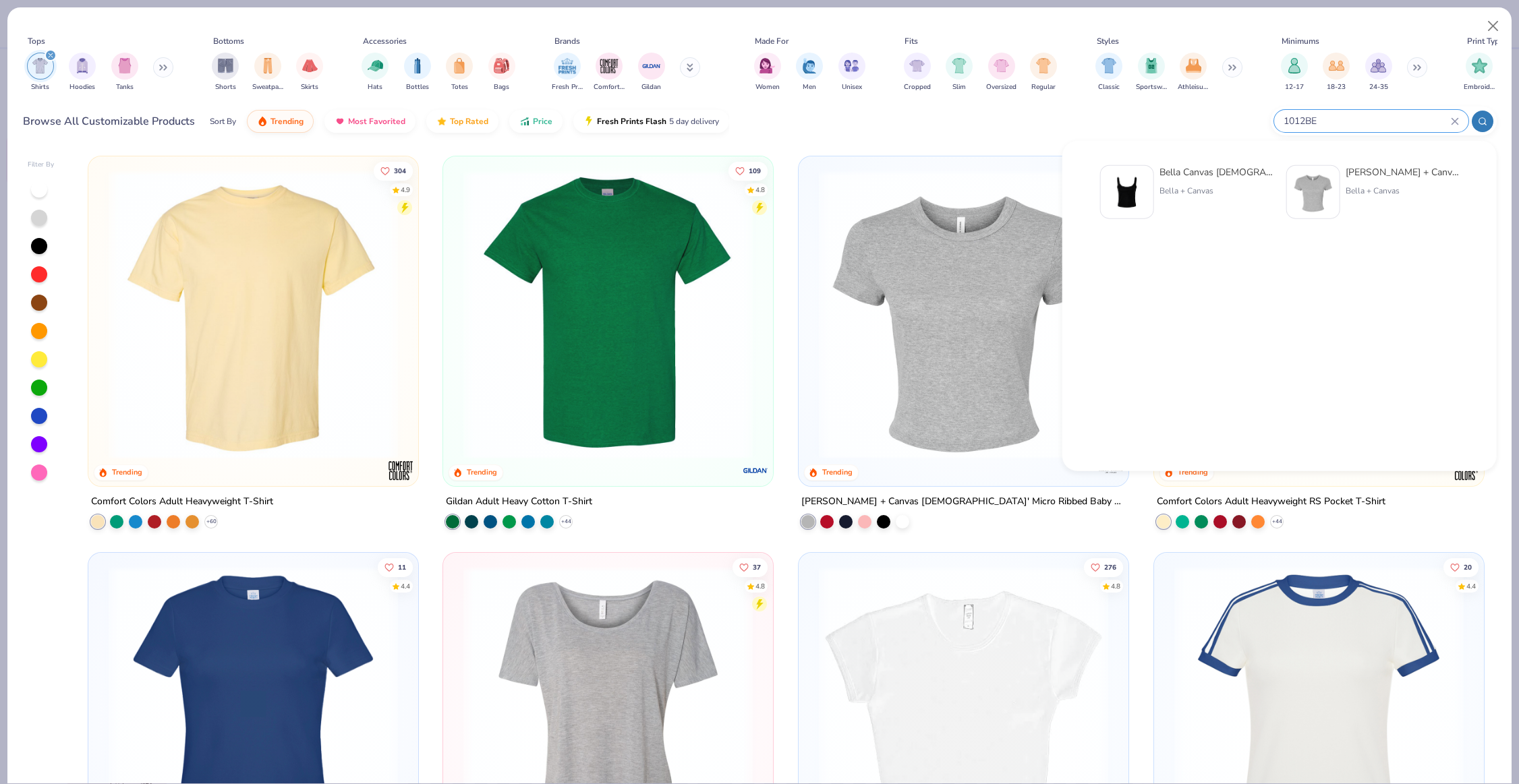
type input "1012BE"
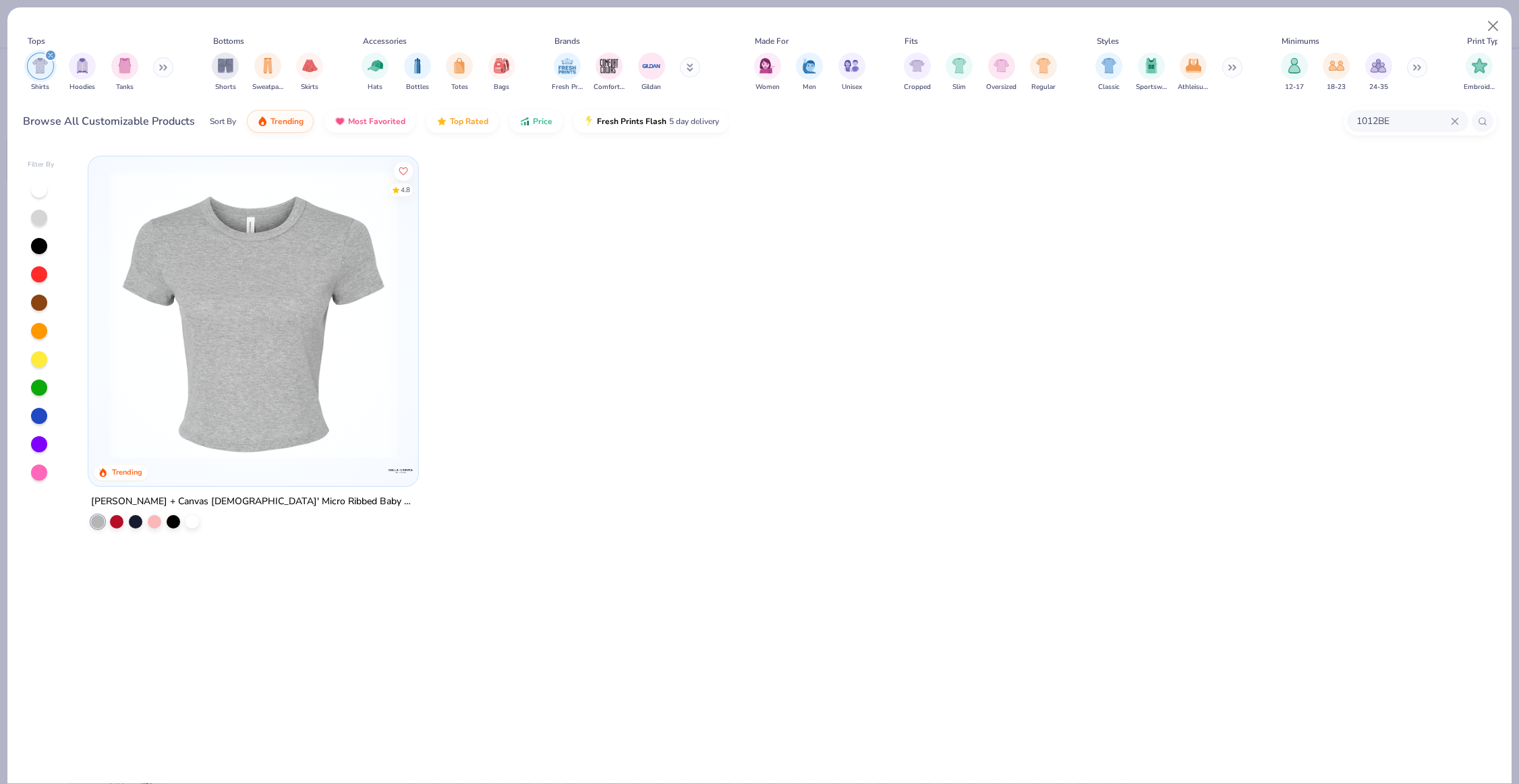
click at [333, 349] on img at bounding box center [253, 314] width 303 height 289
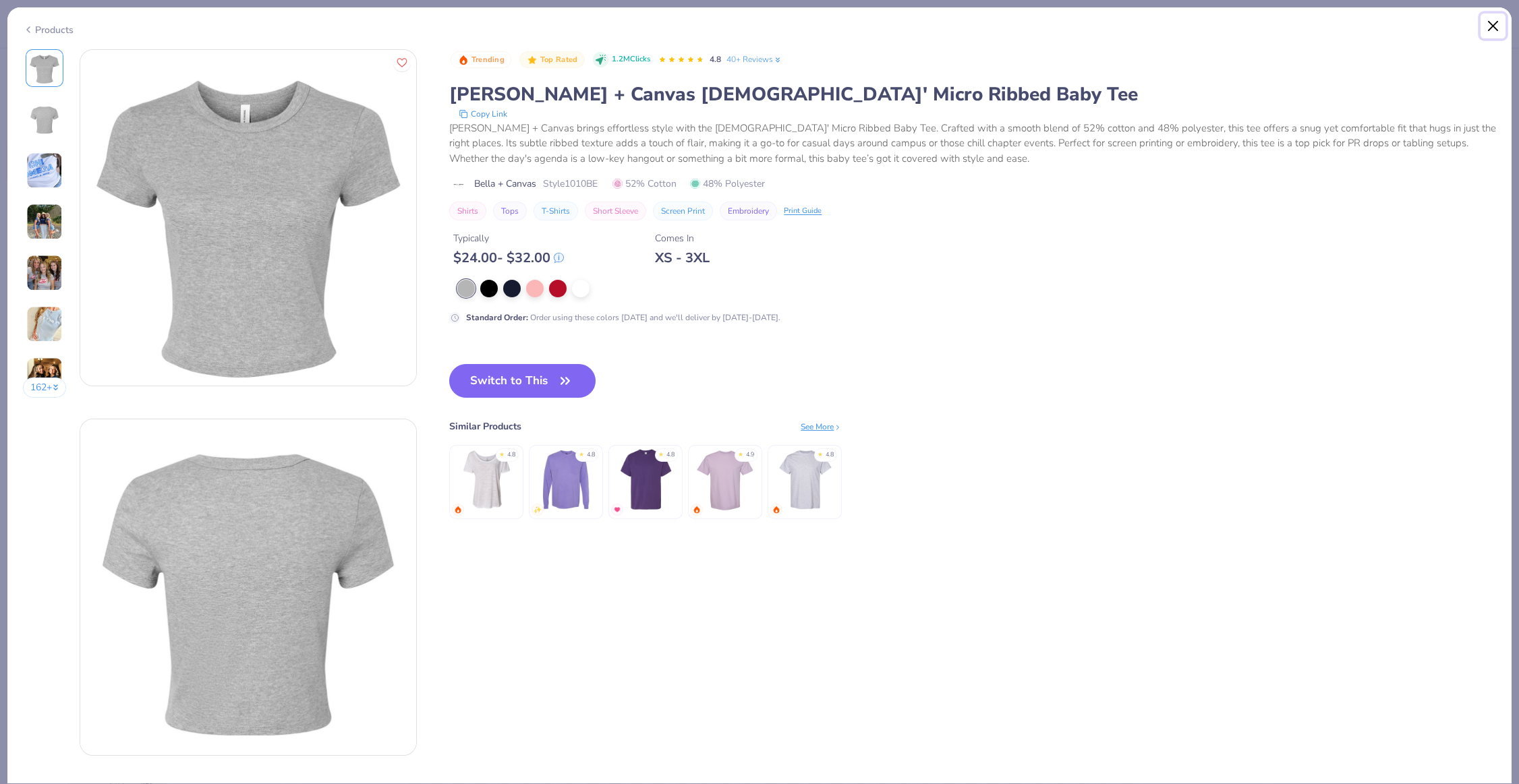
click at [1492, 32] on button "Close" at bounding box center [1494, 26] width 25 height 25
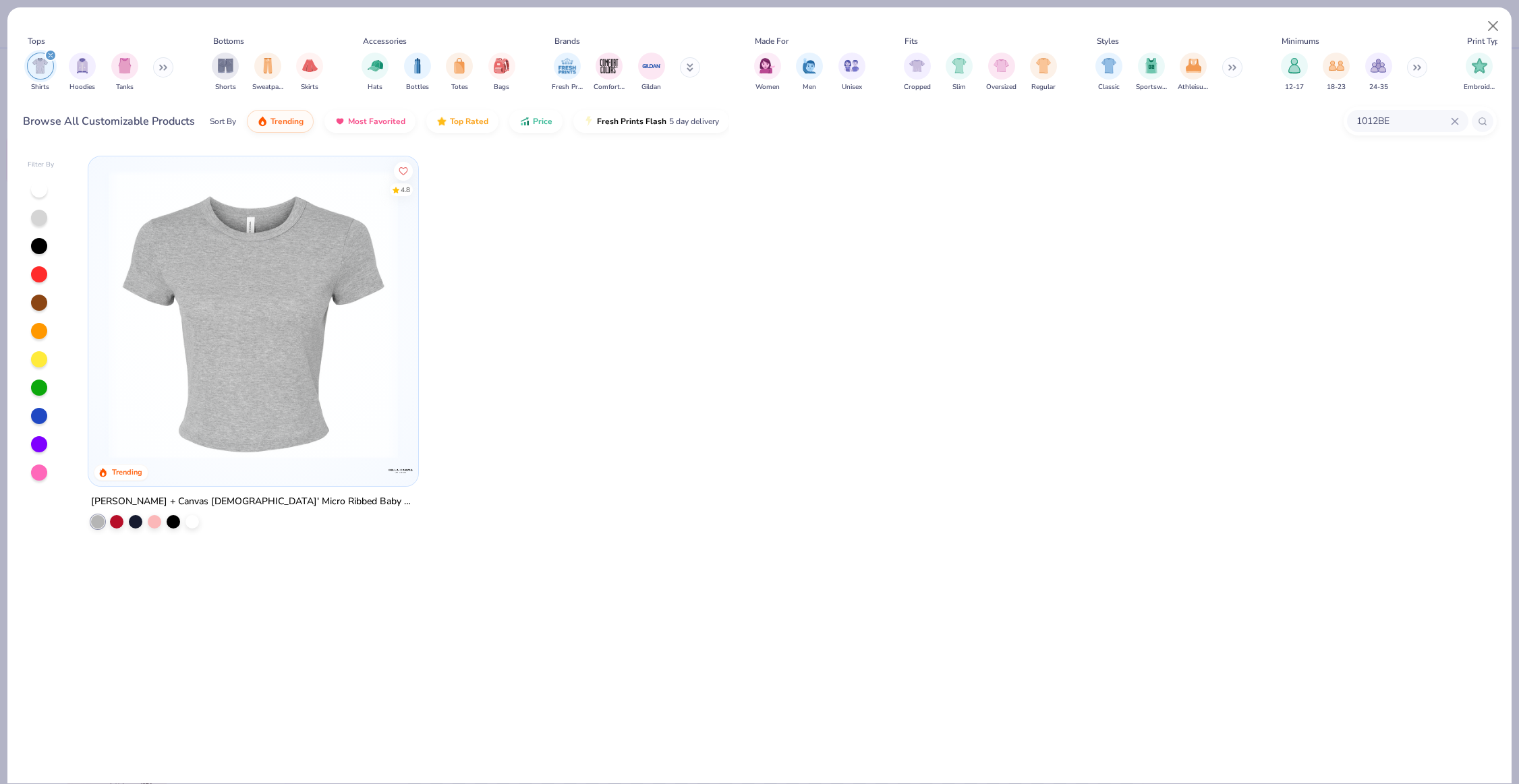
click at [1409, 124] on input "1012BE" at bounding box center [1403, 121] width 96 height 15
click at [1220, 177] on div "Bella Canvas [DEMOGRAPHIC_DATA]' Micro Ribbed Scoop Tank" at bounding box center [1216, 172] width 113 height 14
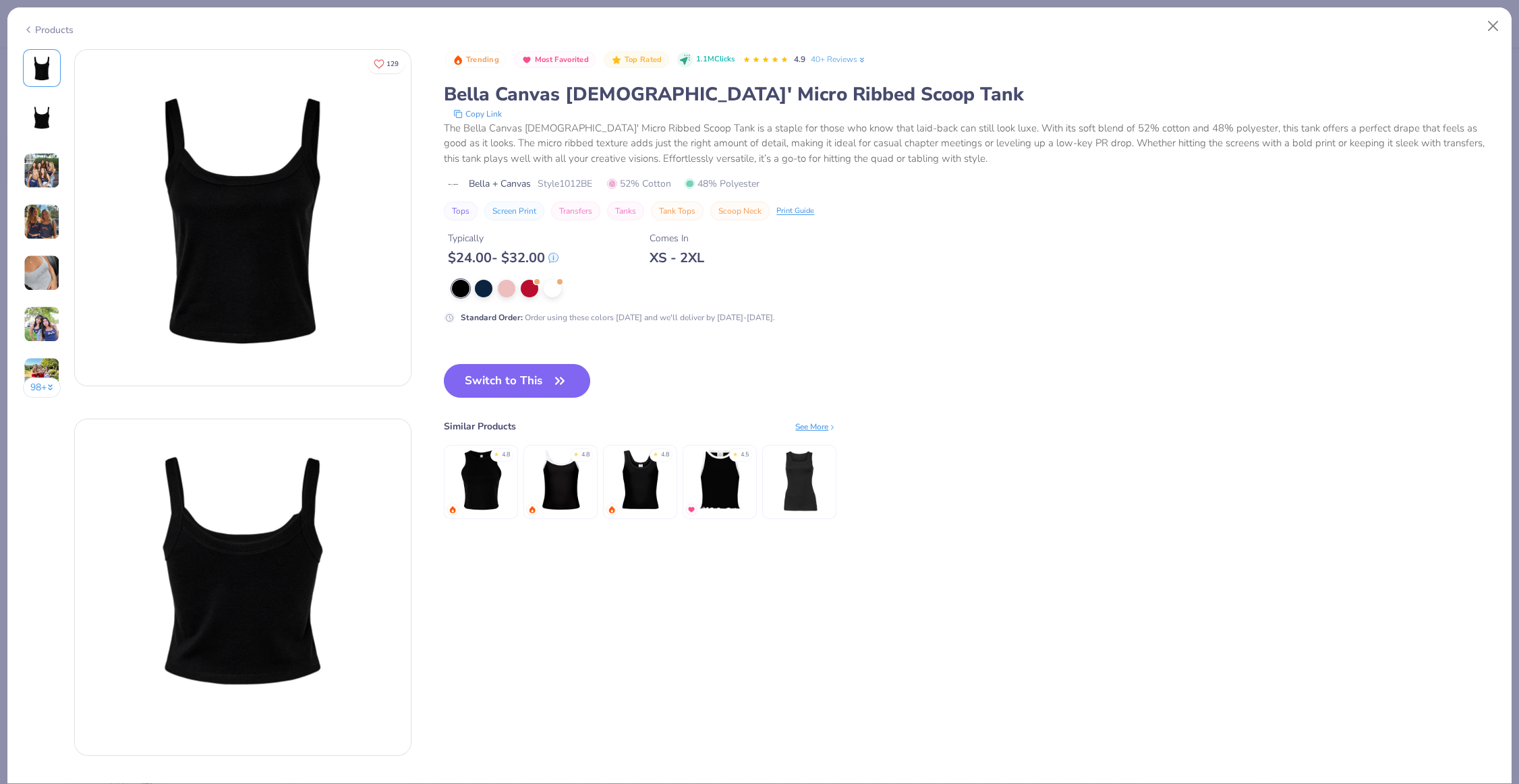
click at [490, 113] on button "Copy Link" at bounding box center [478, 113] width 57 height 13
click at [559, 297] on div "Standard Order : Order using these colors [DATE] and we'll deliver by [DATE]-[D…" at bounding box center [713, 302] width 540 height 44
click at [557, 290] on div at bounding box center [552, 287] width 18 height 18
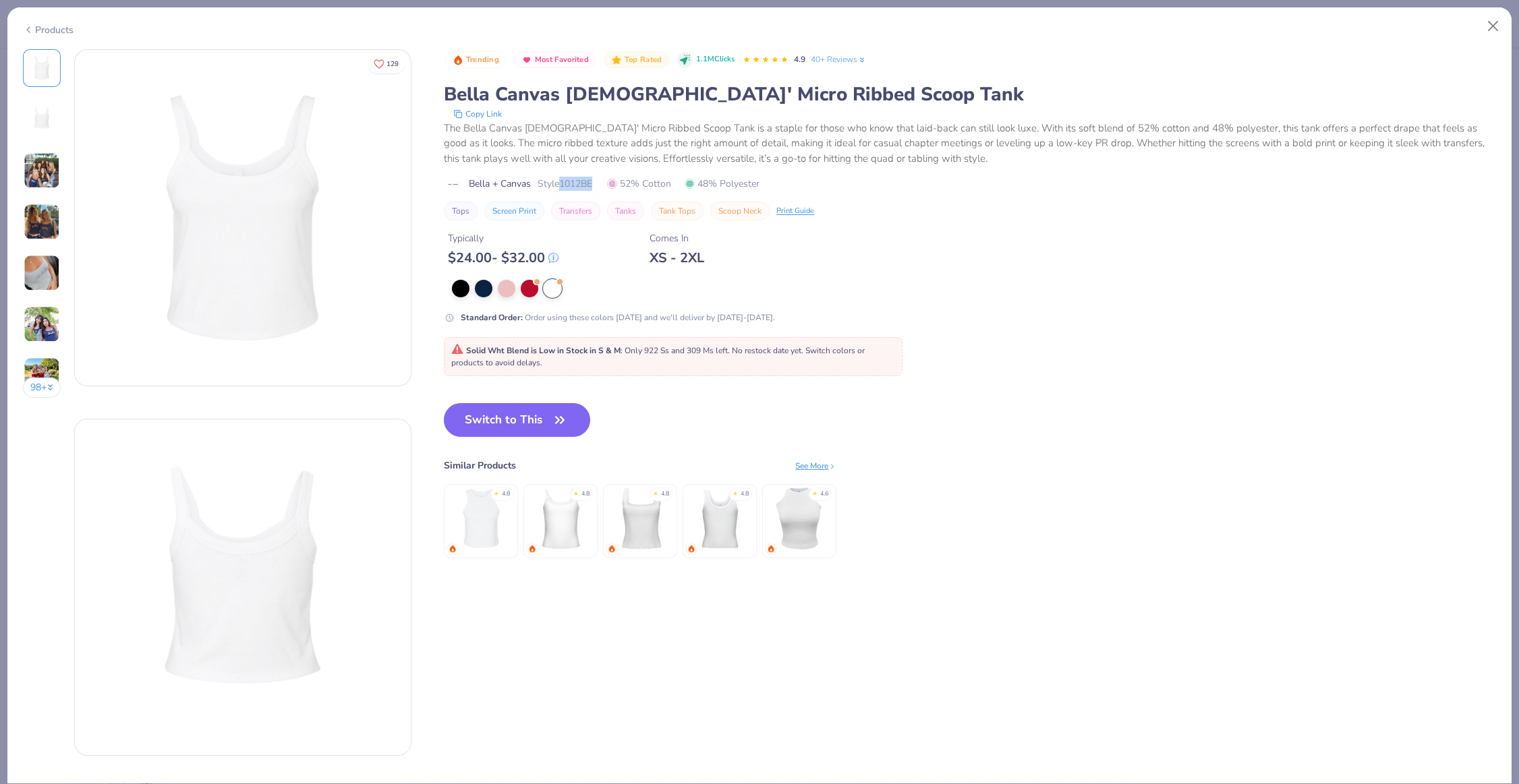
drag, startPoint x: 598, startPoint y: 181, endPoint x: 564, endPoint y: 181, distance: 34.0
click at [564, 181] on div "Bella + Canvas Style 1012BE 52% Cotton 48% Polyester" at bounding box center [970, 184] width 1053 height 14
click at [500, 111] on button "Copy Link" at bounding box center [478, 113] width 57 height 13
click at [1490, 31] on button "Close" at bounding box center [1494, 26] width 25 height 25
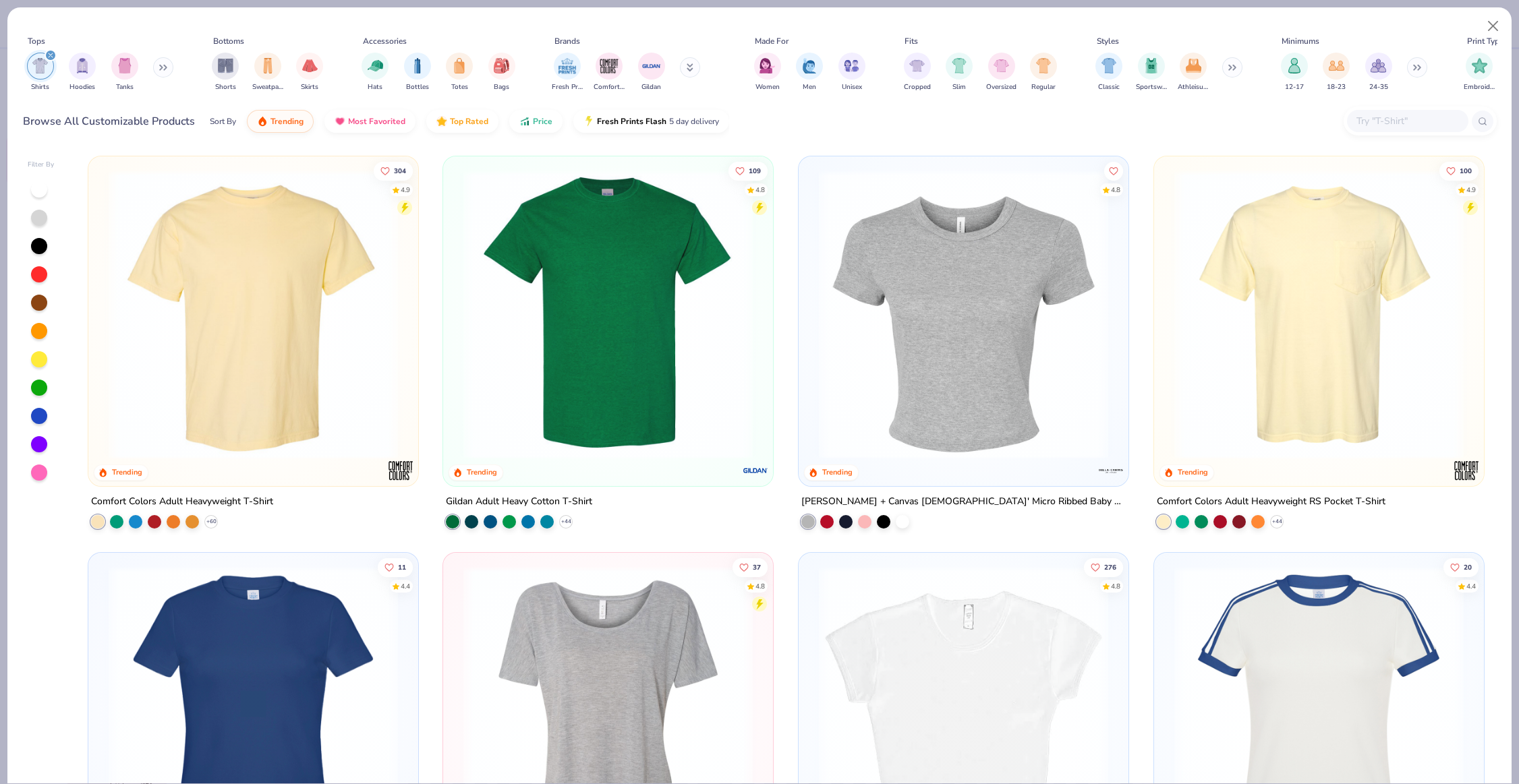
click at [1387, 120] on input "text" at bounding box center [1407, 121] width 104 height 15
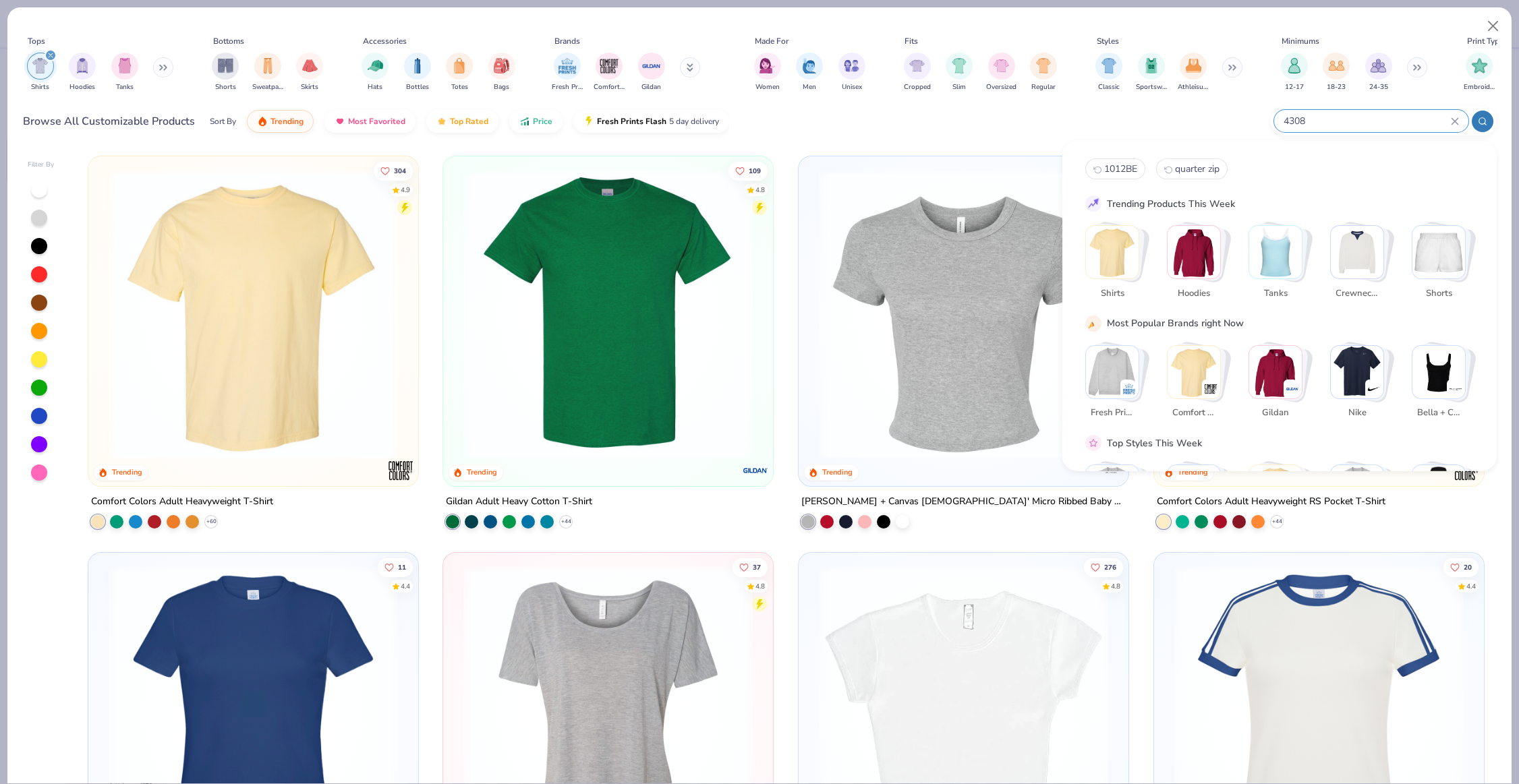
type input "4308"
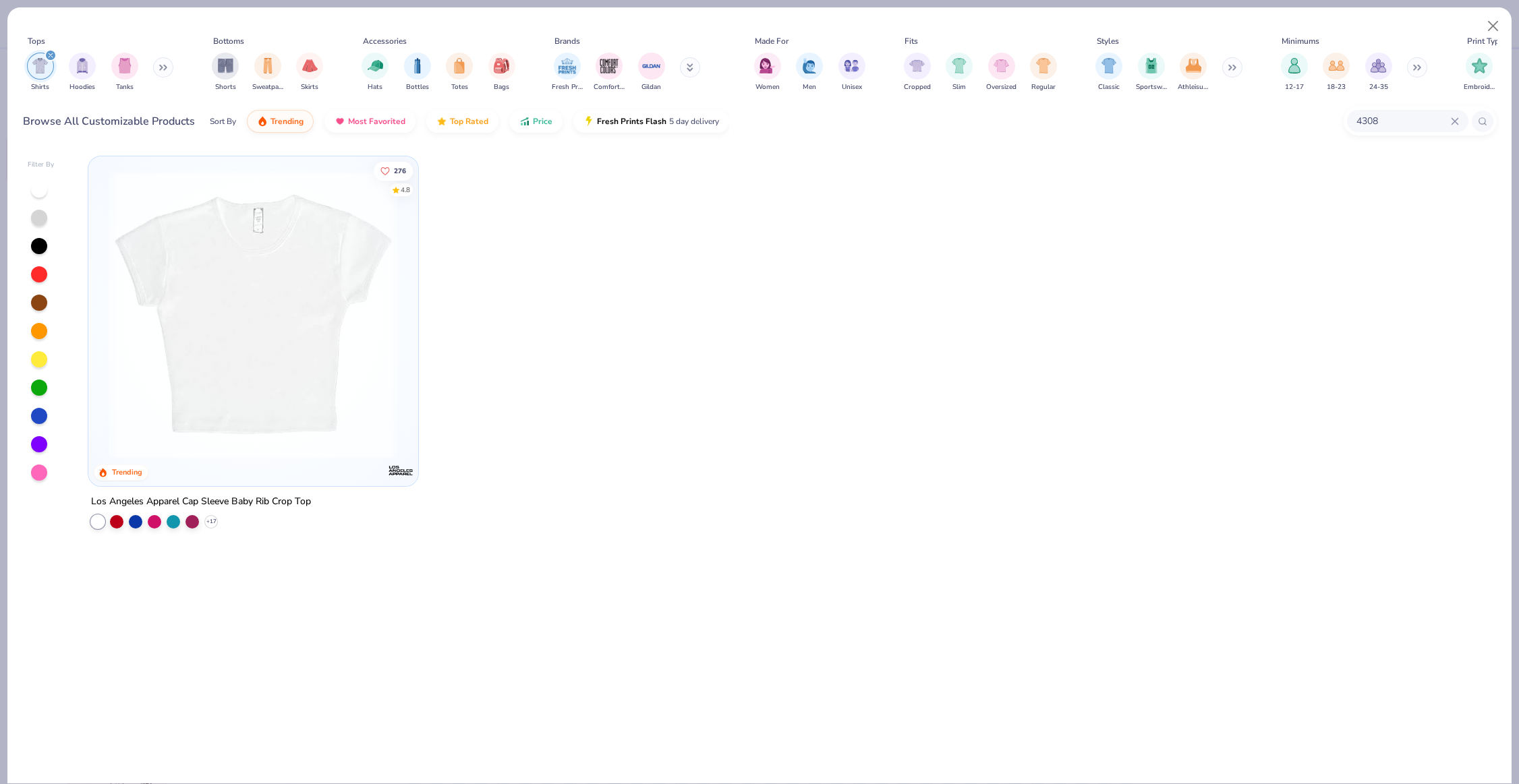
click at [395, 304] on img at bounding box center [253, 314] width 303 height 289
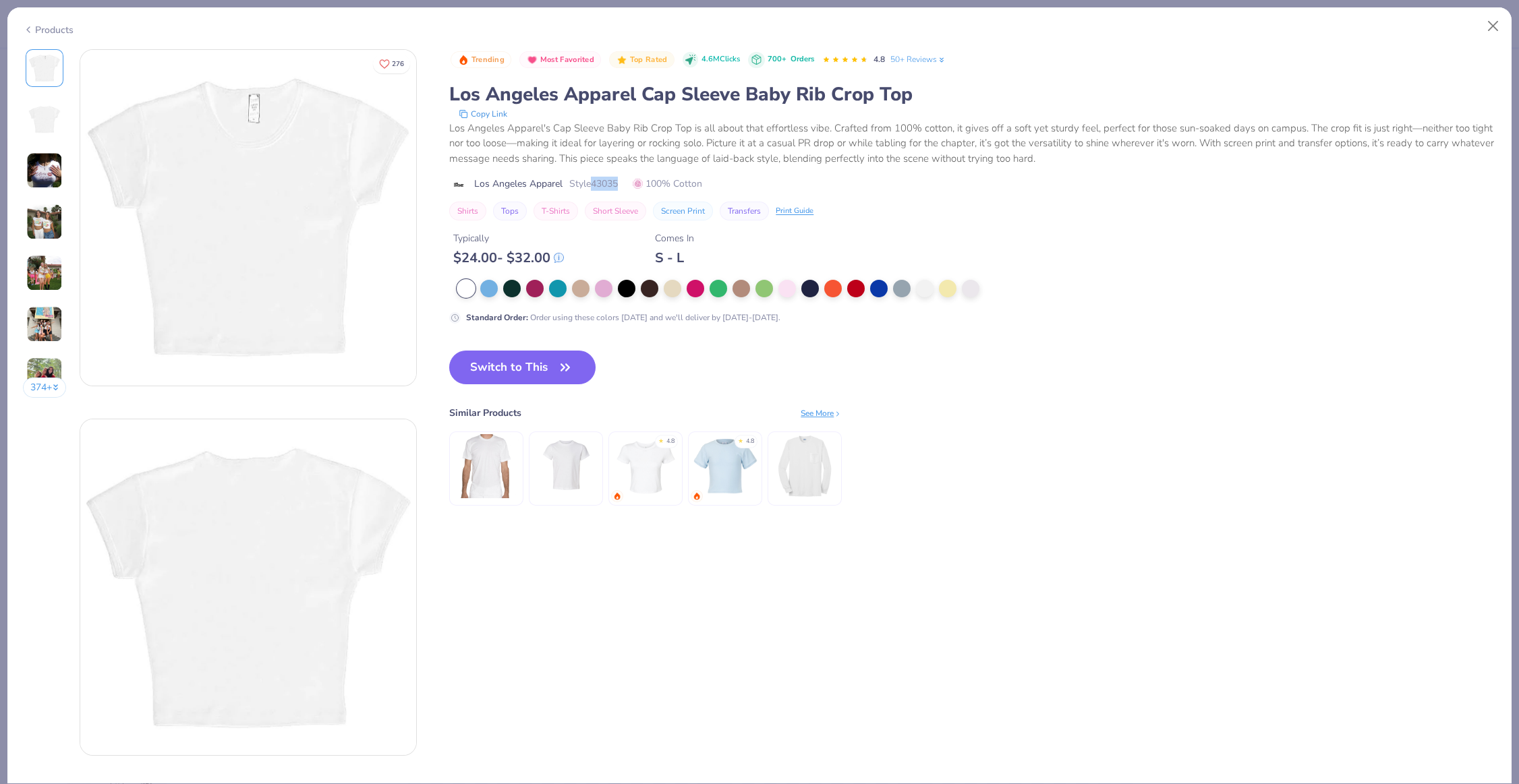
drag, startPoint x: 624, startPoint y: 184, endPoint x: 596, endPoint y: 184, distance: 28.0
click at [596, 184] on div "Los Angeles Apparel Style 43035 100% Cotton" at bounding box center [973, 184] width 1047 height 14
click at [1481, 32] on button "Close" at bounding box center [1494, 26] width 25 height 25
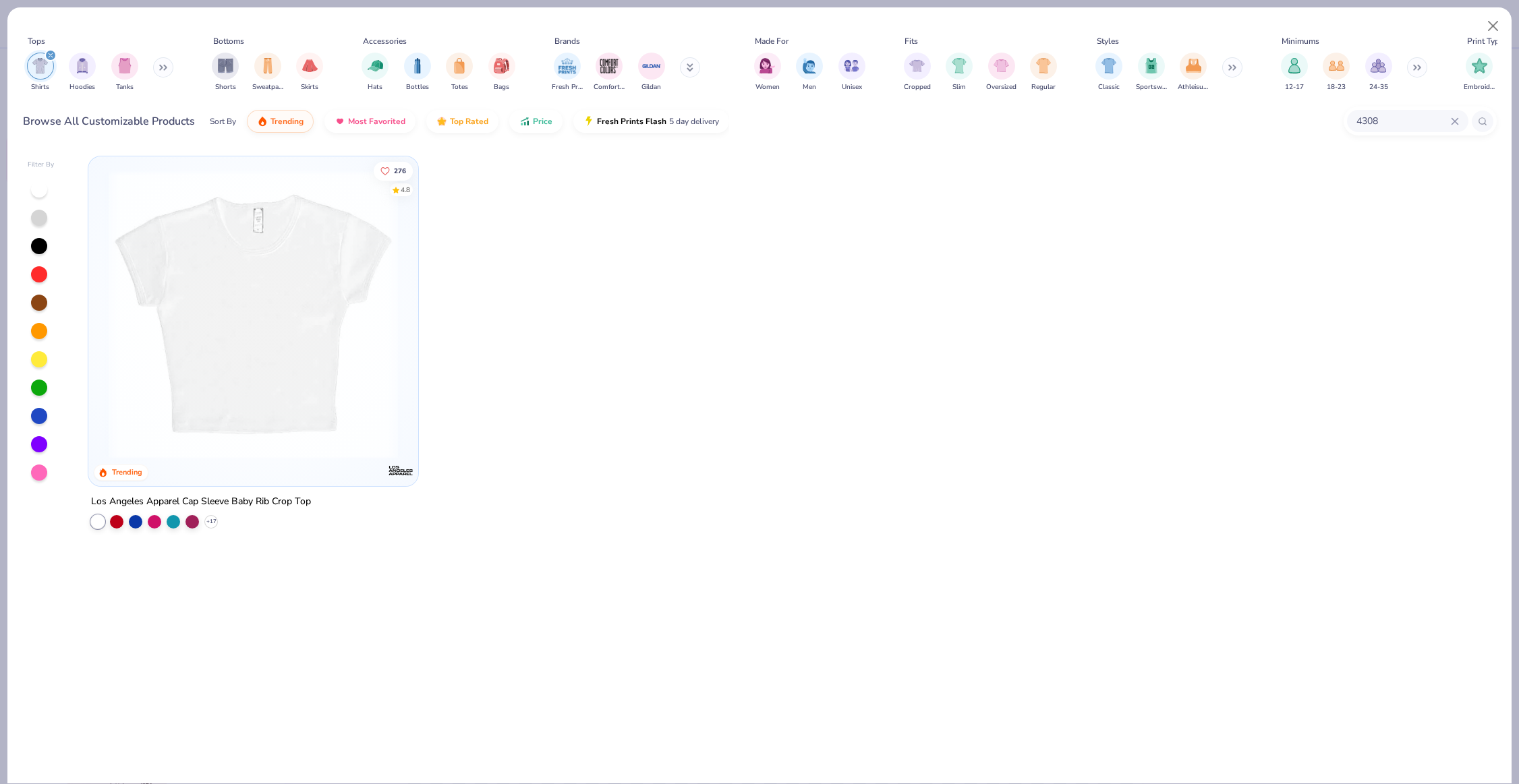
click at [1435, 117] on input "4308" at bounding box center [1403, 121] width 96 height 15
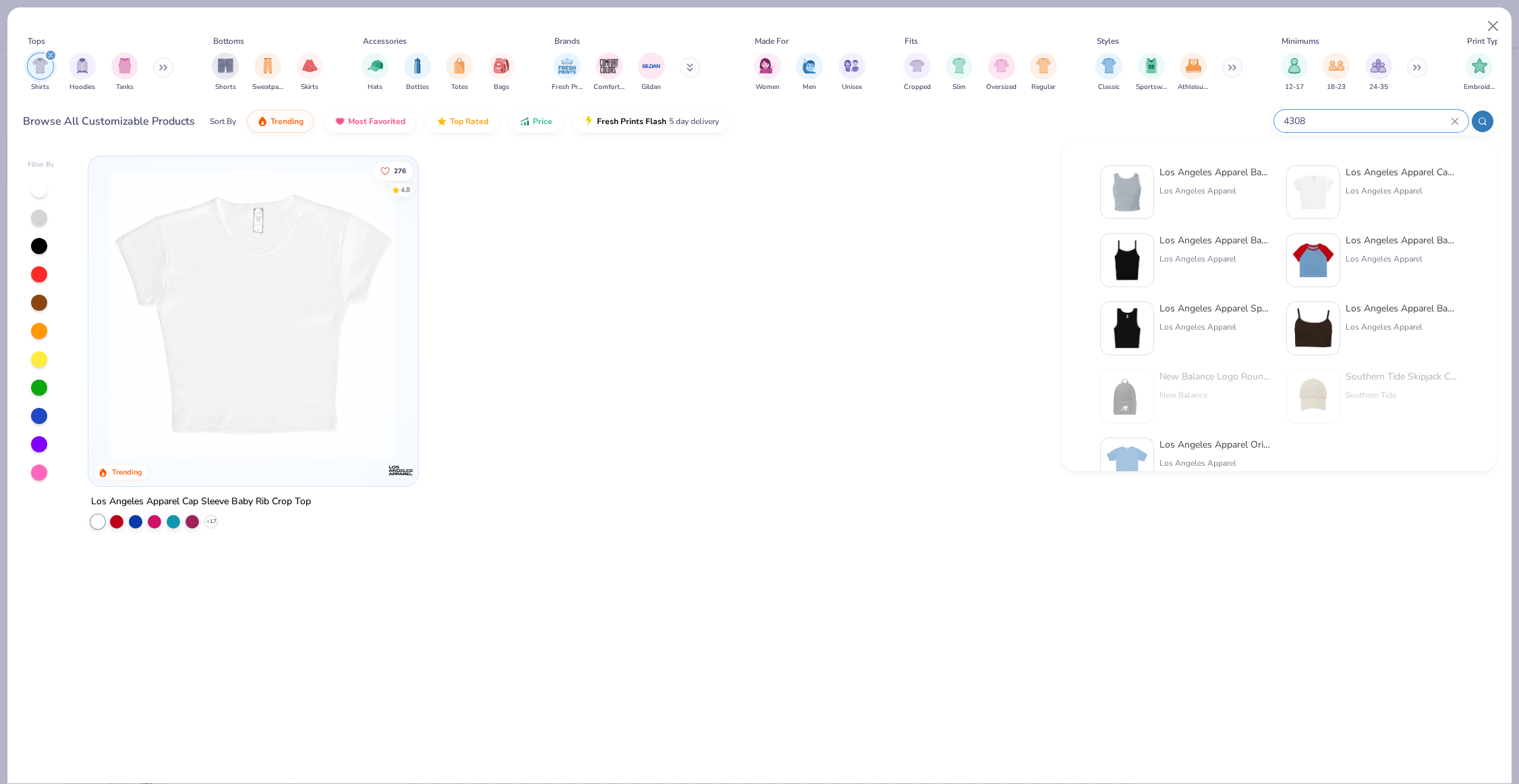
click at [1231, 165] on div "Los Angeles Apparel Baby Rib Crop Tank" at bounding box center [1216, 172] width 113 height 14
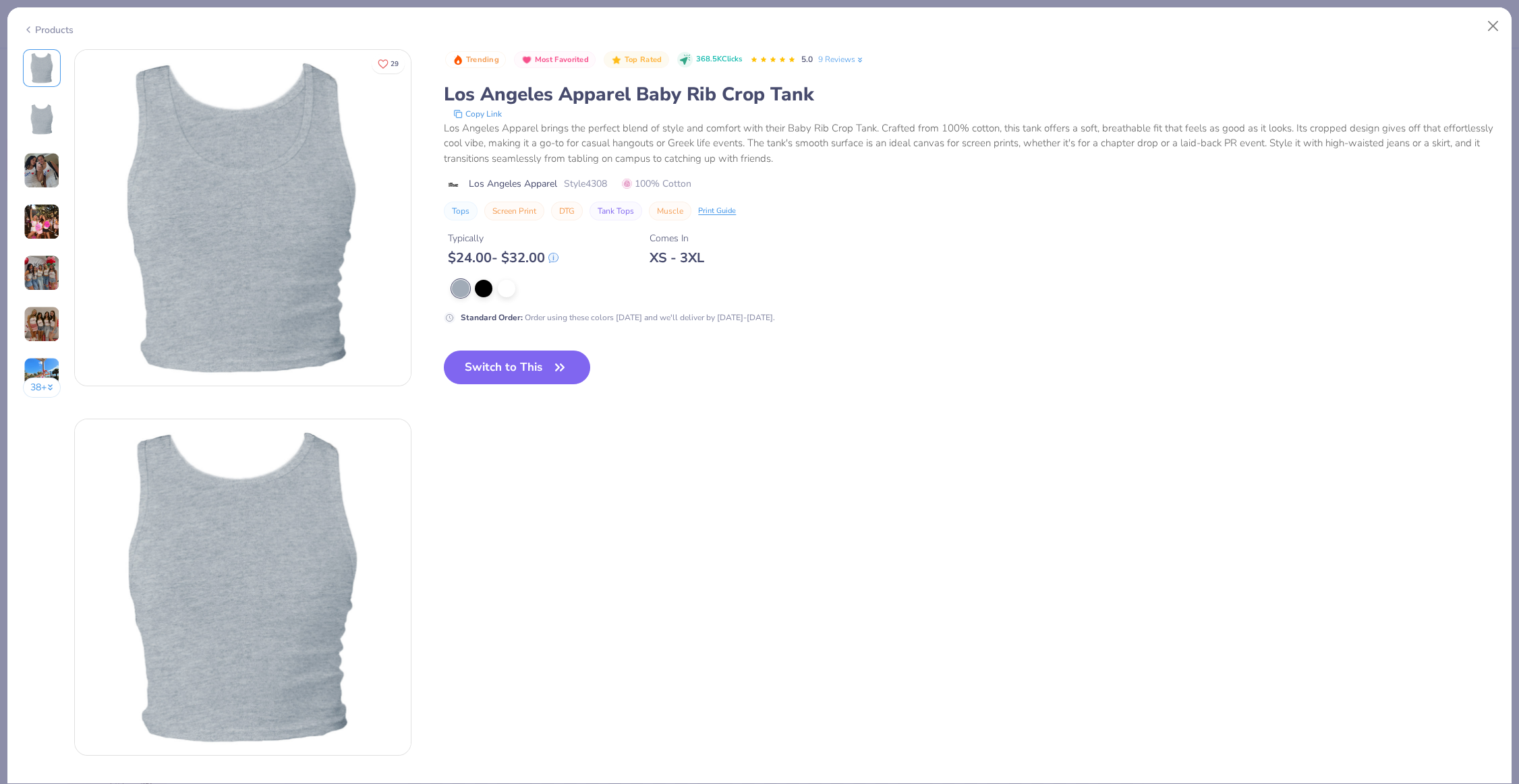
click at [51, 191] on div "38 +" at bounding box center [42, 229] width 39 height 359
click at [47, 181] on img at bounding box center [42, 171] width 37 height 37
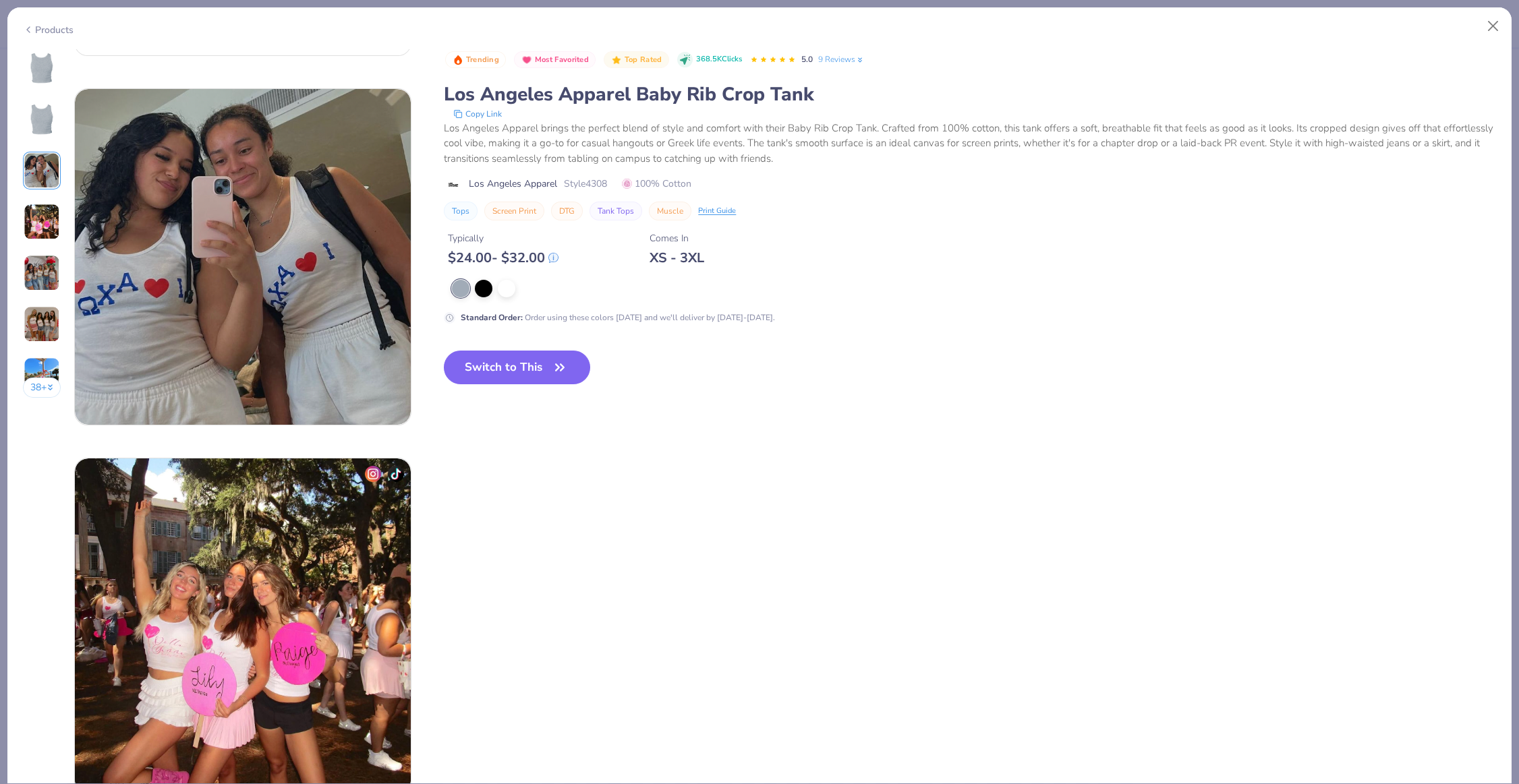
scroll to position [739, 0]
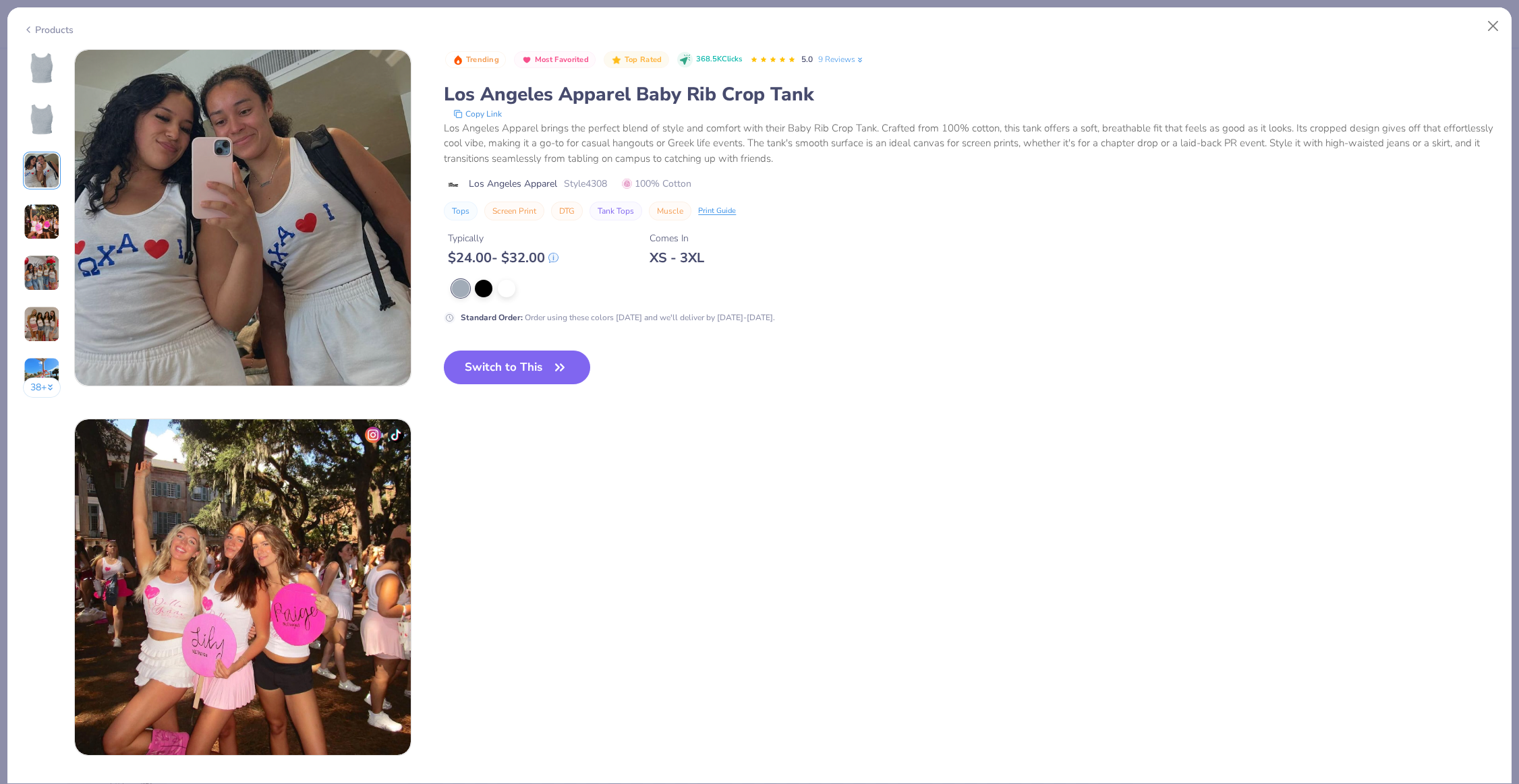
click at [45, 221] on img at bounding box center [42, 222] width 37 height 37
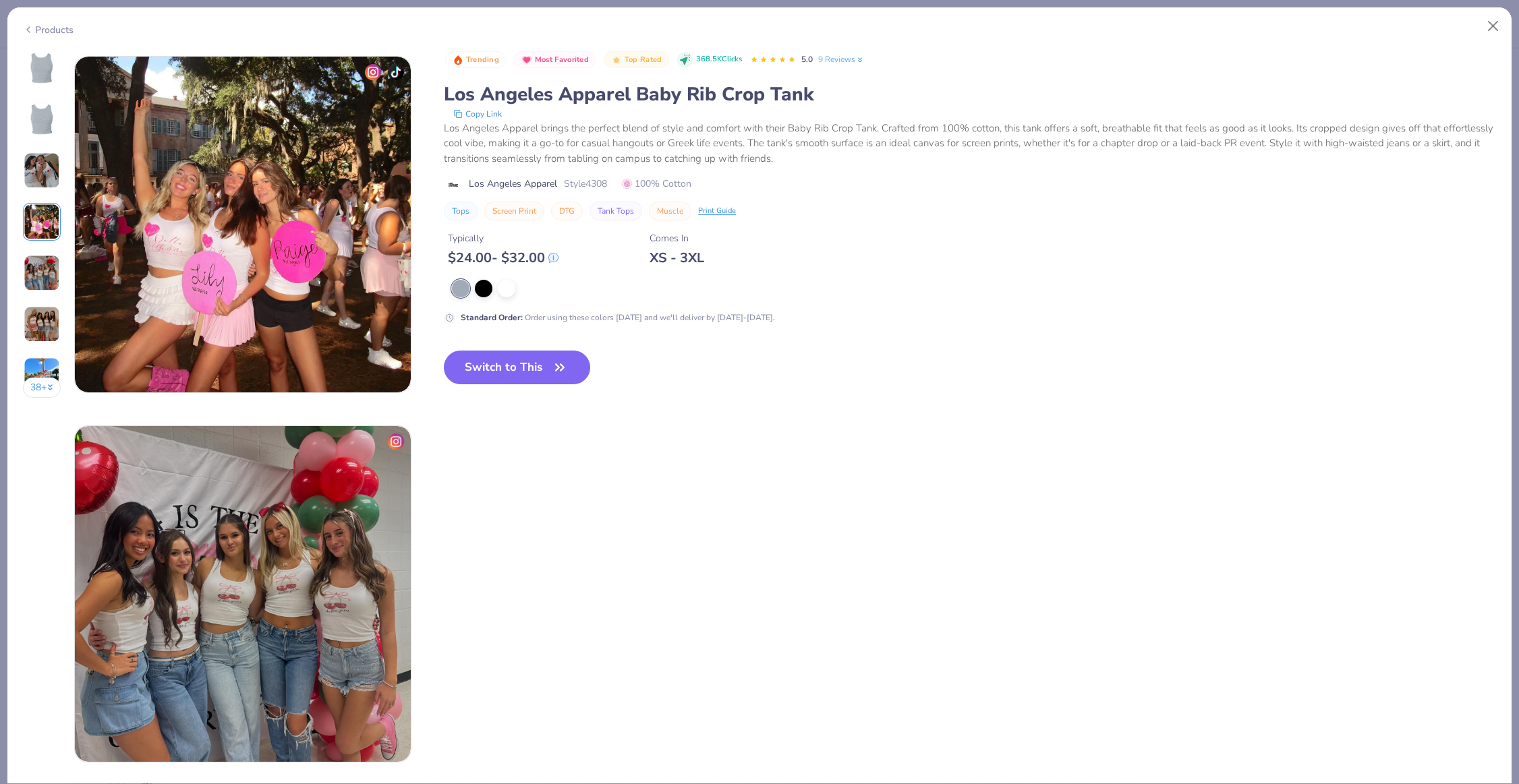
scroll to position [1108, 0]
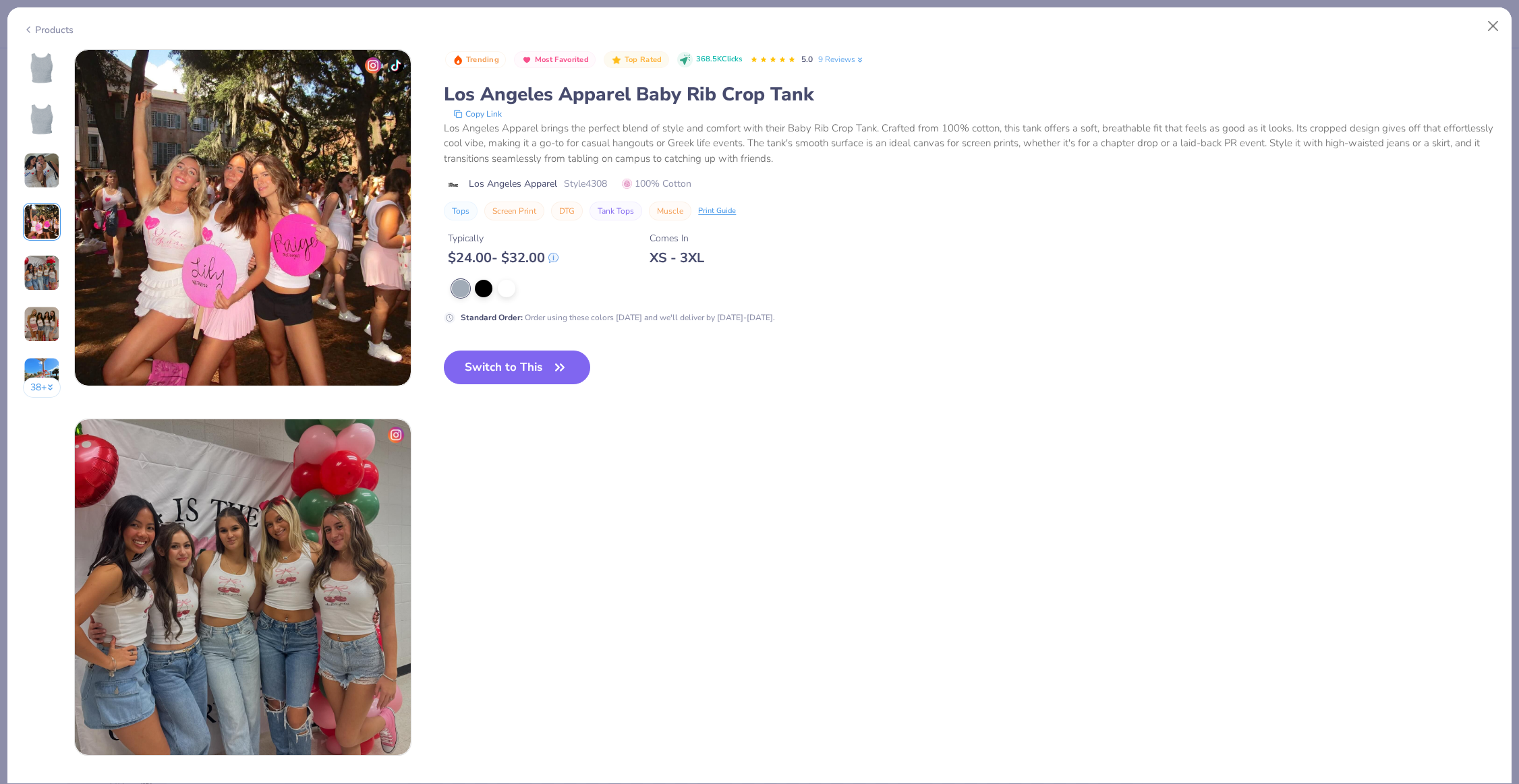
click at [41, 257] on img at bounding box center [42, 273] width 37 height 37
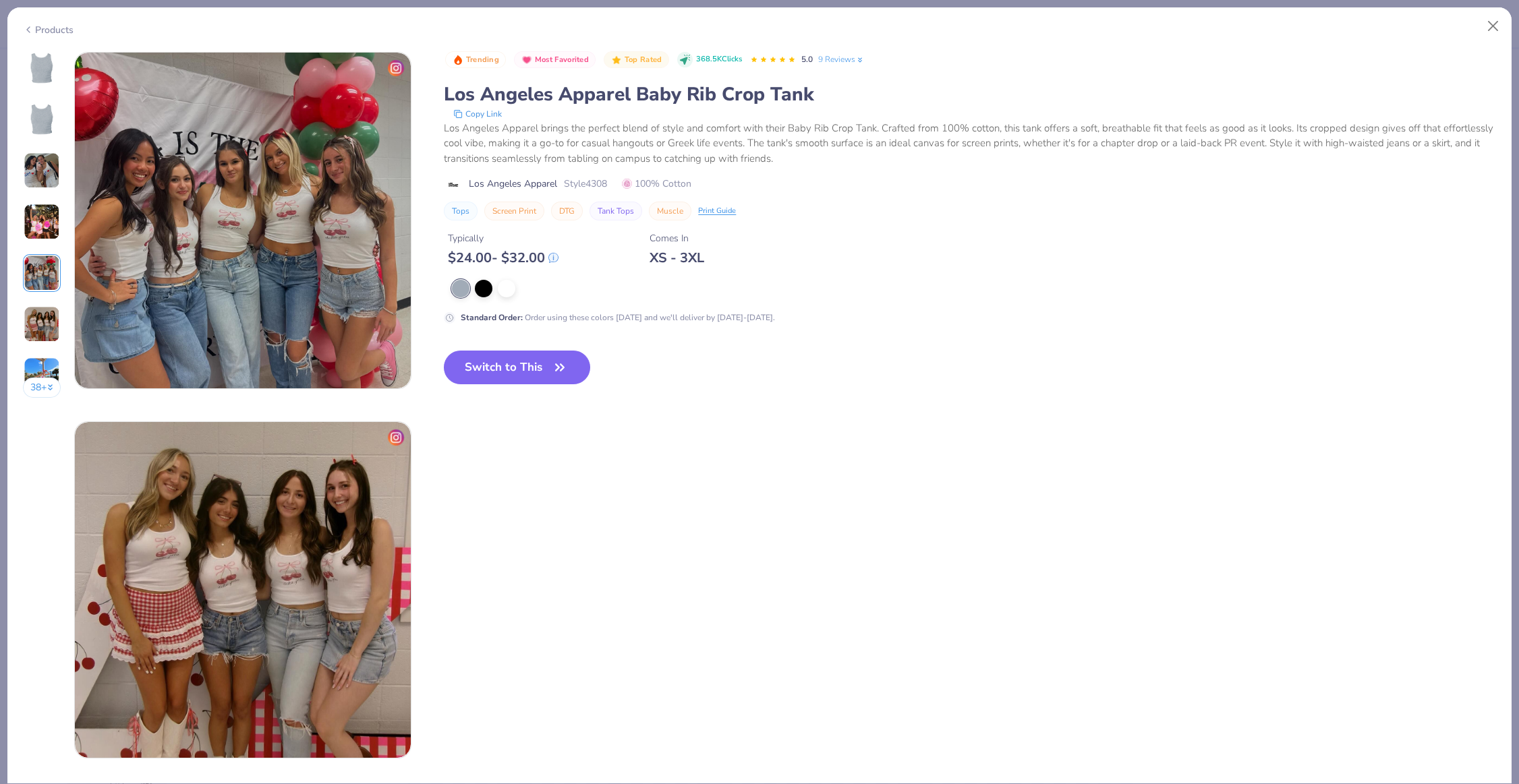
scroll to position [1478, 0]
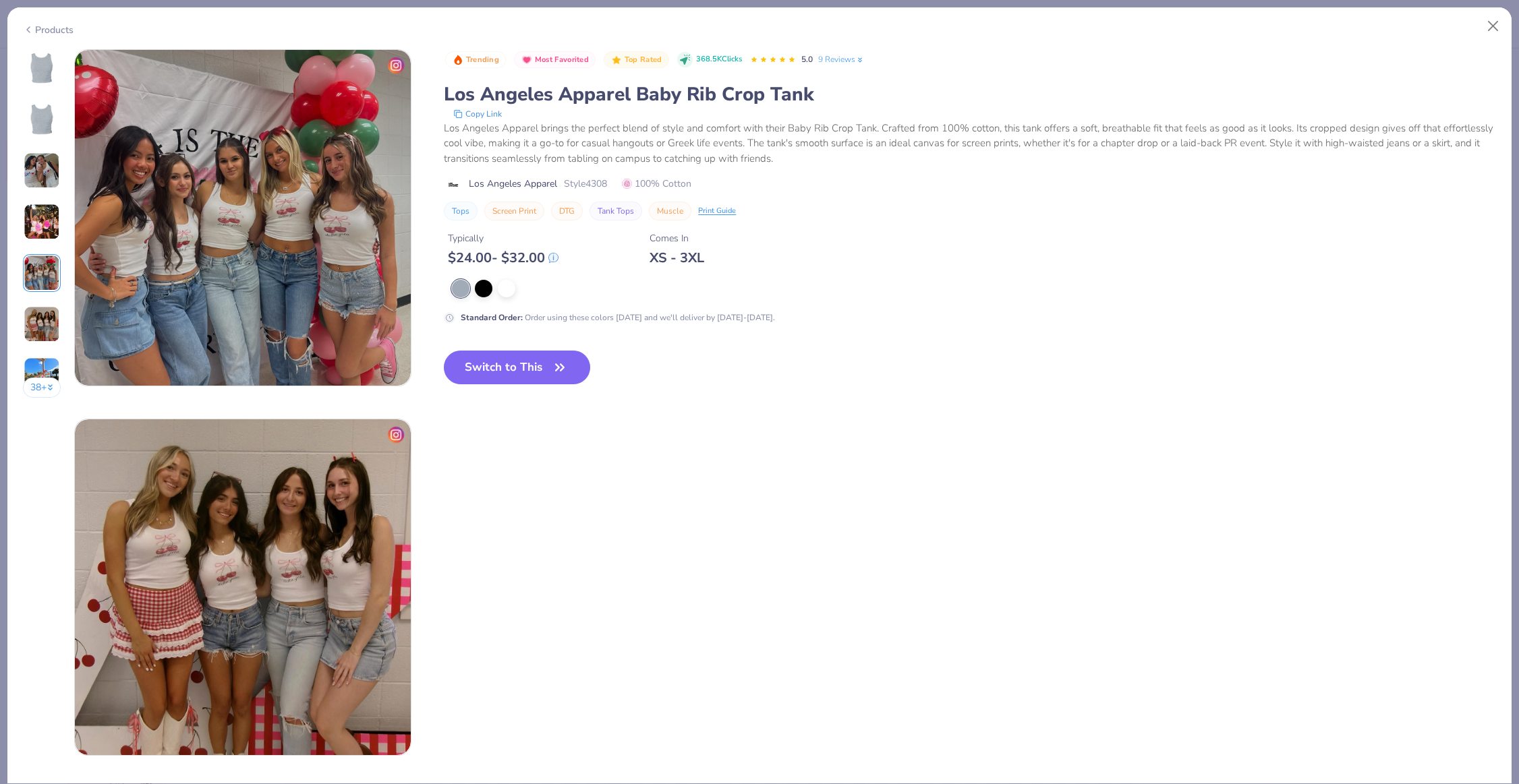
click at [39, 284] on img at bounding box center [42, 273] width 37 height 37
click at [39, 307] on img at bounding box center [42, 324] width 37 height 37
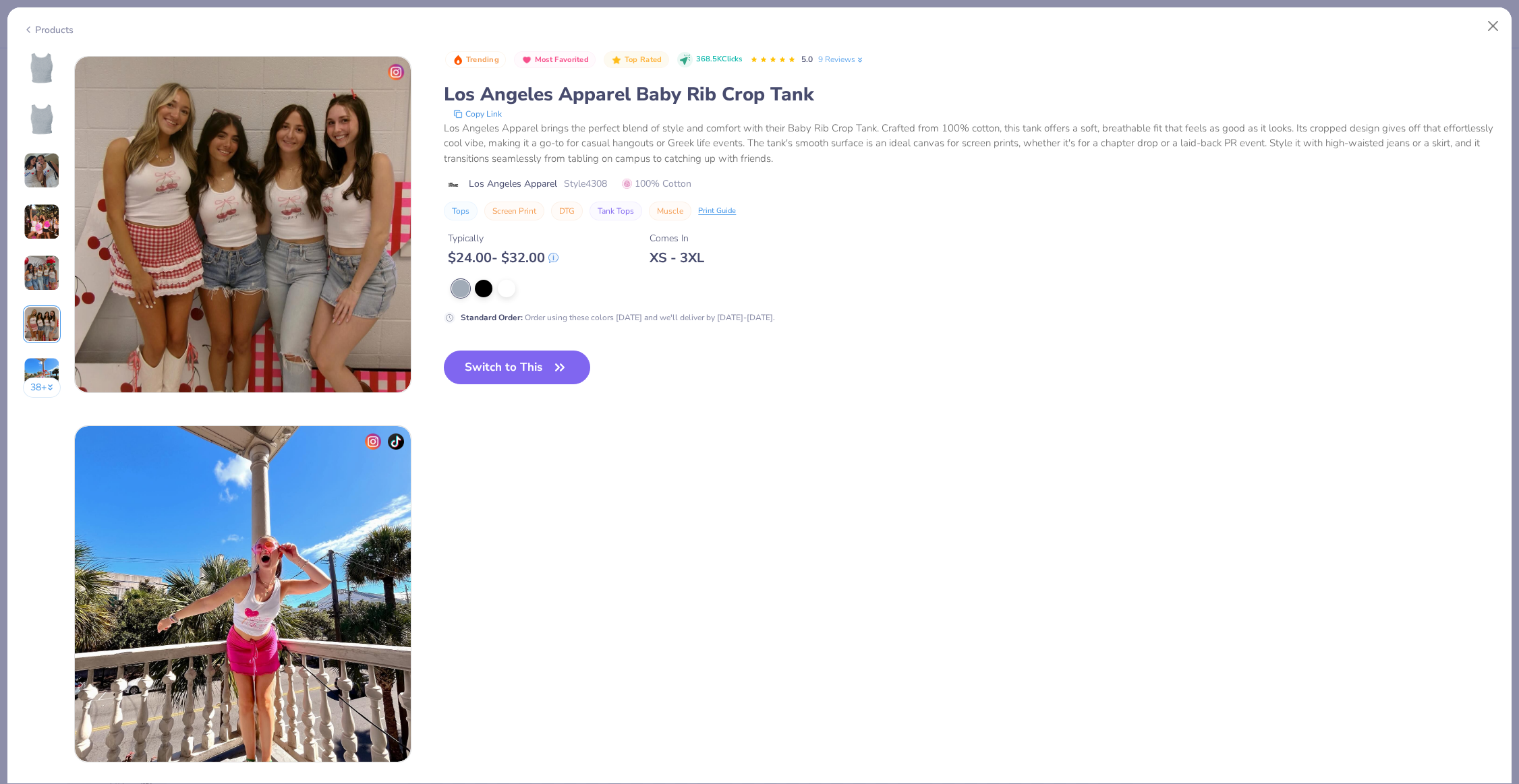
scroll to position [1847, 0]
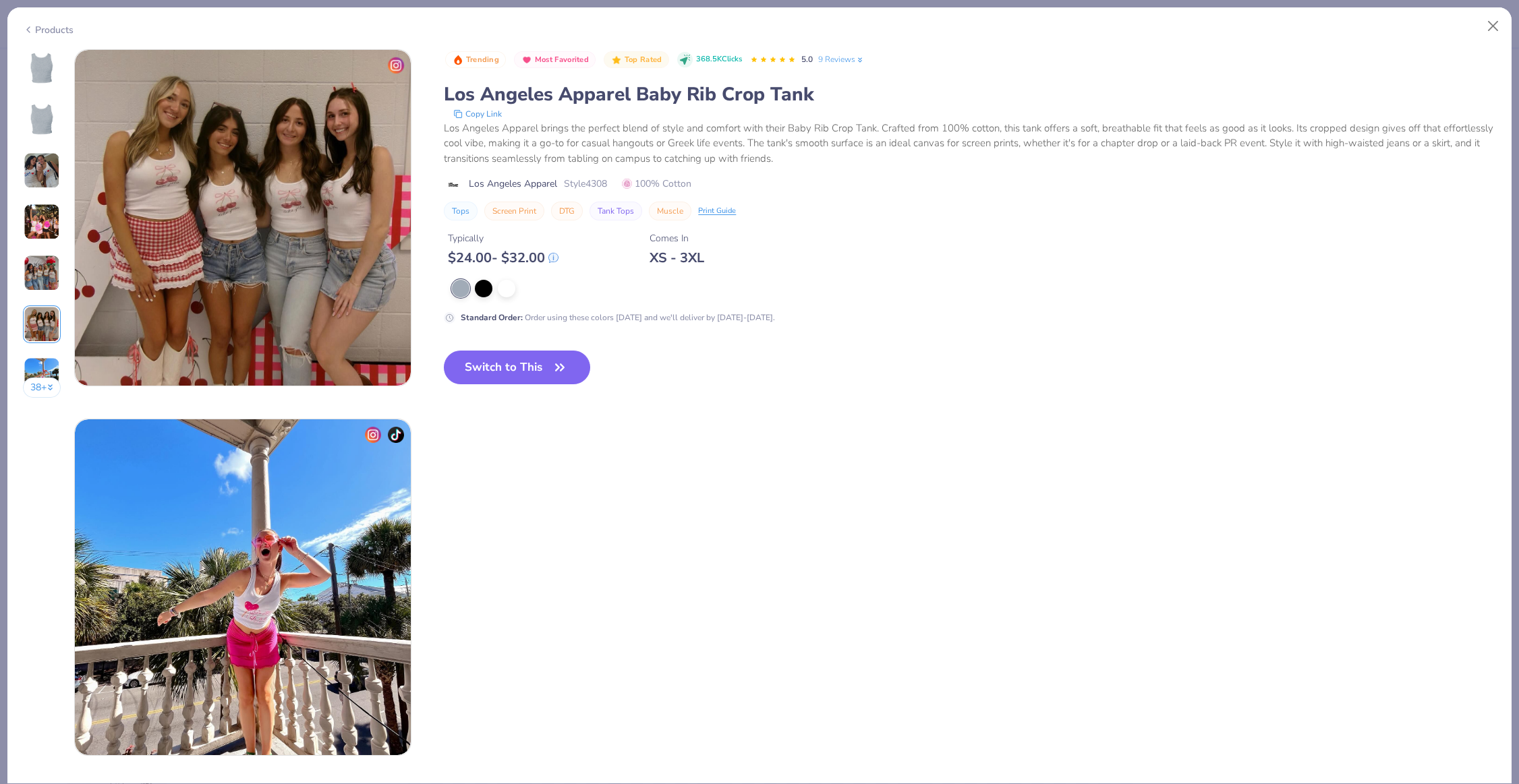
click at [40, 332] on img at bounding box center [42, 324] width 37 height 37
click at [39, 358] on img at bounding box center [42, 375] width 37 height 37
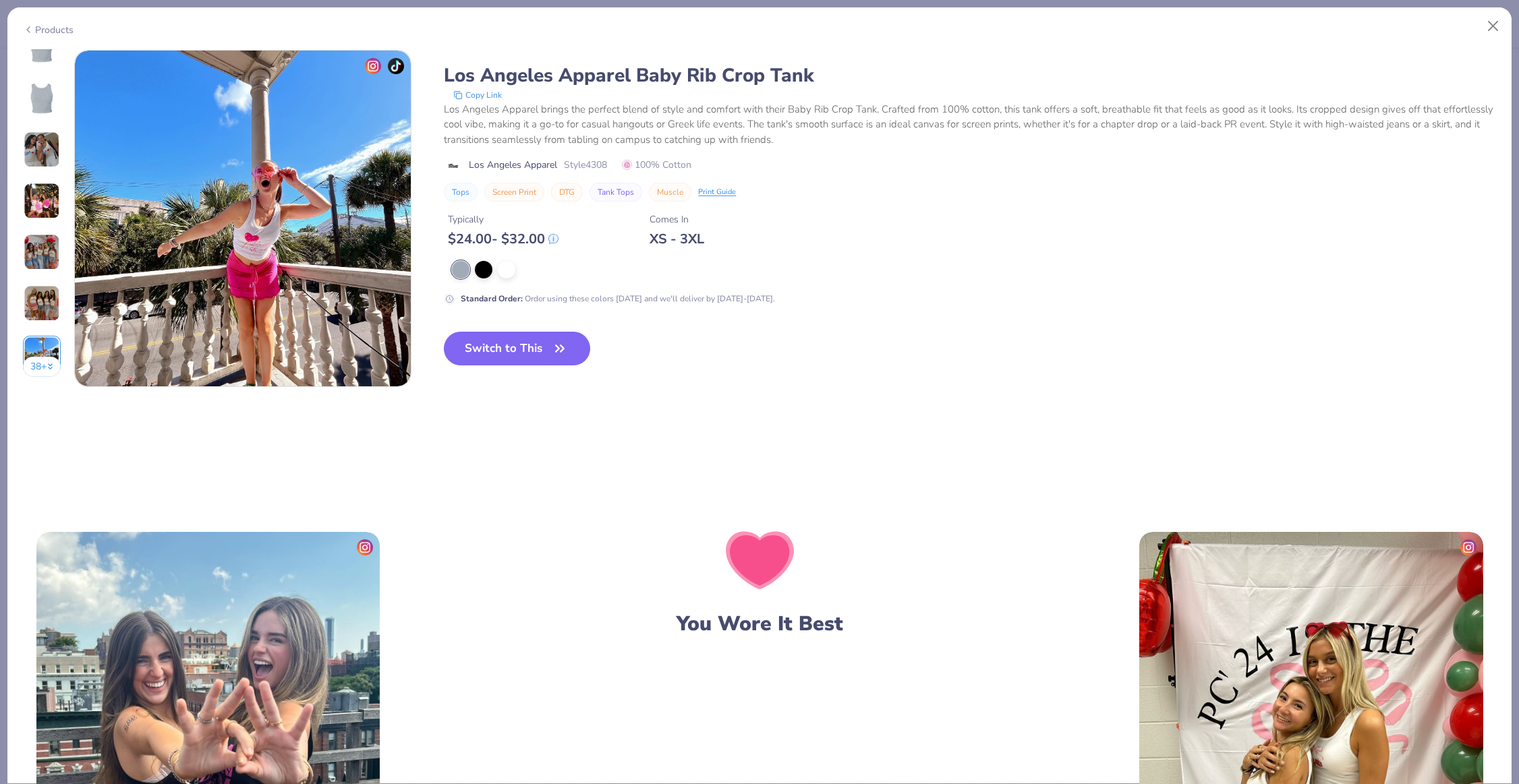
scroll to position [2217, 0]
click at [39, 380] on div "38 +" at bounding box center [42, 207] width 39 height 359
click at [38, 390] on div "38 + 29 AA Alpha Chi Omega, The [GEOGRAPHIC_DATA][US_STATE] DC Delta Gamma, Col…" at bounding box center [760, 416] width 1504 height 735
click at [34, 341] on img at bounding box center [42, 354] width 37 height 37
click at [34, 356] on button "38 +" at bounding box center [42, 366] width 39 height 20
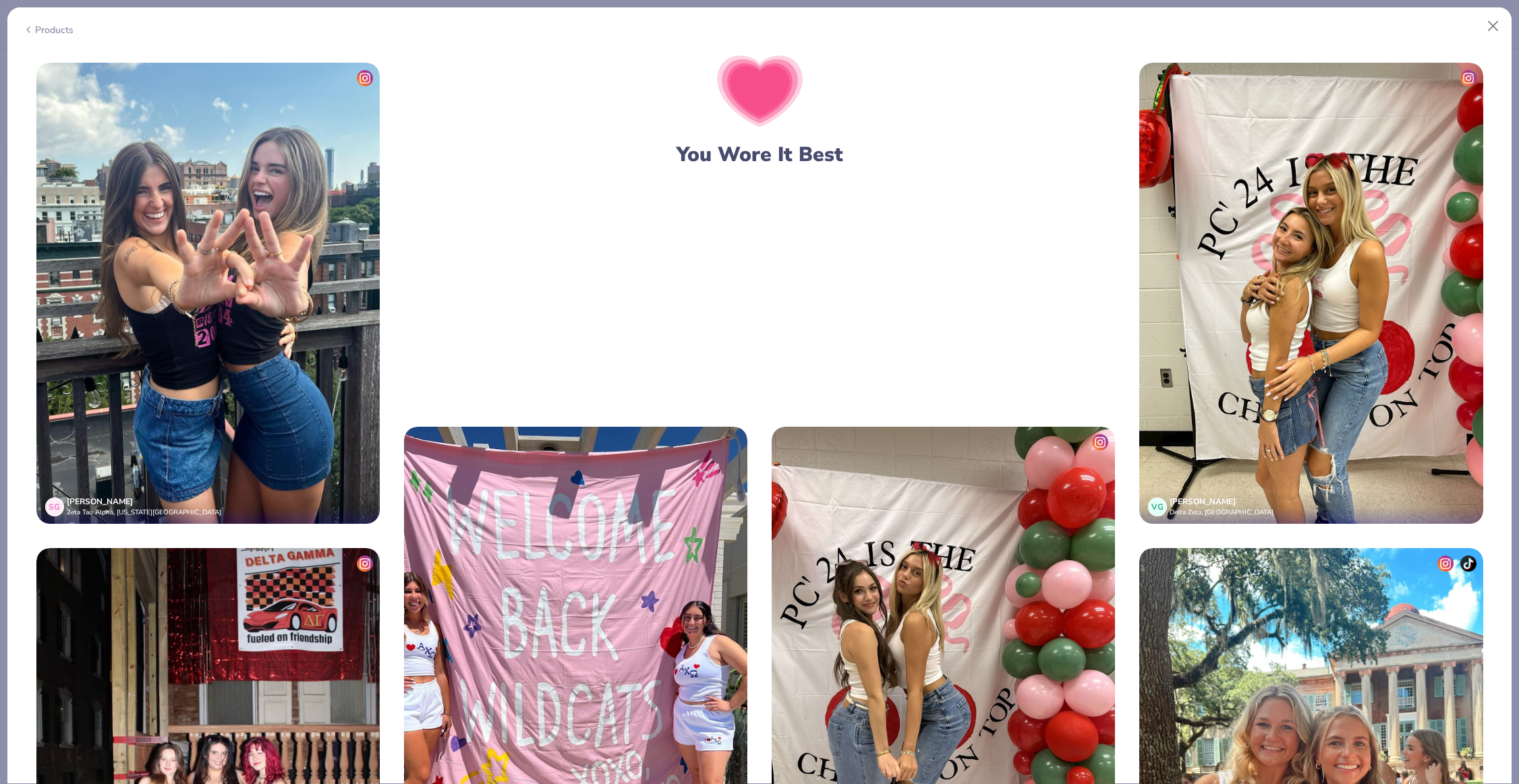
scroll to position [2165, 0]
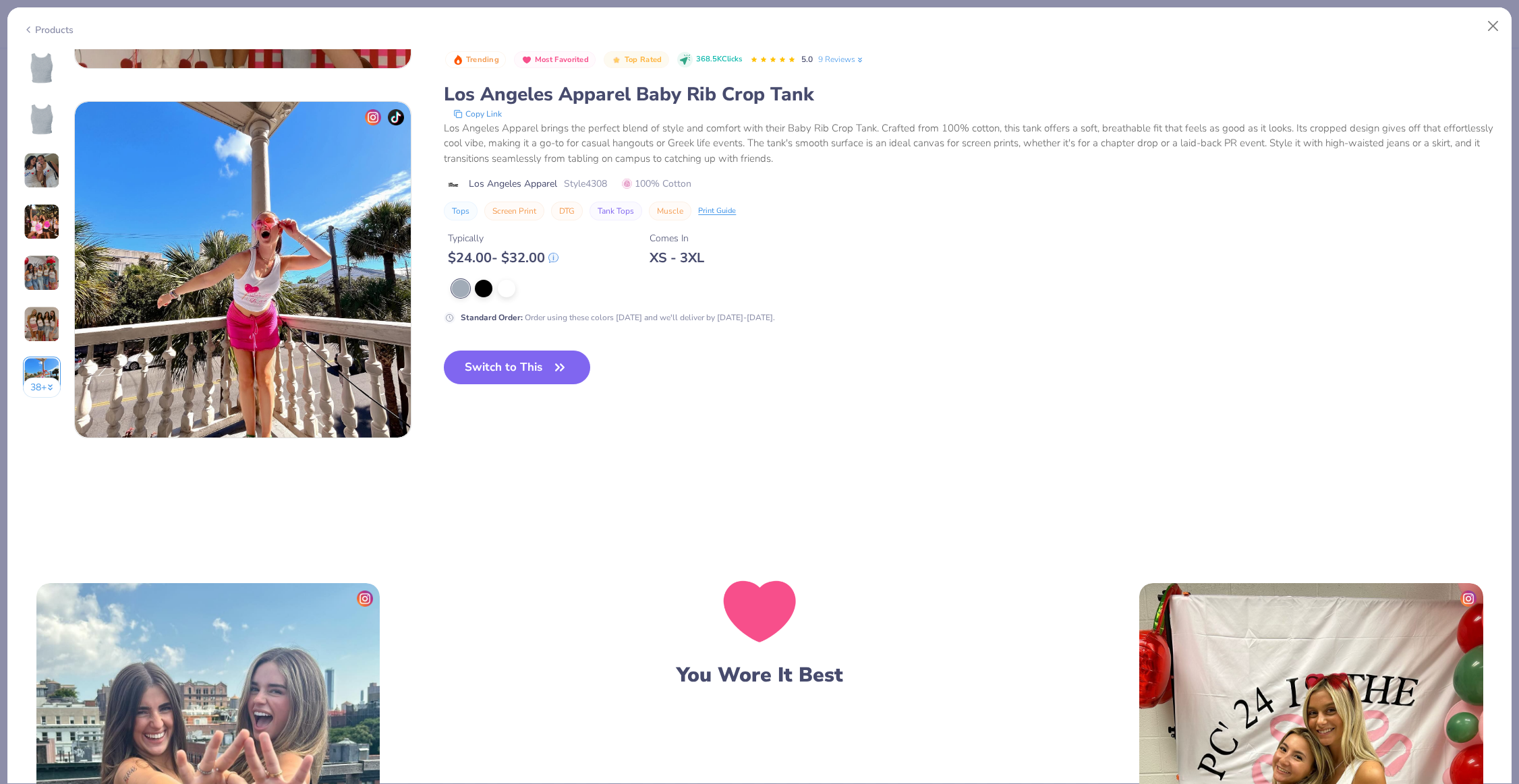
click at [488, 110] on button "Copy Link" at bounding box center [478, 113] width 57 height 13
click at [1493, 37] on button "Close" at bounding box center [1494, 26] width 25 height 25
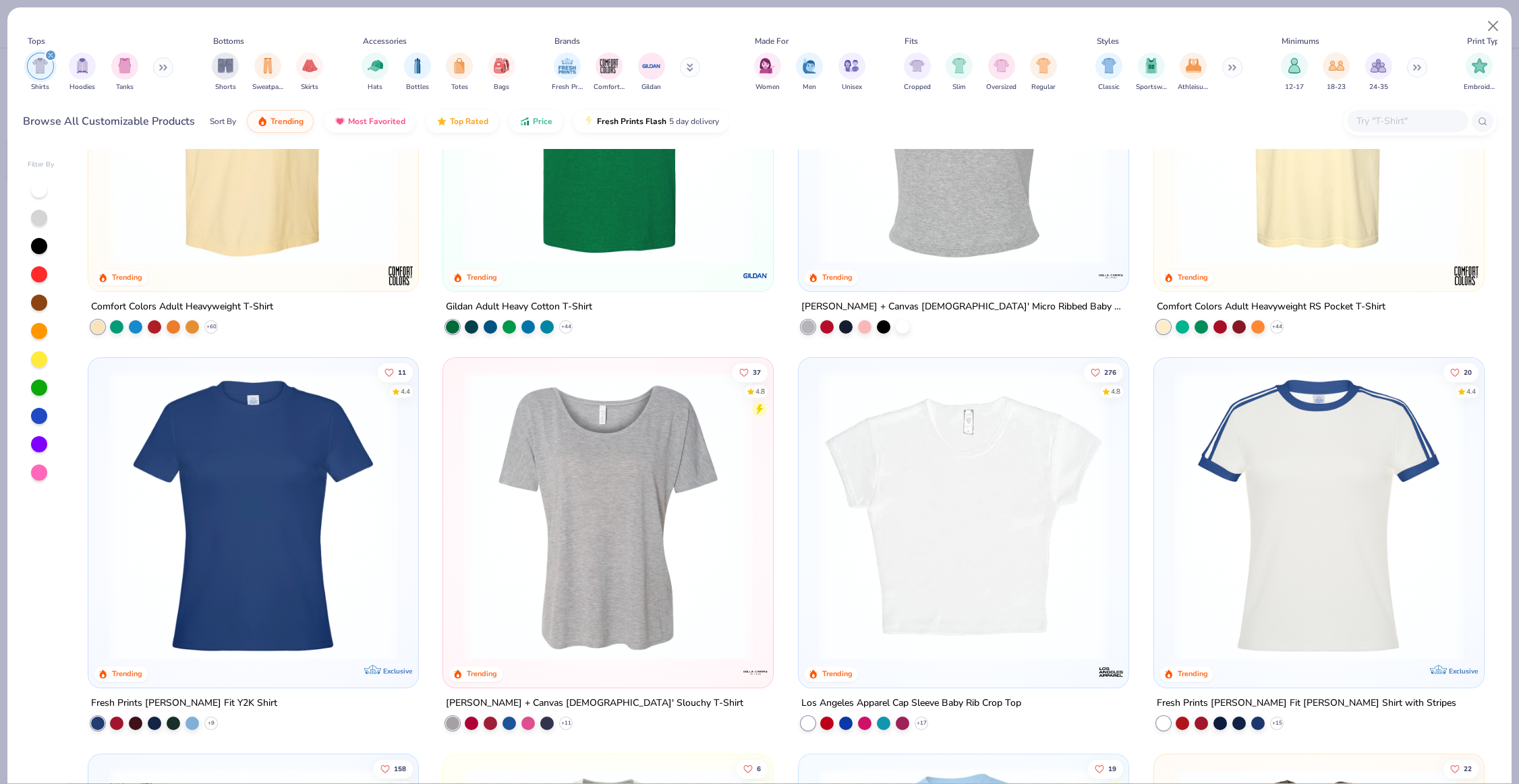
scroll to position [146, 0]
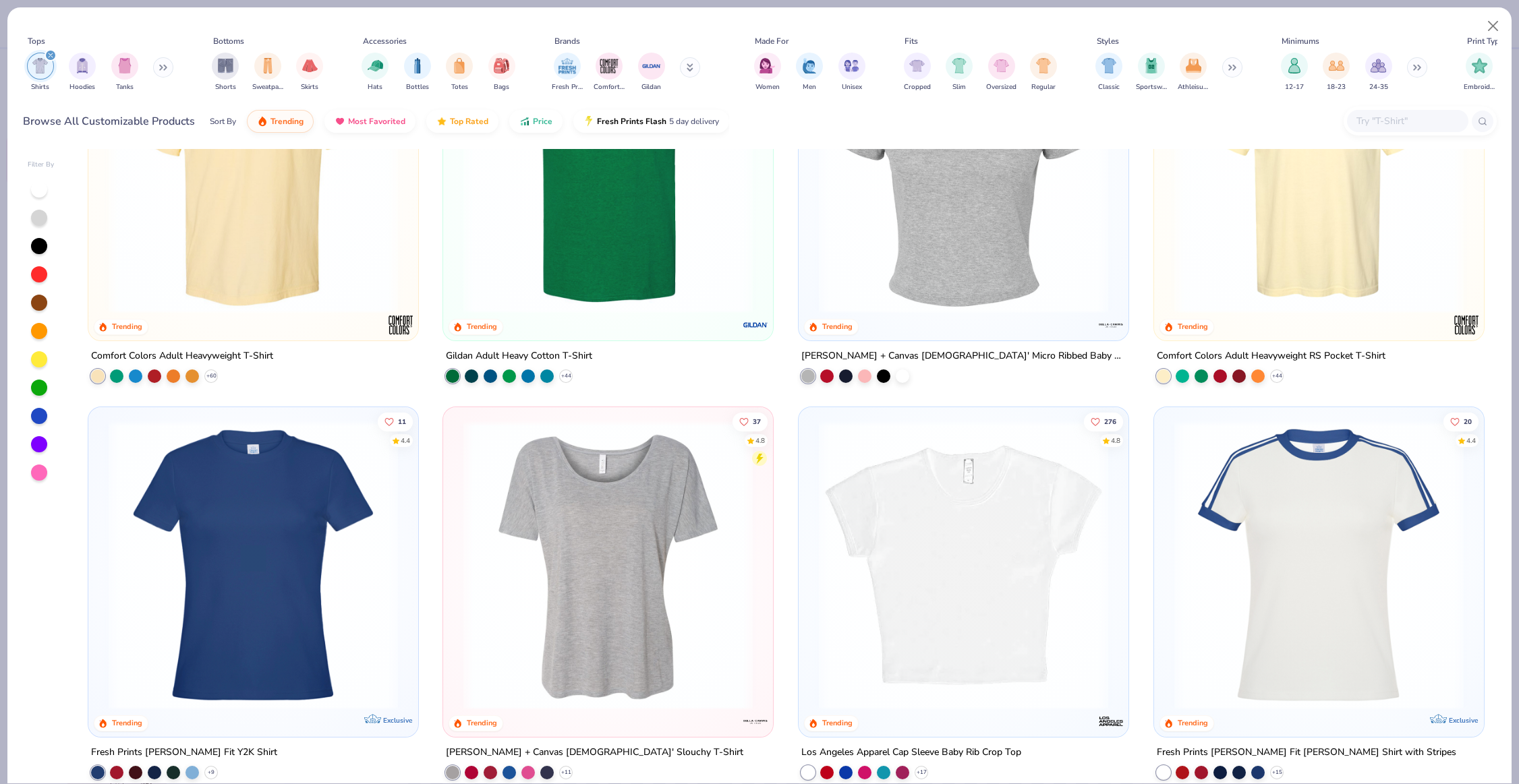
click at [903, 179] on img at bounding box center [963, 169] width 303 height 289
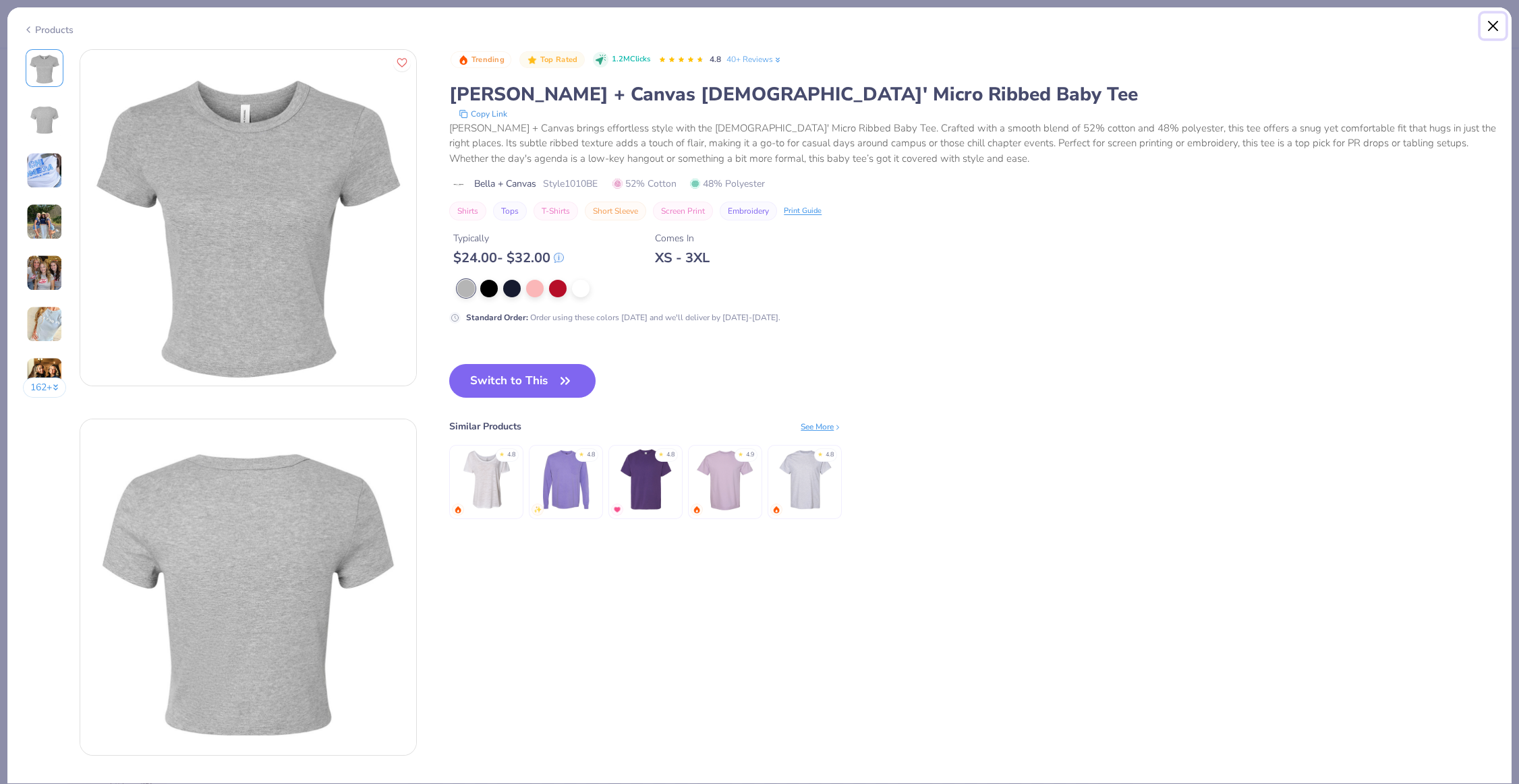
click at [1492, 28] on button "Close" at bounding box center [1494, 26] width 25 height 25
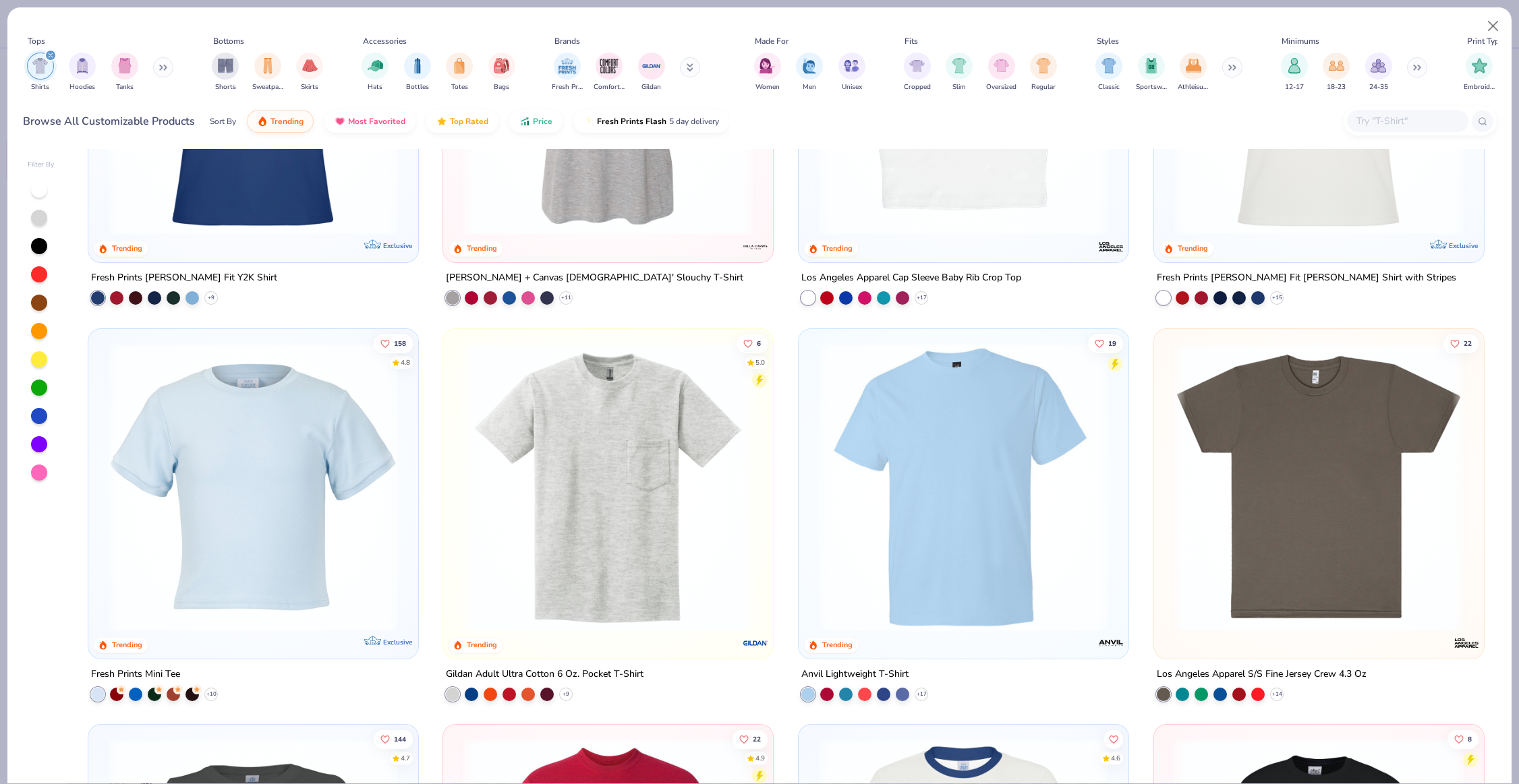
scroll to position [621, 0]
click at [338, 479] on img at bounding box center [253, 485] width 303 height 289
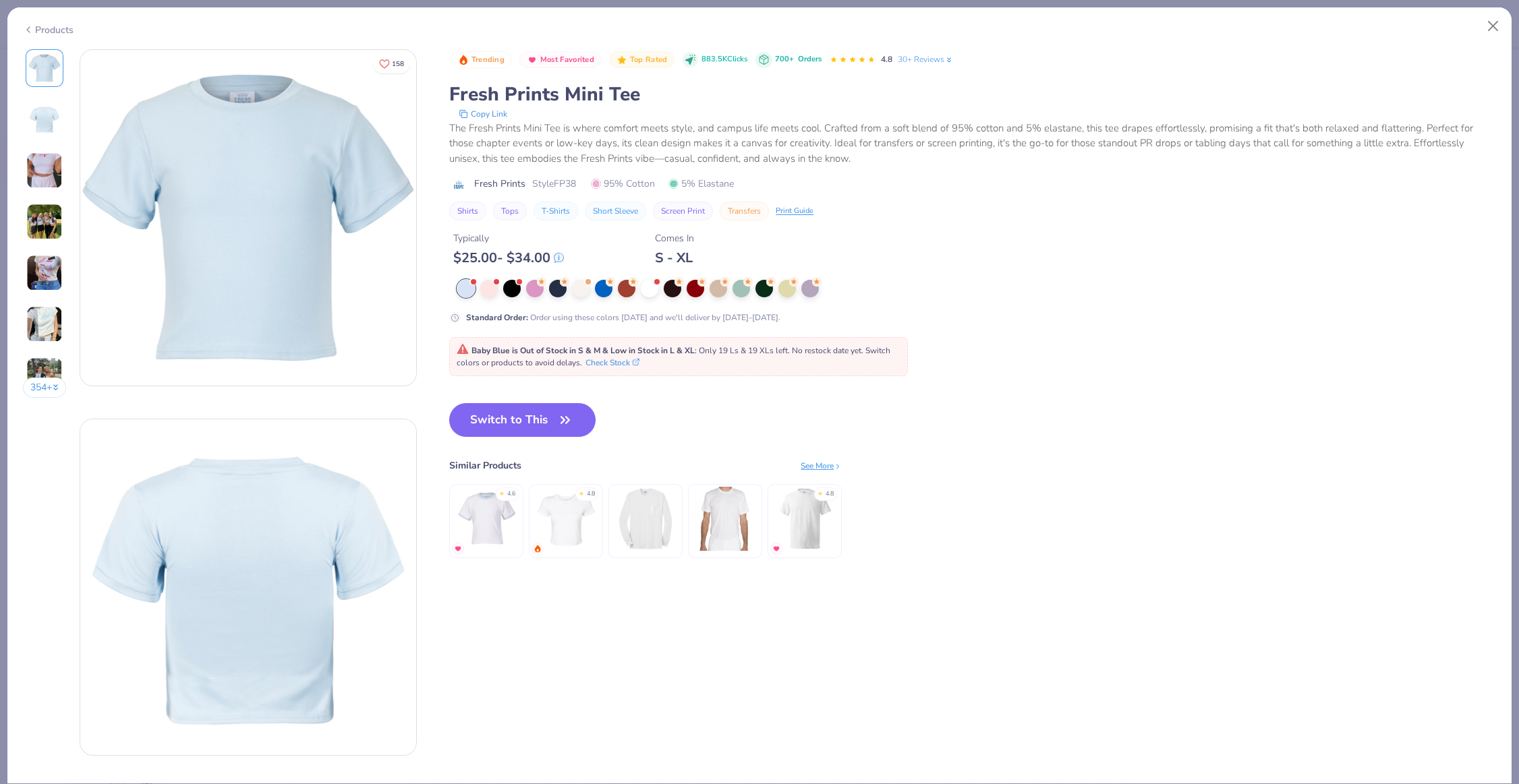
click at [1476, 20] on div "Products" at bounding box center [760, 25] width 1504 height 35
click at [1484, 23] on button "Close" at bounding box center [1494, 26] width 25 height 25
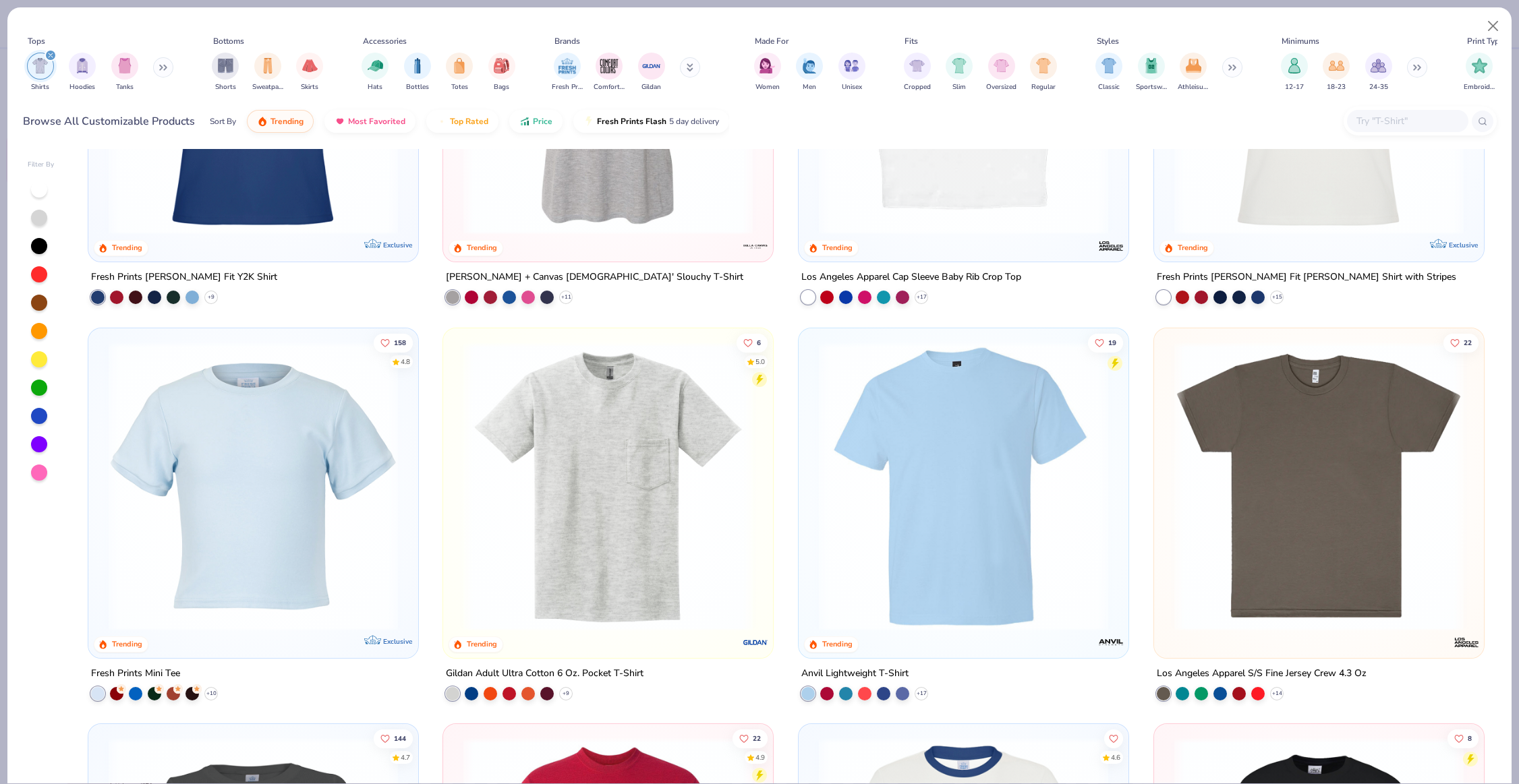
scroll to position [939, 0]
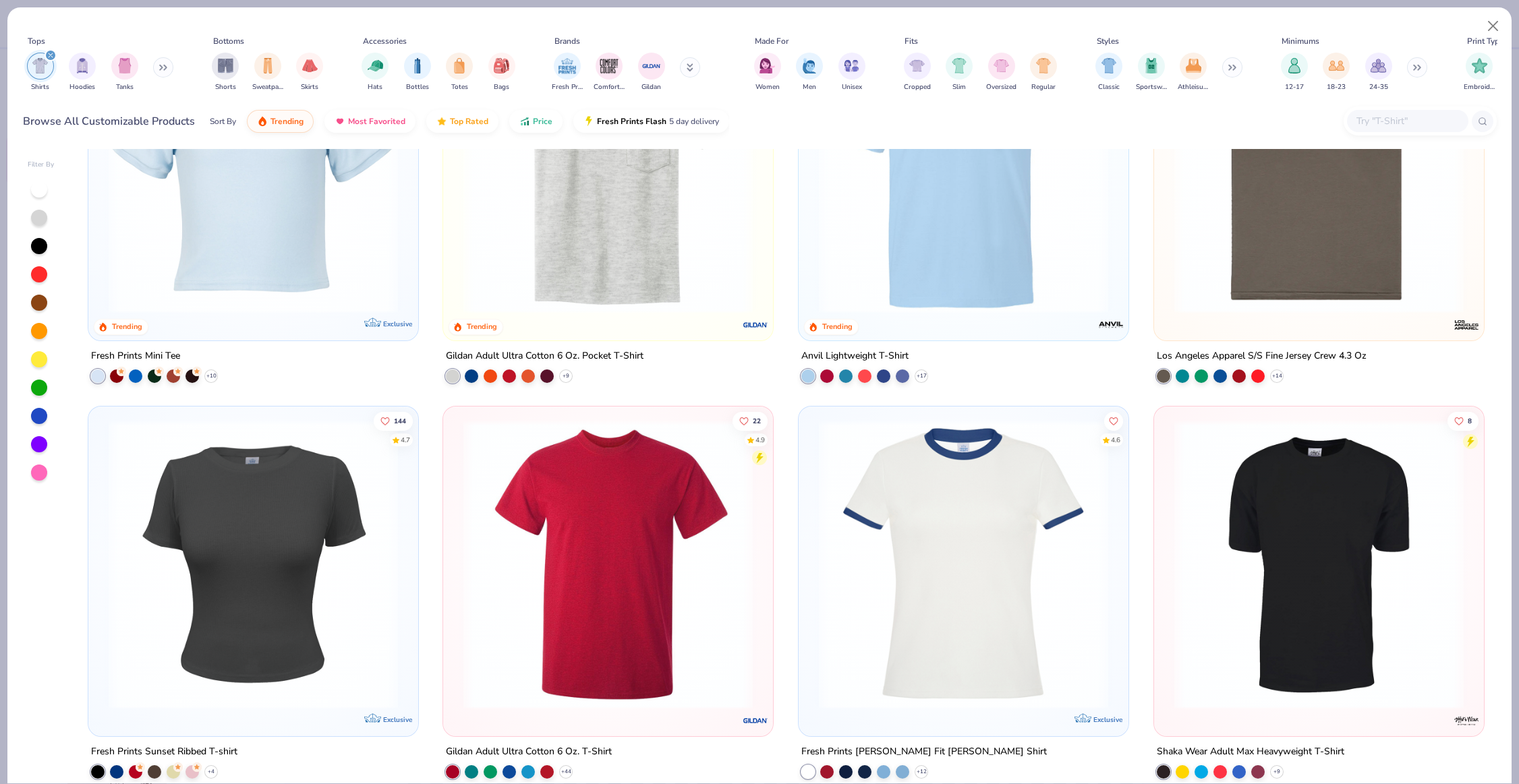
click at [381, 499] on img at bounding box center [253, 564] width 303 height 289
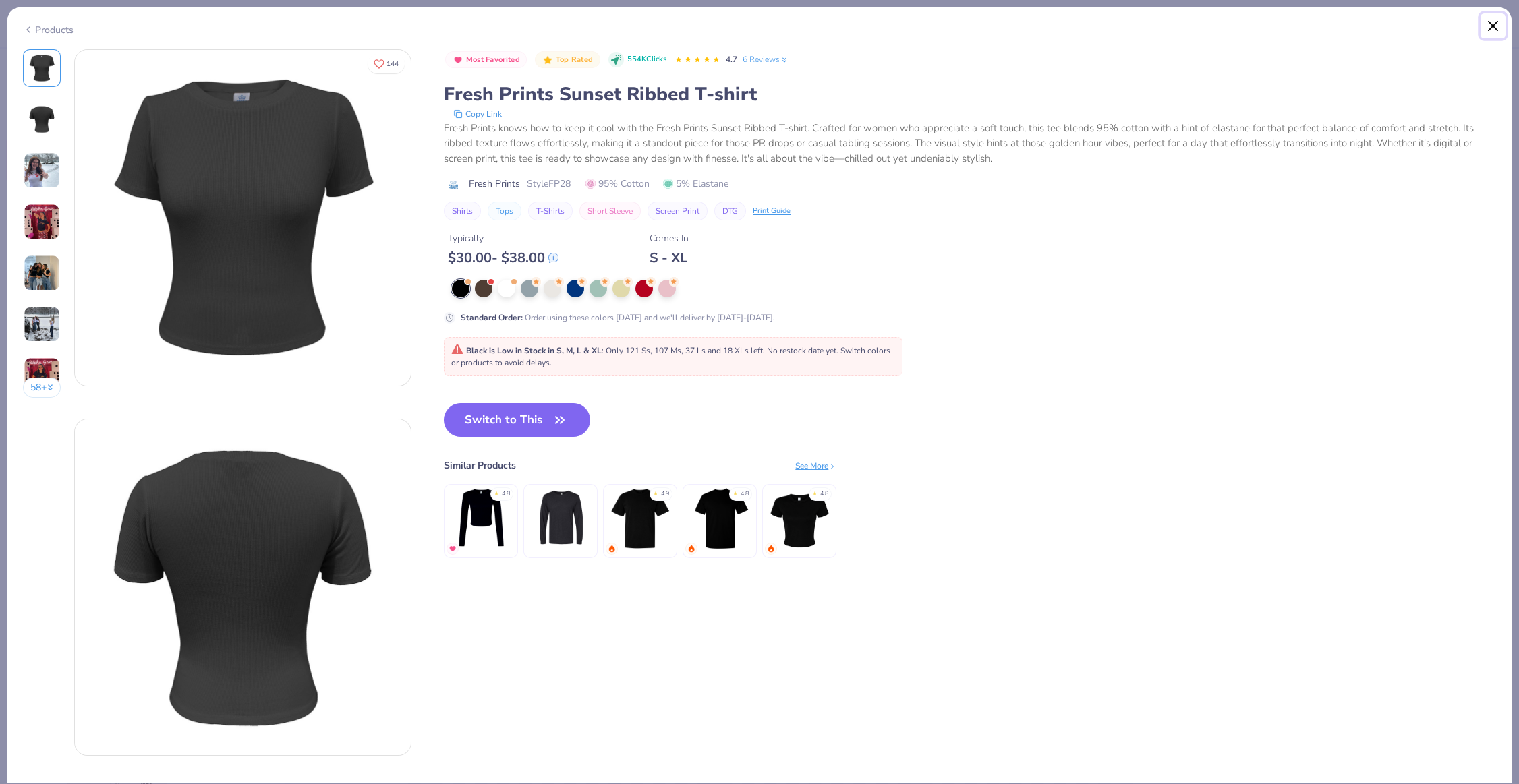
click at [1492, 27] on button "Close" at bounding box center [1494, 26] width 25 height 25
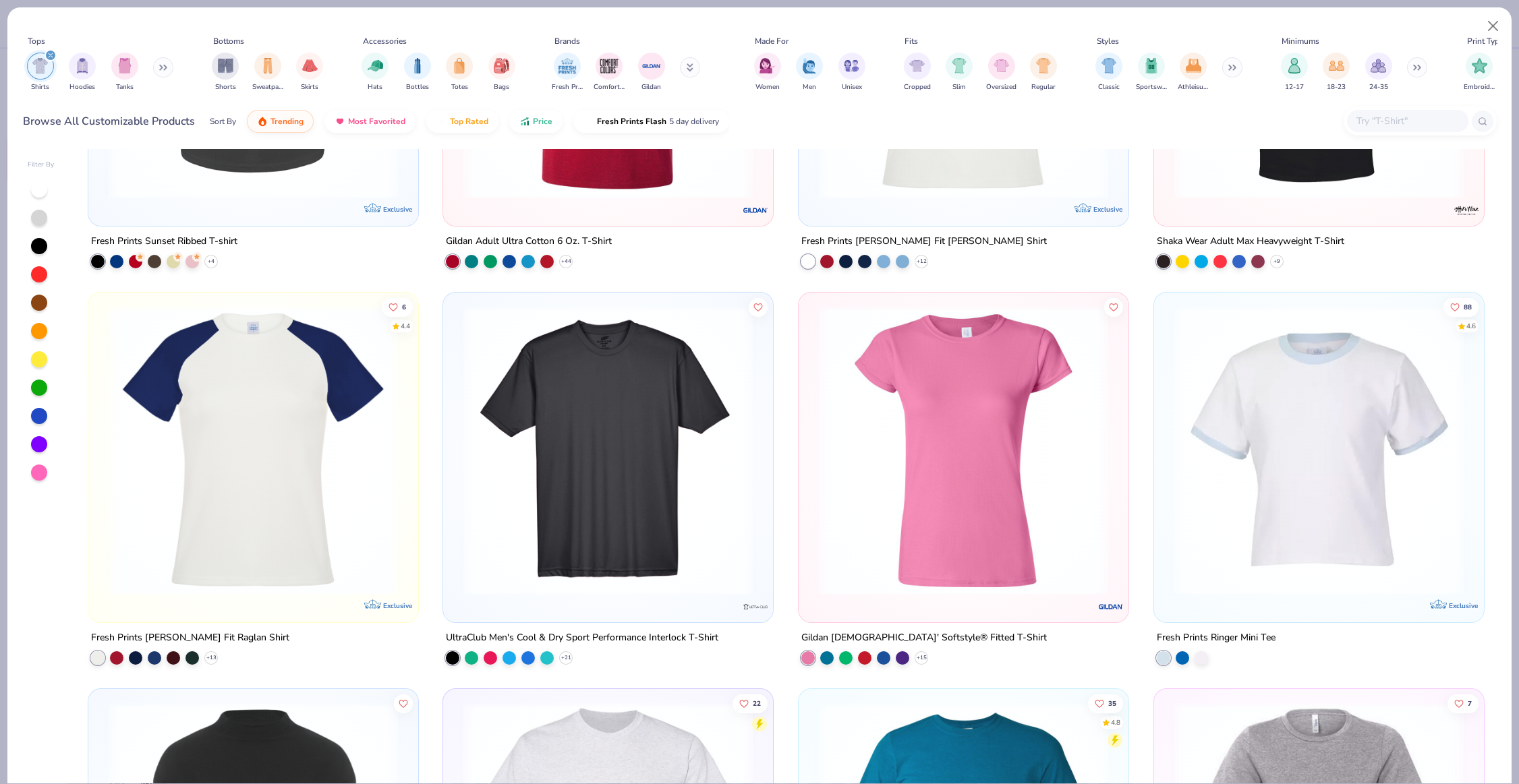
scroll to position [1522, 0]
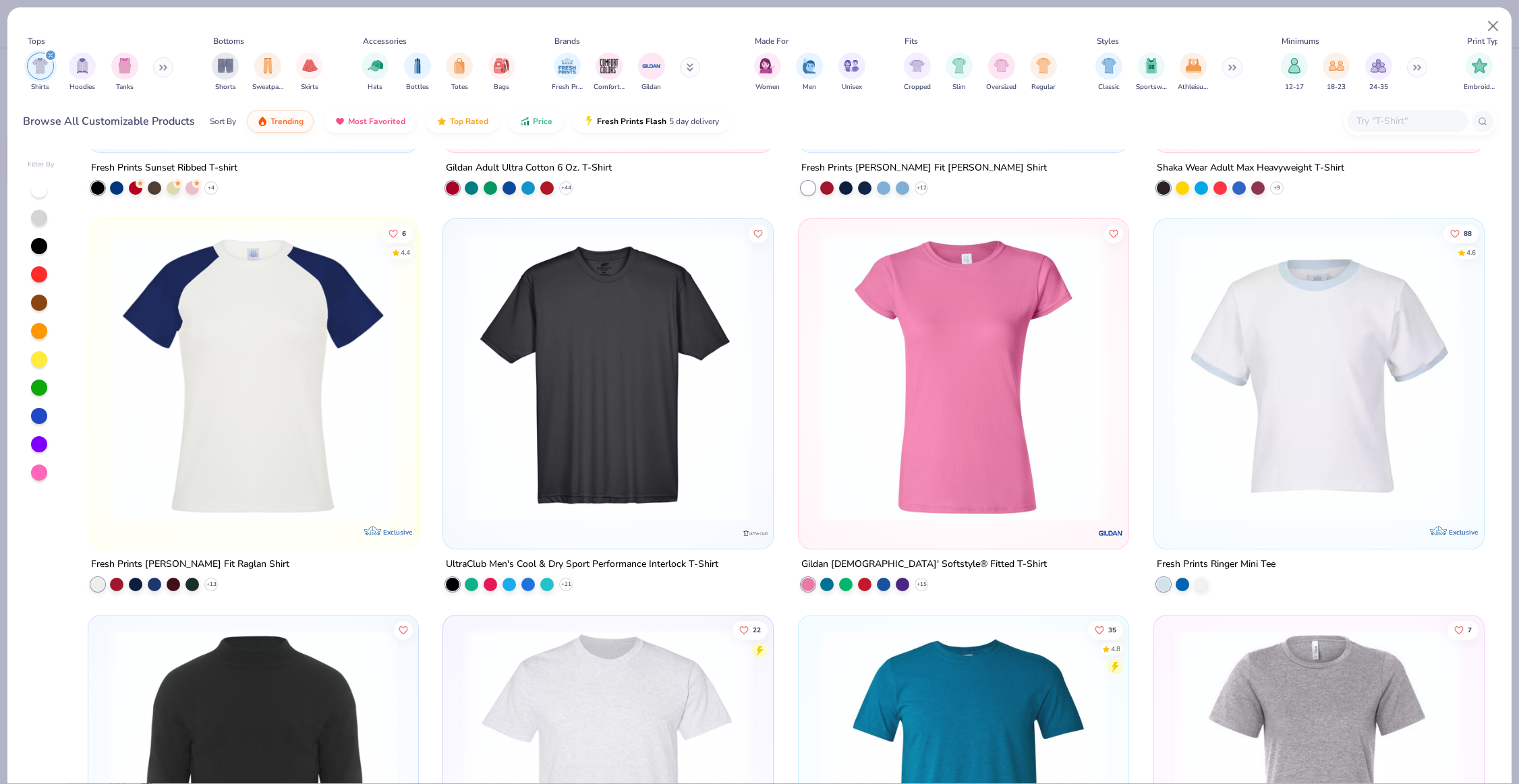
click at [1239, 349] on img at bounding box center [1319, 377] width 303 height 289
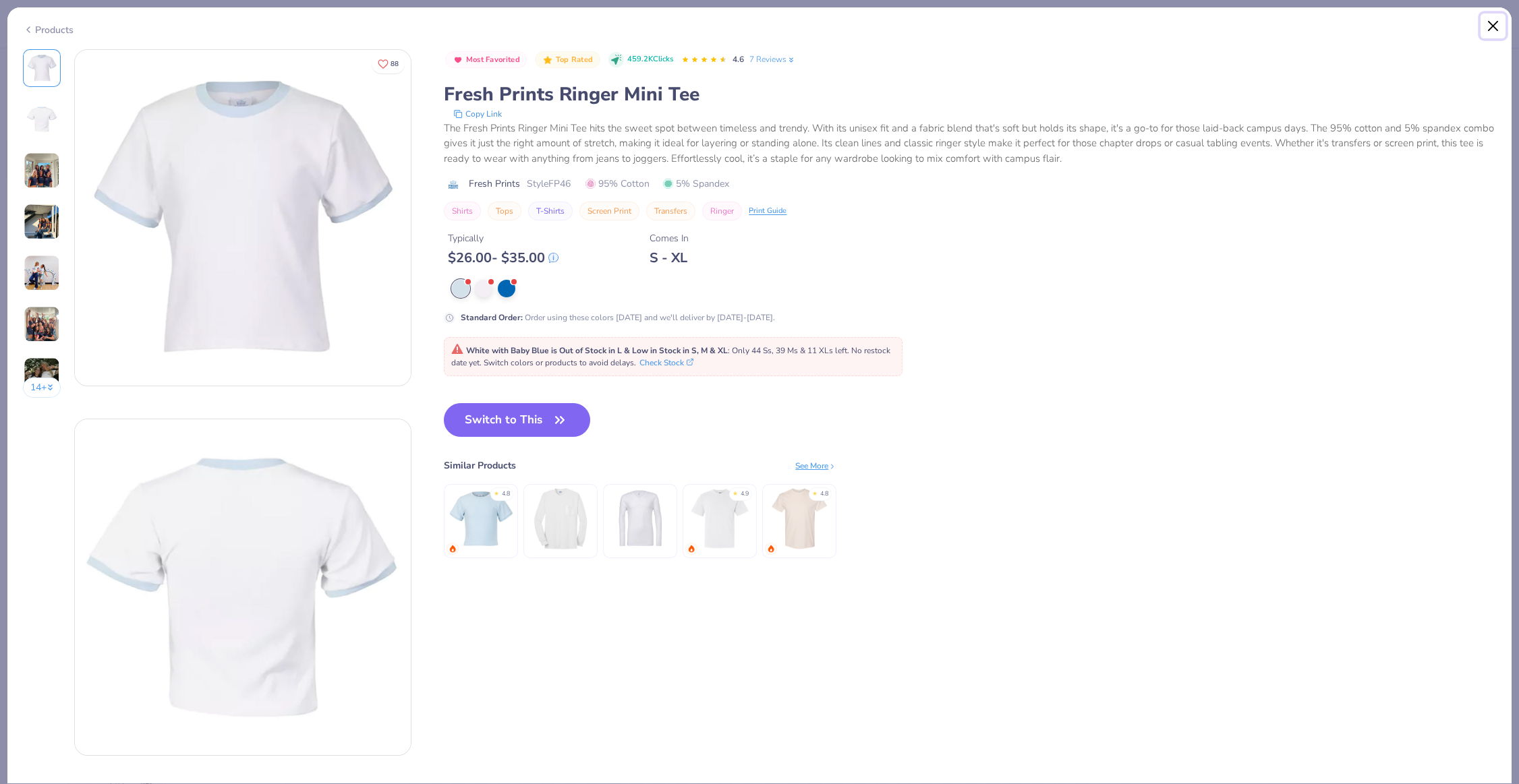
click at [1502, 28] on button "Close" at bounding box center [1494, 26] width 25 height 25
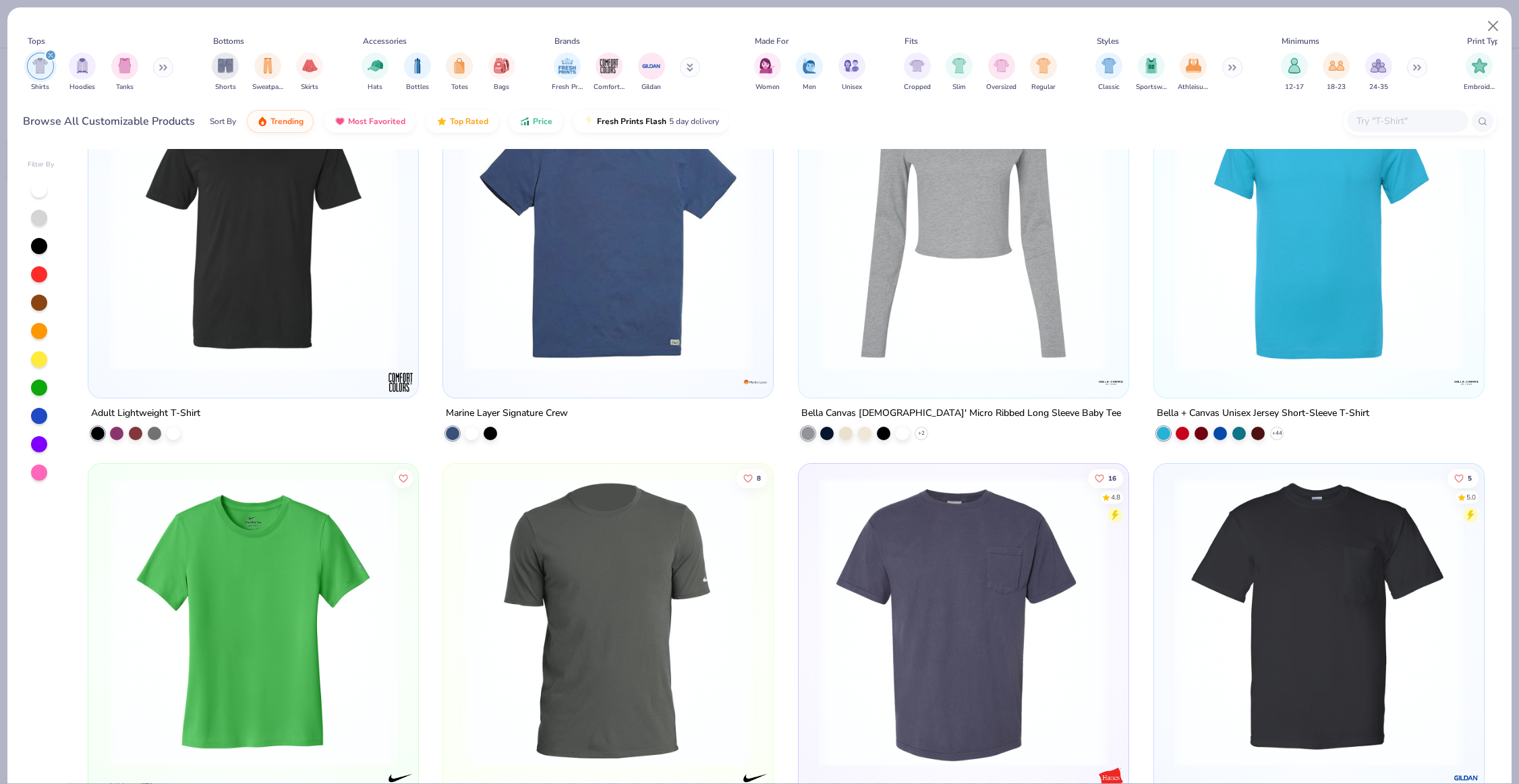
scroll to position [2888, 0]
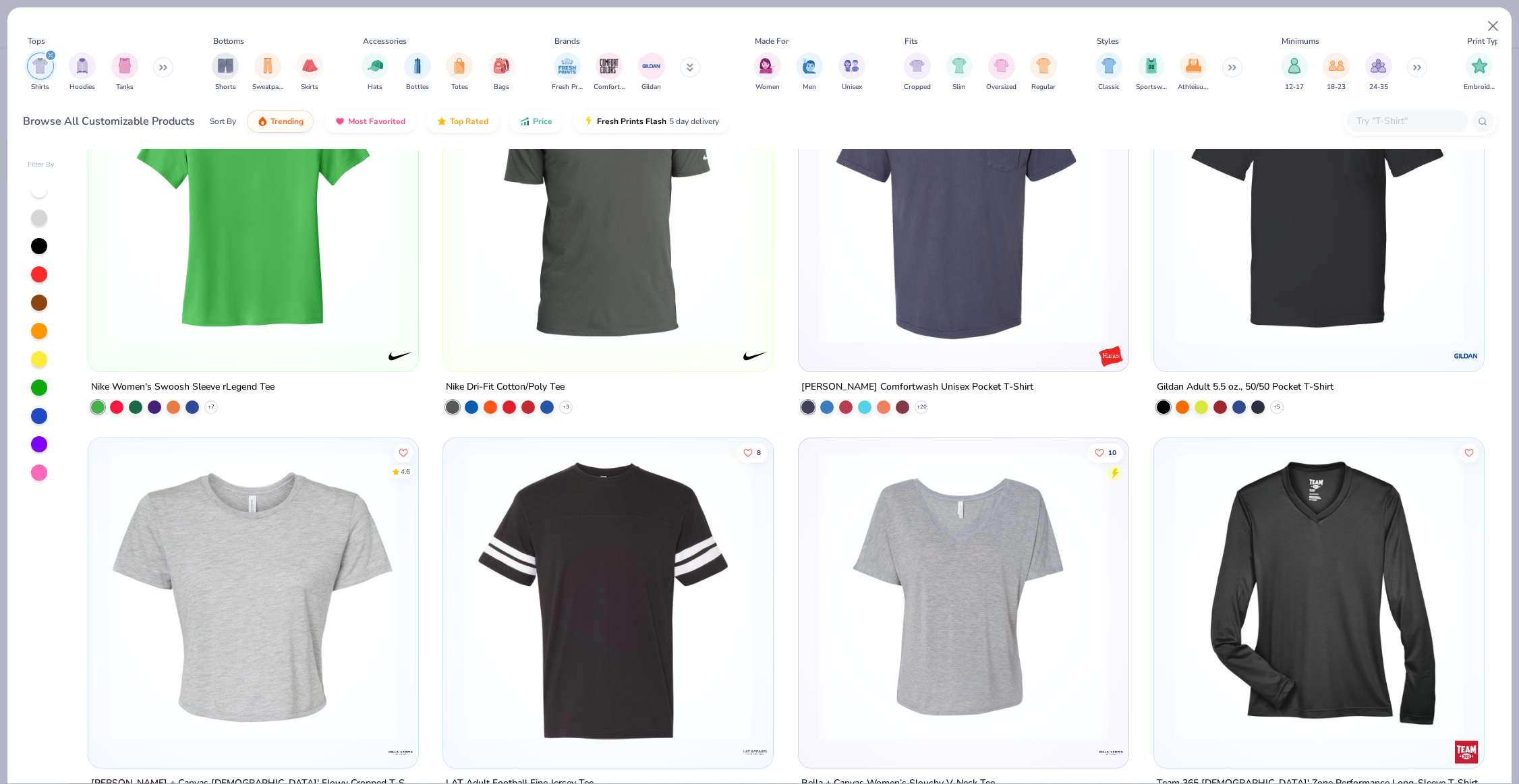
click at [322, 570] on img at bounding box center [253, 596] width 303 height 289
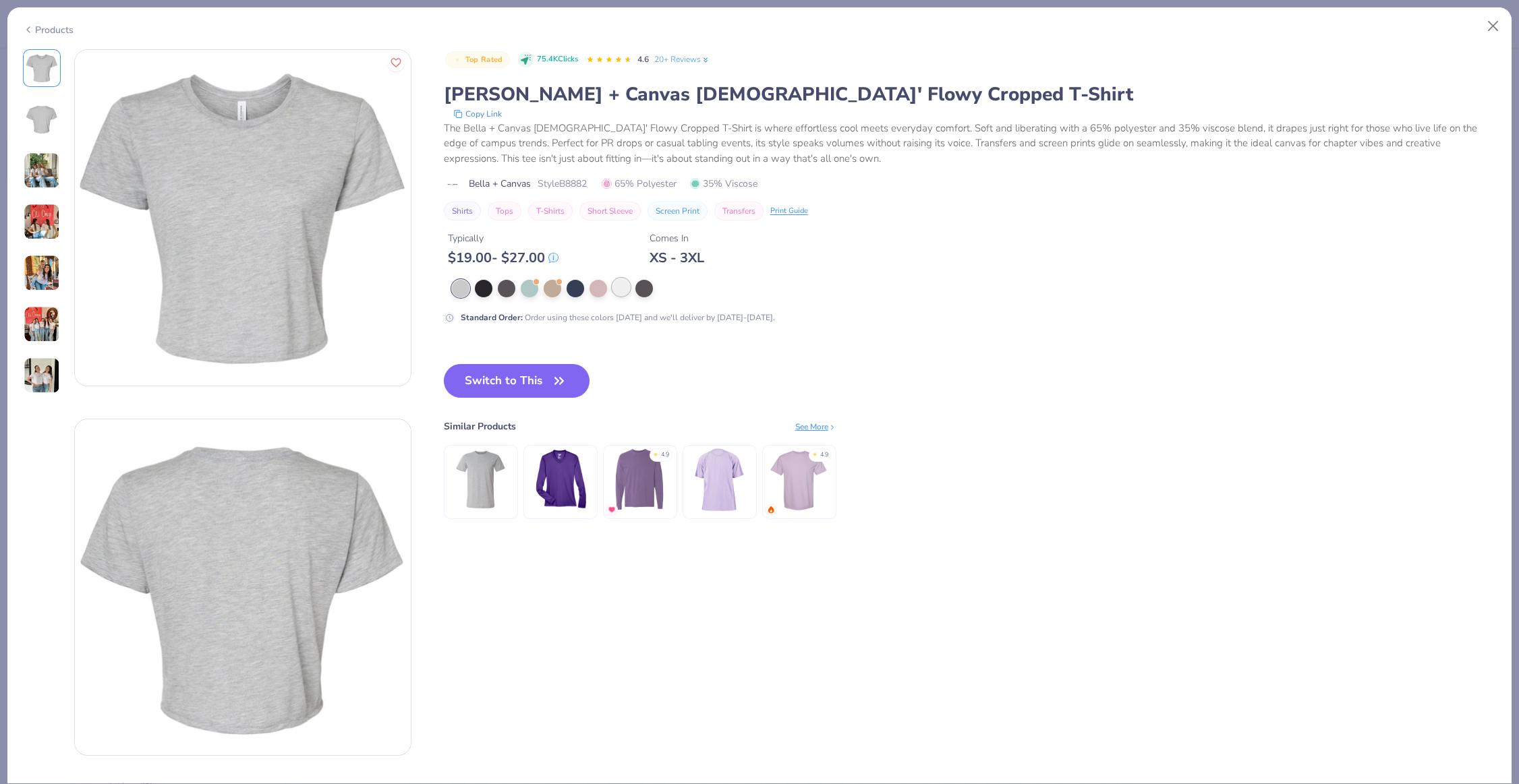
click at [623, 288] on div at bounding box center [621, 287] width 18 height 18
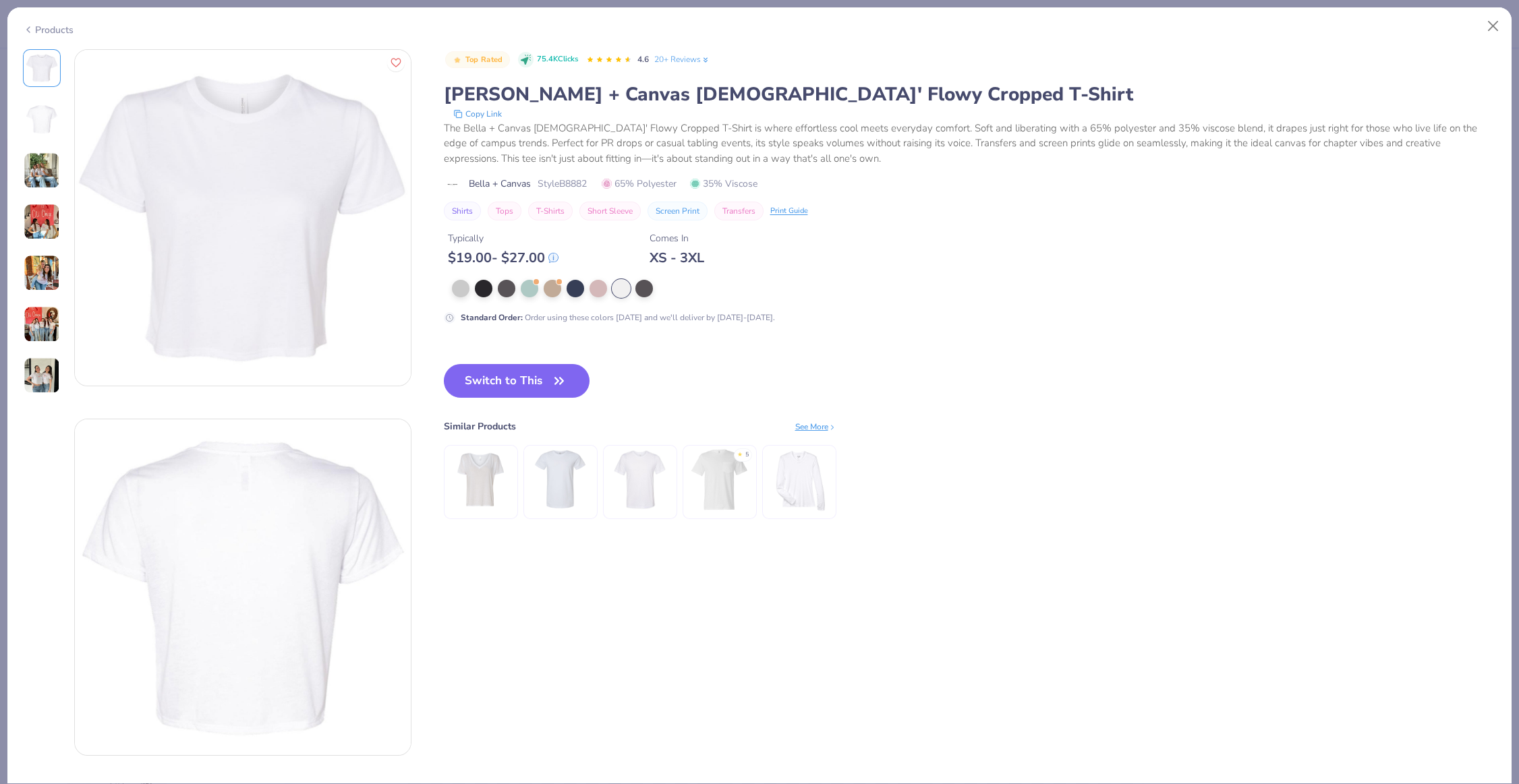
click at [34, 237] on img at bounding box center [42, 222] width 37 height 37
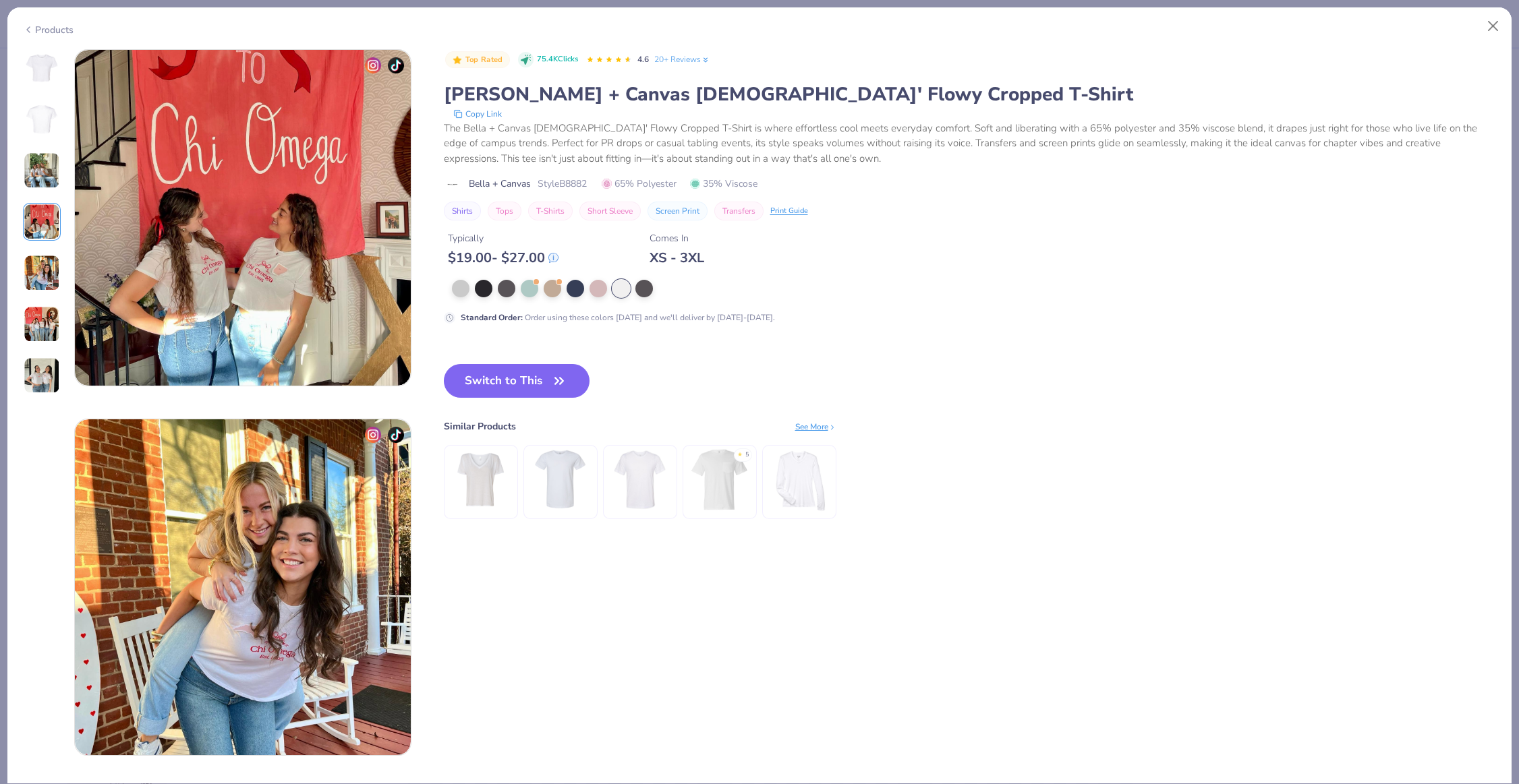
click at [26, 284] on img at bounding box center [42, 273] width 37 height 37
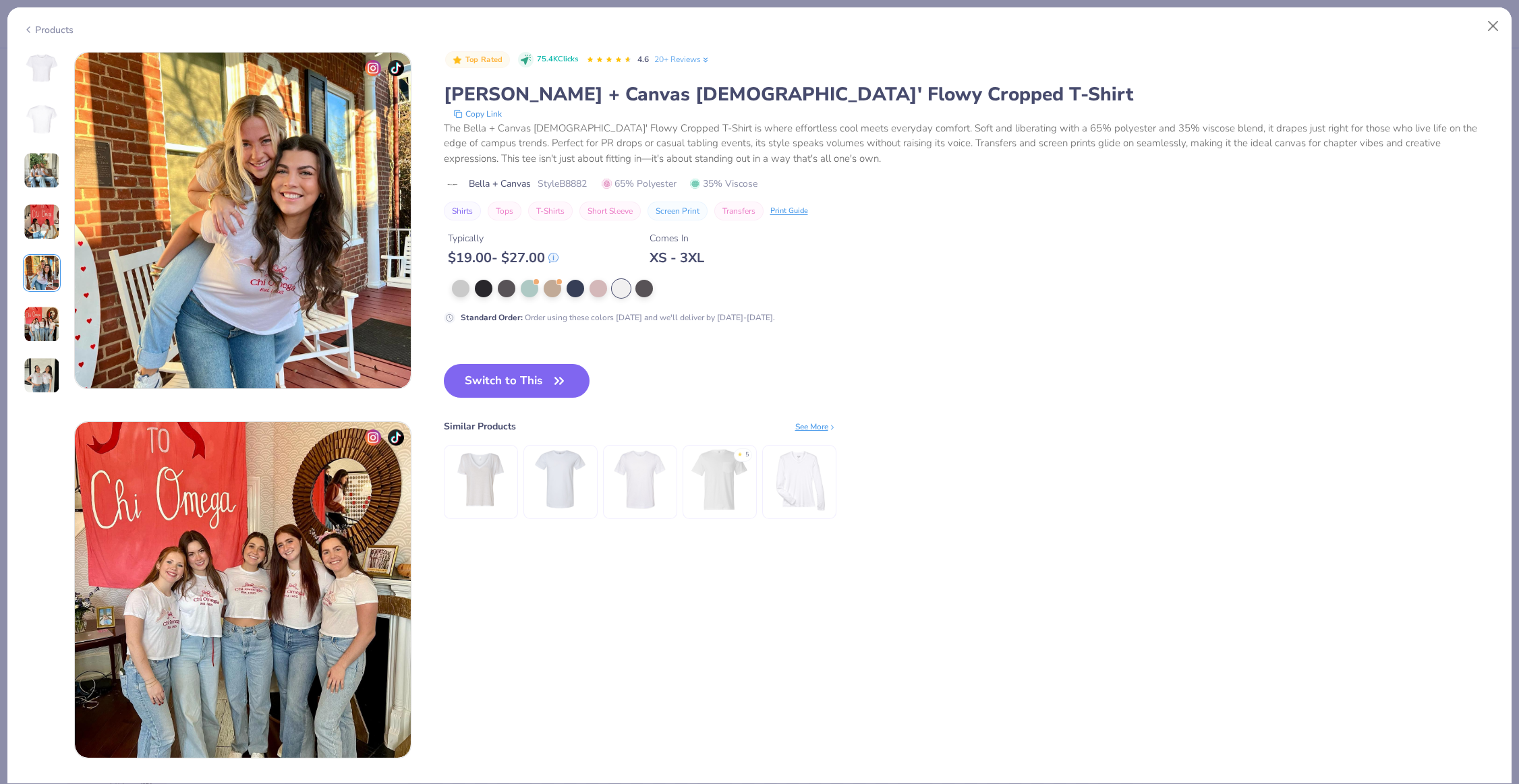
scroll to position [1478, 0]
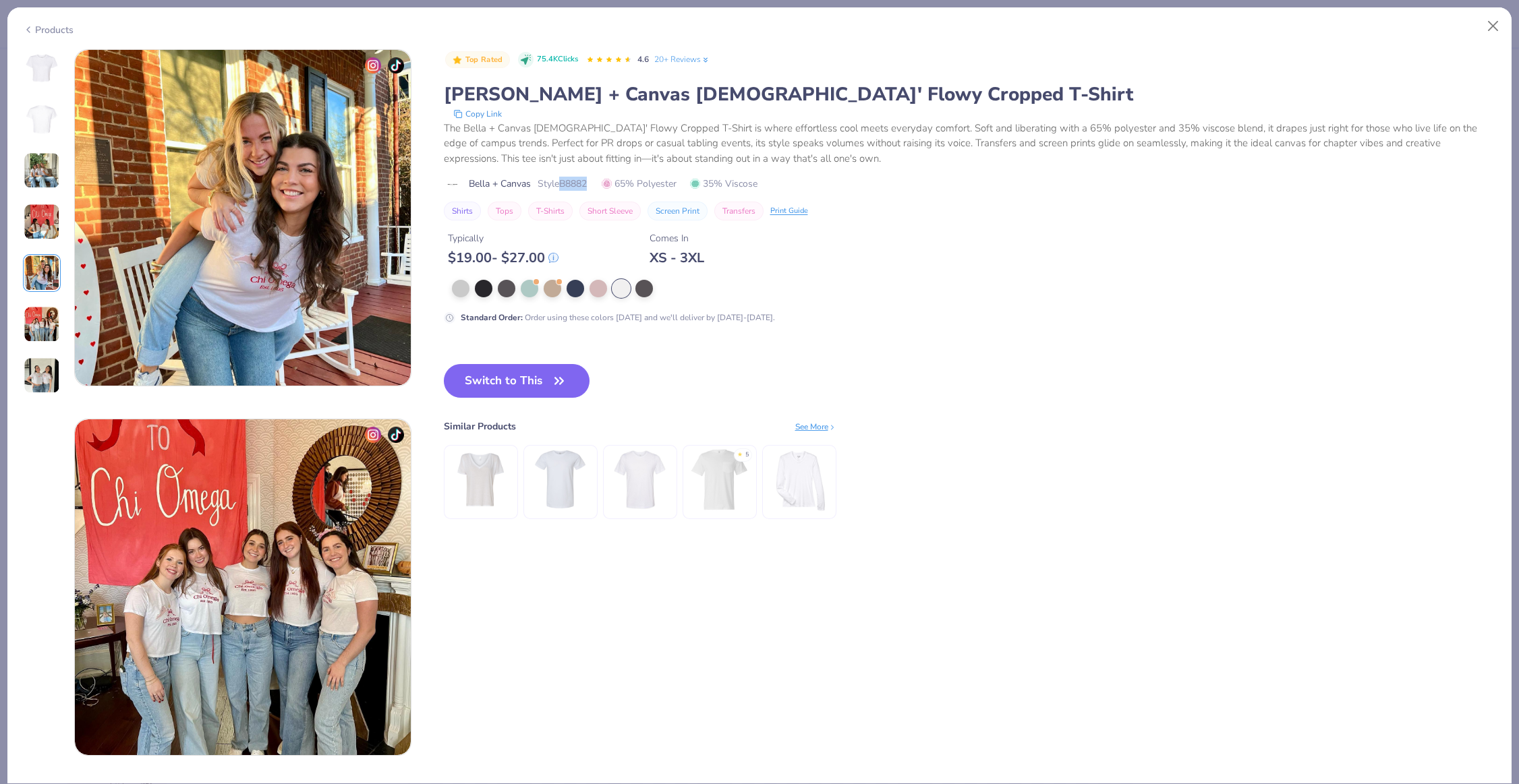
drag, startPoint x: 592, startPoint y: 185, endPoint x: 564, endPoint y: 185, distance: 28.0
click at [564, 185] on div "Bella + Canvas Style B8882 65% Polyester 35% Viscose" at bounding box center [970, 184] width 1053 height 14
click at [627, 290] on div at bounding box center [621, 288] width 18 height 18
click at [39, 248] on div at bounding box center [42, 221] width 38 height 345
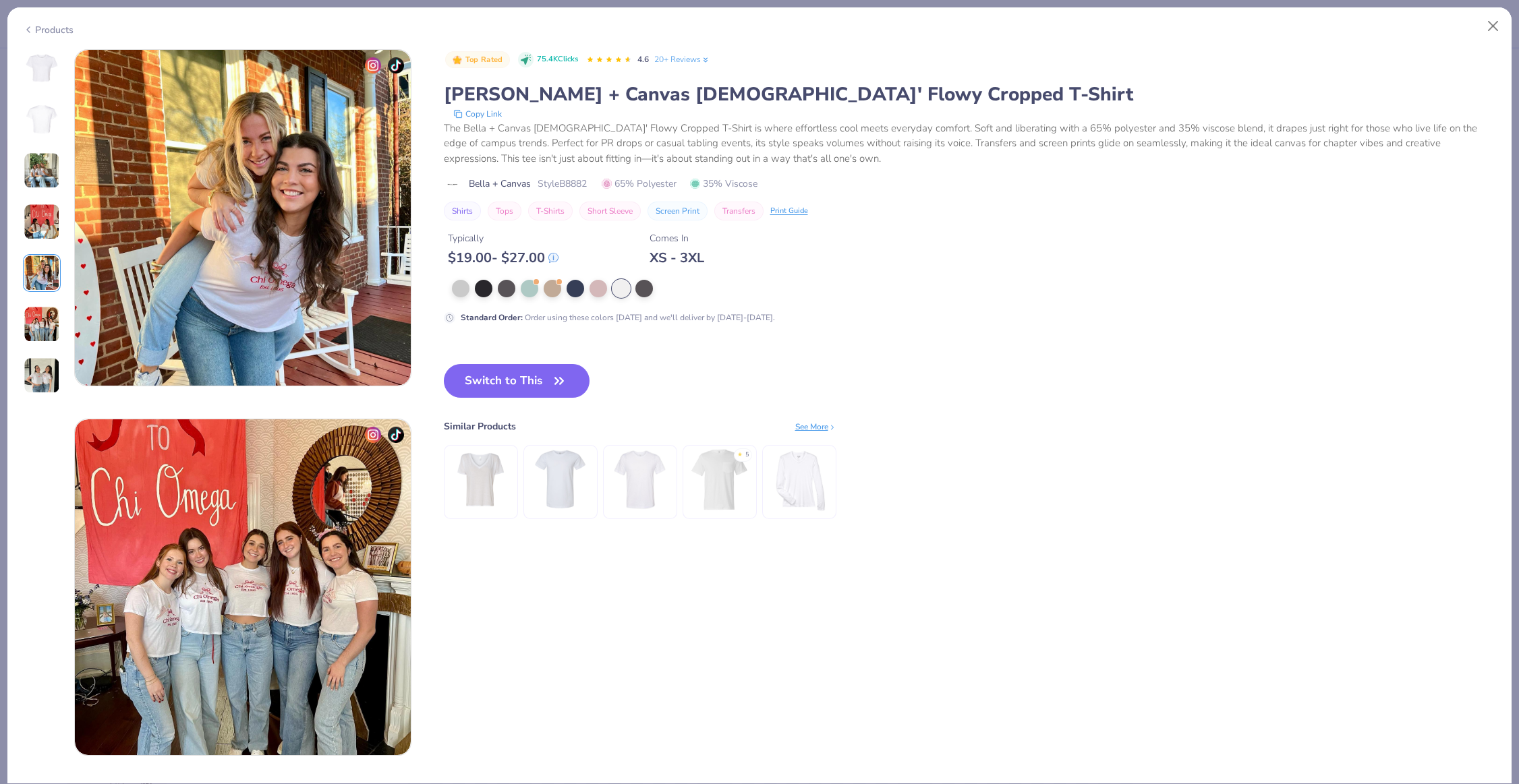
click at [32, 184] on img at bounding box center [42, 171] width 37 height 37
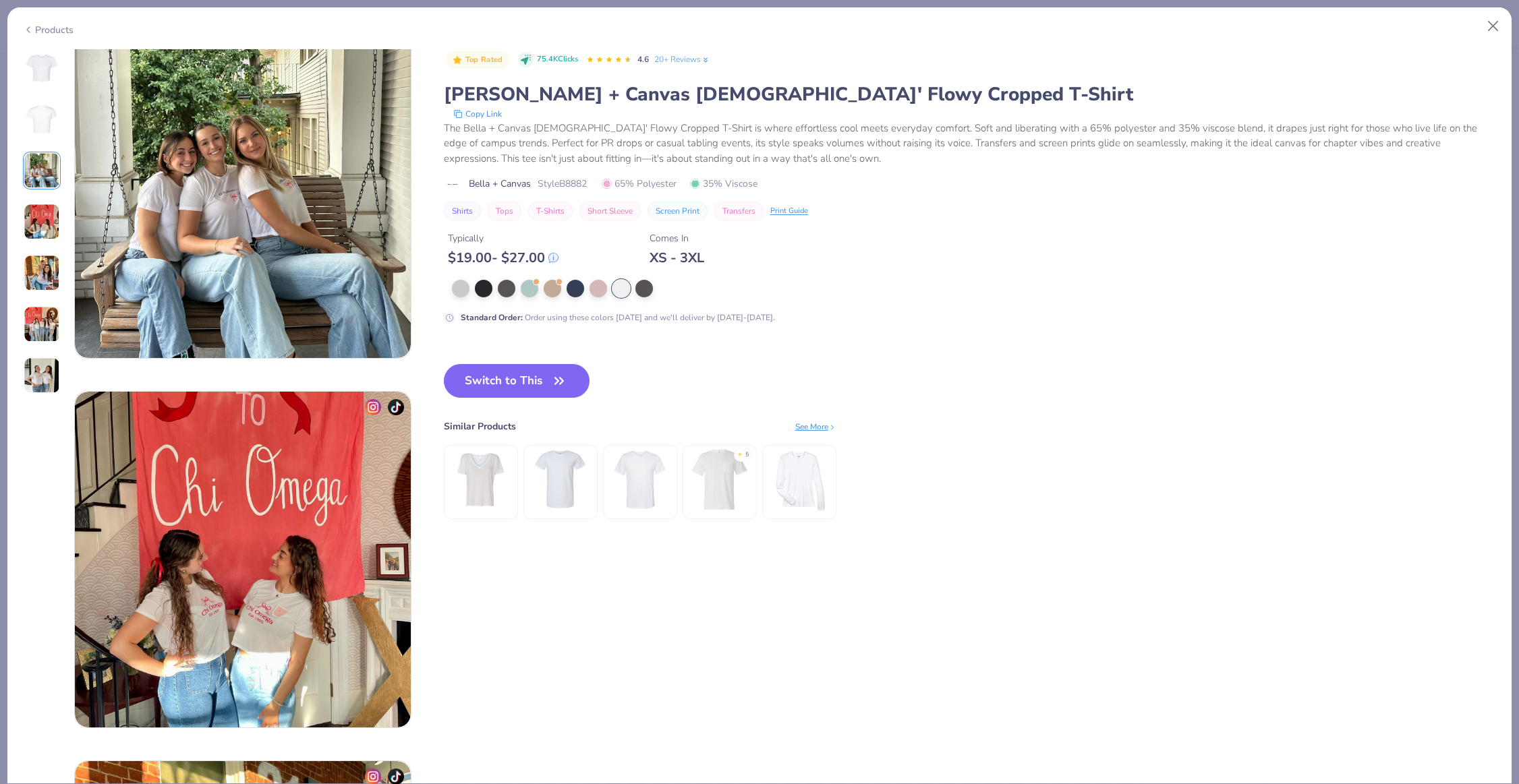
scroll to position [739, 0]
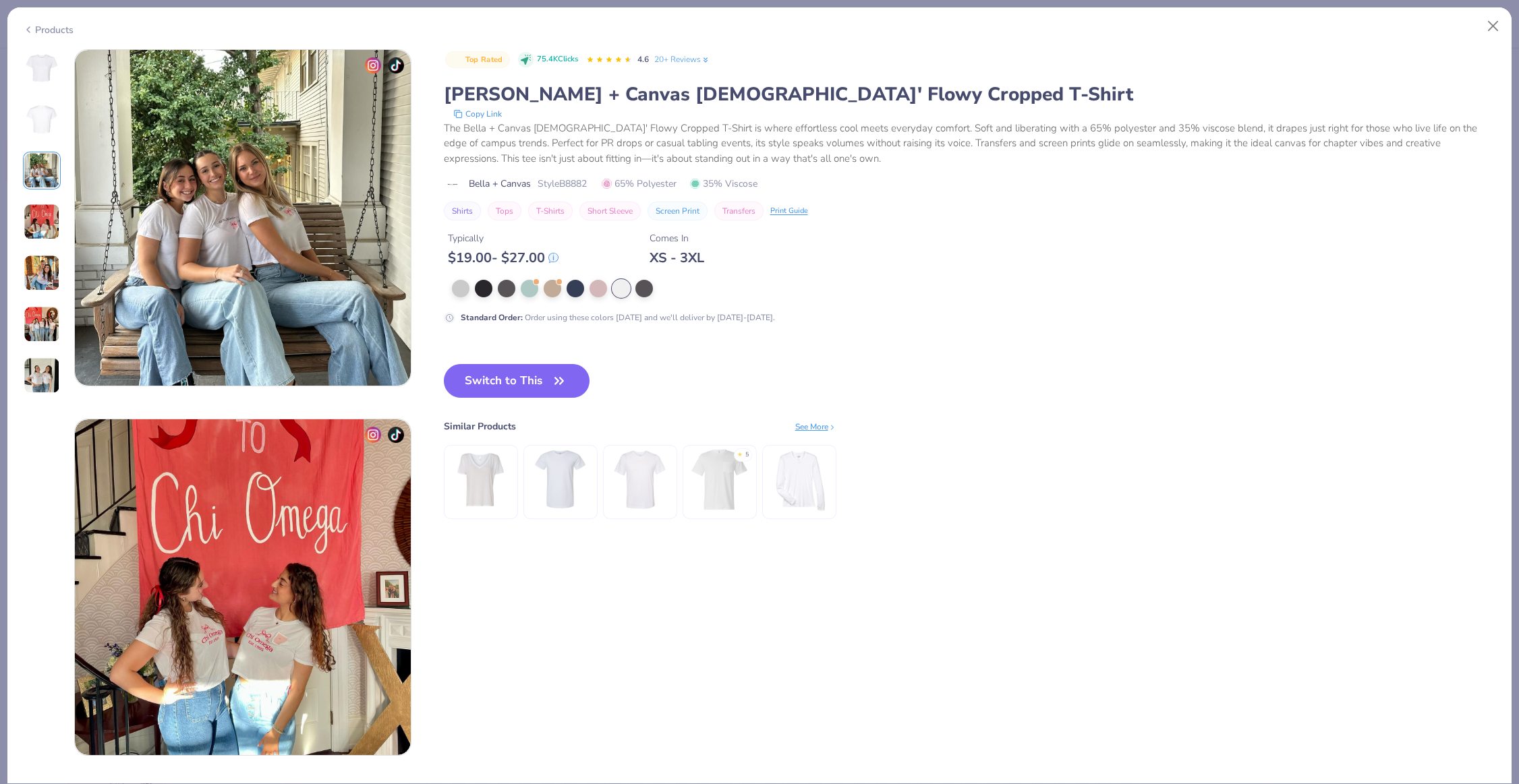
click at [27, 148] on div at bounding box center [42, 221] width 38 height 345
click at [31, 134] on img at bounding box center [42, 120] width 32 height 32
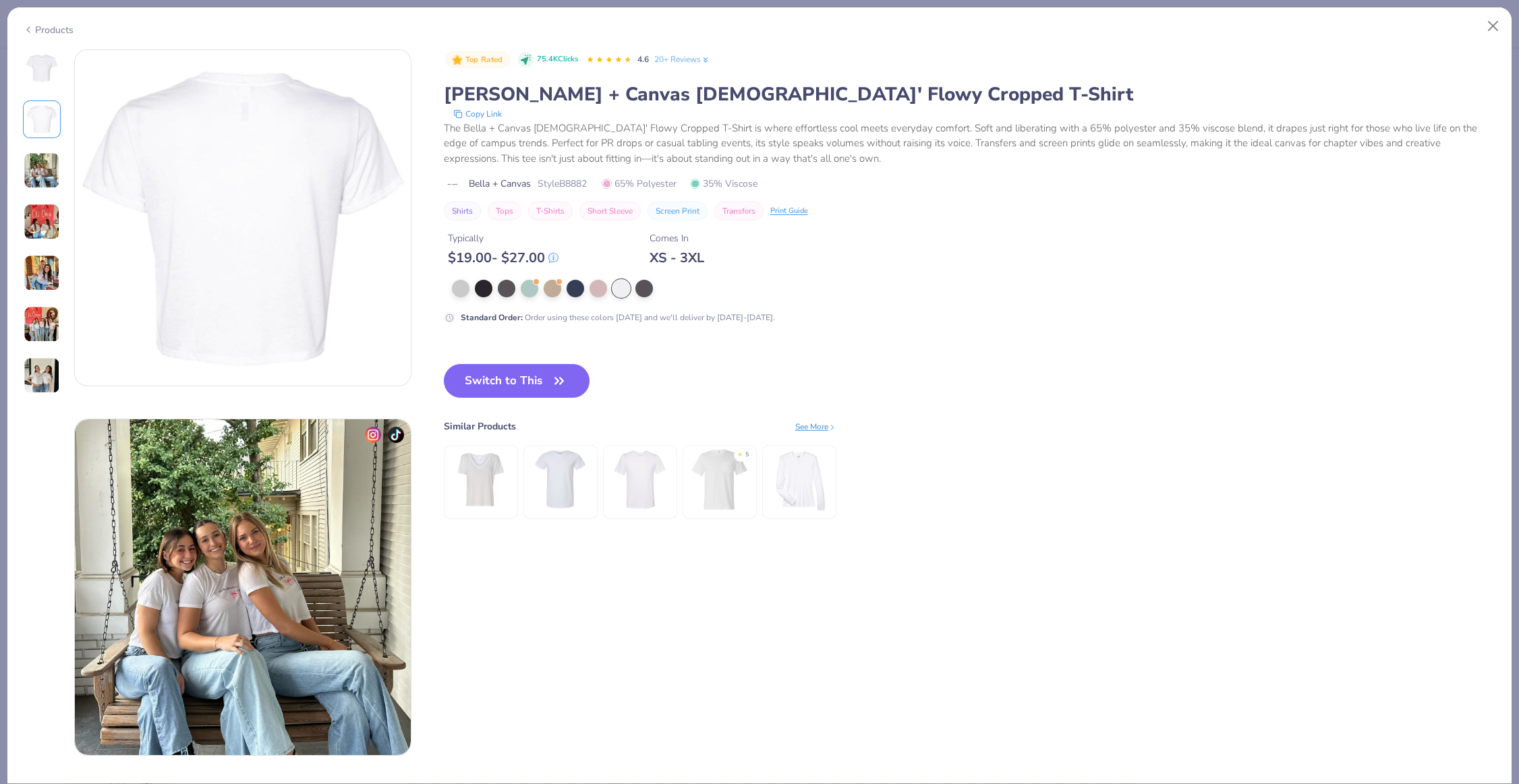
scroll to position [369, 0]
click at [38, 97] on div at bounding box center [42, 221] width 38 height 345
click at [41, 79] on img at bounding box center [42, 68] width 32 height 32
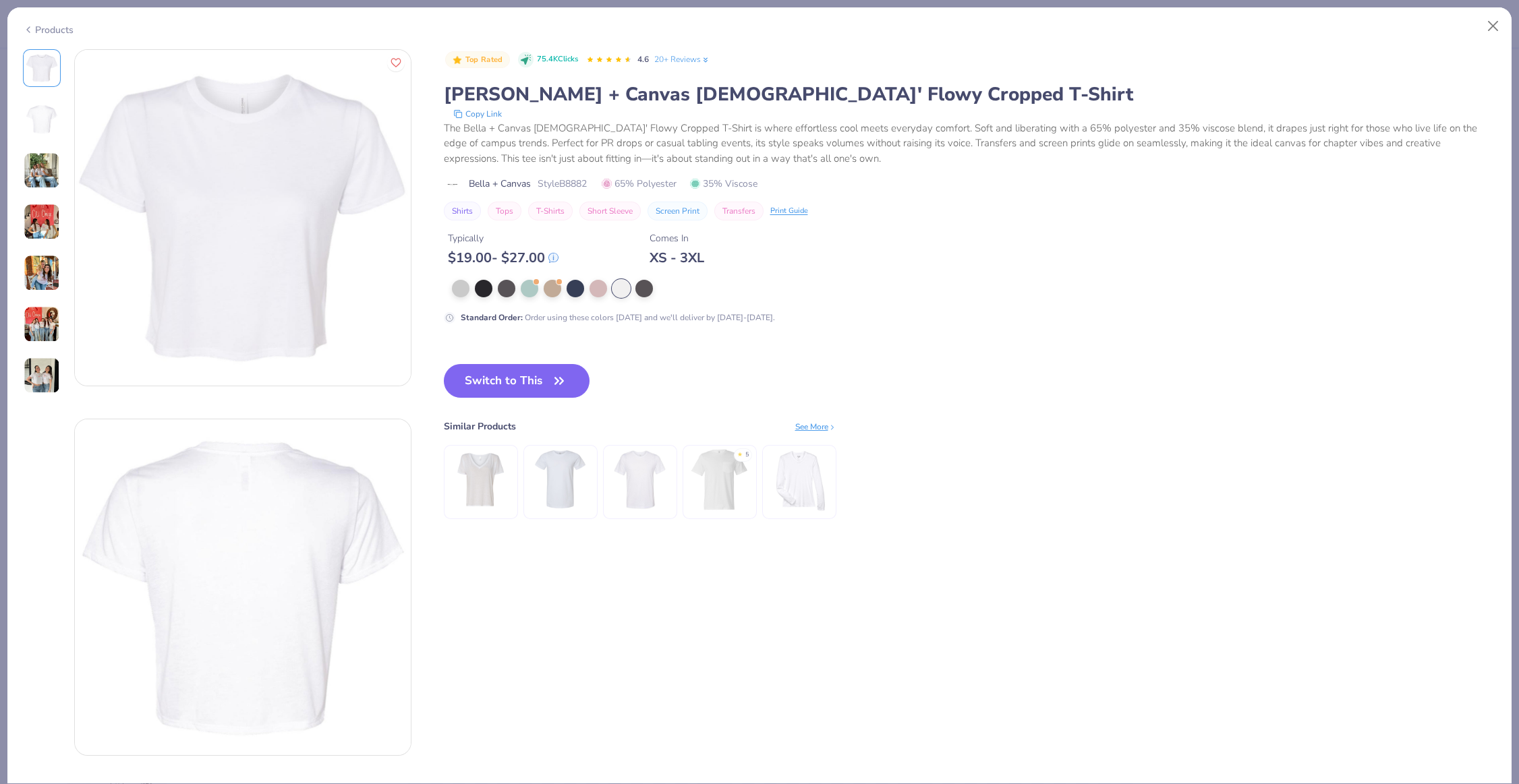
scroll to position [0, 0]
click at [39, 191] on div at bounding box center [42, 221] width 38 height 345
click at [704, 64] on div "4.6 20+ Reviews" at bounding box center [648, 60] width 124 height 22
click at [701, 56] on link "20+ Reviews" at bounding box center [682, 59] width 56 height 12
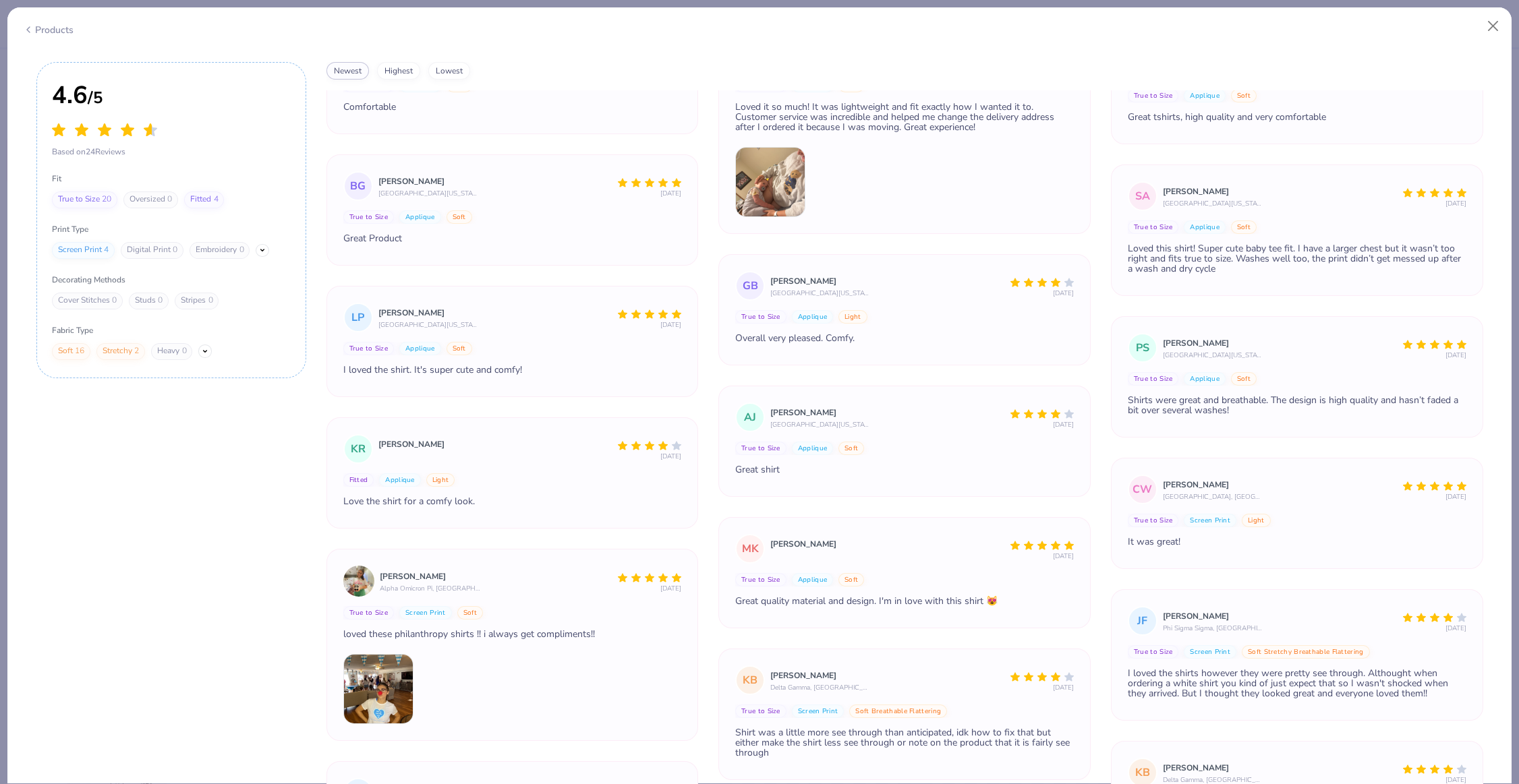
scroll to position [451, 0]
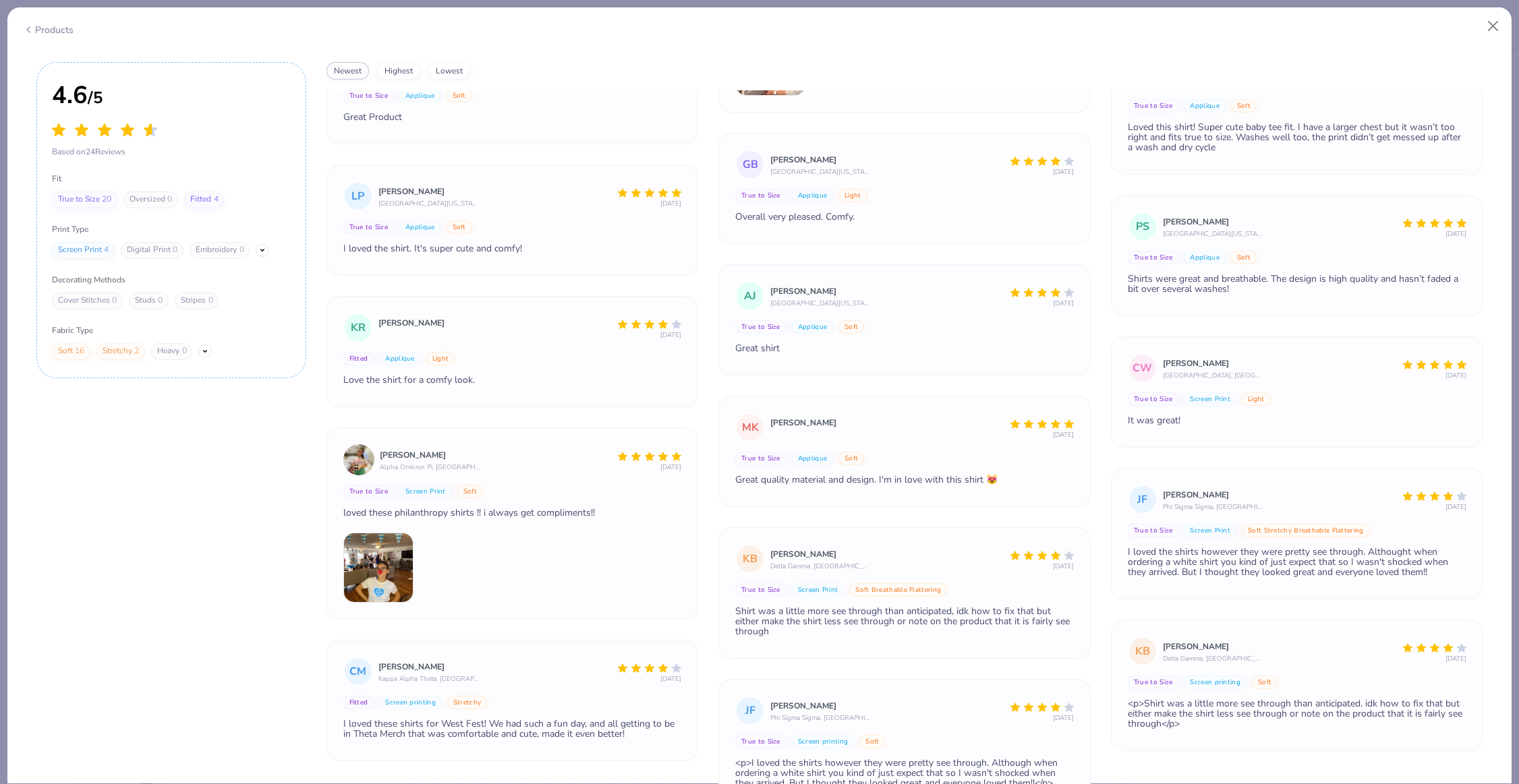
click at [391, 556] on img at bounding box center [379, 567] width 70 height 70
click at [388, 548] on img at bounding box center [379, 567] width 70 height 70
click at [386, 499] on div "[PERSON_NAME] Alpha Omicron Pi, [GEOGRAPHIC_DATA][US_STATE] at [GEOGRAPHIC_DATA…" at bounding box center [512, 484] width 338 height 79
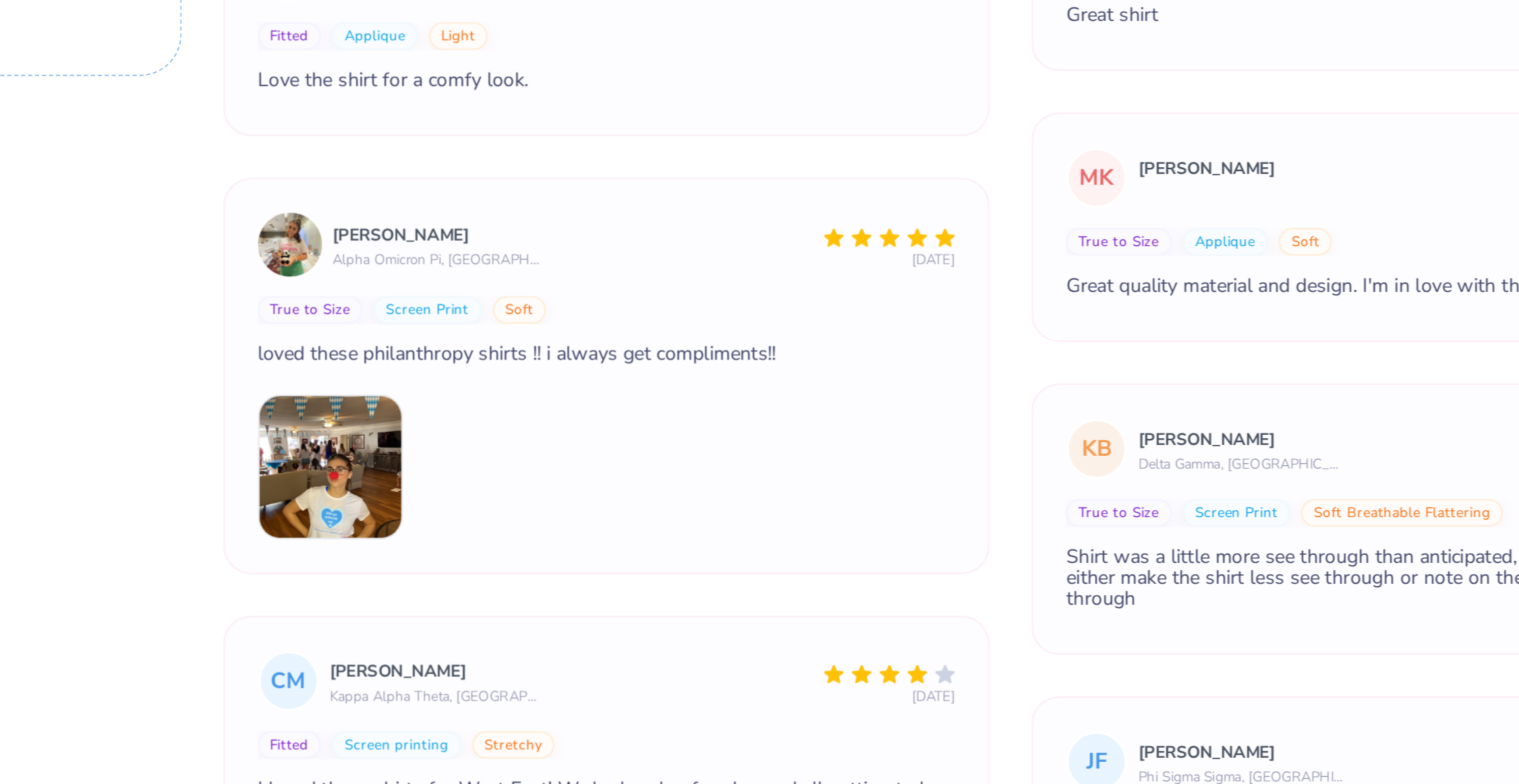
scroll to position [4303, 0]
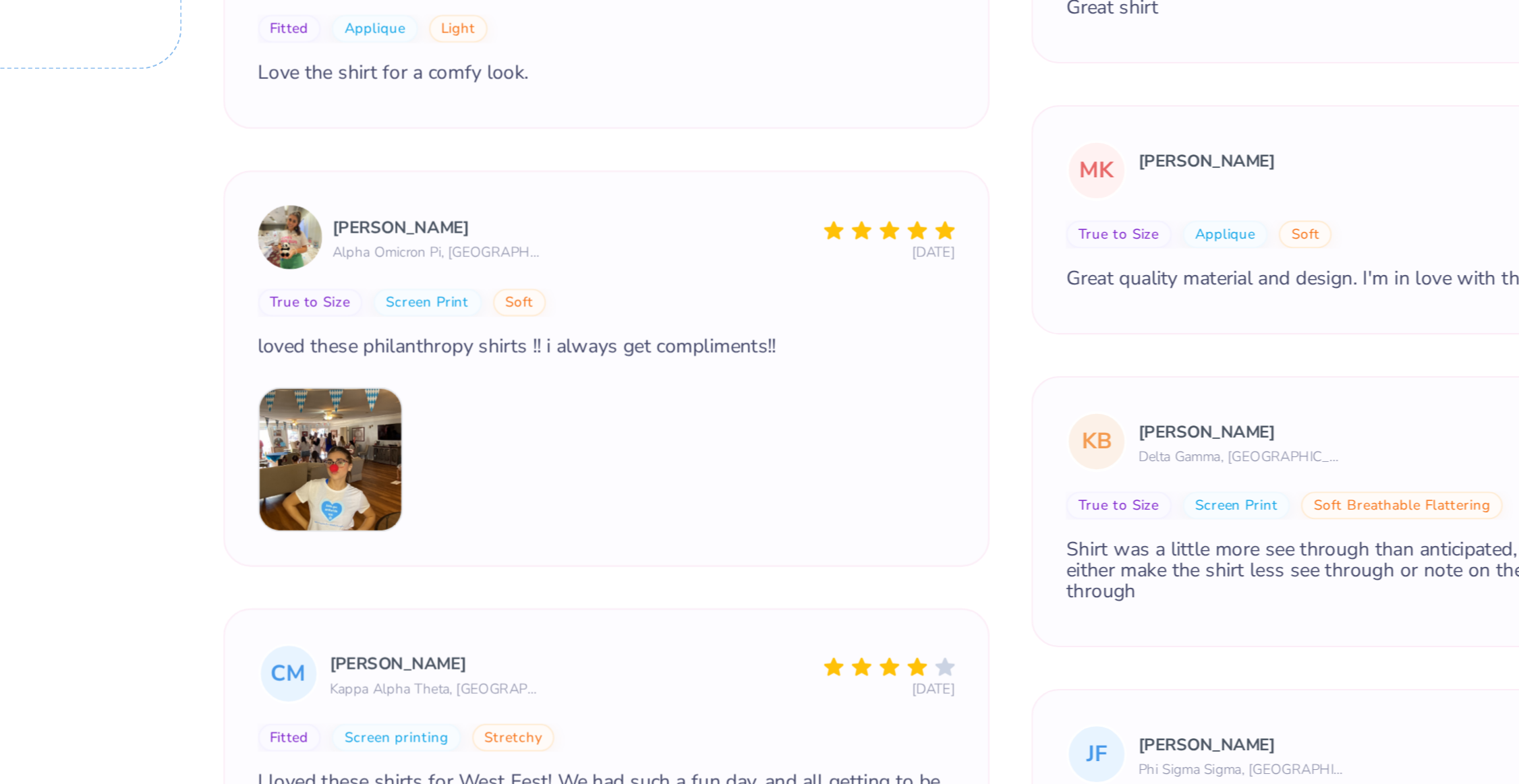
click at [512, 451] on div at bounding box center [512, 477] width 338 height 70
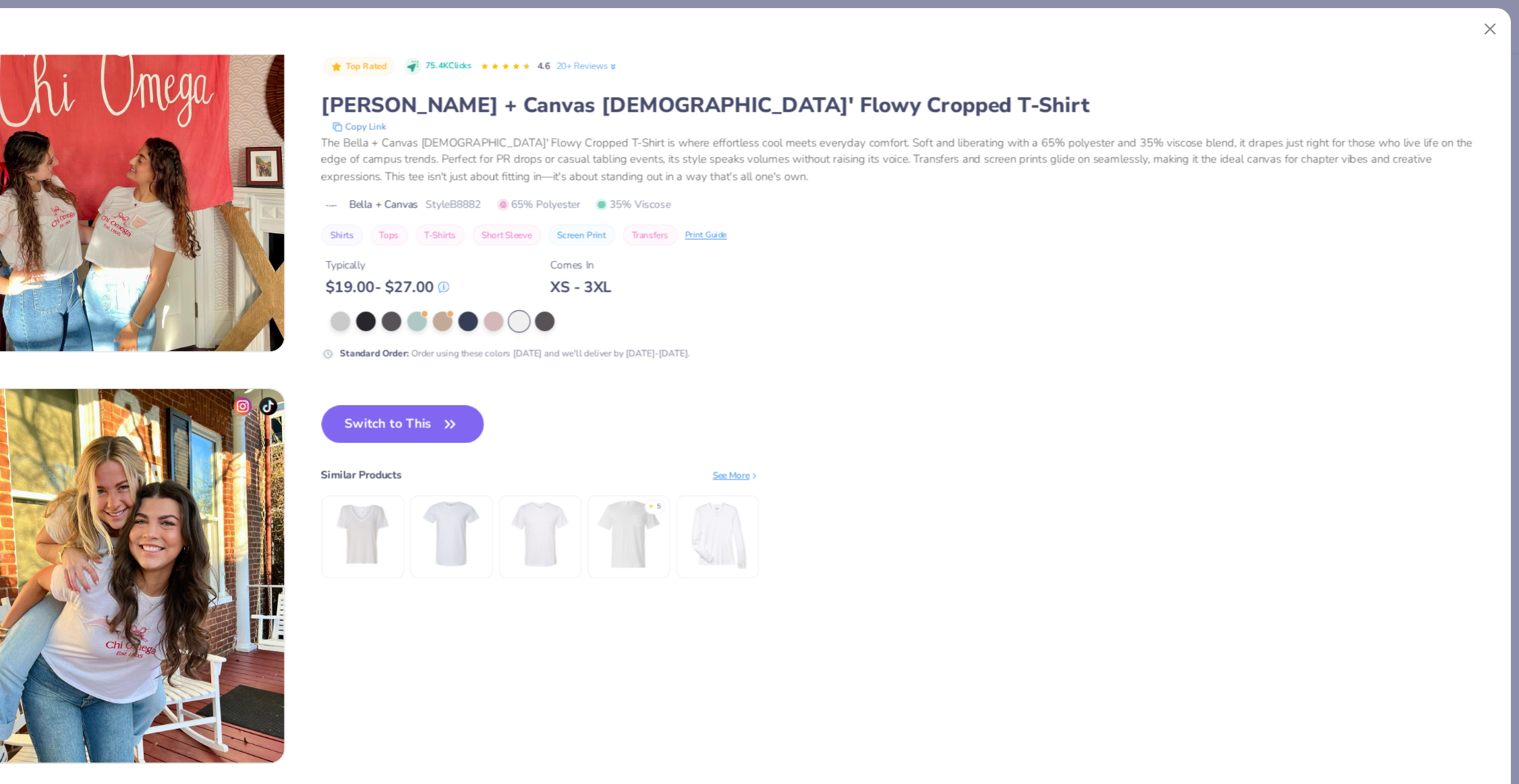
scroll to position [0, 0]
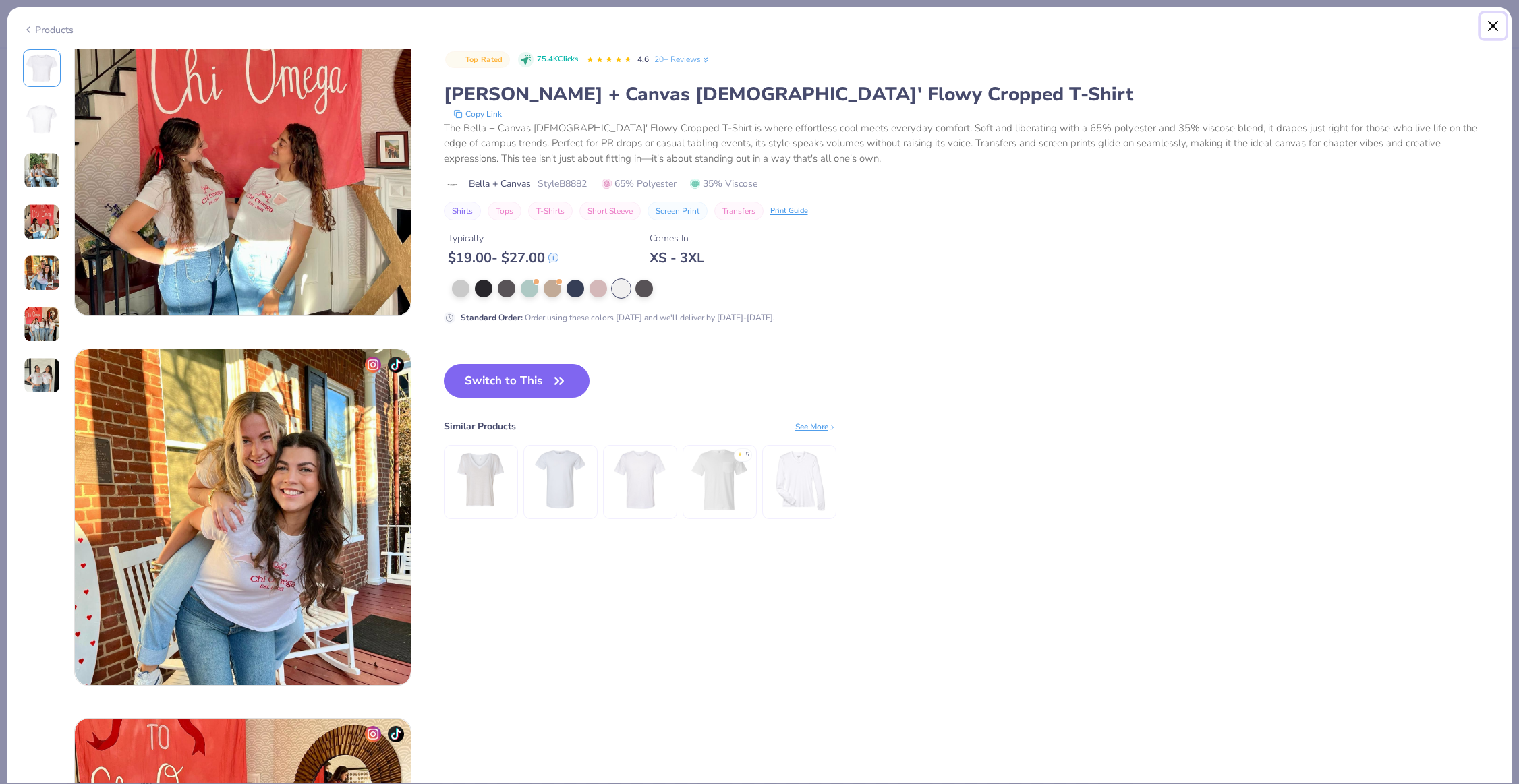
click at [1495, 29] on button "Close" at bounding box center [1494, 26] width 25 height 25
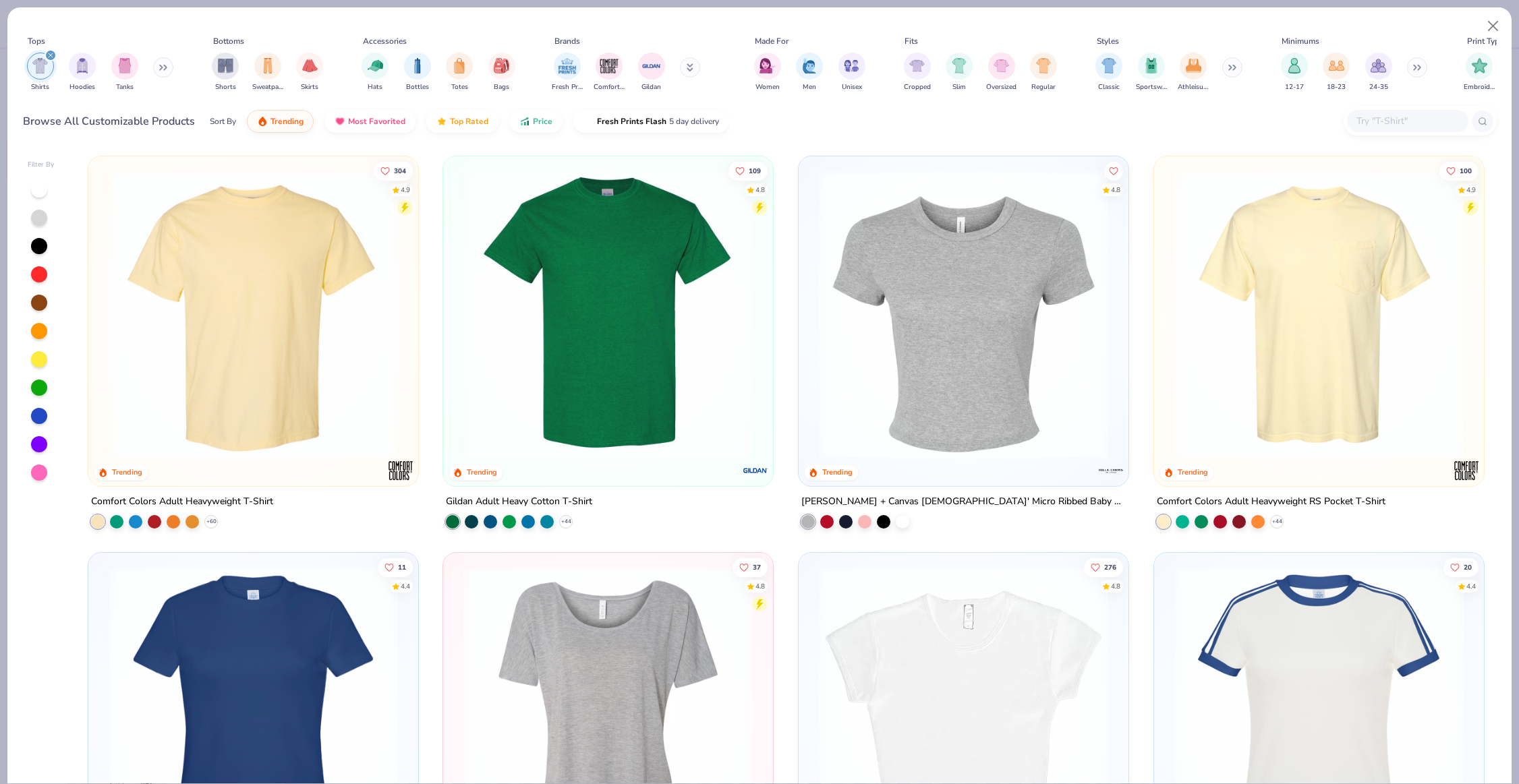
click at [319, 333] on img at bounding box center [253, 314] width 303 height 289
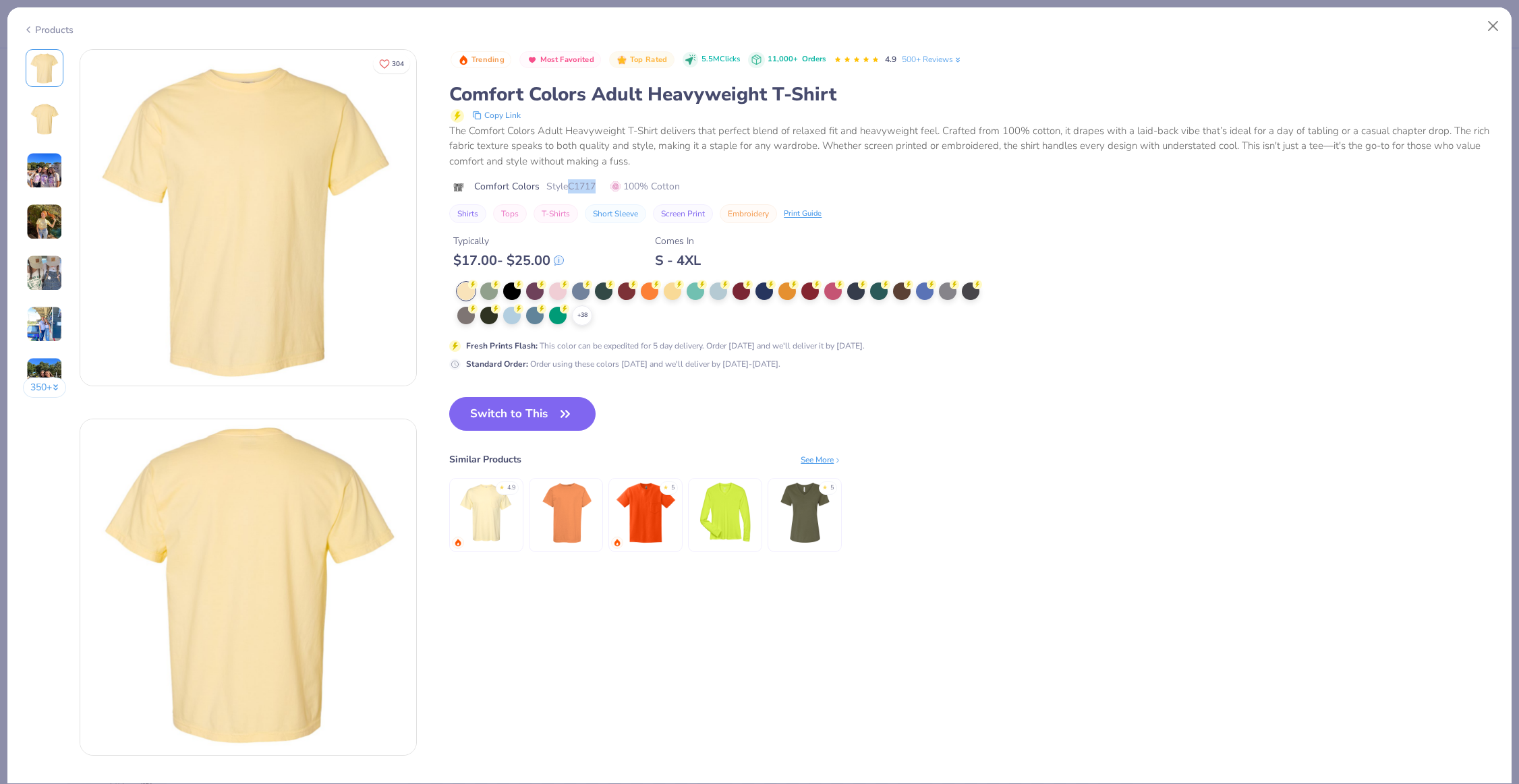
drag, startPoint x: 598, startPoint y: 188, endPoint x: 572, endPoint y: 187, distance: 26.0
click at [572, 187] on div "Comfort Colors Style C1717 100% Cotton" at bounding box center [973, 186] width 1047 height 14
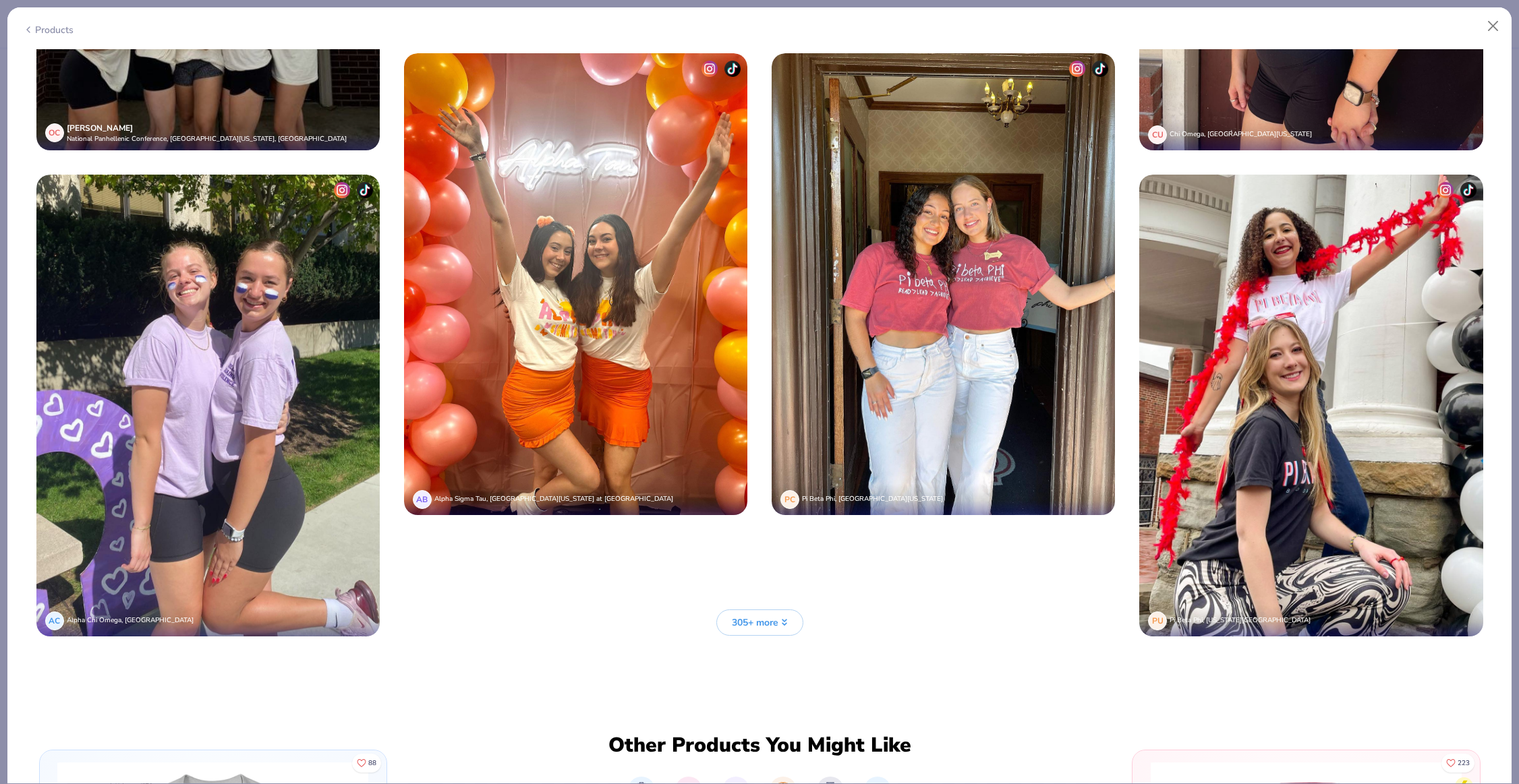
click at [733, 614] on button "305+ more" at bounding box center [760, 622] width 87 height 26
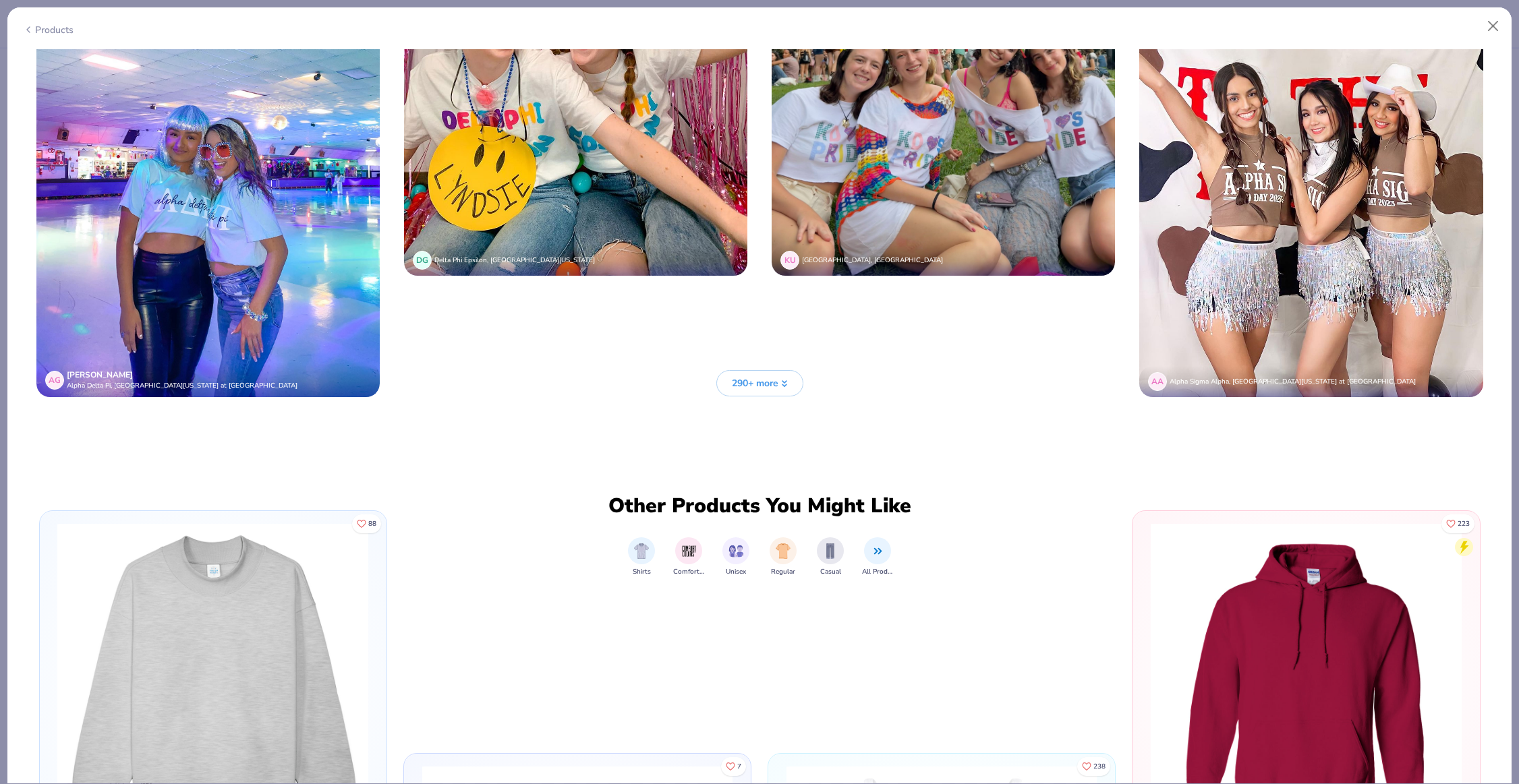
scroll to position [10098, 0]
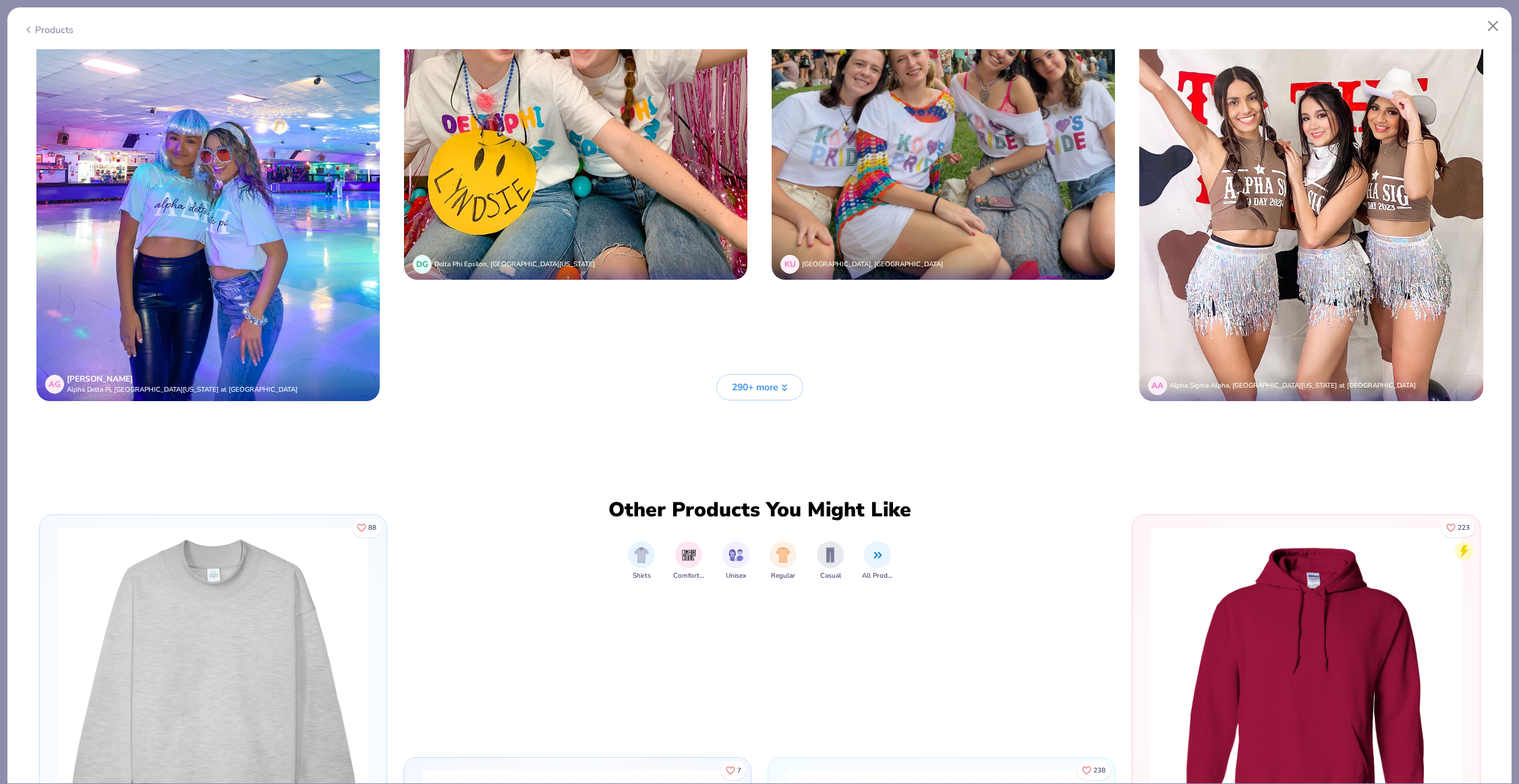
click at [785, 382] on button "290+ more" at bounding box center [760, 387] width 87 height 26
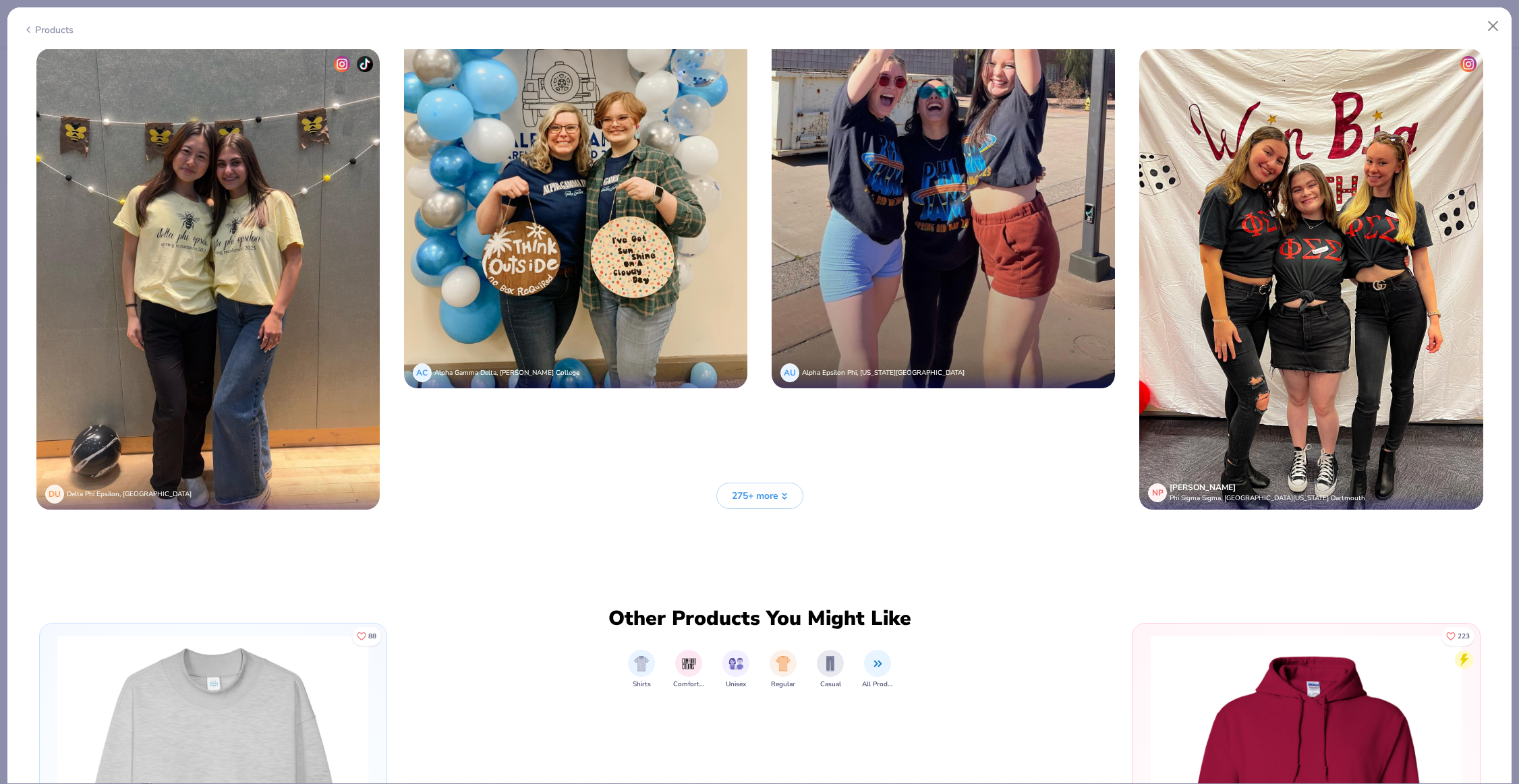
scroll to position [12154, 0]
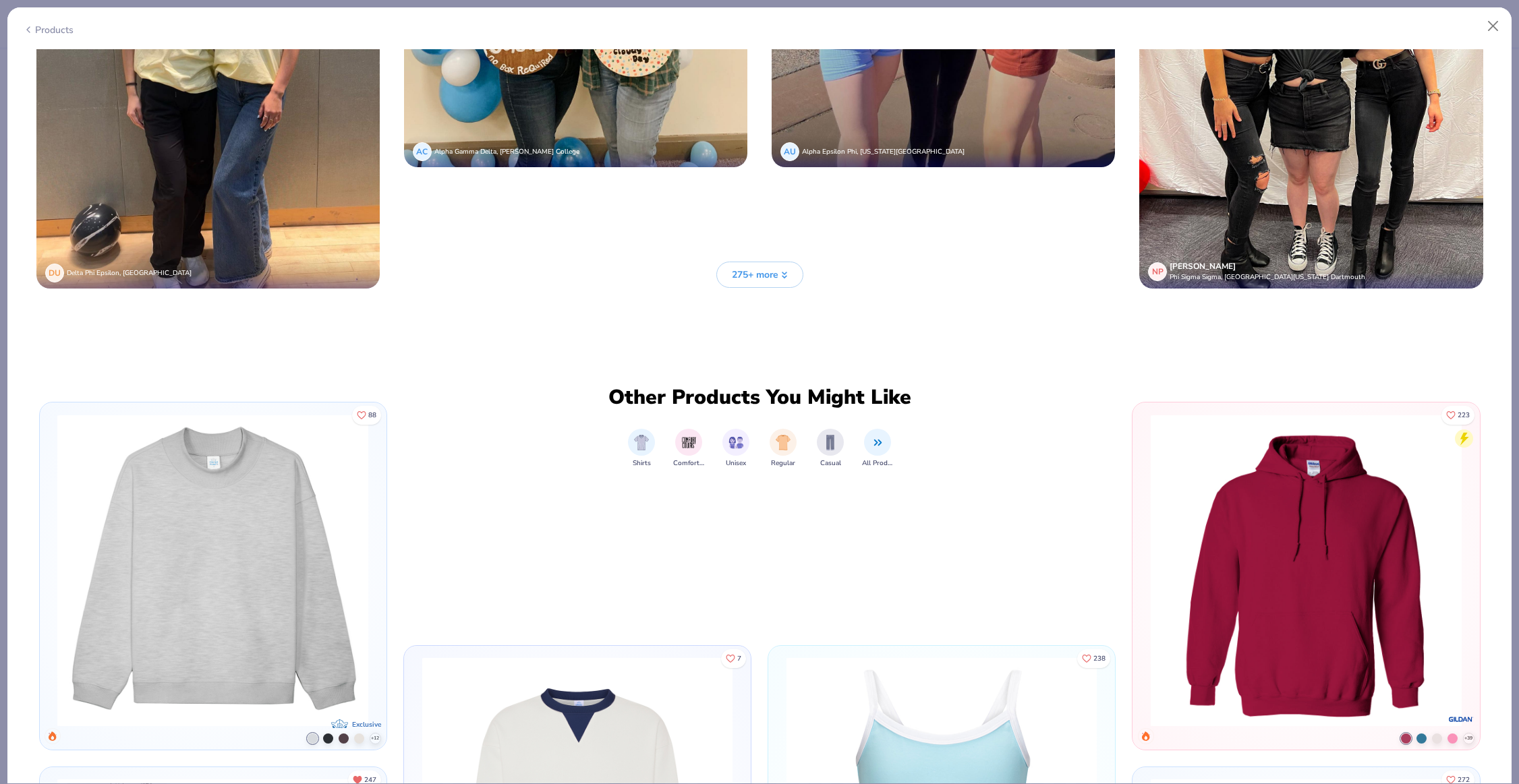
click at [782, 264] on button "275+ more" at bounding box center [760, 274] width 87 height 26
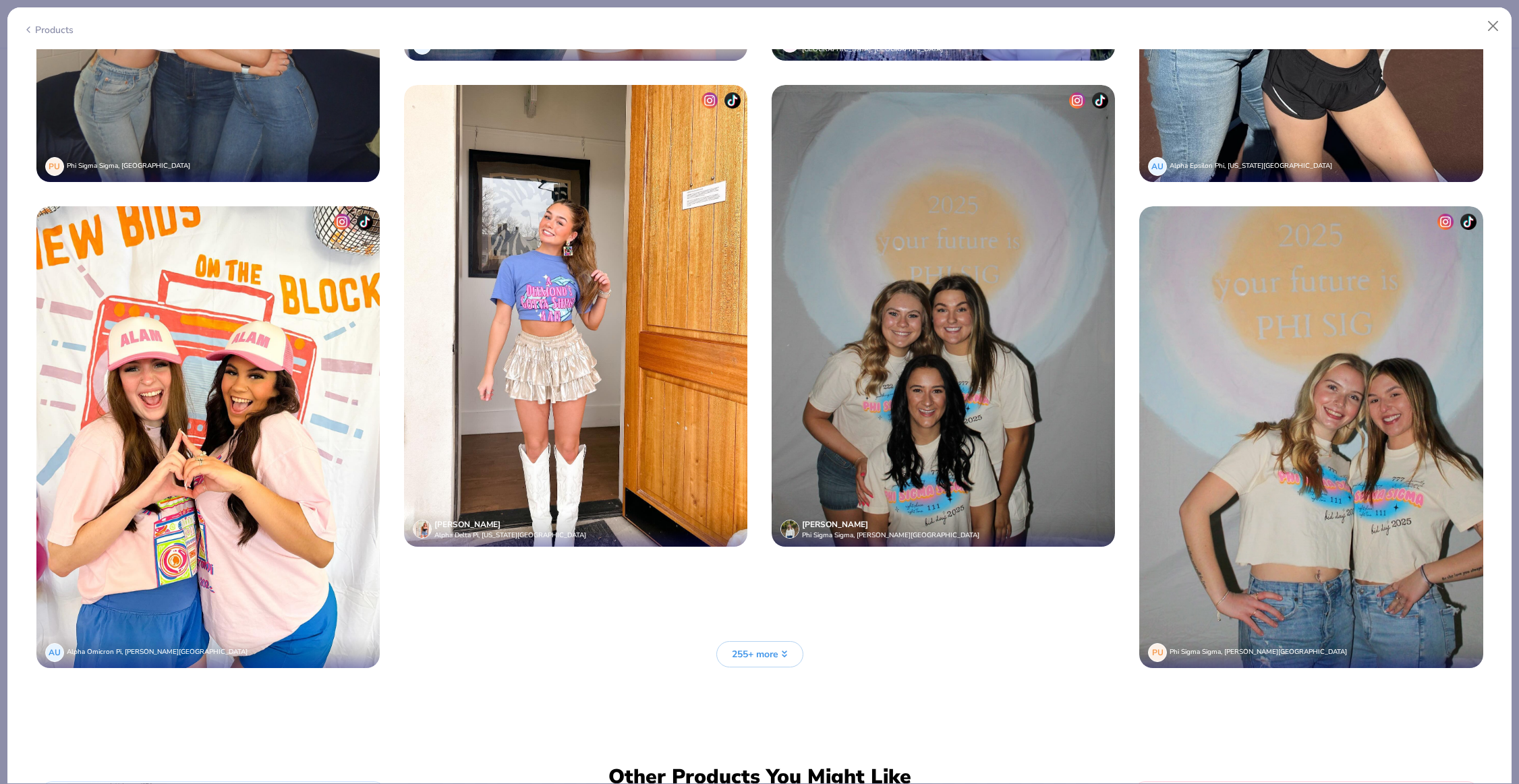
scroll to position [13978, 0]
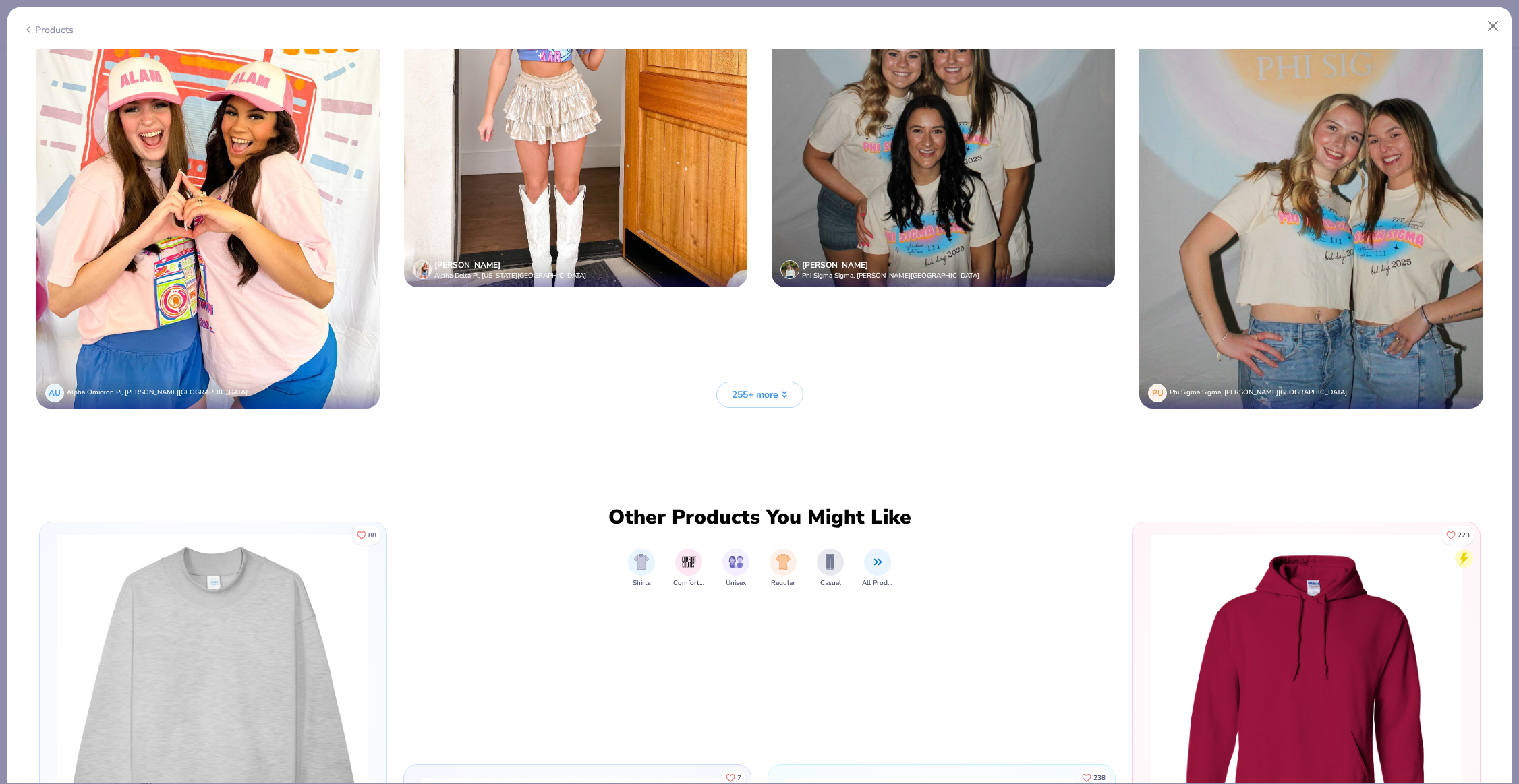
click at [796, 395] on button "255+ more" at bounding box center [760, 394] width 87 height 26
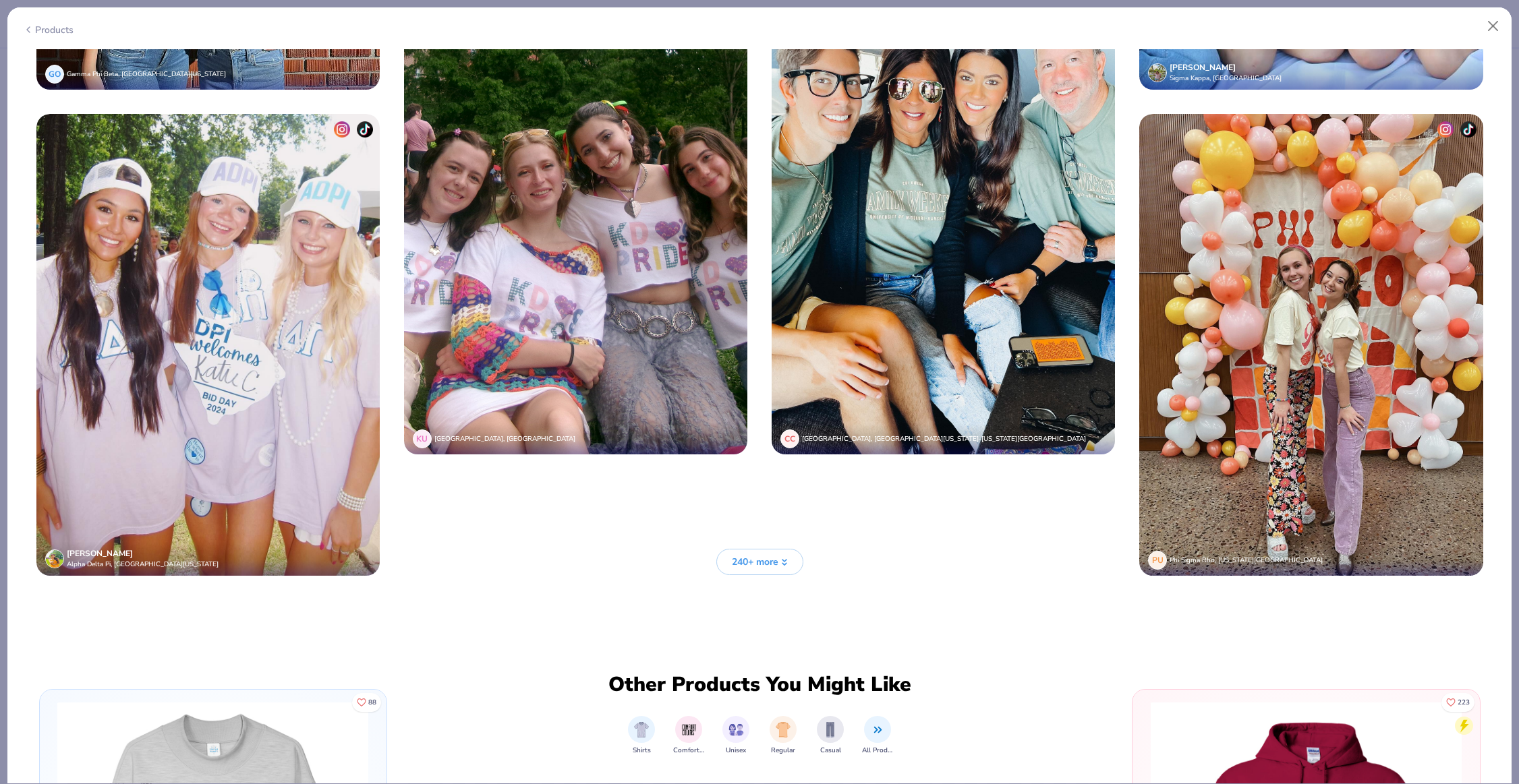
scroll to position [15878, 0]
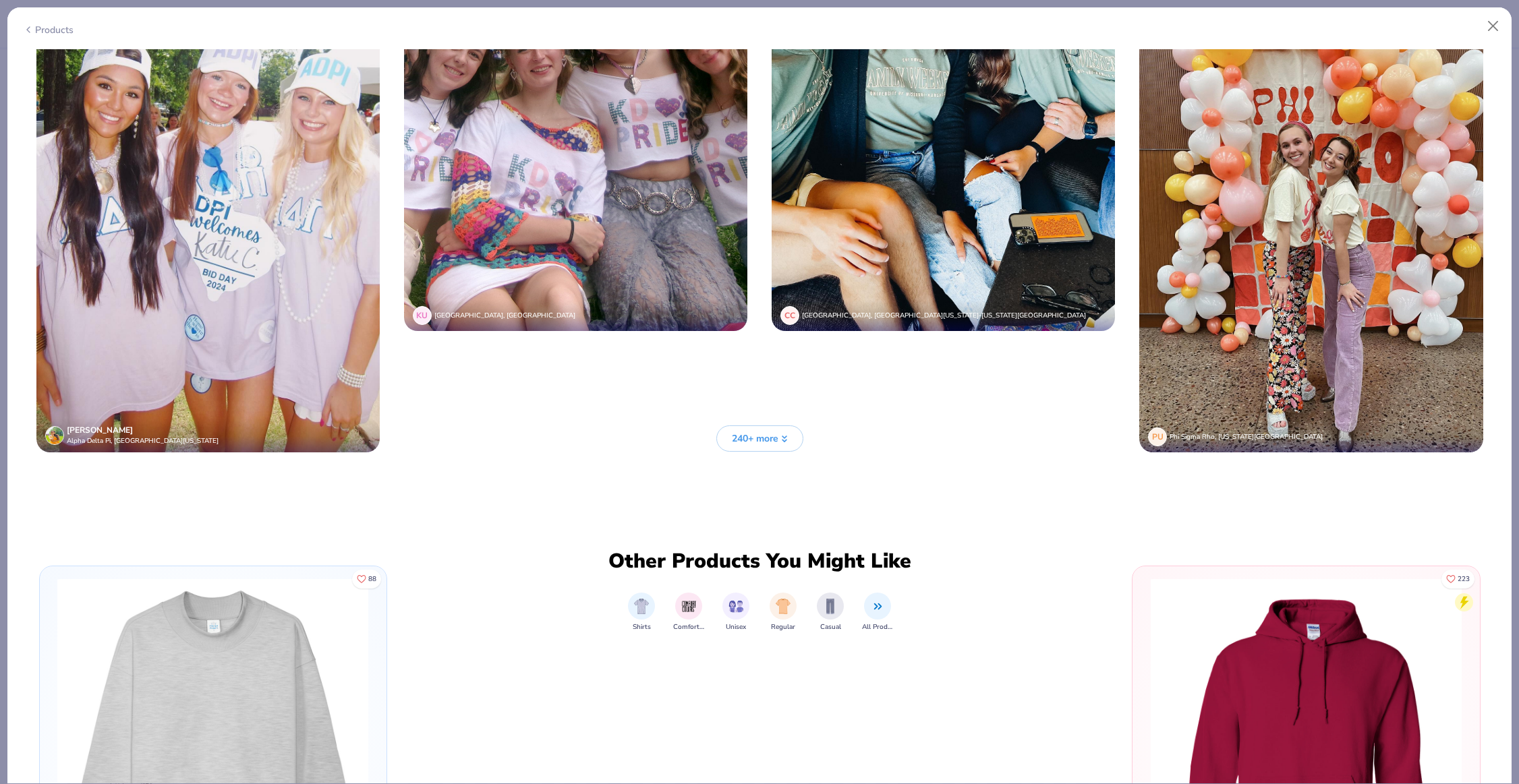
click at [746, 442] on span "240+ more" at bounding box center [755, 439] width 46 height 14
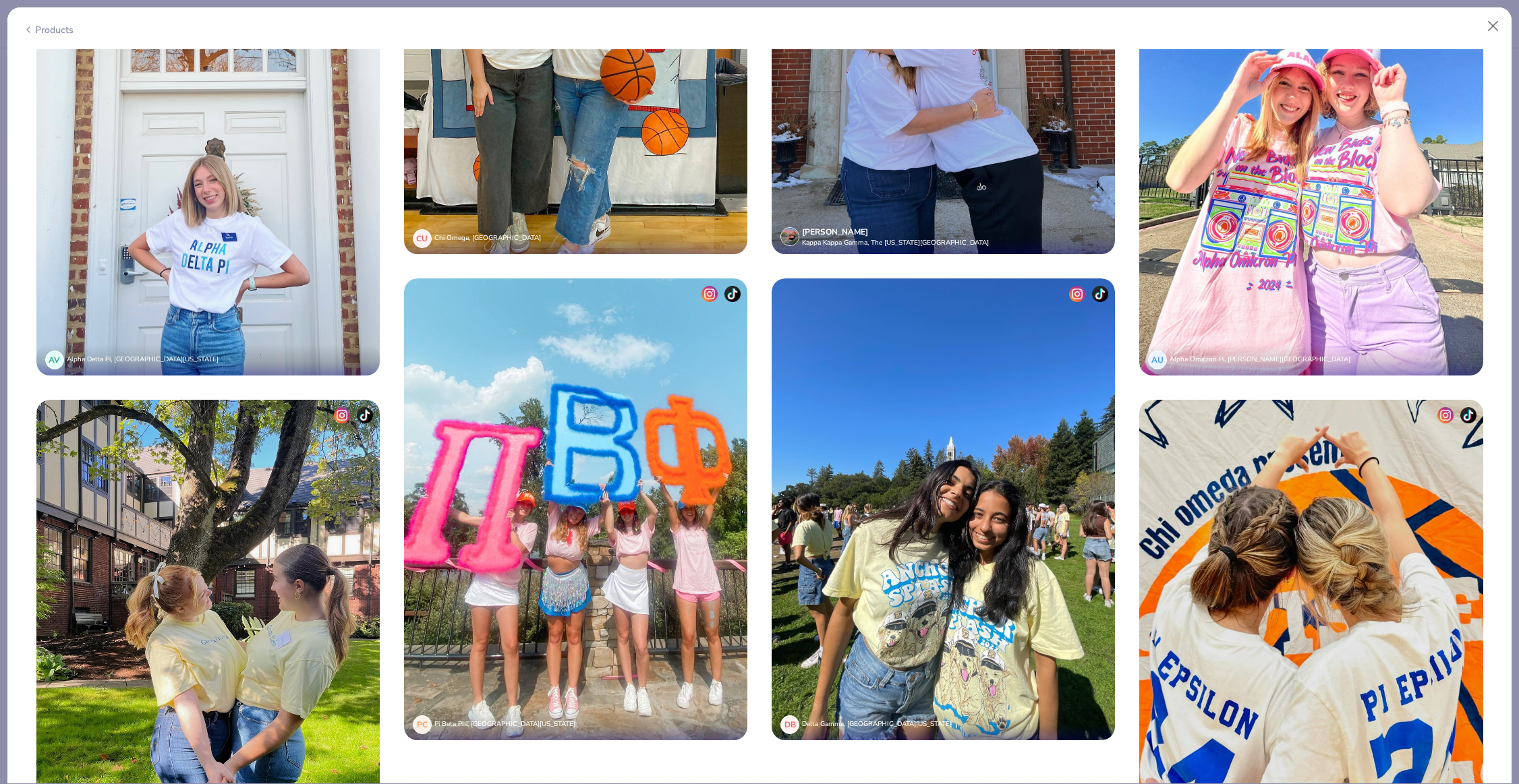
scroll to position [17775, 0]
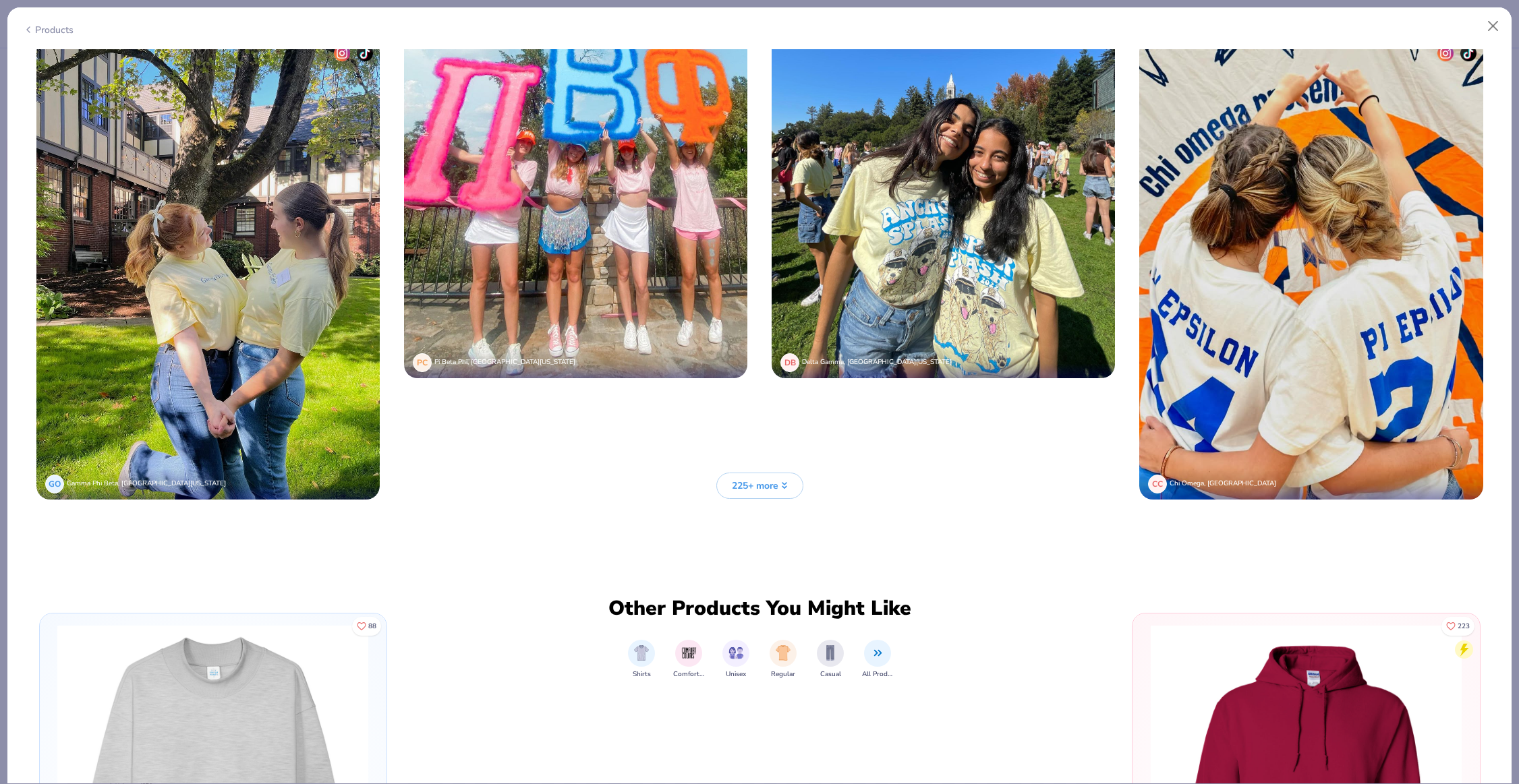
click at [755, 492] on span "225+ more" at bounding box center [755, 486] width 46 height 14
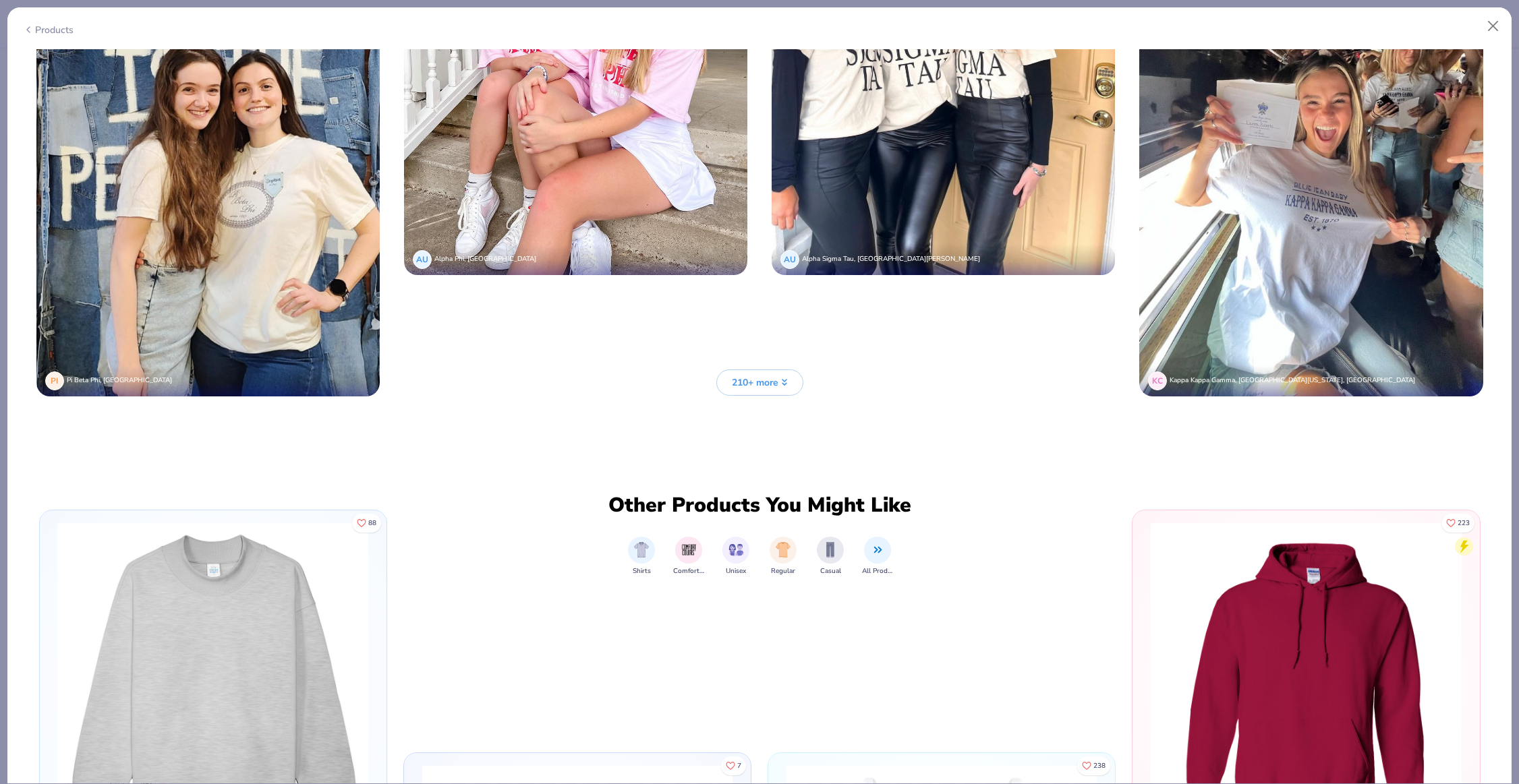
scroll to position [19983, 0]
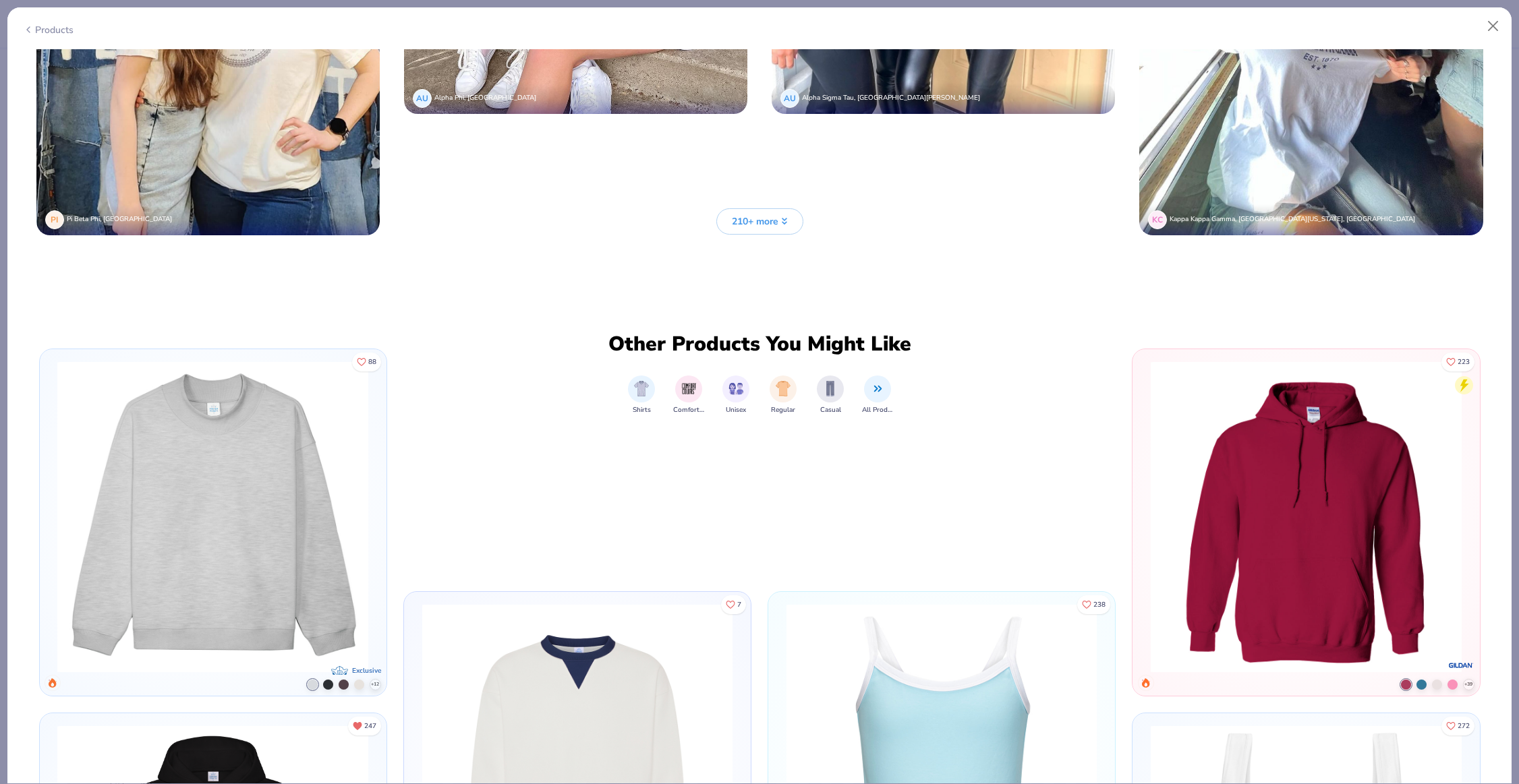
click at [761, 235] on button "210+ more" at bounding box center [760, 221] width 87 height 26
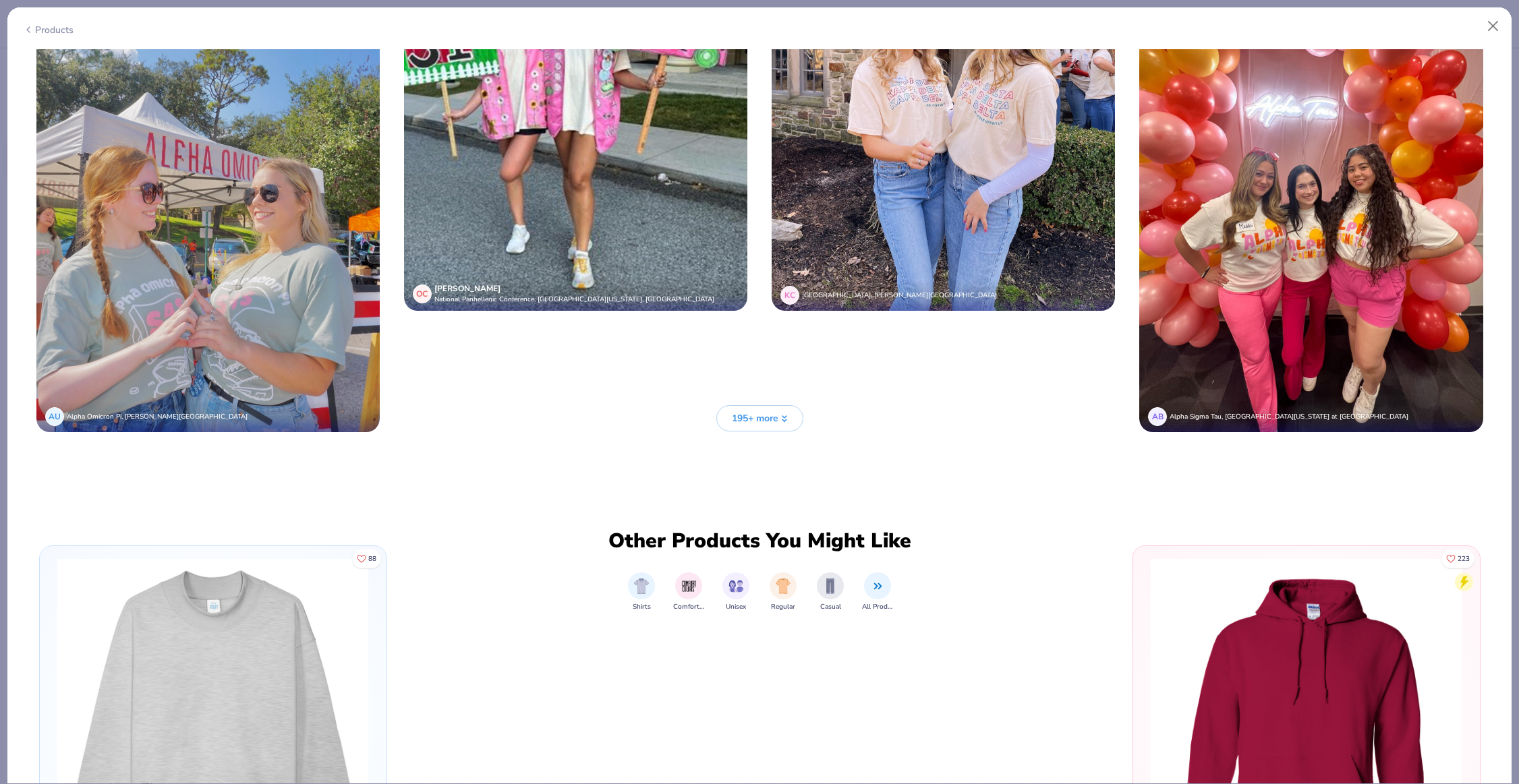
scroll to position [21803, 0]
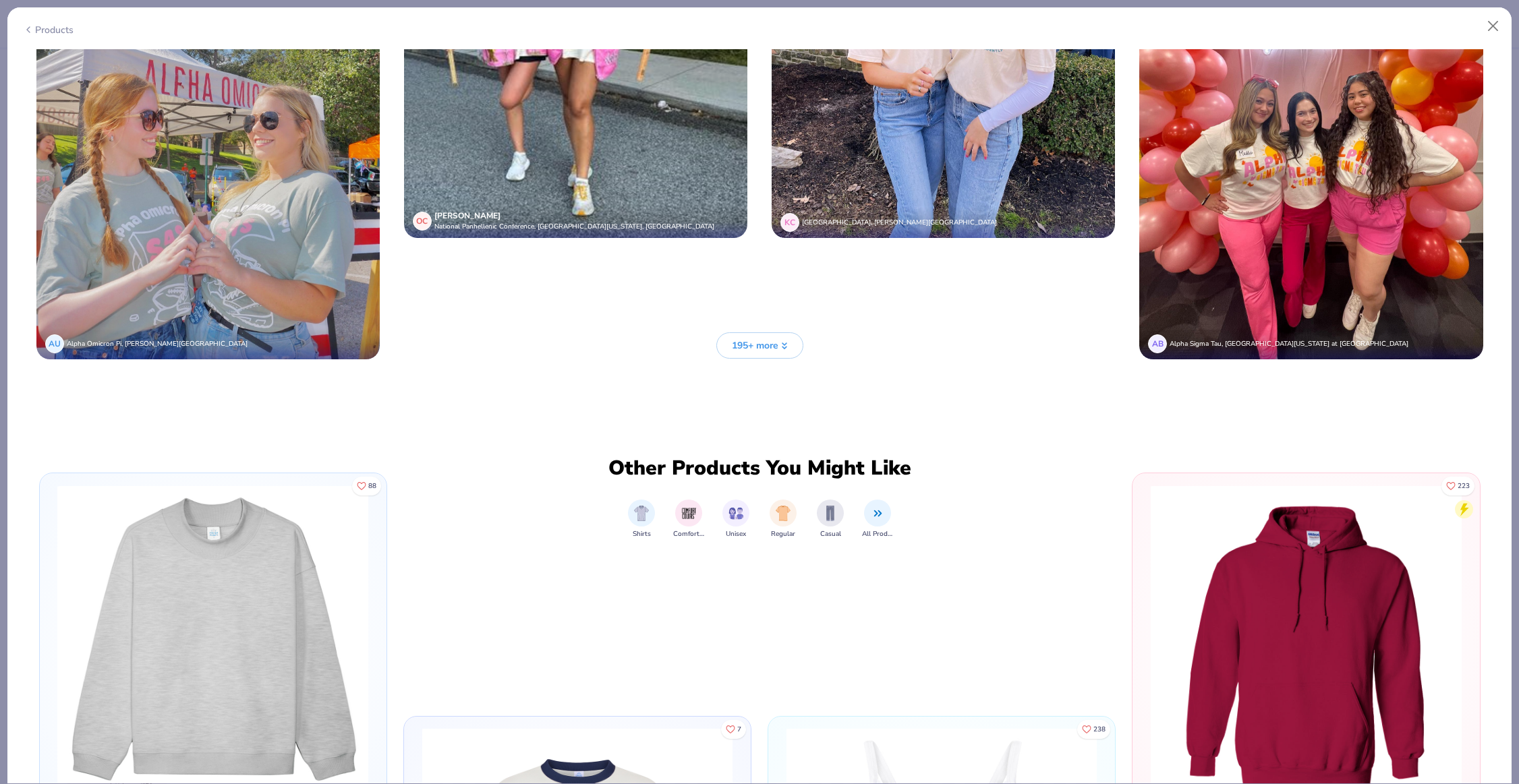
click at [727, 359] on button "195+ more" at bounding box center [760, 345] width 87 height 26
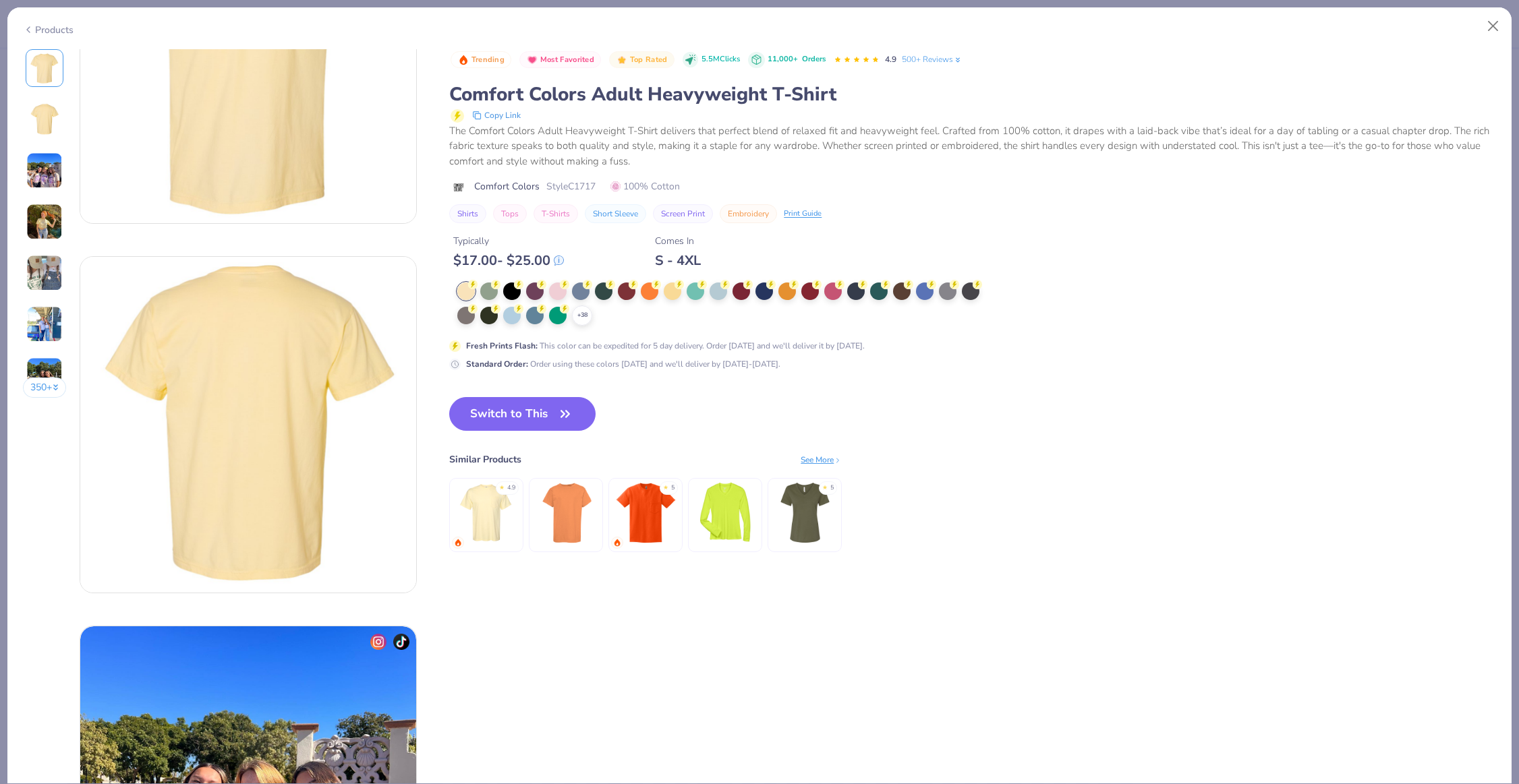
scroll to position [0, 0]
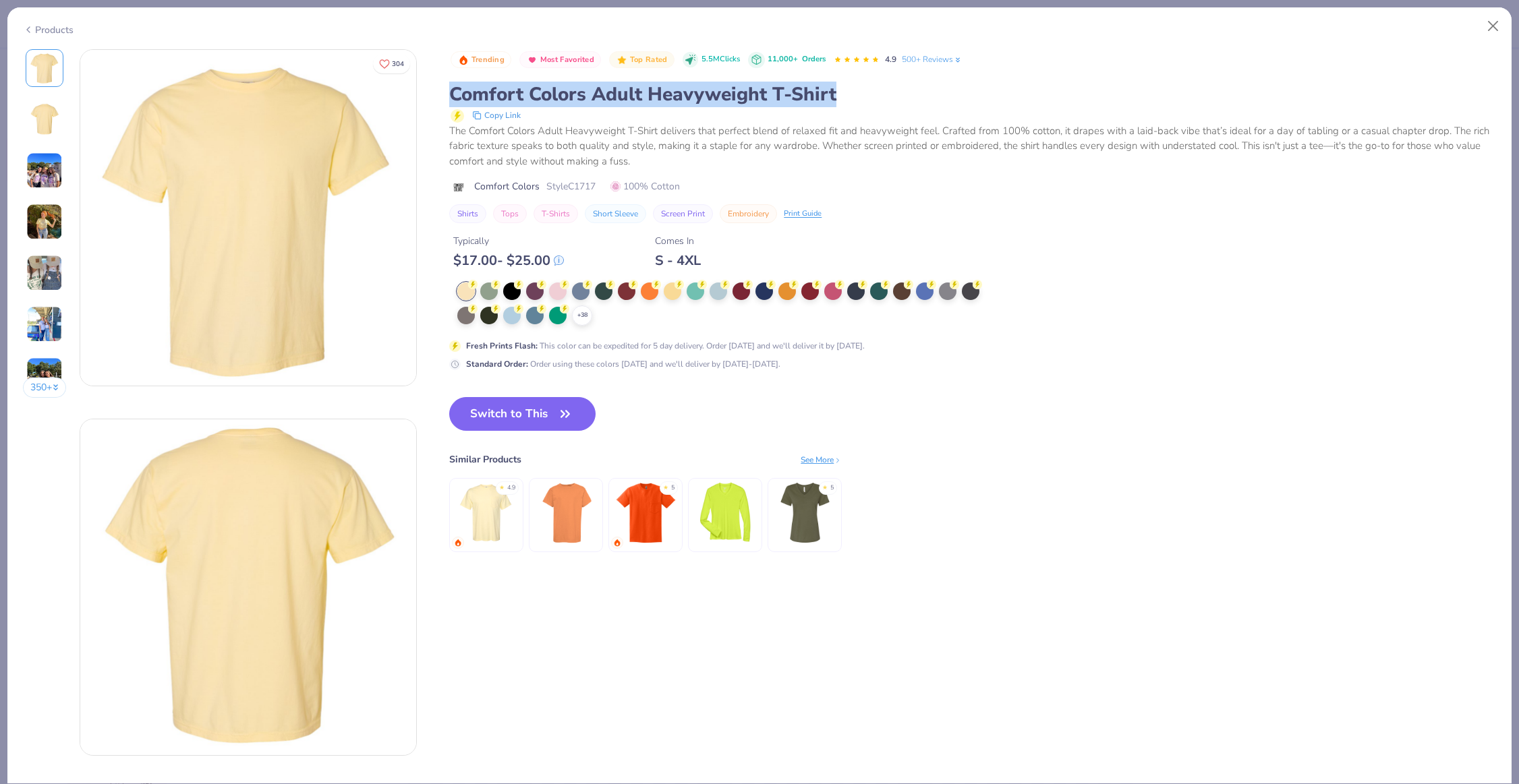
drag, startPoint x: 450, startPoint y: 89, endPoint x: 837, endPoint y: 92, distance: 387.0
click at [837, 92] on div "Comfort Colors Adult Heavyweight T-Shirt" at bounding box center [973, 94] width 1047 height 25
copy div "Comfort Colors Adult Heavyweight T-Shirt"
drag, startPoint x: 596, startPoint y: 179, endPoint x: 573, endPoint y: 181, distance: 23.1
click at [573, 181] on span "Style C1717" at bounding box center [571, 186] width 49 height 14
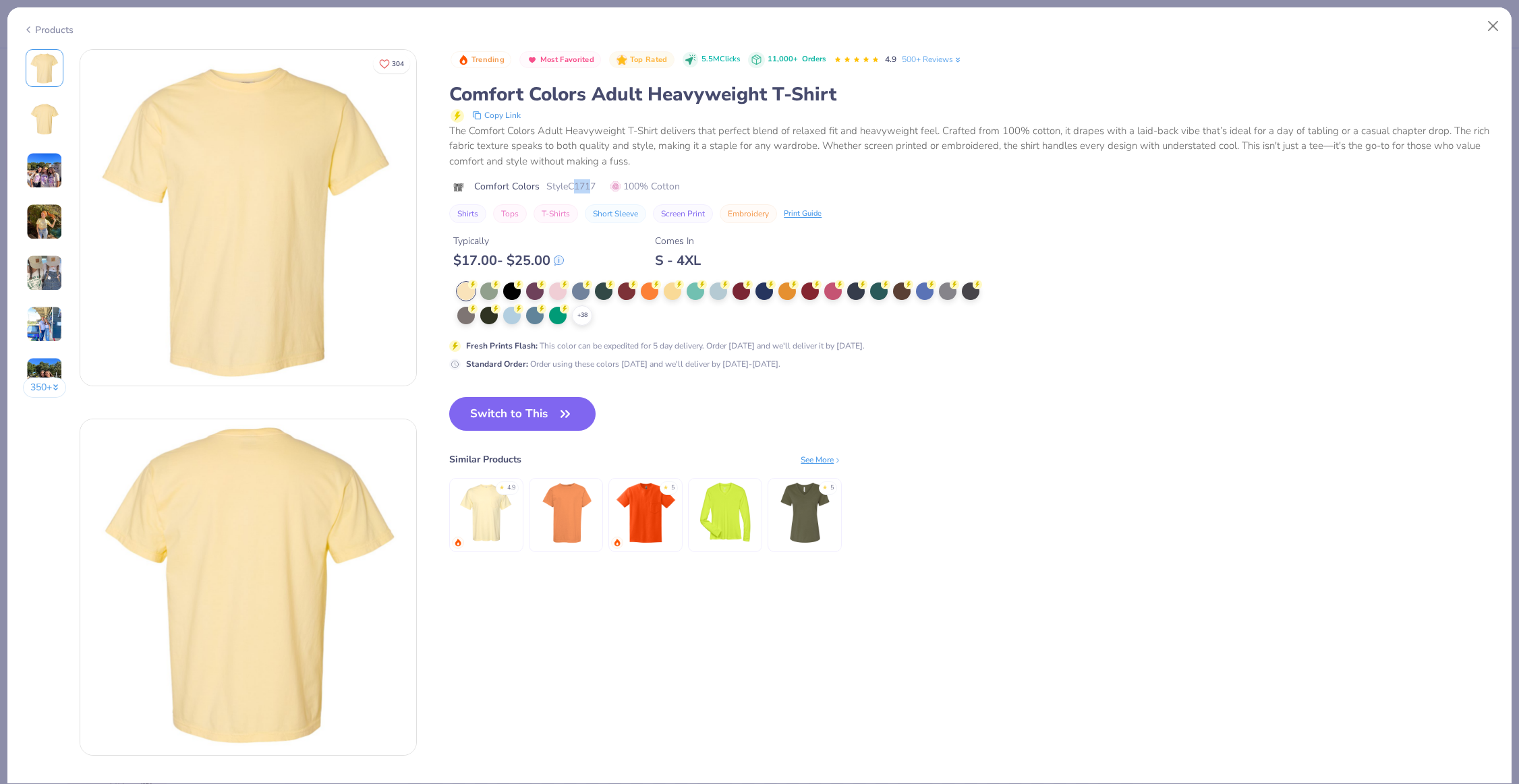
click at [573, 181] on span "Style C1717" at bounding box center [571, 186] width 49 height 14
drag, startPoint x: 573, startPoint y: 183, endPoint x: 599, endPoint y: 184, distance: 26.0
click at [599, 184] on div "Comfort Colors Style C1717 100% Cotton" at bounding box center [973, 186] width 1047 height 14
copy span "C1717"
click at [511, 110] on button "Copy Link" at bounding box center [496, 115] width 57 height 16
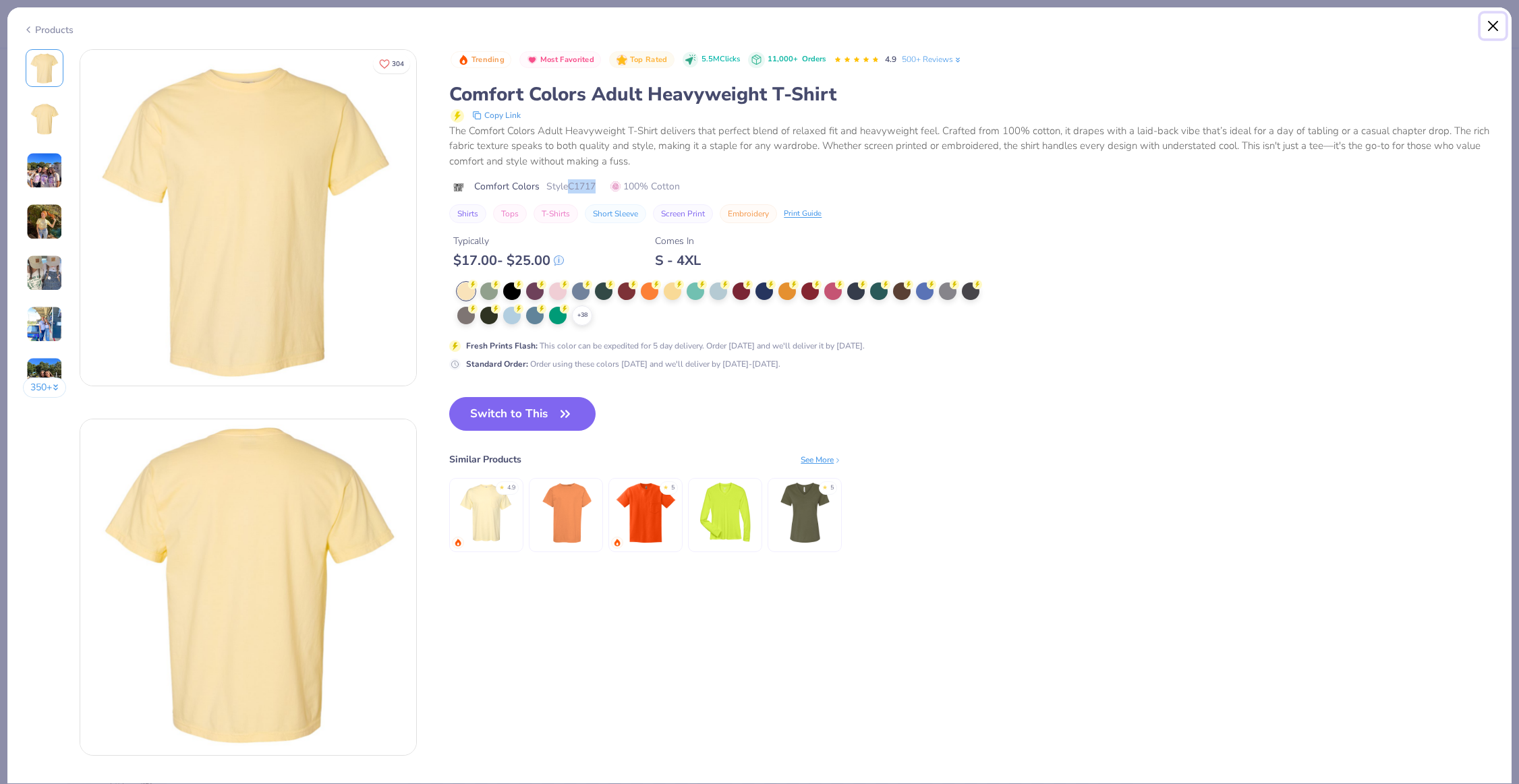
click at [1492, 21] on button "Close" at bounding box center [1494, 26] width 25 height 25
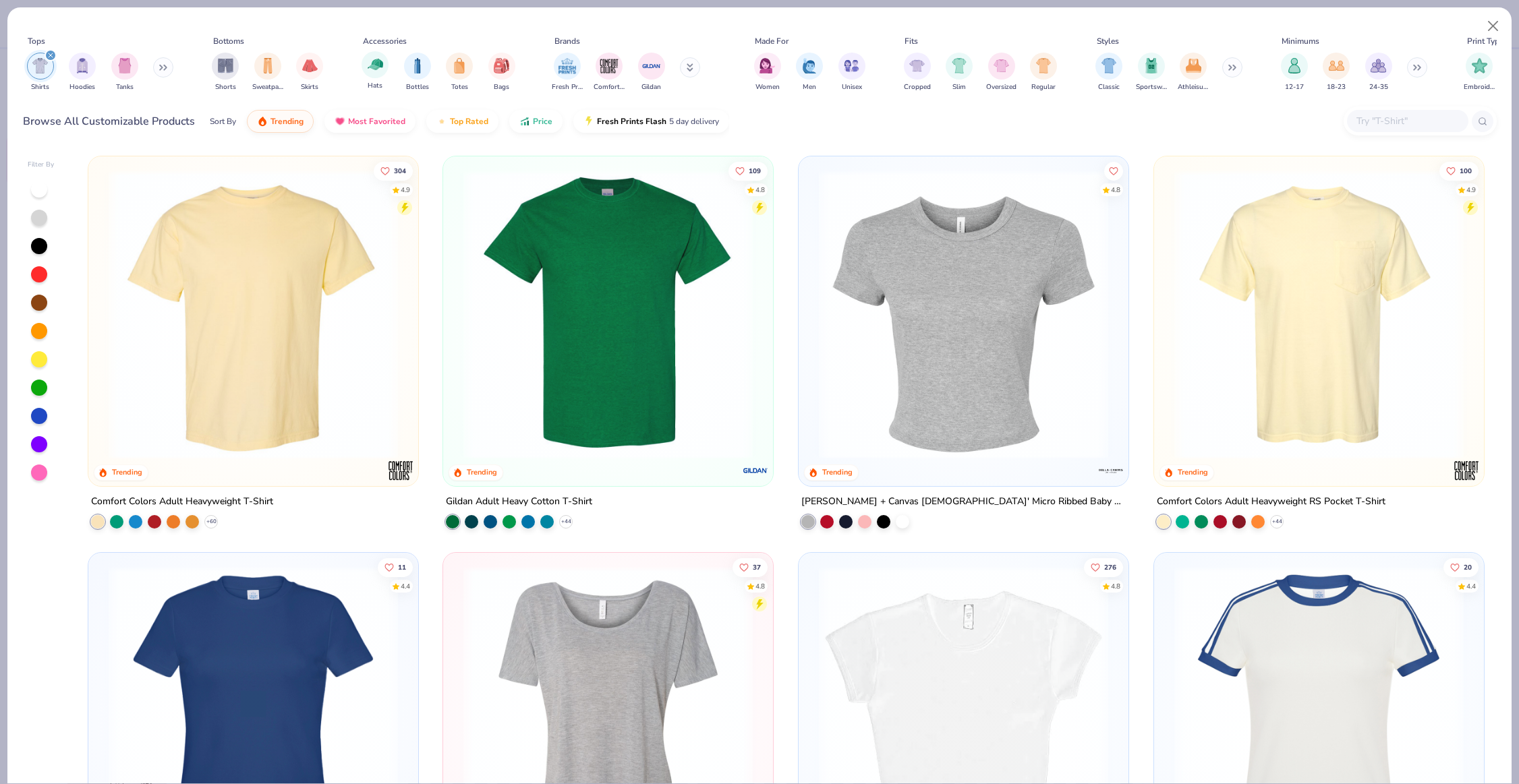
click at [362, 72] on div "Hats" at bounding box center [375, 71] width 27 height 40
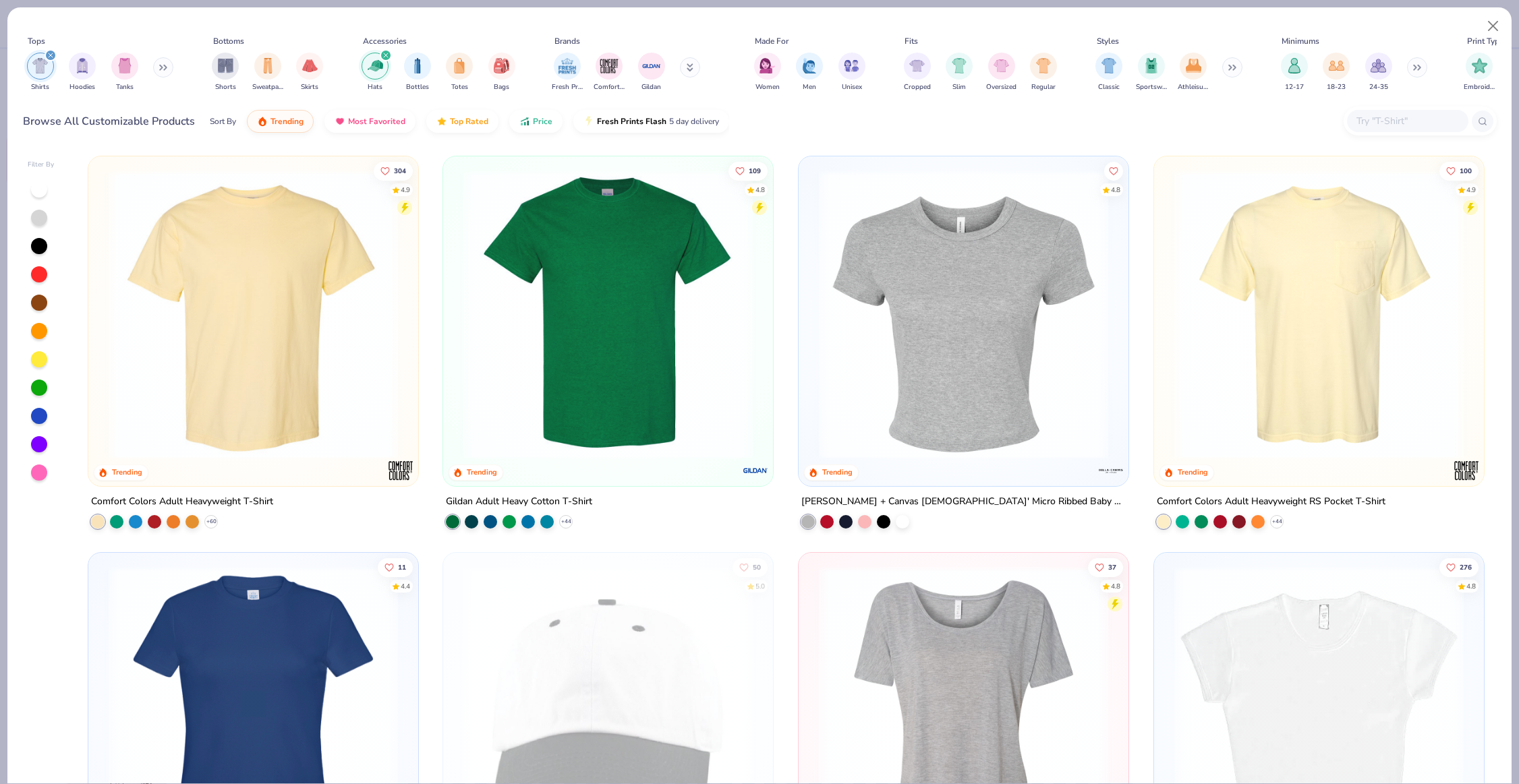
click at [47, 63] on img "filter for Shirts" at bounding box center [40, 65] width 15 height 15
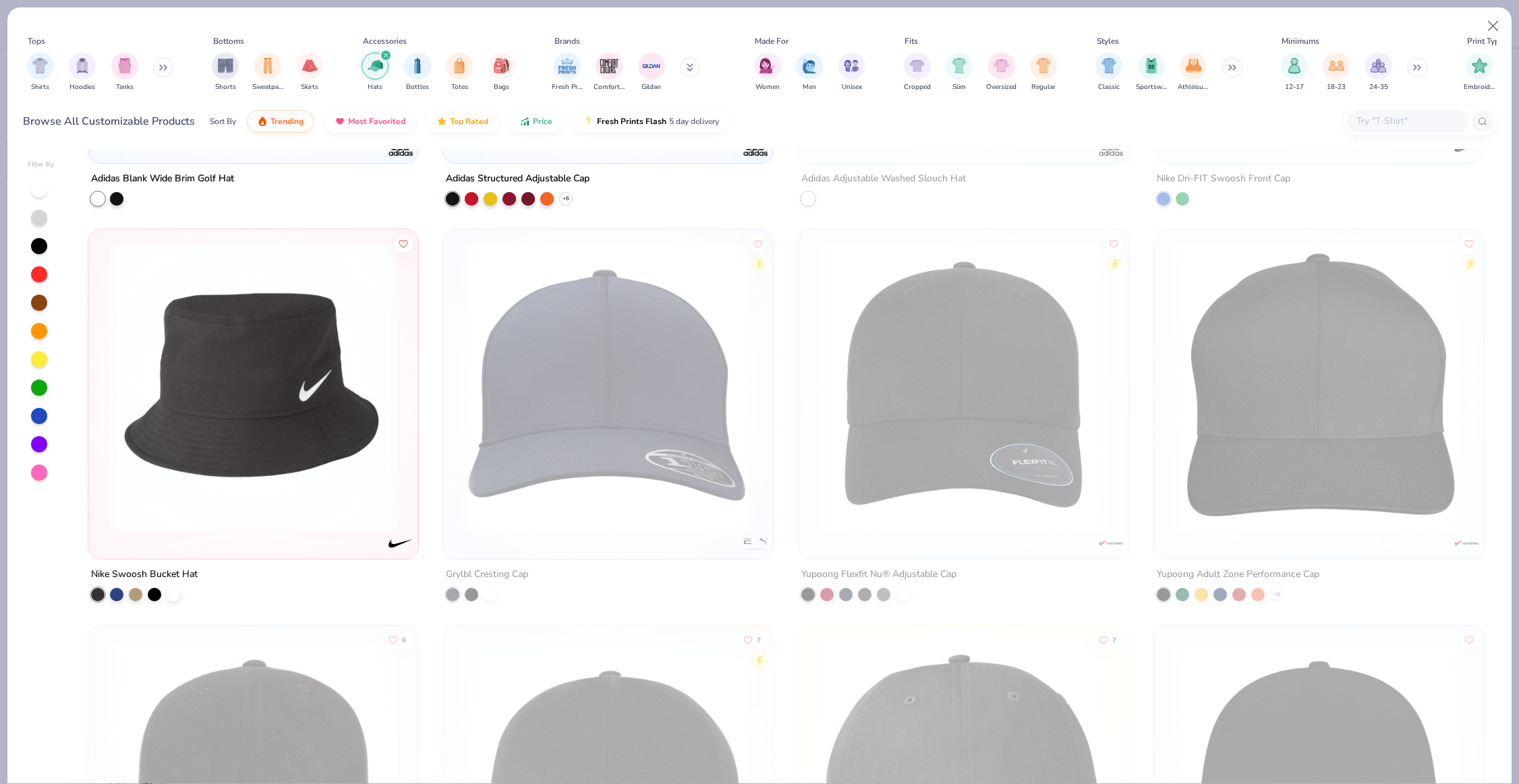
scroll to position [4415, 0]
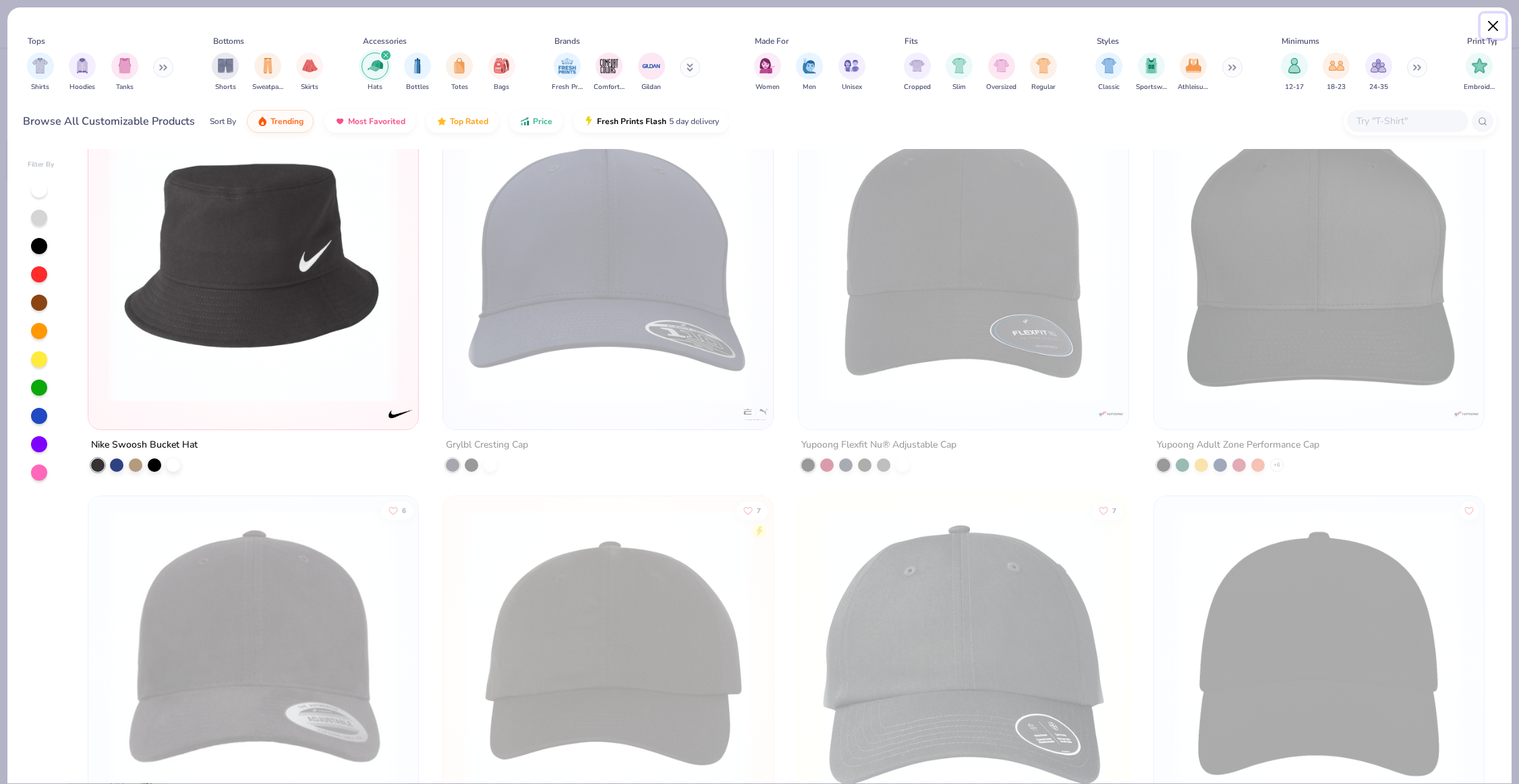
click at [1492, 27] on button "Close" at bounding box center [1494, 26] width 25 height 25
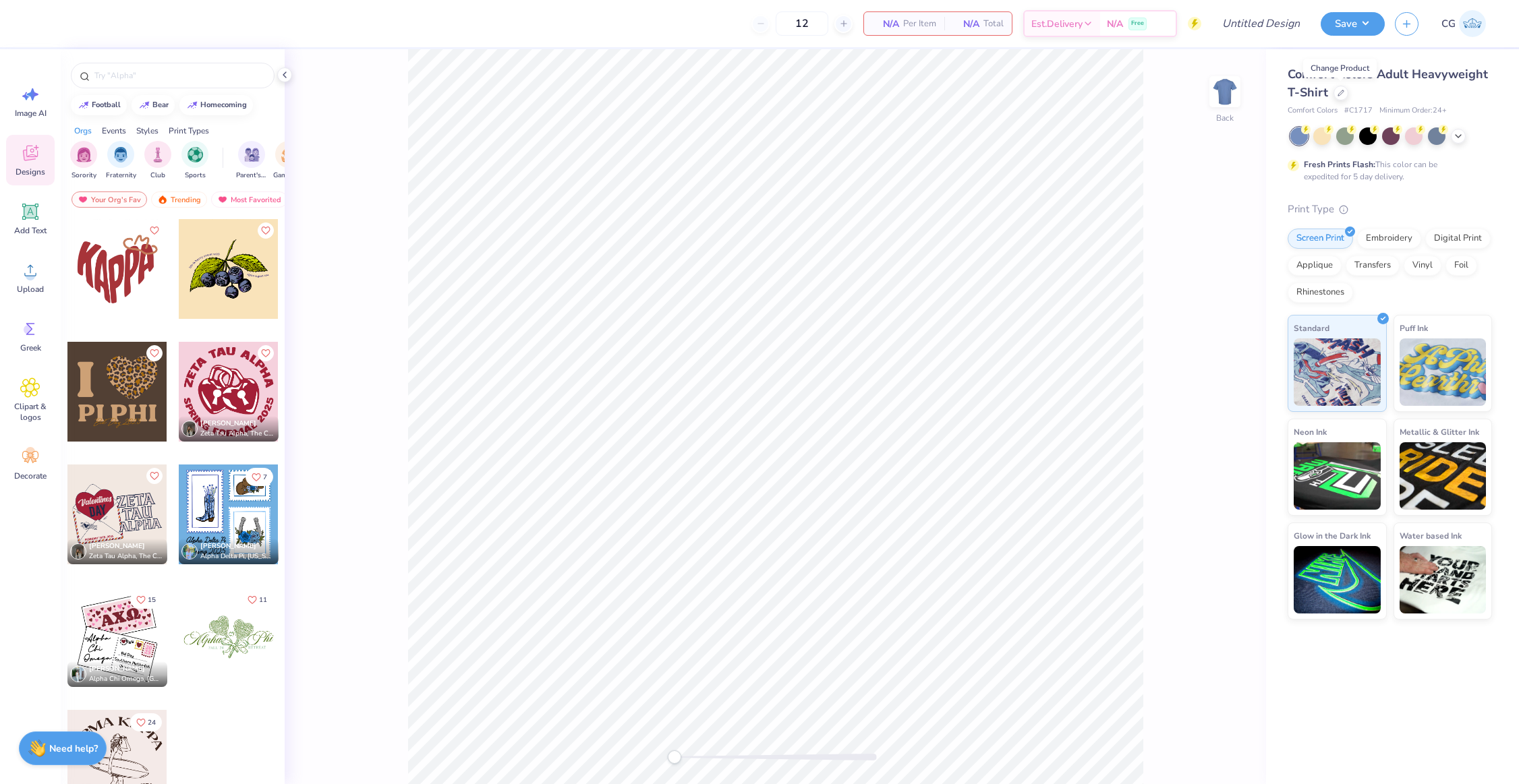
click at [1442, 25] on span "CG" at bounding box center [1449, 24] width 14 height 15
